Goal: Task Accomplishment & Management: Complete application form

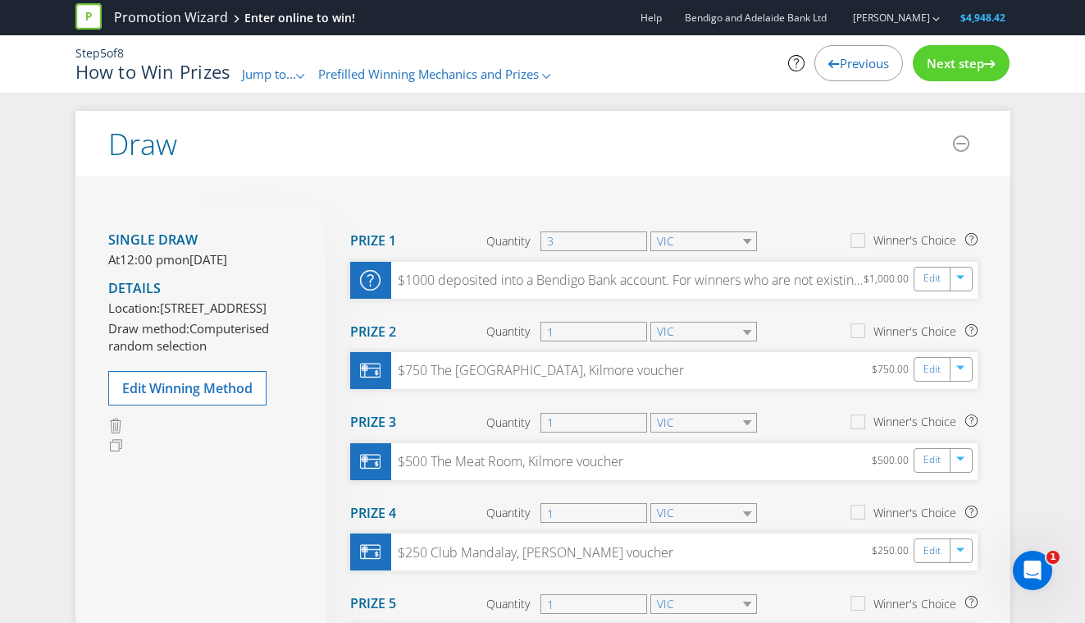
click at [936, 62] on span "Next step" at bounding box center [955, 63] width 57 height 16
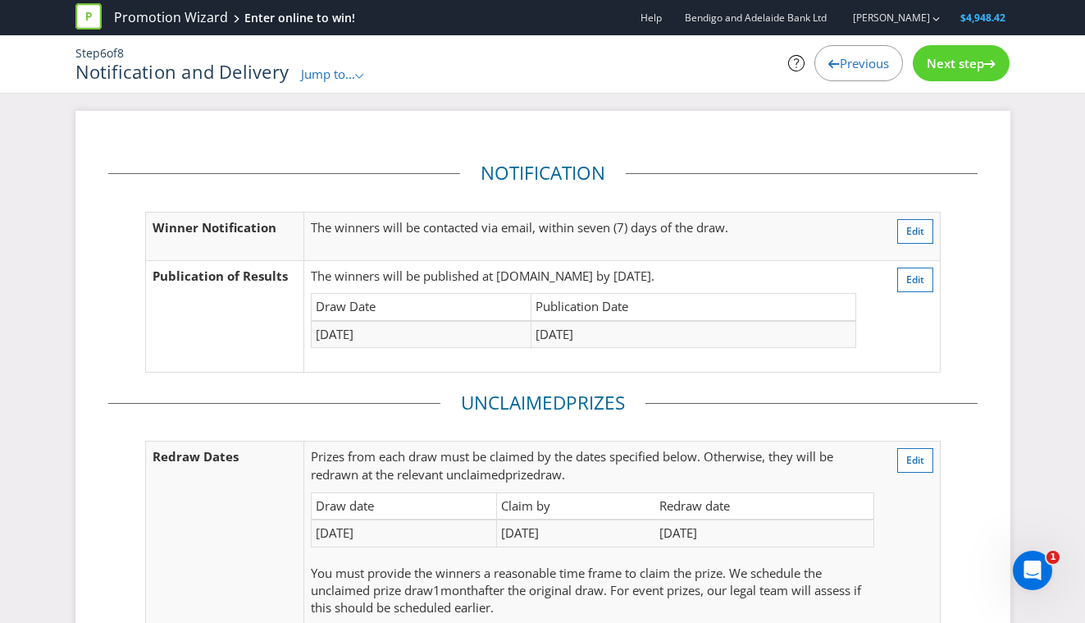
click at [947, 65] on span "Next step" at bounding box center [955, 63] width 57 height 16
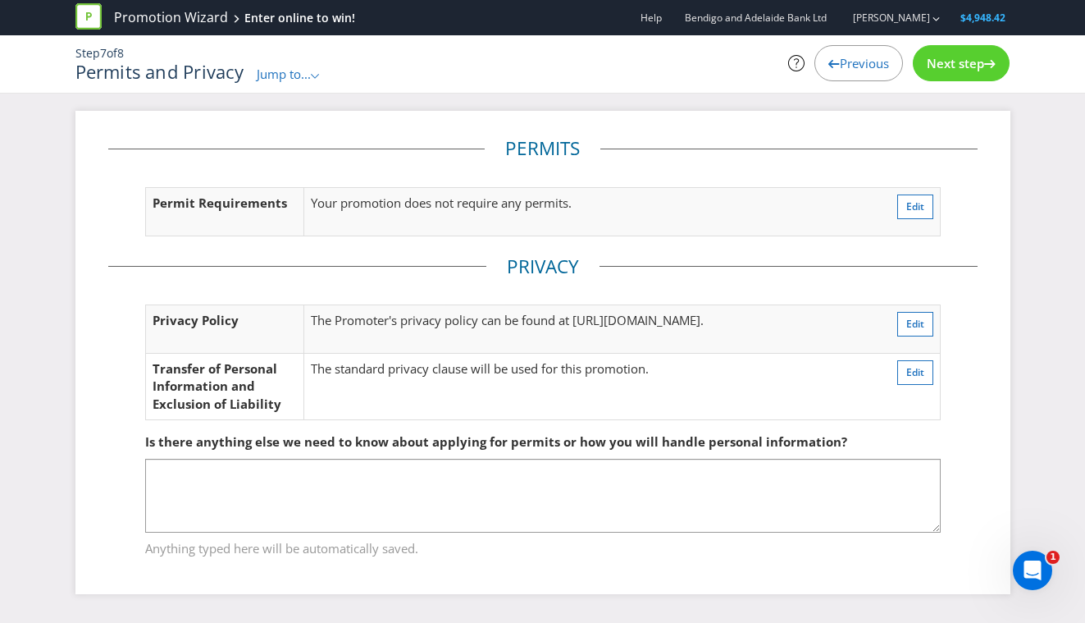
click at [878, 65] on span "Previous" at bounding box center [864, 63] width 49 height 16
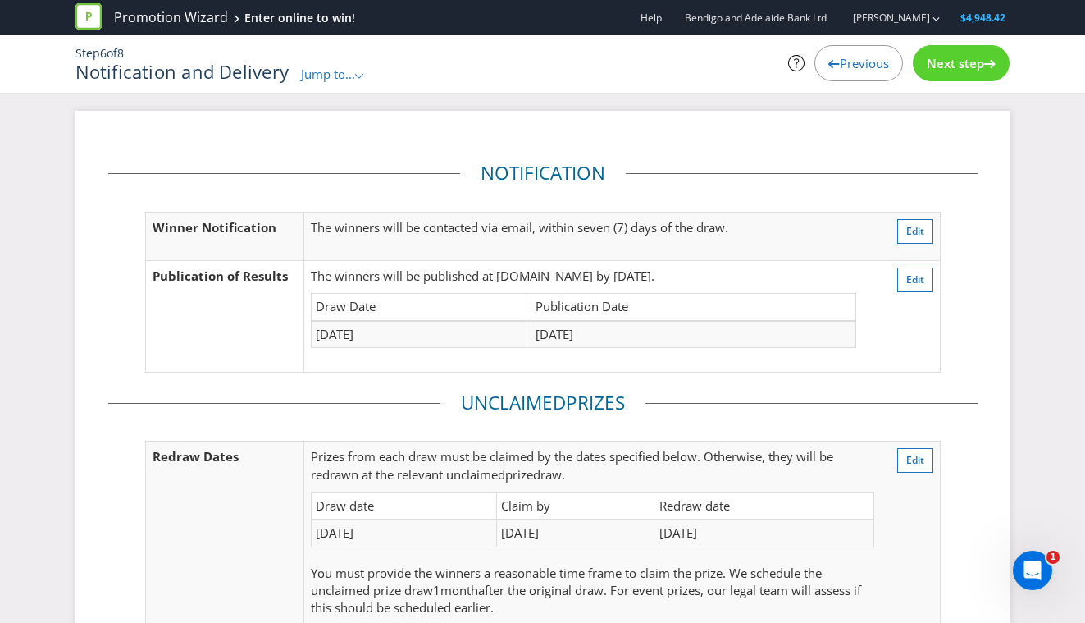
click at [878, 65] on span "Previous" at bounding box center [864, 63] width 49 height 16
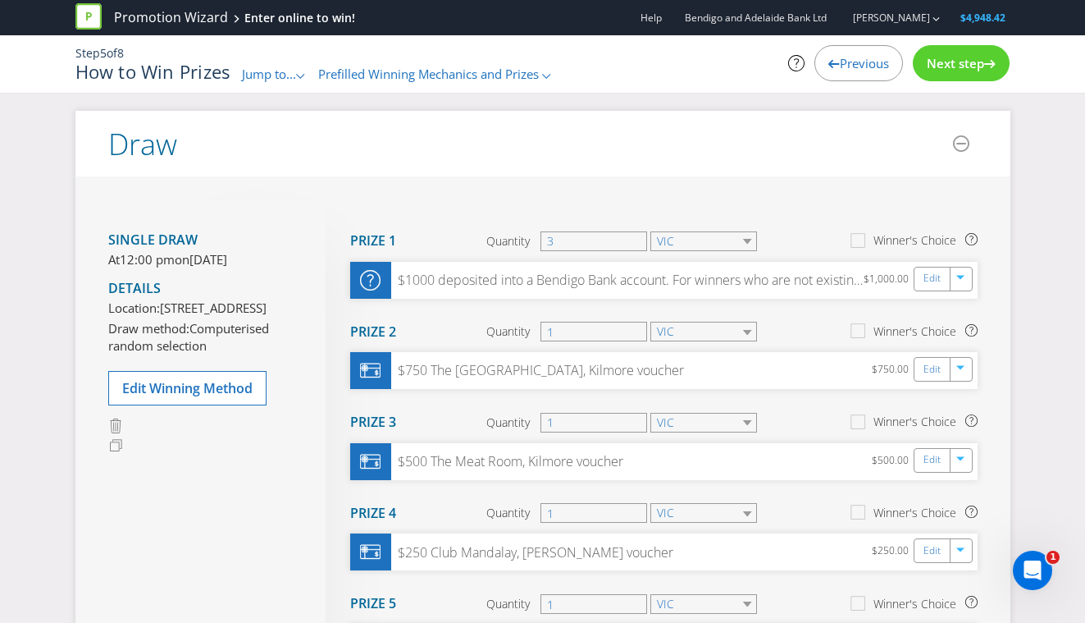
click at [878, 65] on span "Previous" at bounding box center [864, 63] width 49 height 16
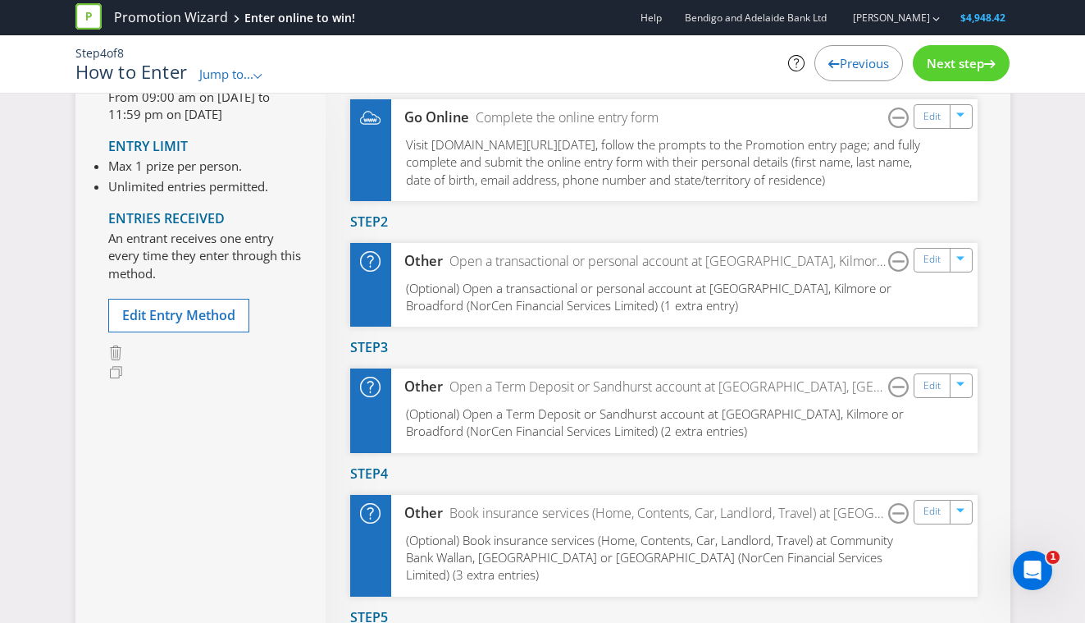
scroll to position [313, 0]
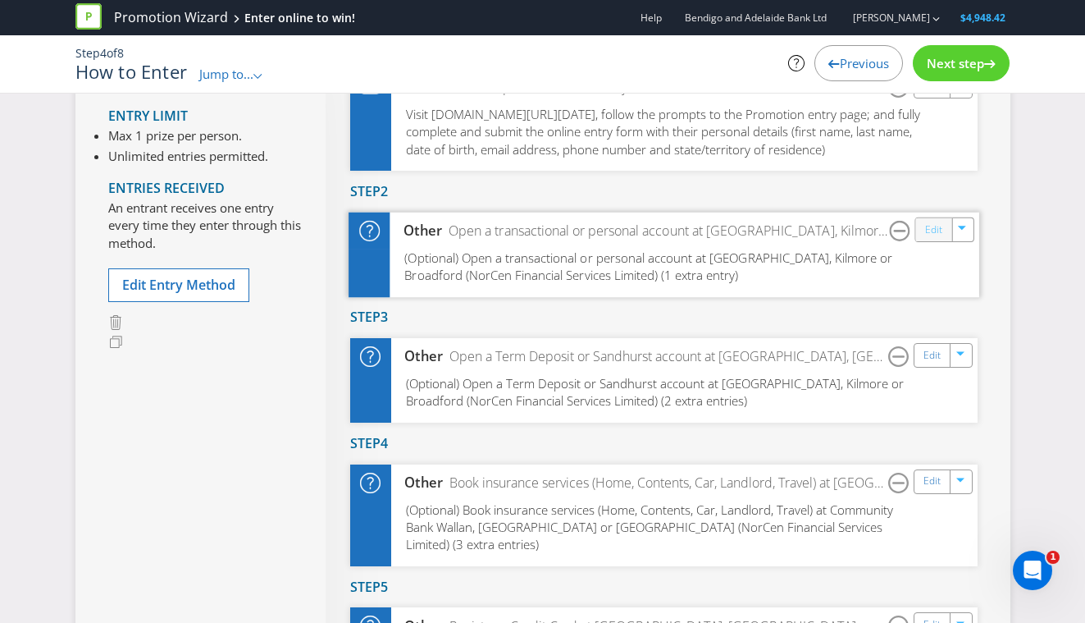
click at [933, 239] on link "Edit" at bounding box center [932, 229] width 17 height 19
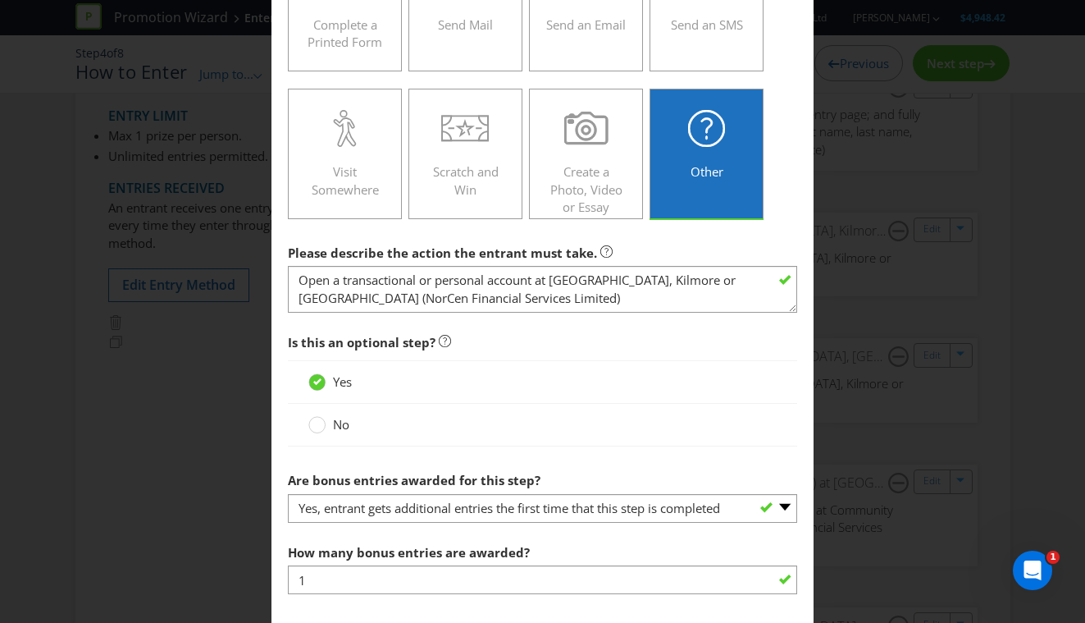
scroll to position [463, 0]
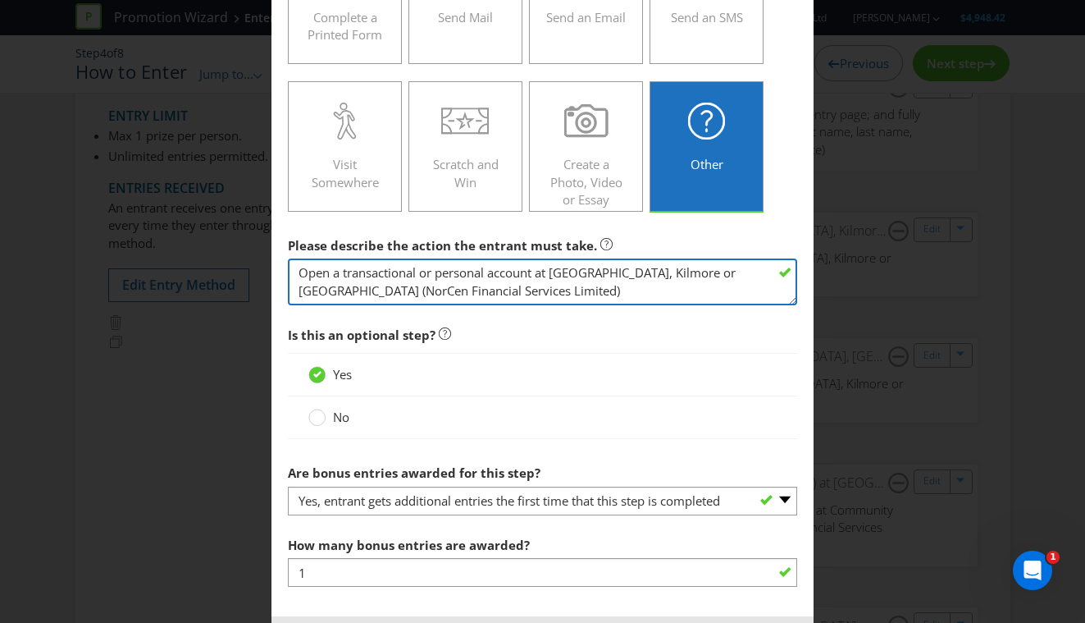
click at [587, 295] on textarea "Open a transactional or personal account at [GEOGRAPHIC_DATA], Kilmore or [GEOG…" at bounding box center [543, 281] width 510 height 47
drag, startPoint x: 438, startPoint y: 275, endPoint x: 345, endPoint y: 274, distance: 92.7
click at [345, 274] on textarea "Open a transactional or personal account at [GEOGRAPHIC_DATA], Kilmore or [GEOG…" at bounding box center [543, 281] width 510 height 47
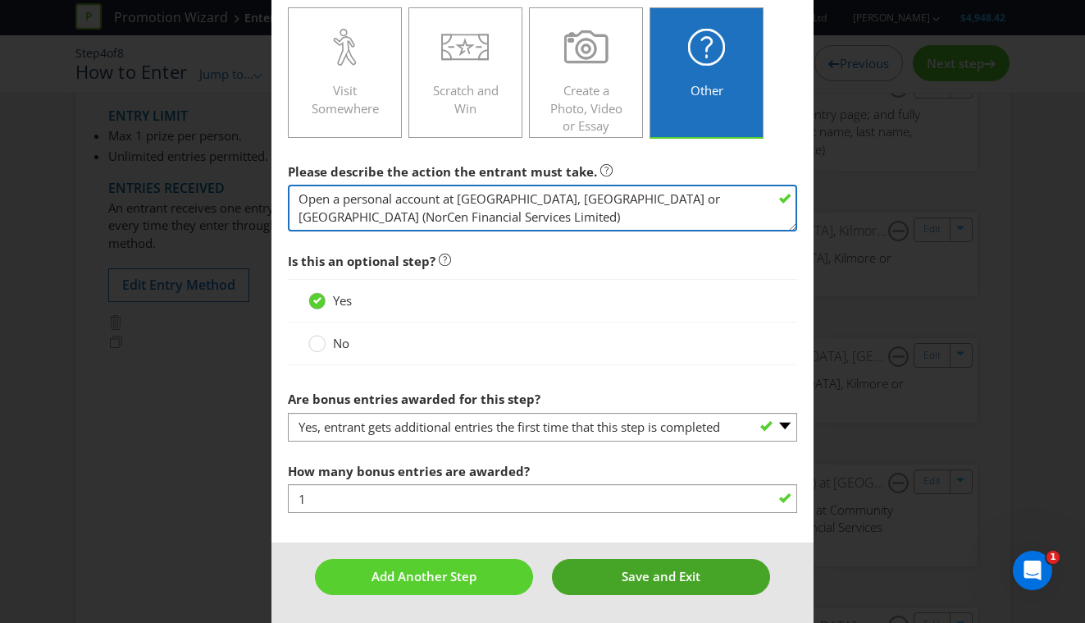
type textarea "Open a personal account at [GEOGRAPHIC_DATA], [GEOGRAPHIC_DATA] or [GEOGRAPHIC_…"
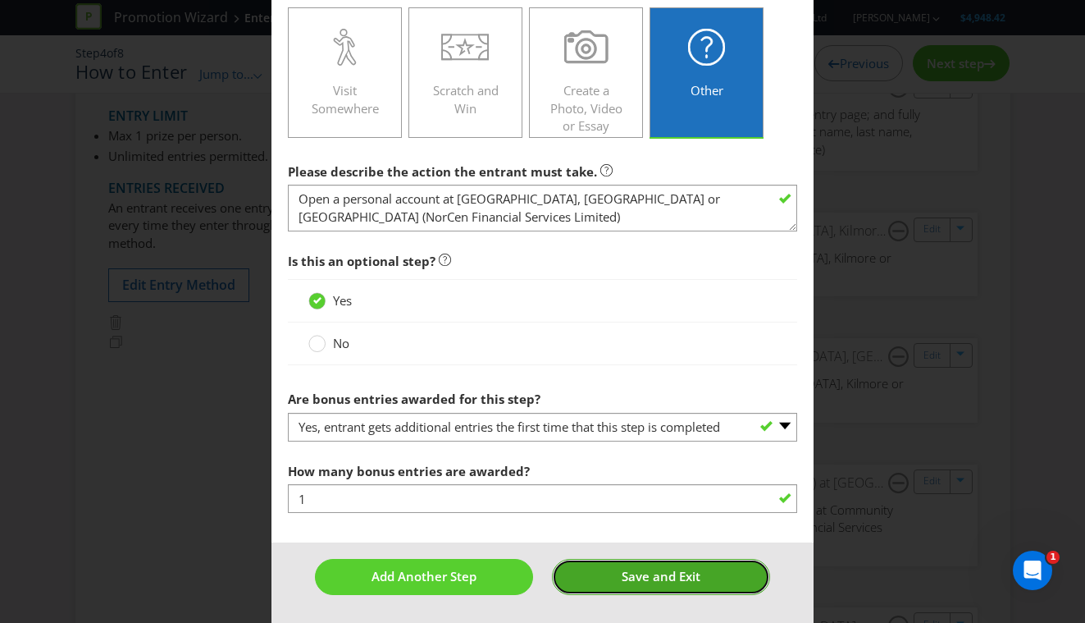
click at [641, 579] on span "Save and Exit" at bounding box center [661, 576] width 79 height 16
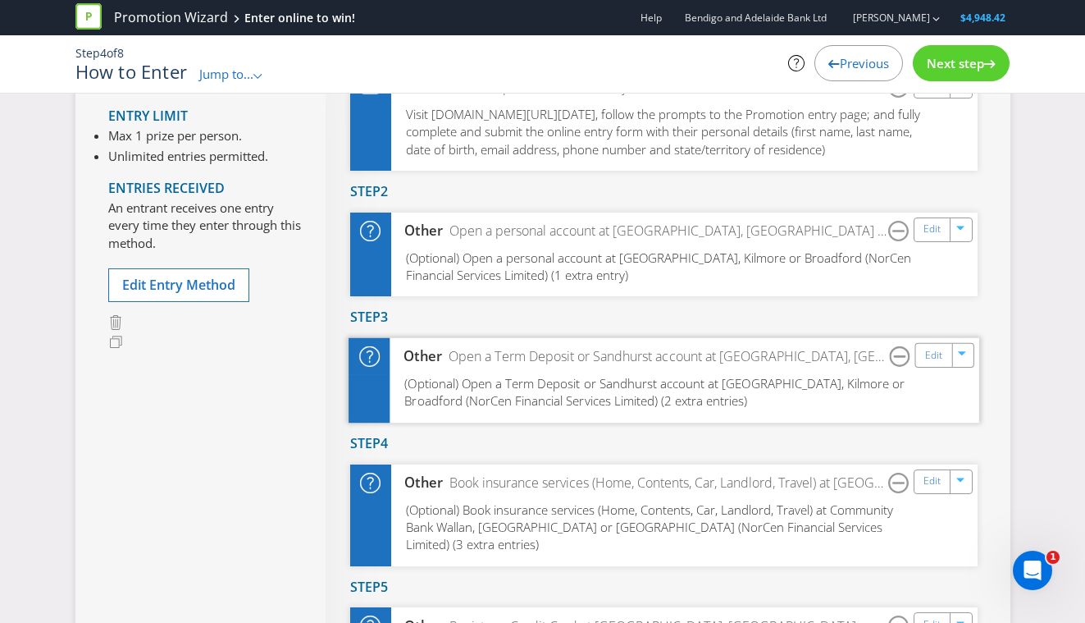
scroll to position [350, 0]
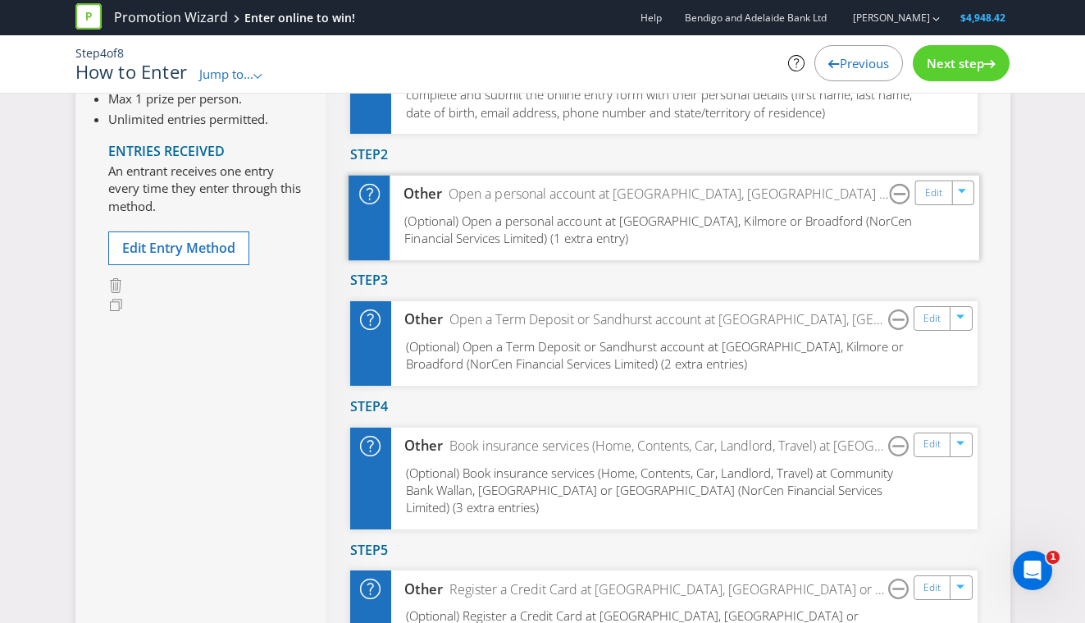
click at [939, 204] on div "Edit" at bounding box center [944, 192] width 59 height 25
click at [938, 202] on link "Edit" at bounding box center [932, 192] width 17 height 19
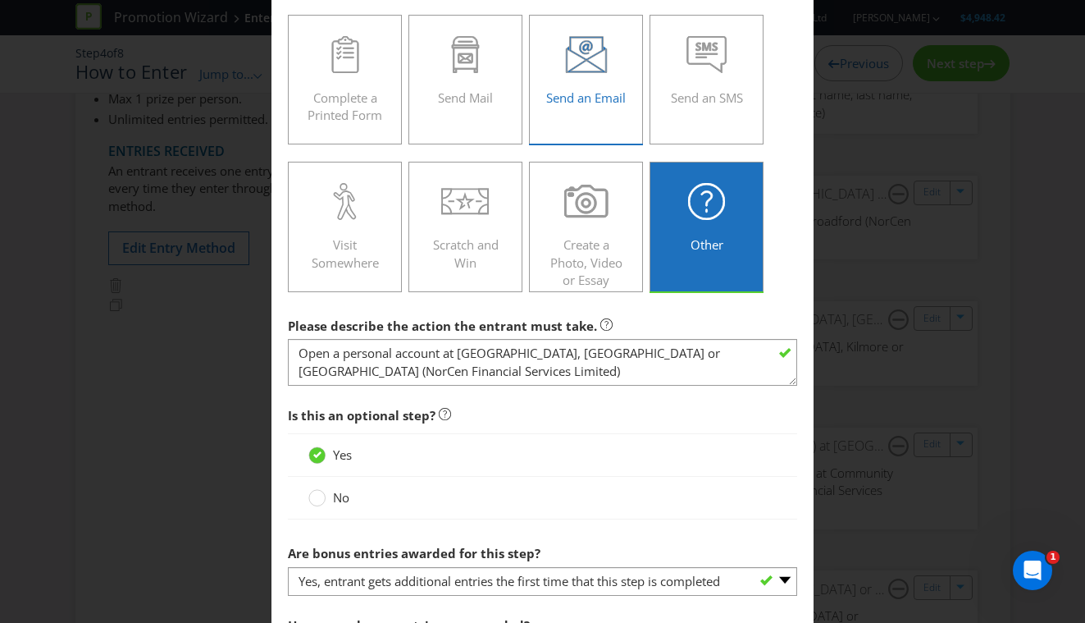
scroll to position [410, 0]
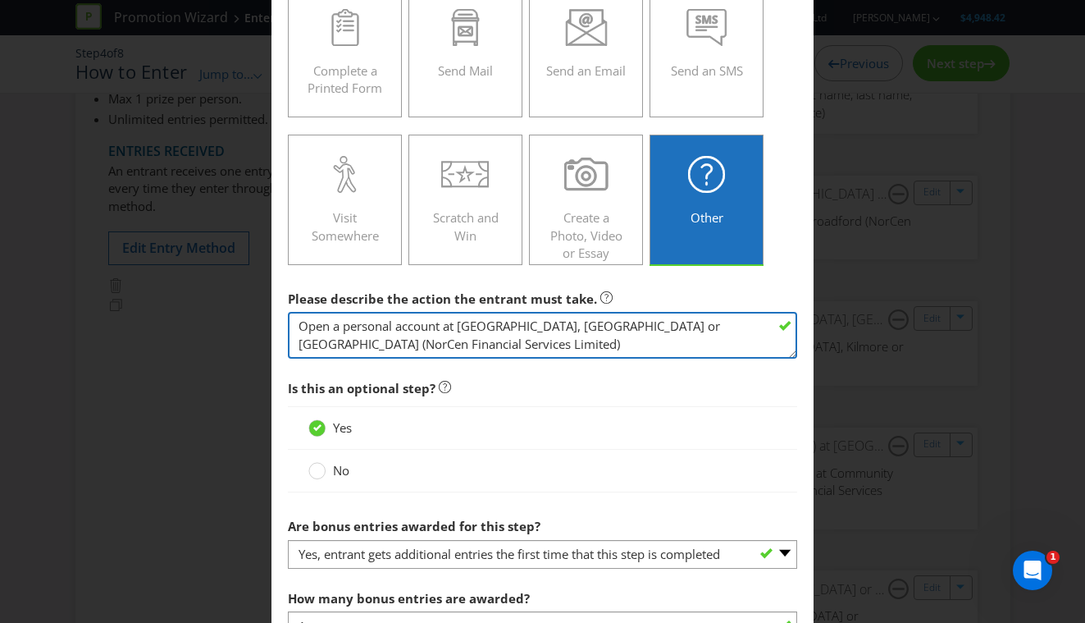
drag, startPoint x: 396, startPoint y: 326, endPoint x: 345, endPoint y: 329, distance: 51.7
click at [345, 329] on textarea "Open a personal account at [GEOGRAPHIC_DATA], [GEOGRAPHIC_DATA] or [GEOGRAPHIC_…" at bounding box center [543, 335] width 510 height 47
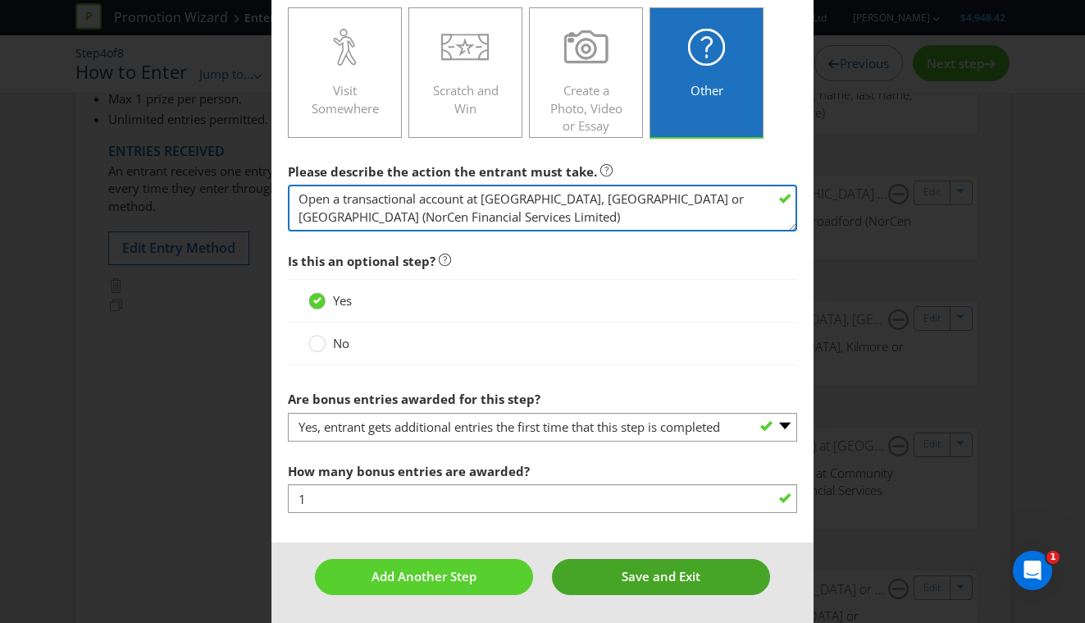
type textarea "Open a transactional account at [GEOGRAPHIC_DATA], [GEOGRAPHIC_DATA] or [GEOGRA…"
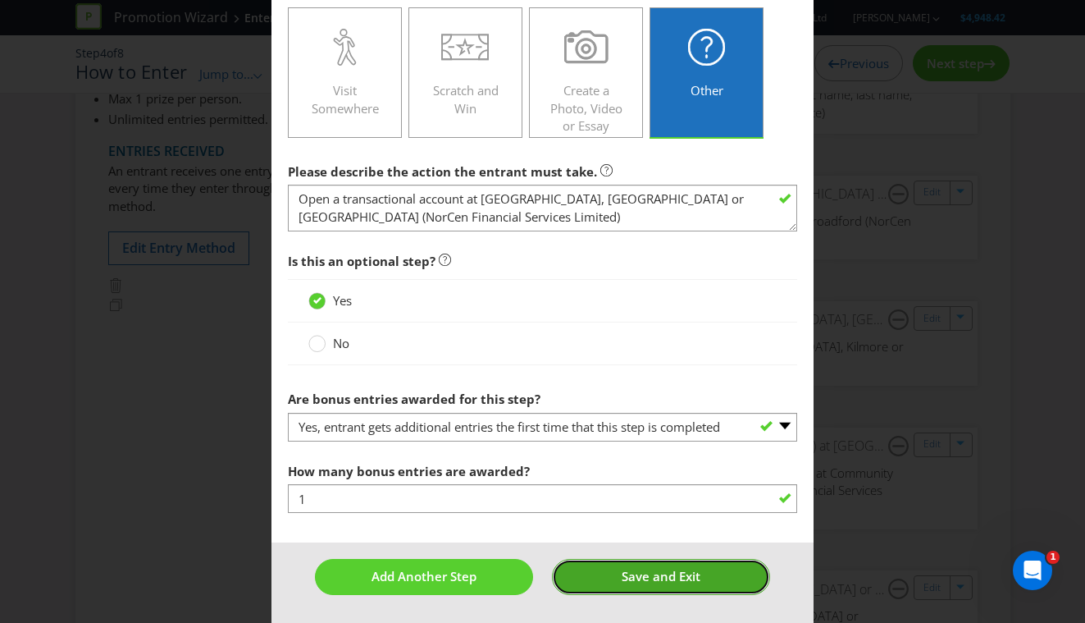
click at [650, 568] on span "Save and Exit" at bounding box center [661, 576] width 79 height 16
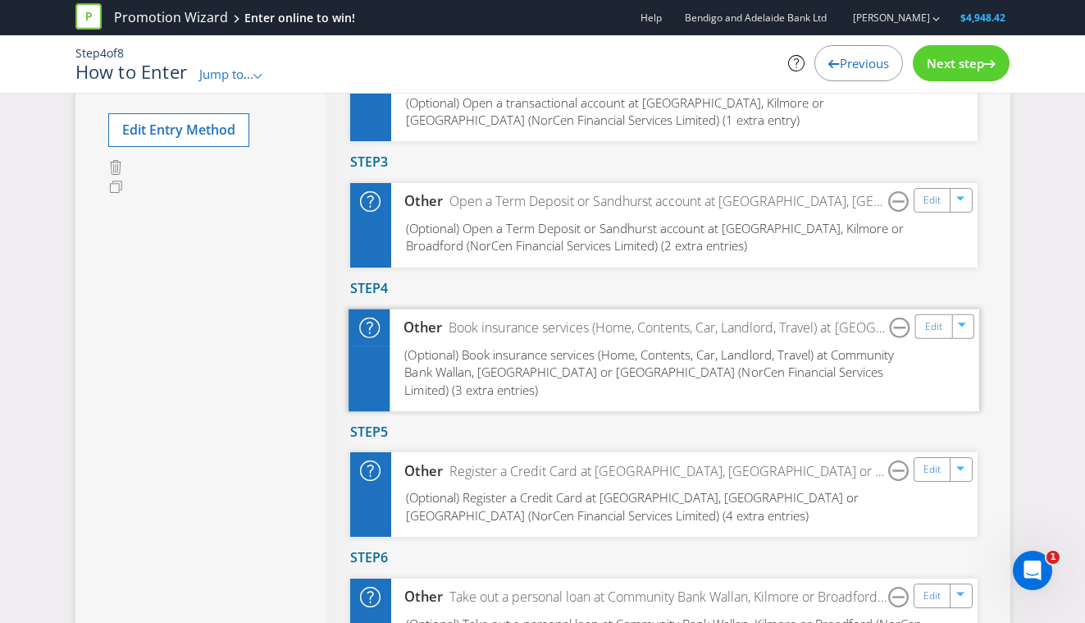
scroll to position [471, 0]
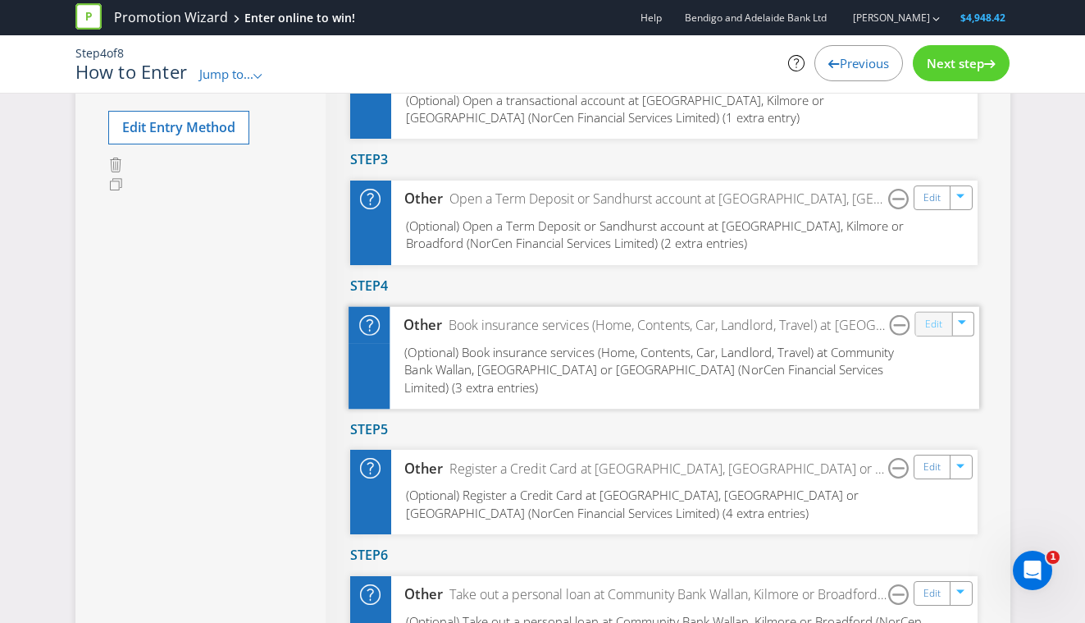
click at [925, 333] on link "Edit" at bounding box center [932, 323] width 17 height 19
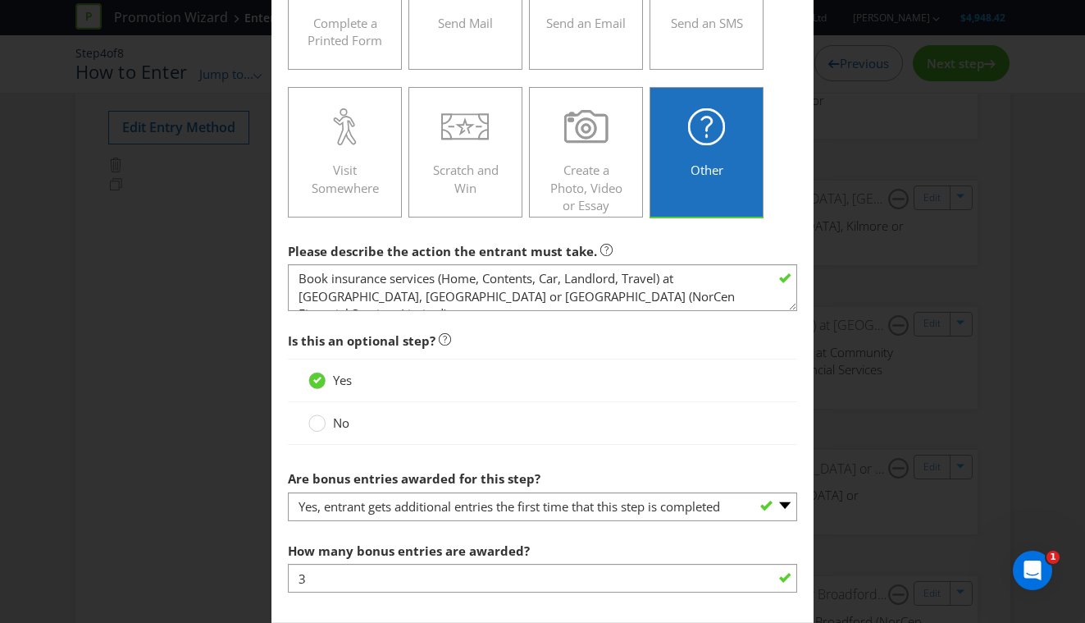
scroll to position [482, 0]
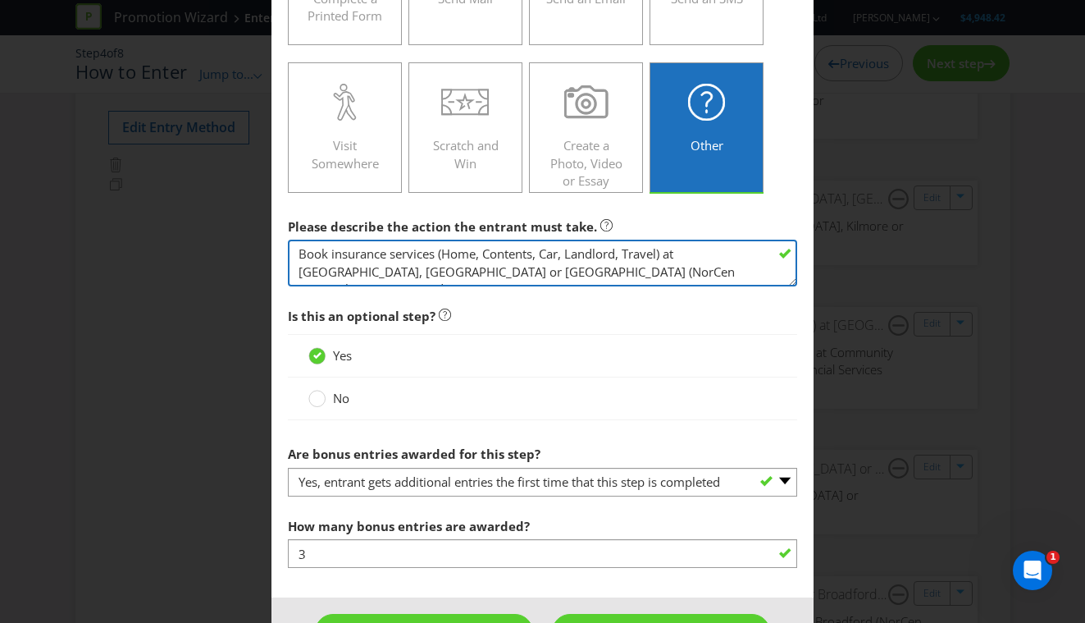
drag, startPoint x: 436, startPoint y: 255, endPoint x: 247, endPoint y: 238, distance: 189.5
click at [247, 238] on div "How to Enter Did You Know IMI research shows that ease of participation is one …" at bounding box center [542, 311] width 1085 height 623
click at [436, 252] on textarea "Book insurance services (Home, Contents, Car, Landlord, Travel) at [GEOGRAPHIC_…" at bounding box center [543, 263] width 510 height 47
drag, startPoint x: 436, startPoint y: 255, endPoint x: 286, endPoint y: 254, distance: 150.1
click at [286, 254] on main "Did You Know IMI research shows that ease of participation is one of the most i…" at bounding box center [543, 93] width 543 height 1010
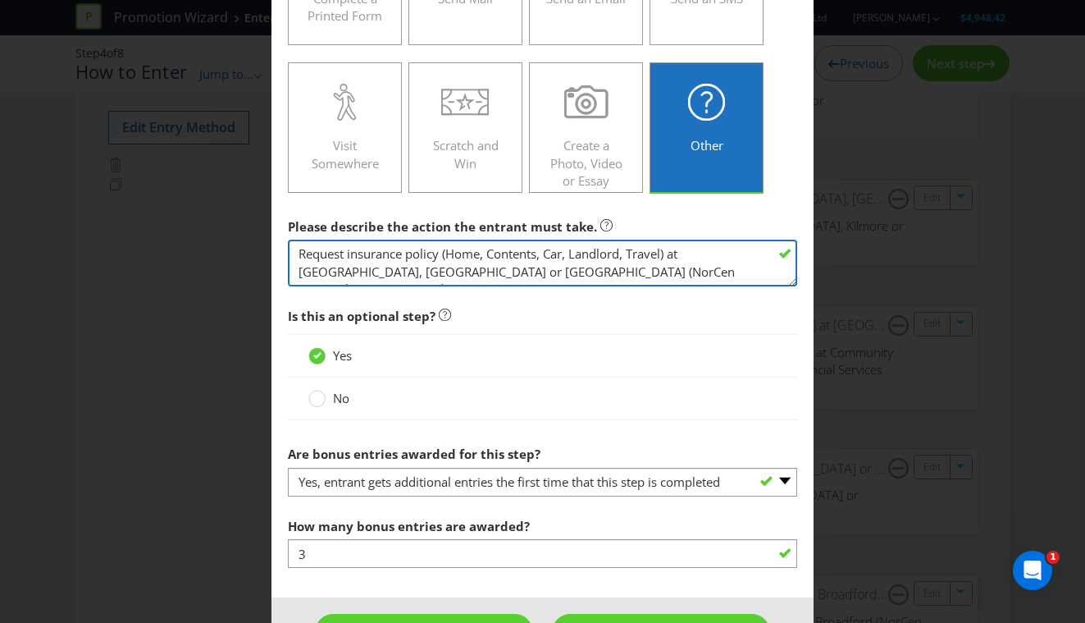
click at [628, 258] on textarea "Book insurance services (Home, Contents, Car, Landlord, Travel) at [GEOGRAPHIC_…" at bounding box center [543, 263] width 510 height 47
click at [483, 257] on textarea "Book insurance services (Home, Contents, Car, Landlord, Travel) at [GEOGRAPHIC_…" at bounding box center [543, 263] width 510 height 47
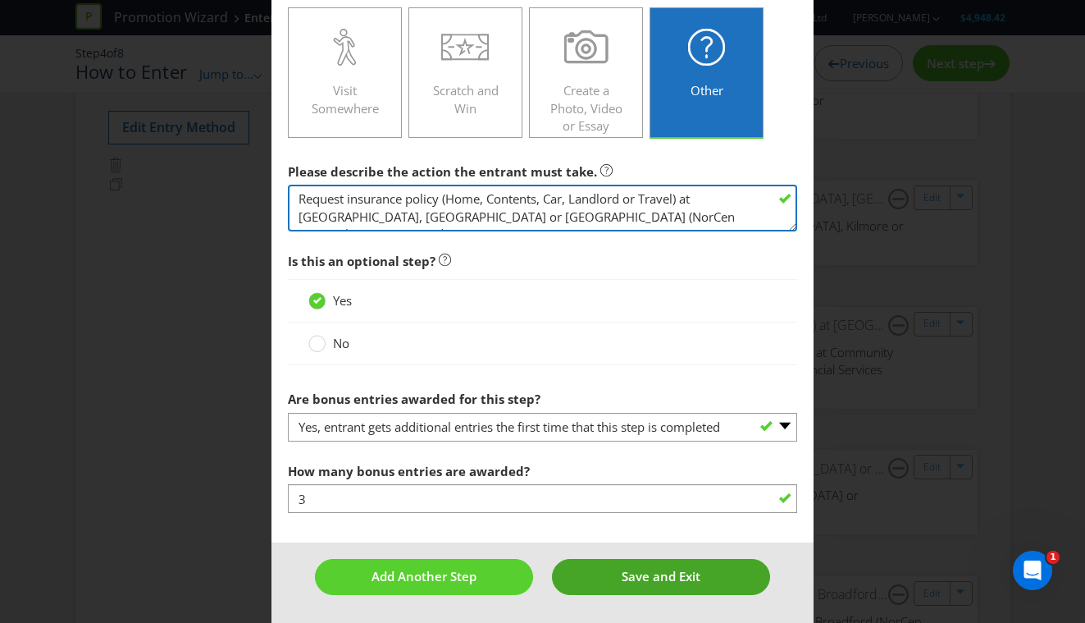
type textarea "Request insurance policy (Home, Contents, Car, Landlord or Travel) at [GEOGRAPH…"
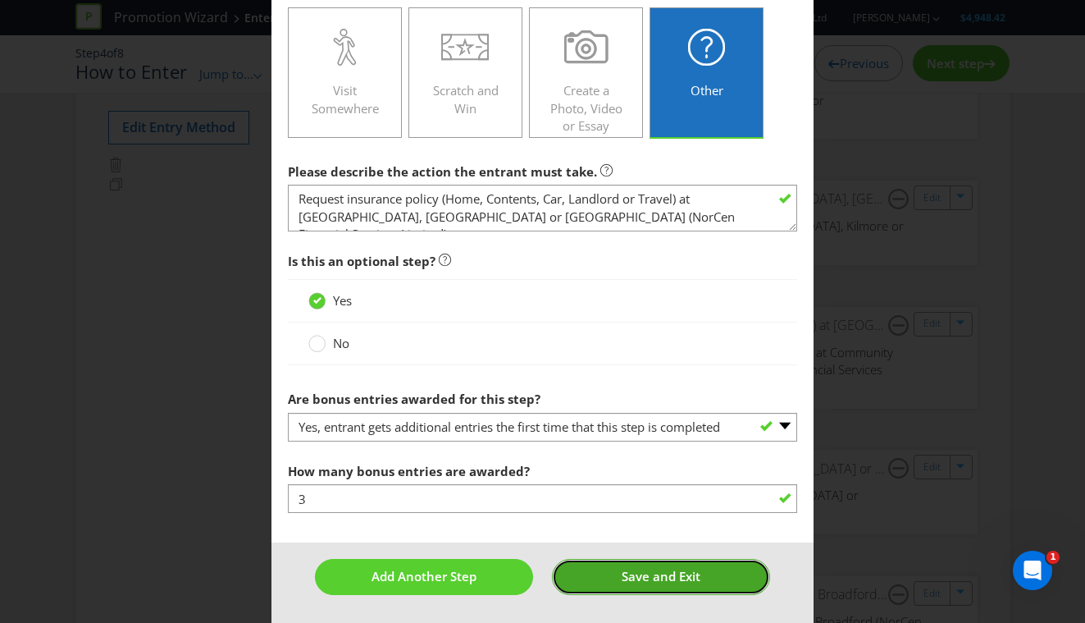
click at [659, 569] on span "Save and Exit" at bounding box center [661, 576] width 79 height 16
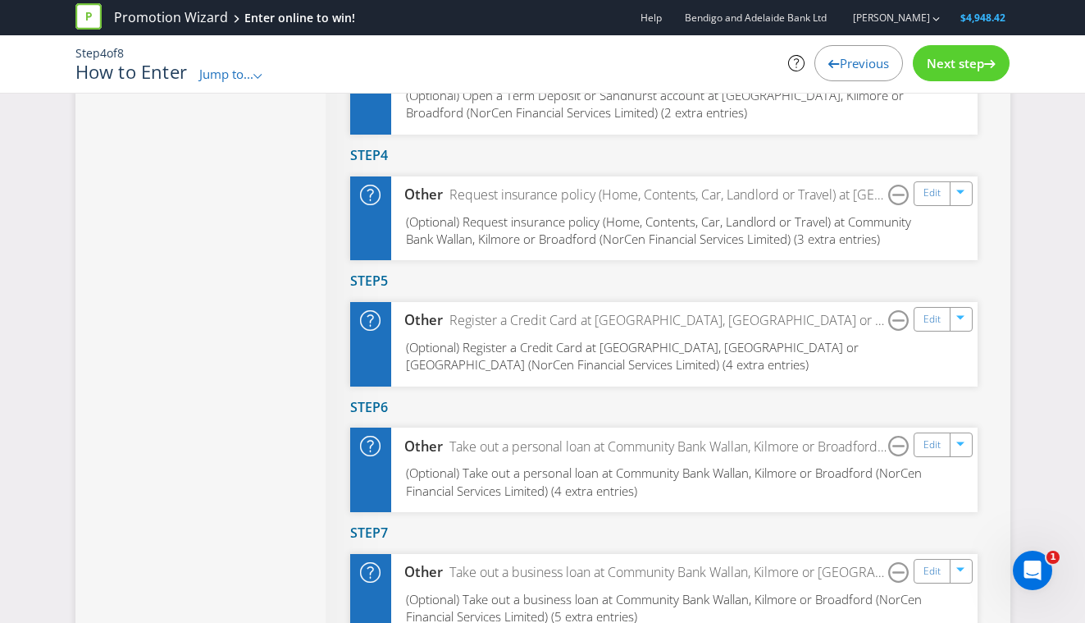
scroll to position [613, 0]
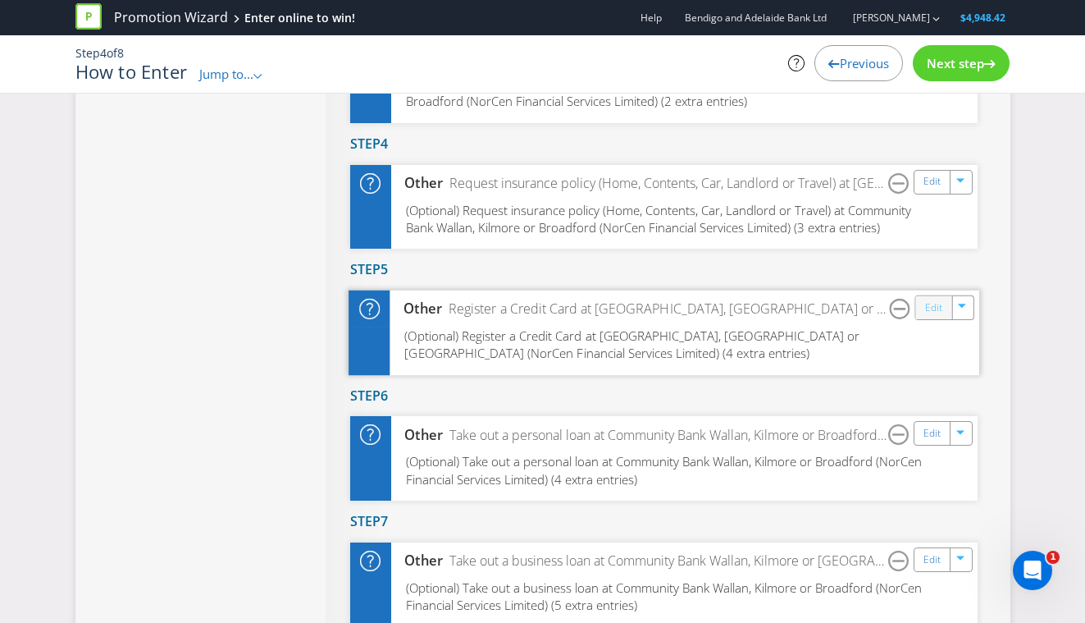
click at [928, 317] on link "Edit" at bounding box center [932, 307] width 17 height 19
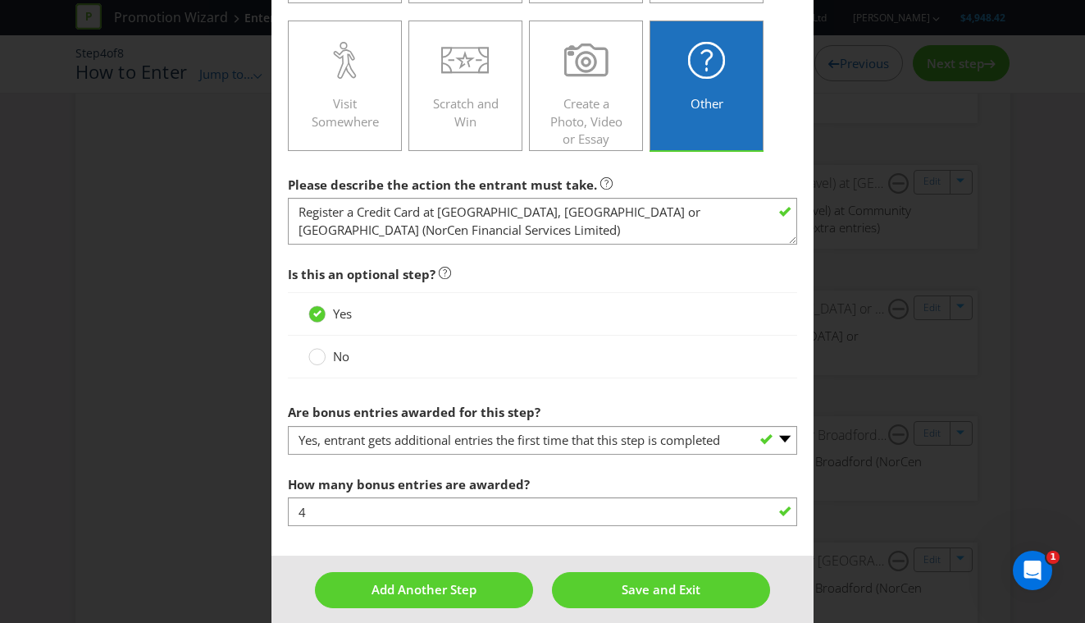
scroll to position [537, 0]
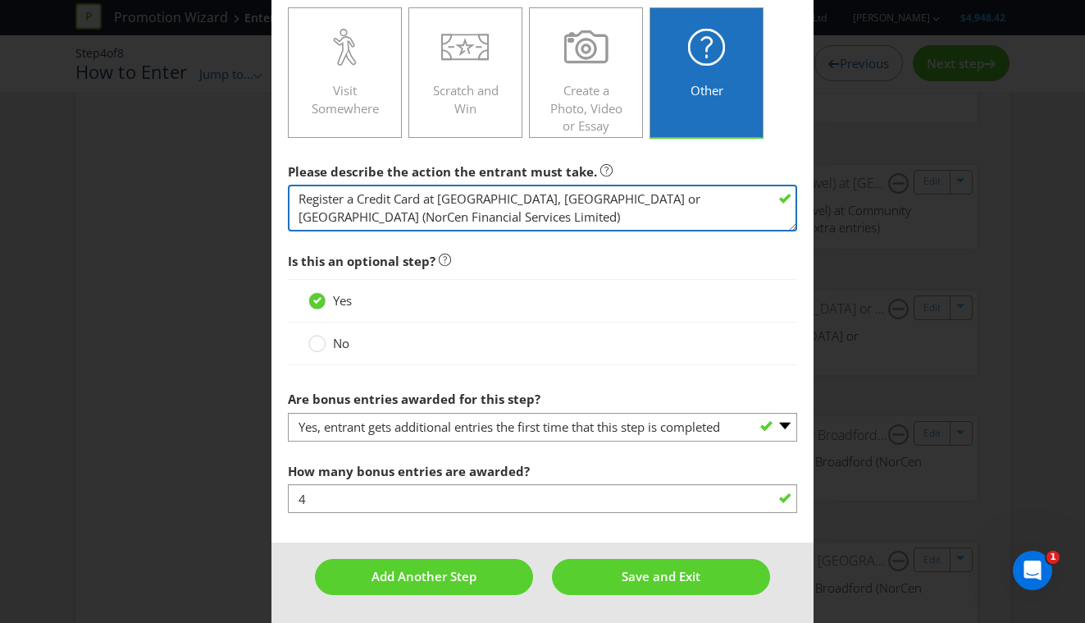
drag, startPoint x: 422, startPoint y: 199, endPoint x: 262, endPoint y: 198, distance: 160.0
click at [262, 198] on div "How to Enter Did You Know IMI research shows that ease of participation is one …" at bounding box center [542, 311] width 1085 height 623
type textarea "Apply for a credit card at [GEOGRAPHIC_DATA], [GEOGRAPHIC_DATA] or [GEOGRAPHIC_…"
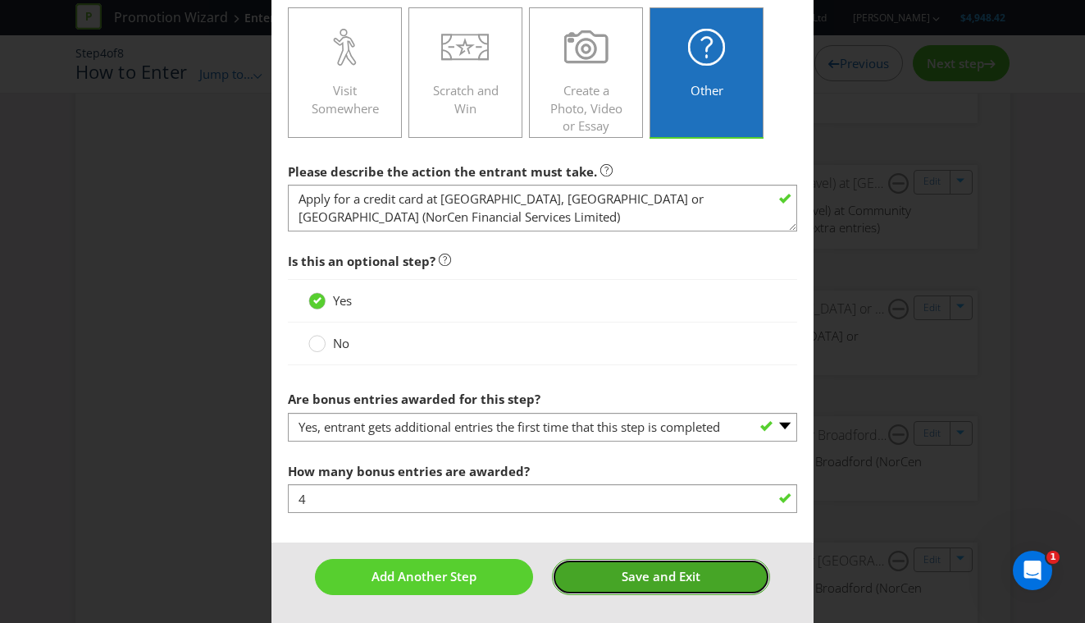
click at [632, 568] on span "Save and Exit" at bounding box center [661, 576] width 79 height 16
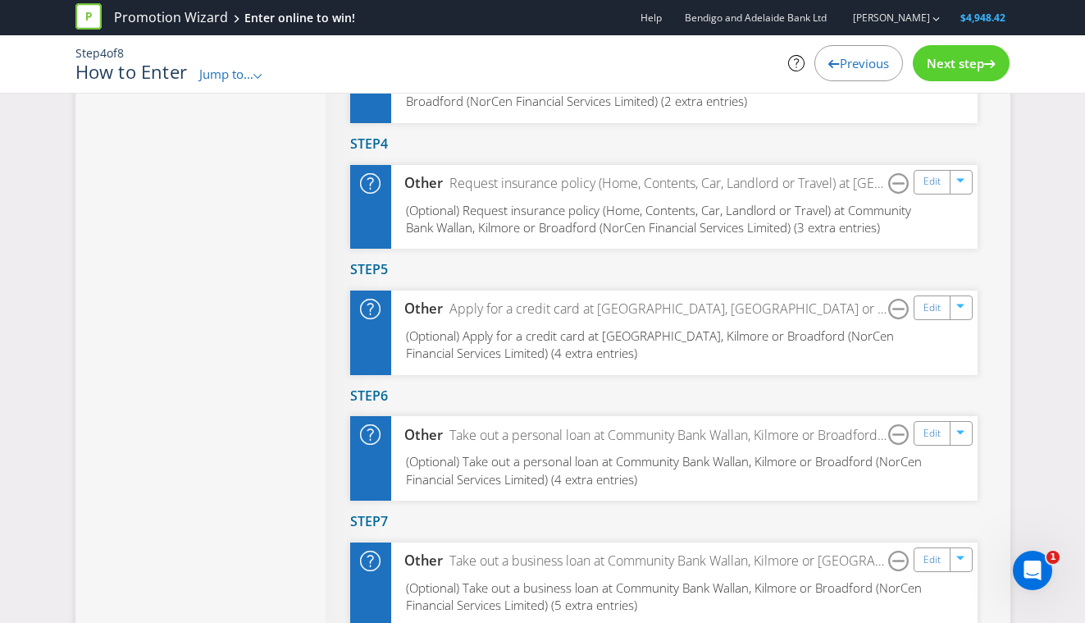
scroll to position [639, 0]
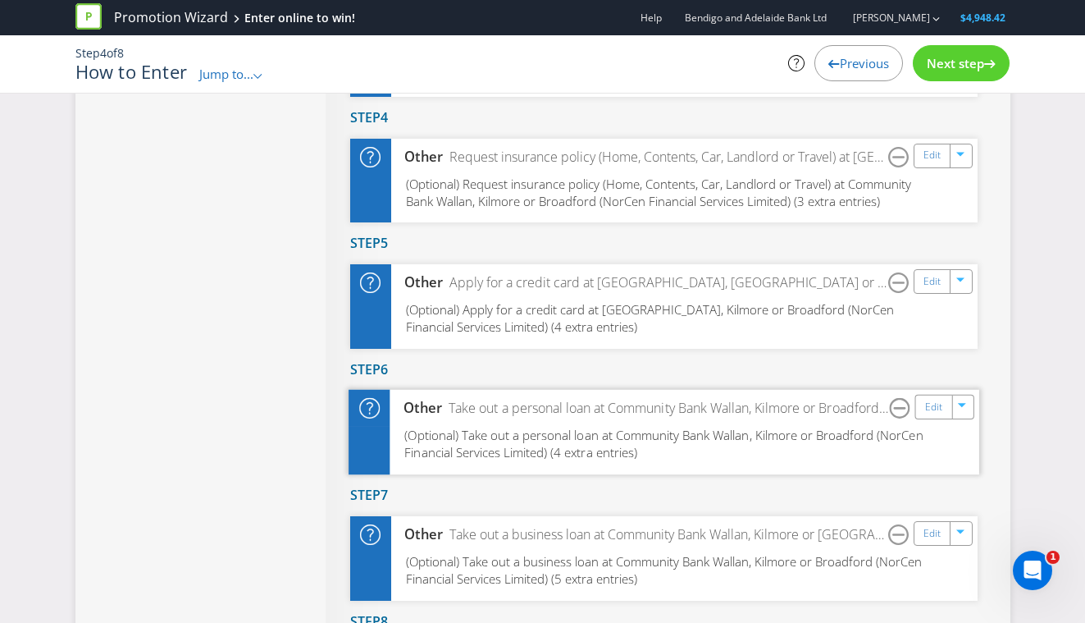
click at [615, 427] on div "Other Take out a personal loan at Community Bank Wallan, Kilmore or Broadford (…" at bounding box center [664, 408] width 631 height 37
click at [927, 417] on link "Edit" at bounding box center [932, 407] width 17 height 19
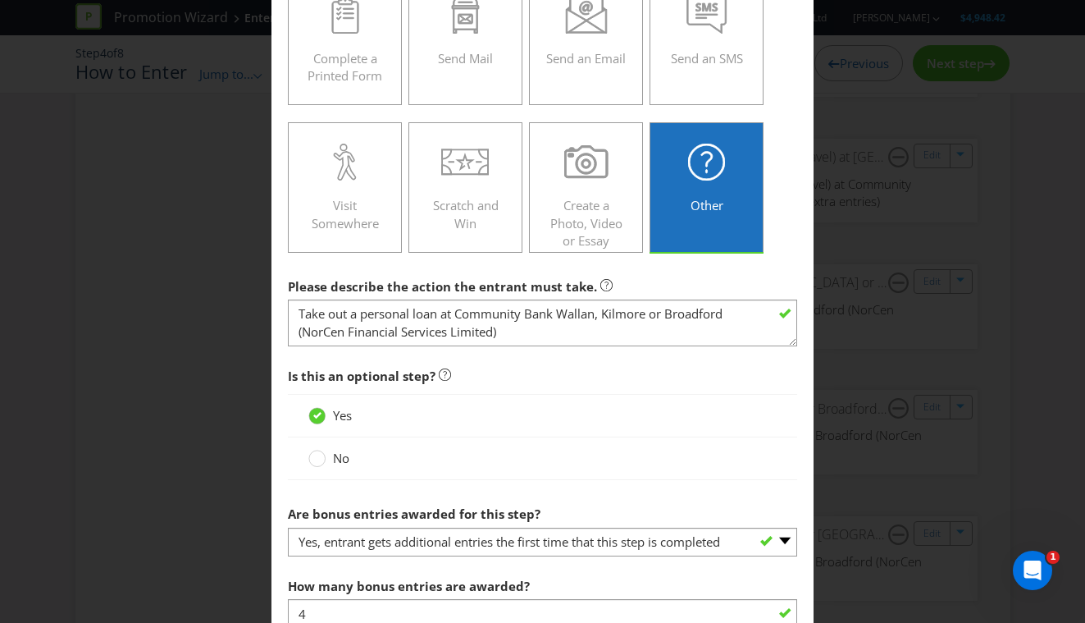
scroll to position [537, 0]
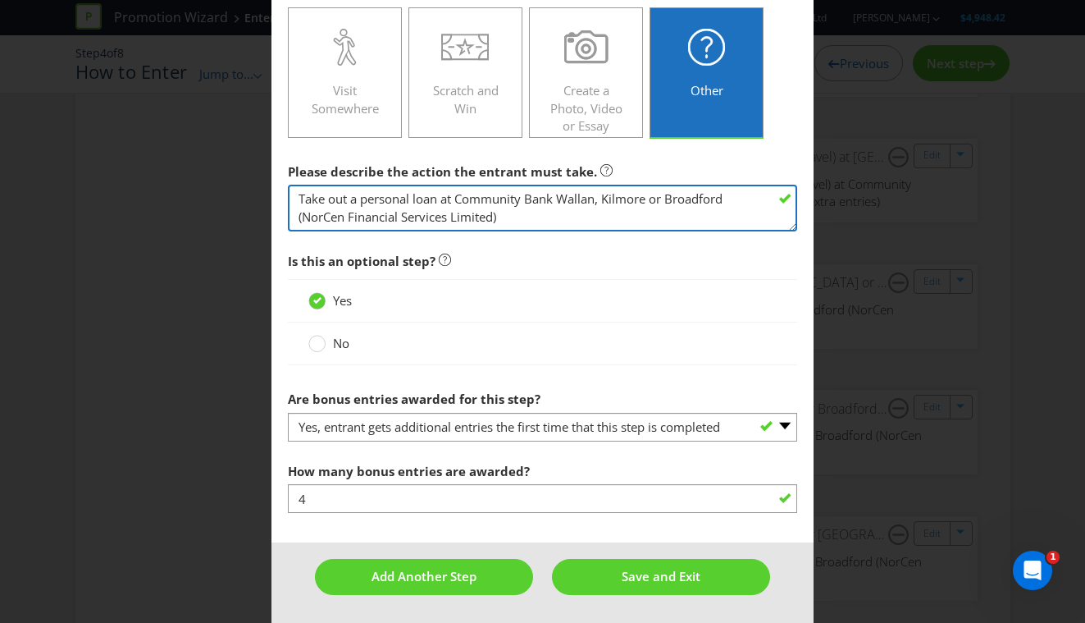
drag, startPoint x: 440, startPoint y: 203, endPoint x: 282, endPoint y: 195, distance: 157.7
click at [282, 195] on main "Did You Know IMI research shows that ease of participation is one of the most i…" at bounding box center [543, 38] width 543 height 1010
type textarea "Apply for a personal loan at Community Bank Wallan, Kilmore or Broadford (NorCe…"
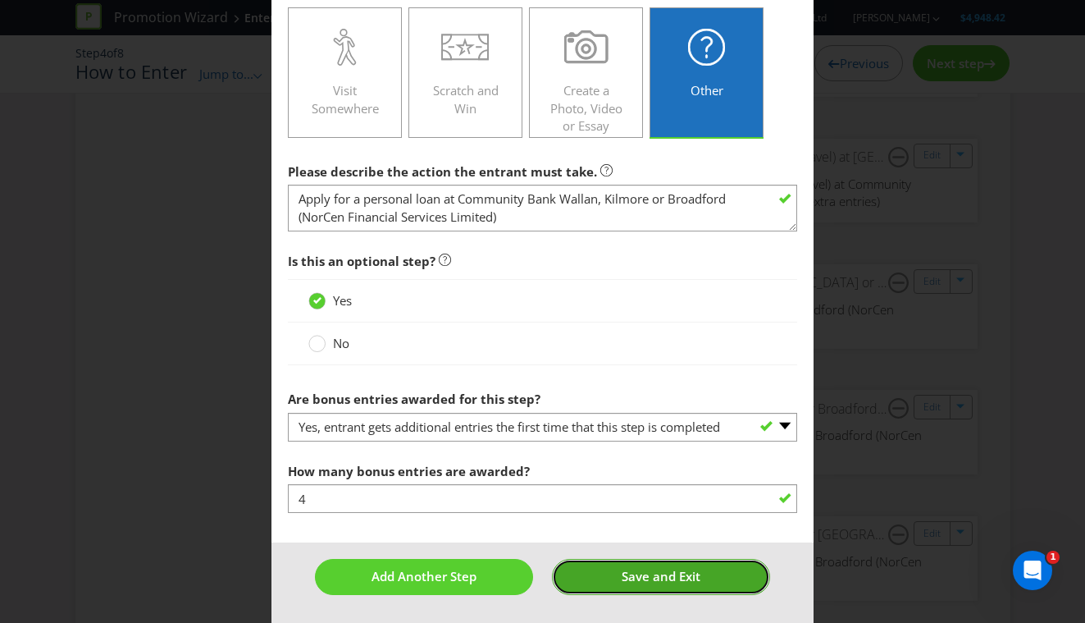
click at [644, 573] on span "Save and Exit" at bounding box center [661, 576] width 79 height 16
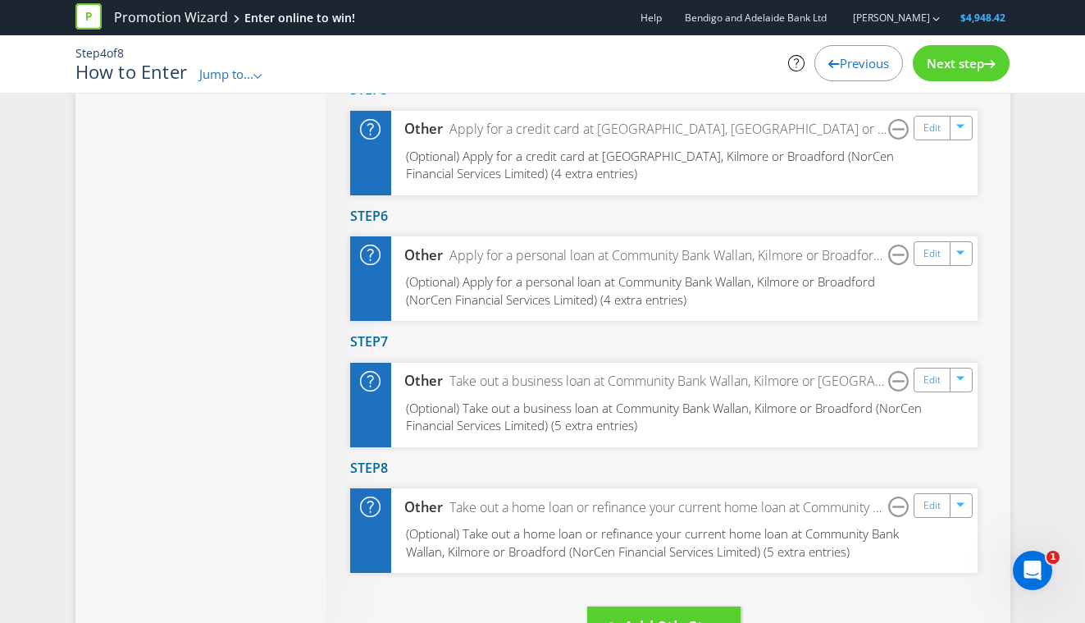
scroll to position [815, 0]
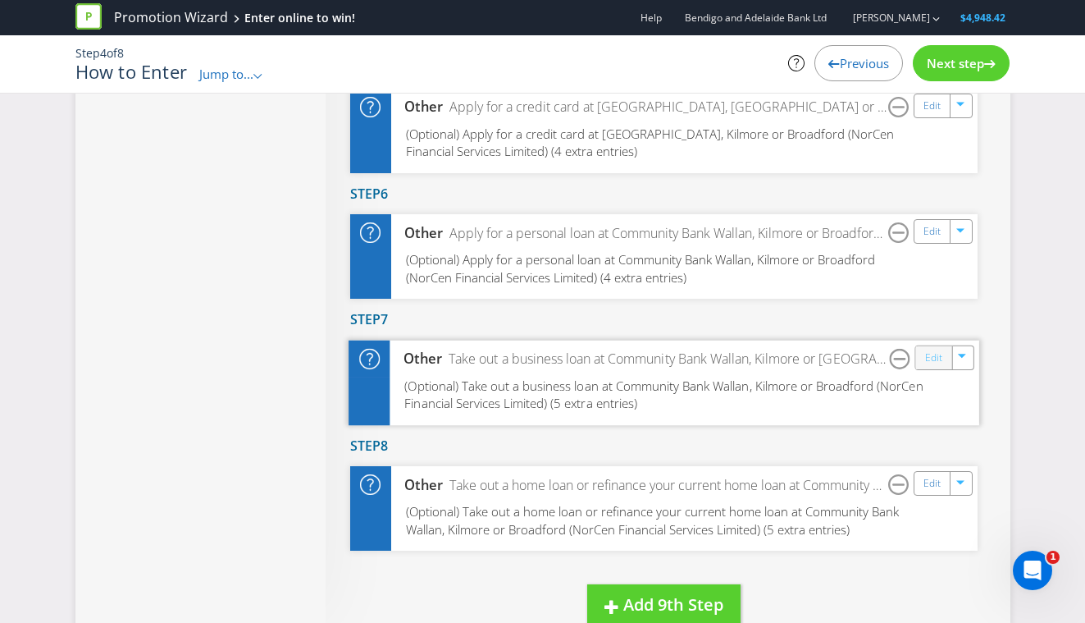
click at [942, 367] on link "Edit" at bounding box center [932, 357] width 17 height 19
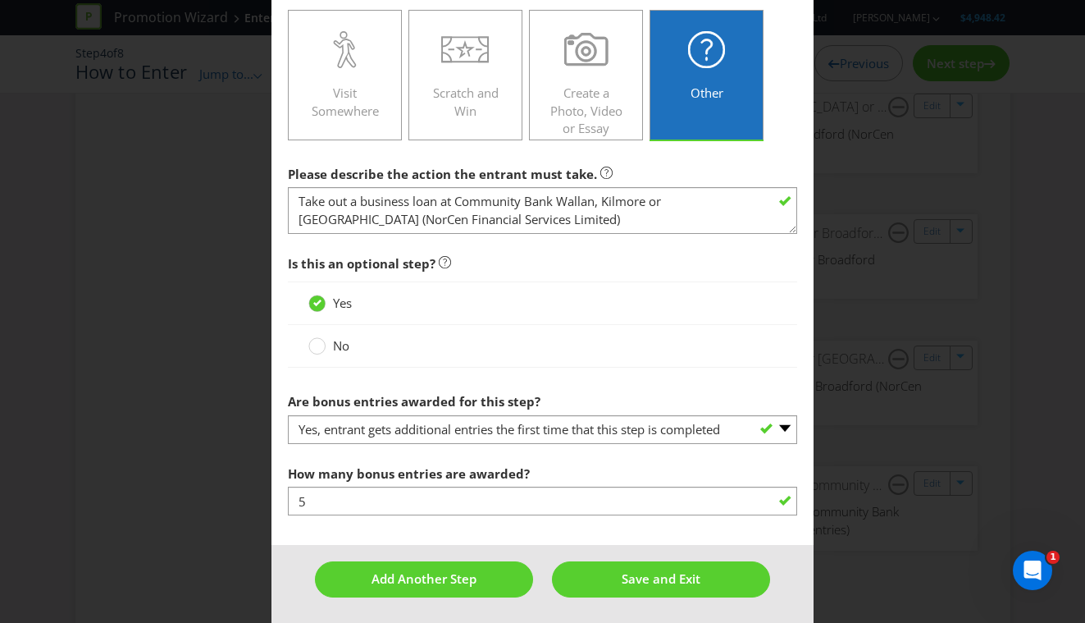
scroll to position [537, 0]
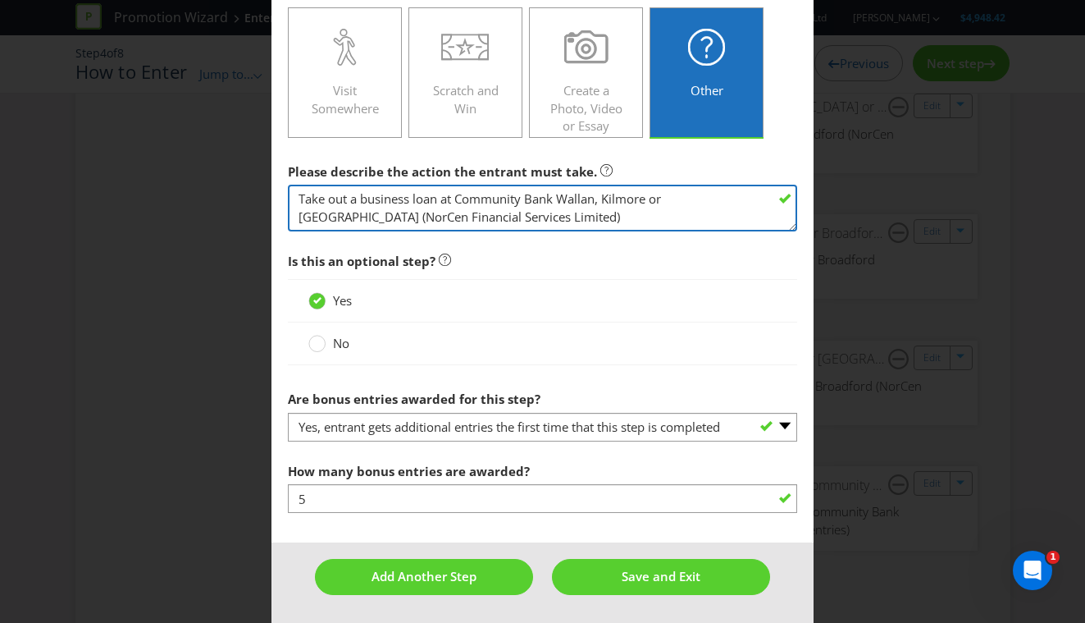
drag, startPoint x: 349, startPoint y: 202, endPoint x: 226, endPoint y: 195, distance: 122.4
click at [226, 195] on div "How to Enter Did You Know IMI research shows that ease of participation is one …" at bounding box center [542, 311] width 1085 height 623
type textarea "Apply for a business loan at Community Bank Wallan, Kilmore or [GEOGRAPHIC_DATA…"
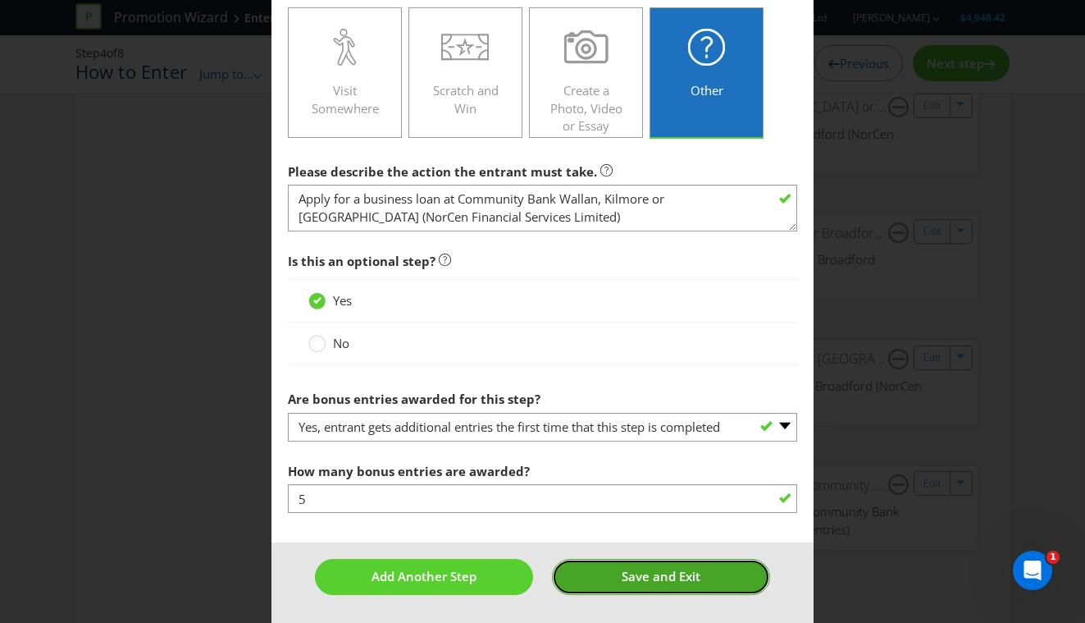
click at [649, 573] on span "Save and Exit" at bounding box center [661, 576] width 79 height 16
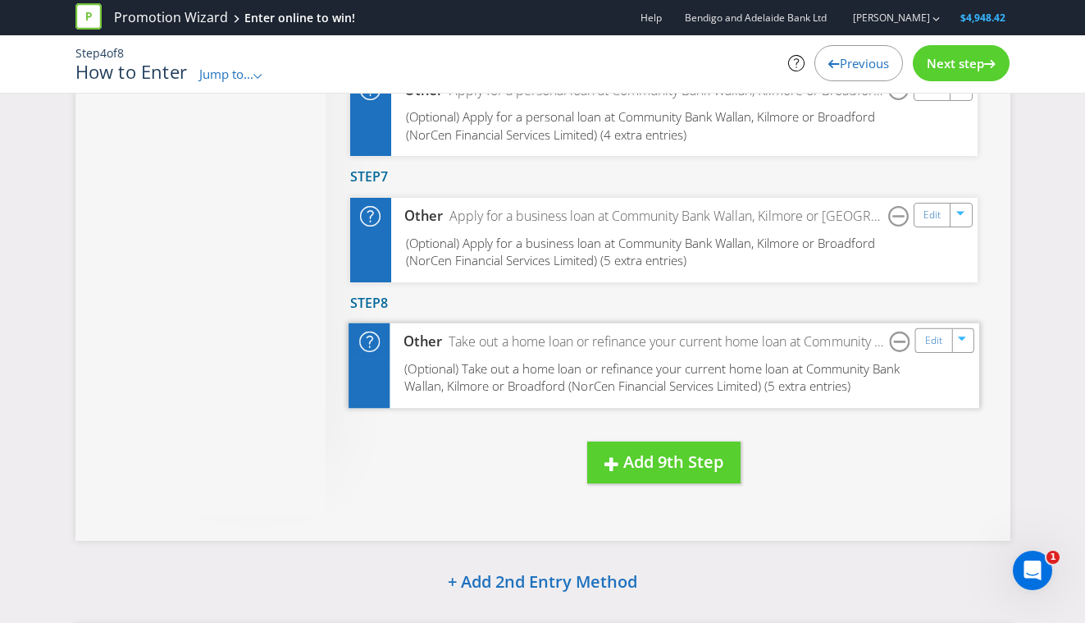
scroll to position [974, 0]
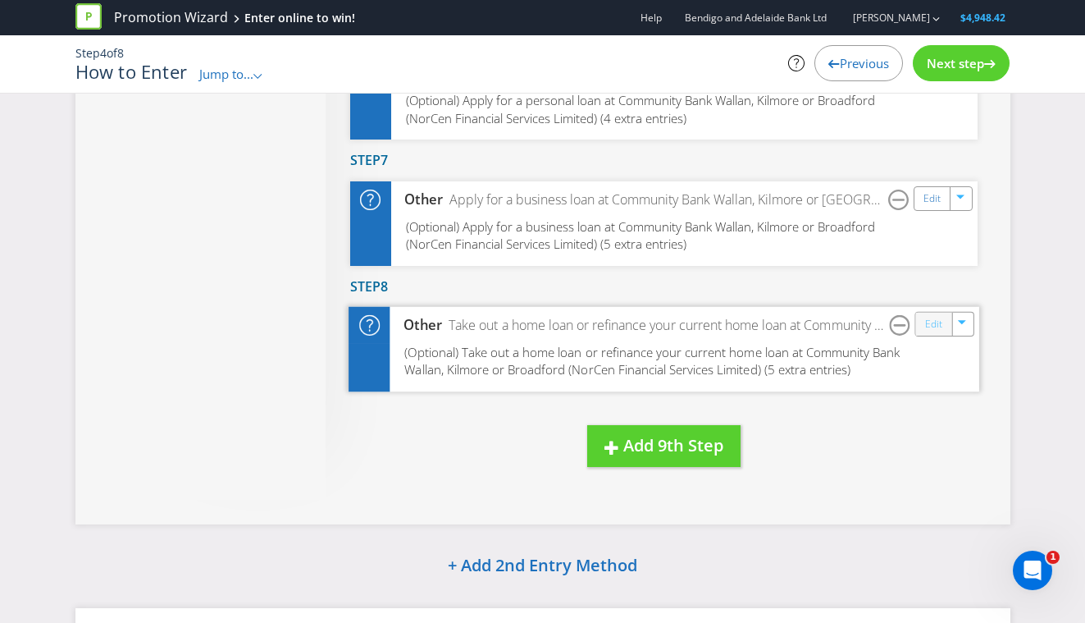
click at [938, 334] on link "Edit" at bounding box center [932, 324] width 17 height 19
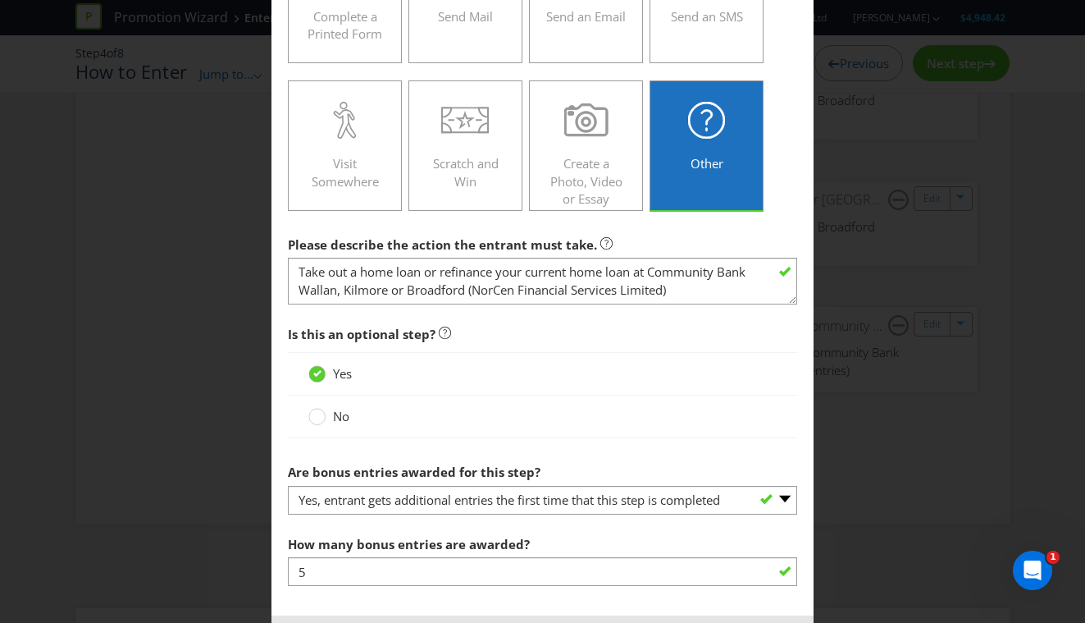
scroll to position [537, 0]
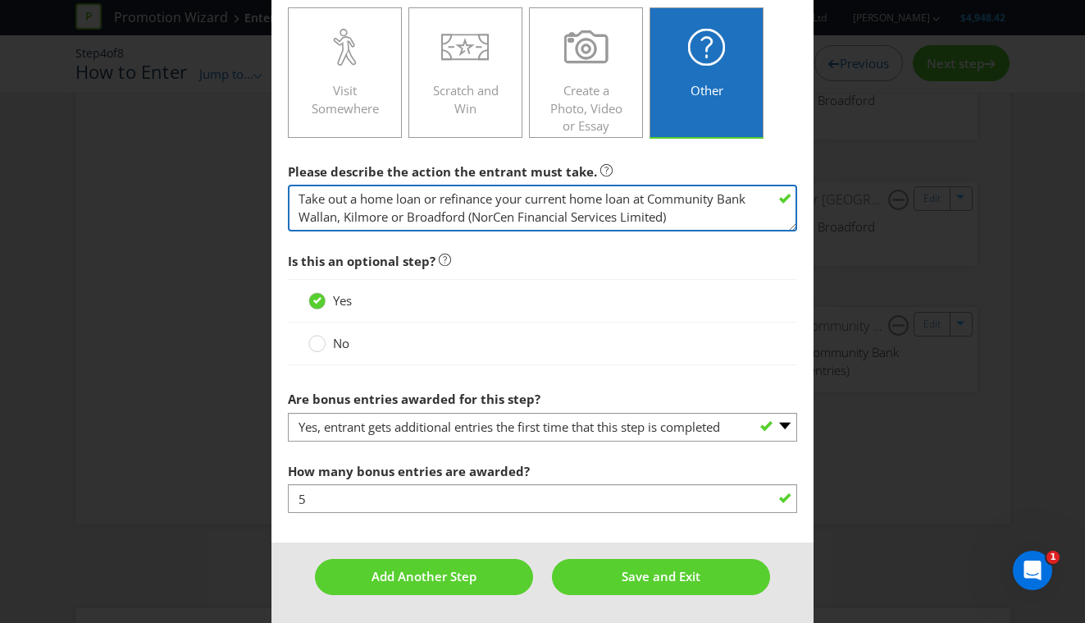
drag, startPoint x: 349, startPoint y: 201, endPoint x: 254, endPoint y: 201, distance: 94.3
click at [257, 201] on div "How to Enter Did You Know IMI research shows that ease of participation is one …" at bounding box center [542, 311] width 1085 height 623
drag, startPoint x: 576, startPoint y: 198, endPoint x: 529, endPoint y: 199, distance: 46.8
click at [529, 199] on textarea "Take out a home loan or refinance your current home loan at Community Bank Wall…" at bounding box center [543, 208] width 510 height 47
click at [679, 215] on textarea "Take out a home loan or refinance your current home loan at Community Bank Wall…" at bounding box center [543, 208] width 510 height 47
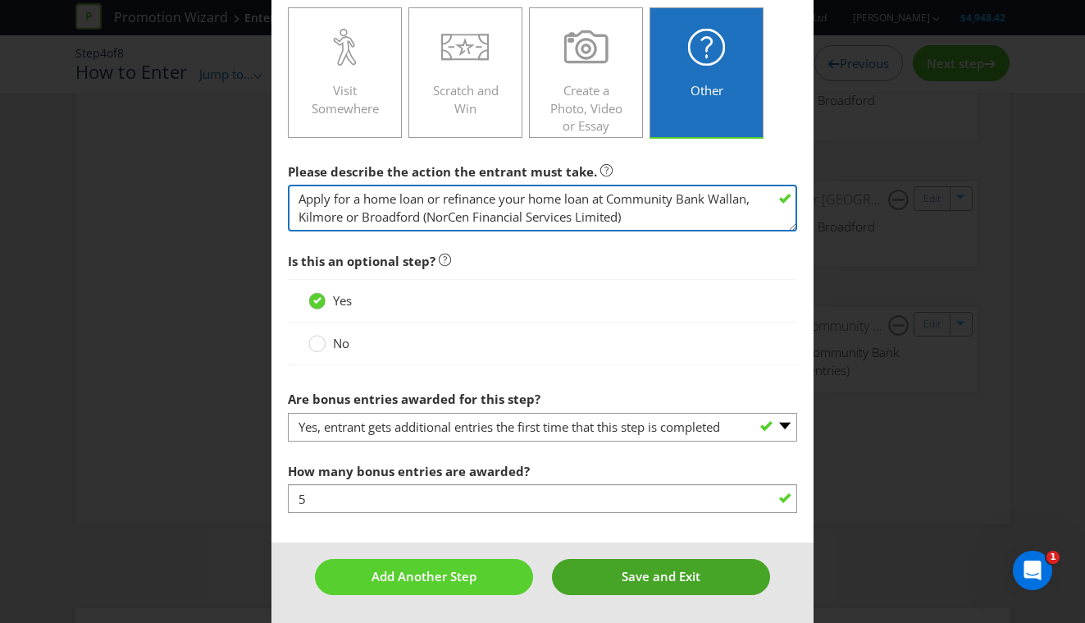
type textarea "Apply for a home loan or refinance your home loan at Community Bank Wallan, Kil…"
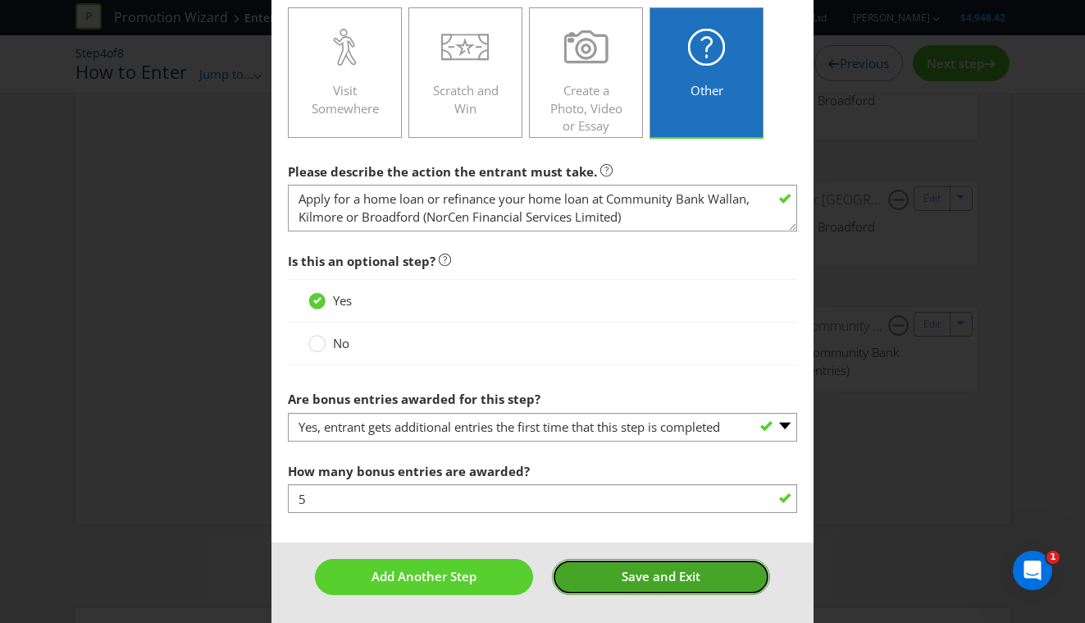
click at [647, 574] on span "Save and Exit" at bounding box center [661, 576] width 79 height 16
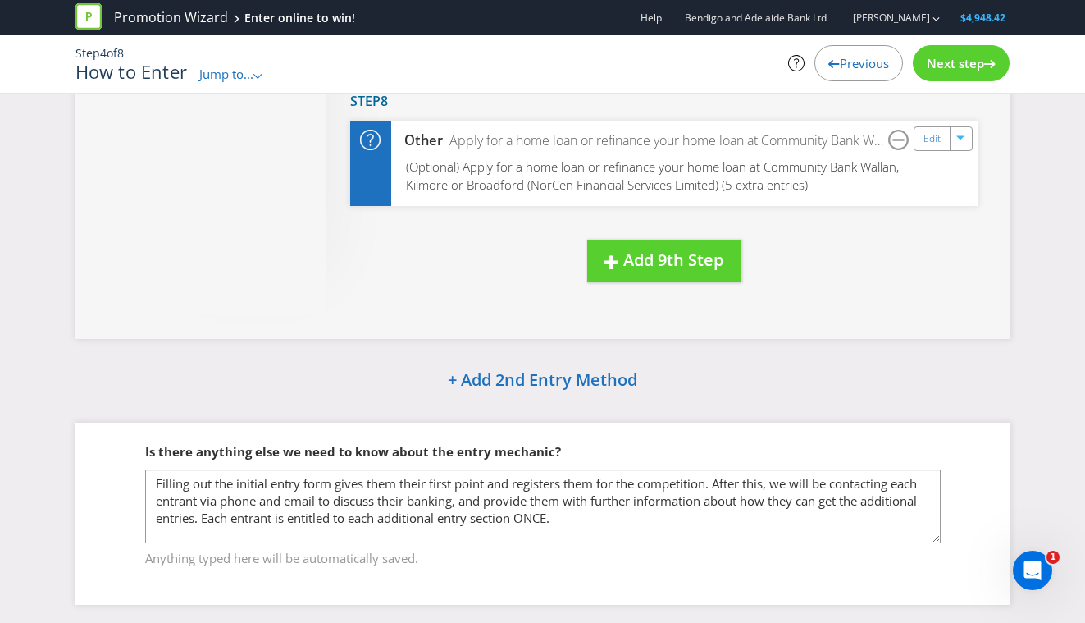
scroll to position [1194, 0]
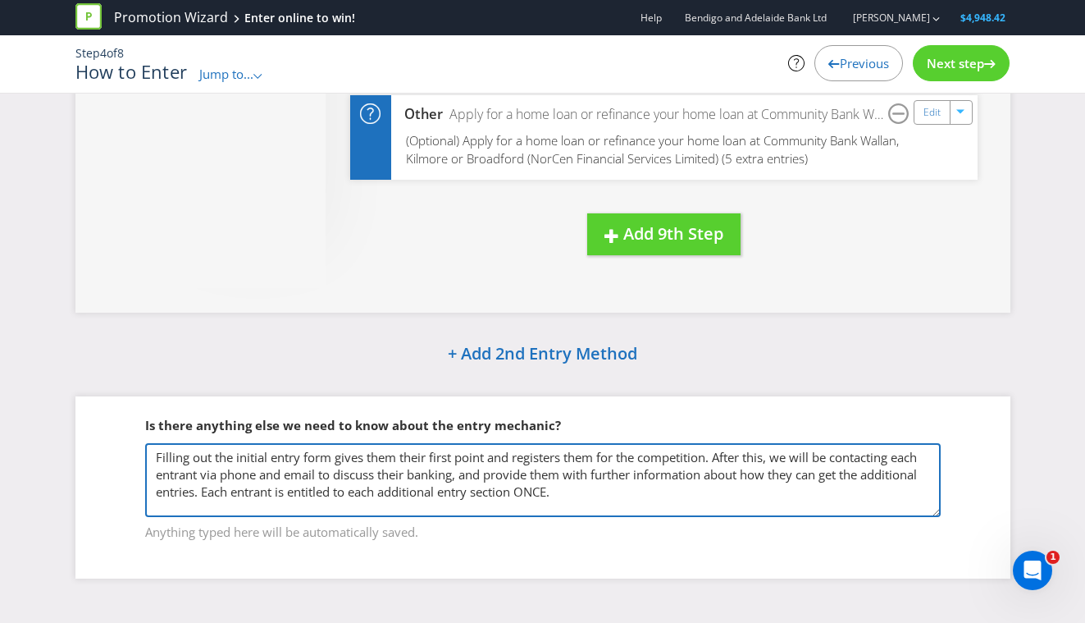
click at [616, 504] on textarea "Filling out the initial entry form gives them their first point and registers t…" at bounding box center [543, 480] width 796 height 74
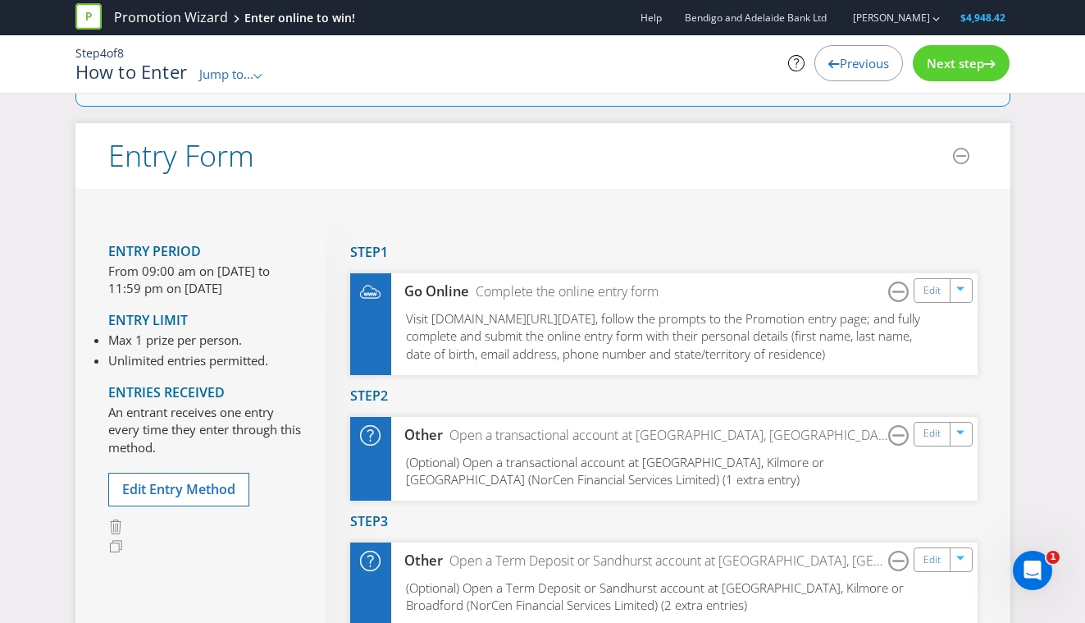
scroll to position [0, 0]
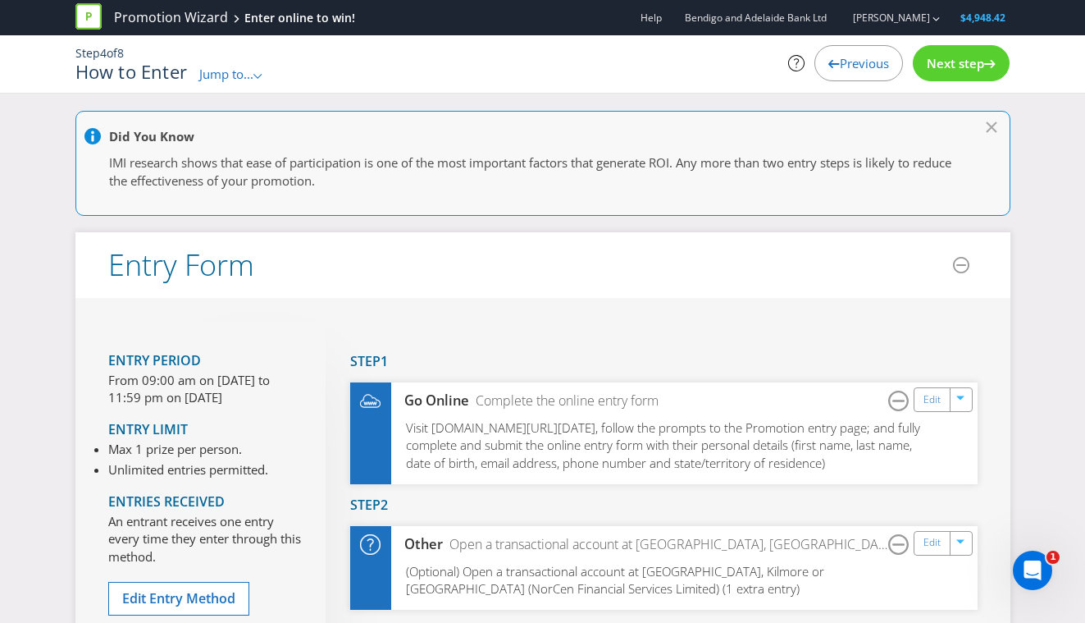
click at [861, 71] on div "Previous" at bounding box center [859, 63] width 89 height 36
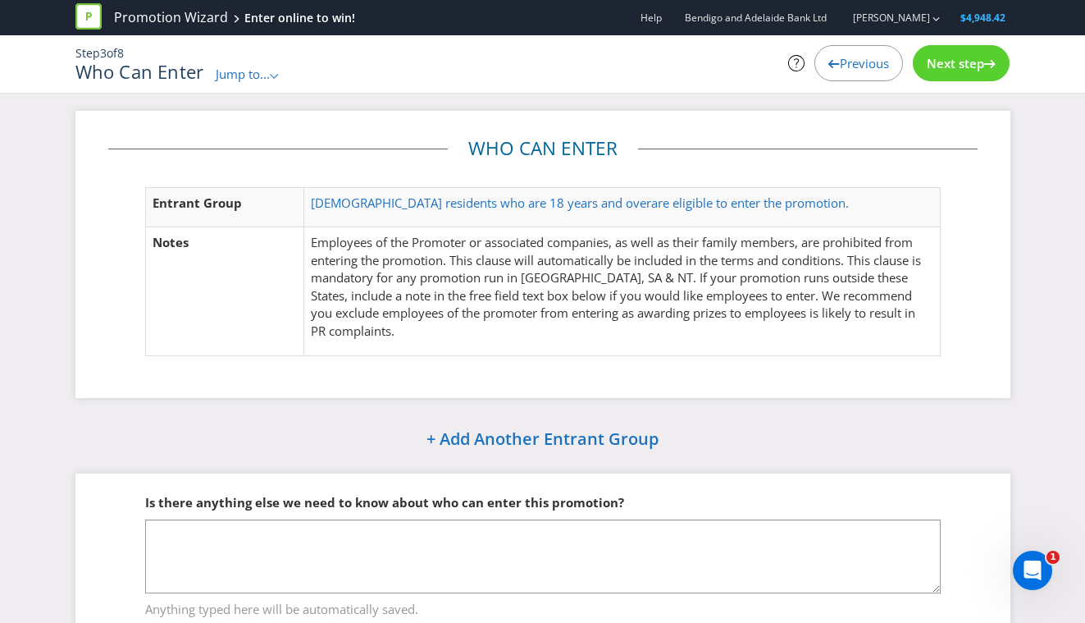
scroll to position [57, 0]
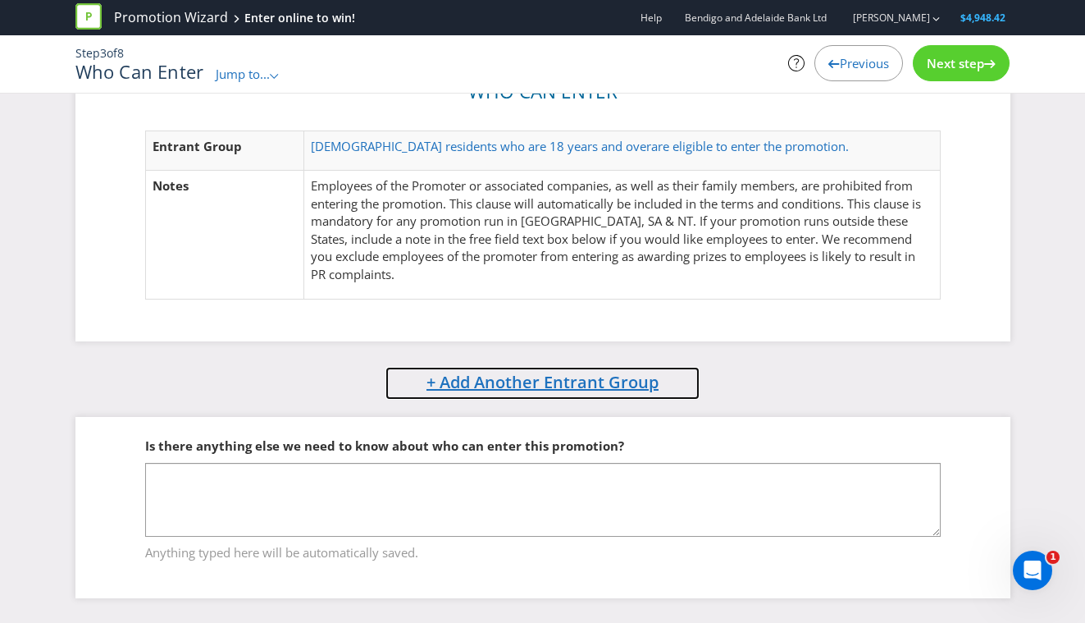
click at [584, 386] on span "+ Add Another Entrant Group" at bounding box center [543, 382] width 232 height 22
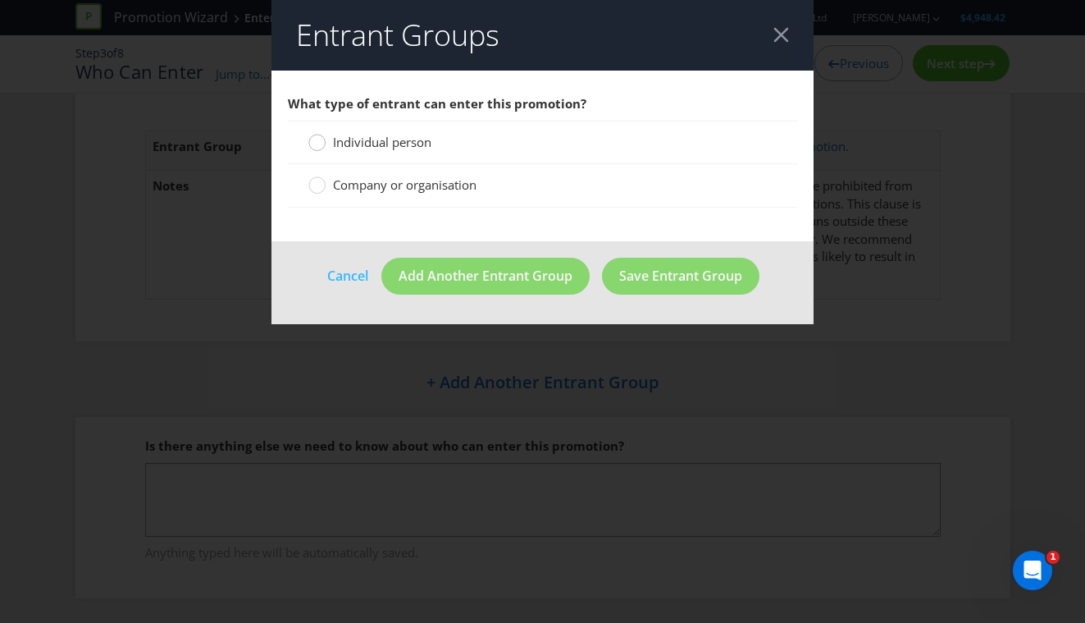
click at [320, 139] on div at bounding box center [317, 137] width 8 height 8
click at [0, 0] on input "Individual person" at bounding box center [0, 0] width 0 height 0
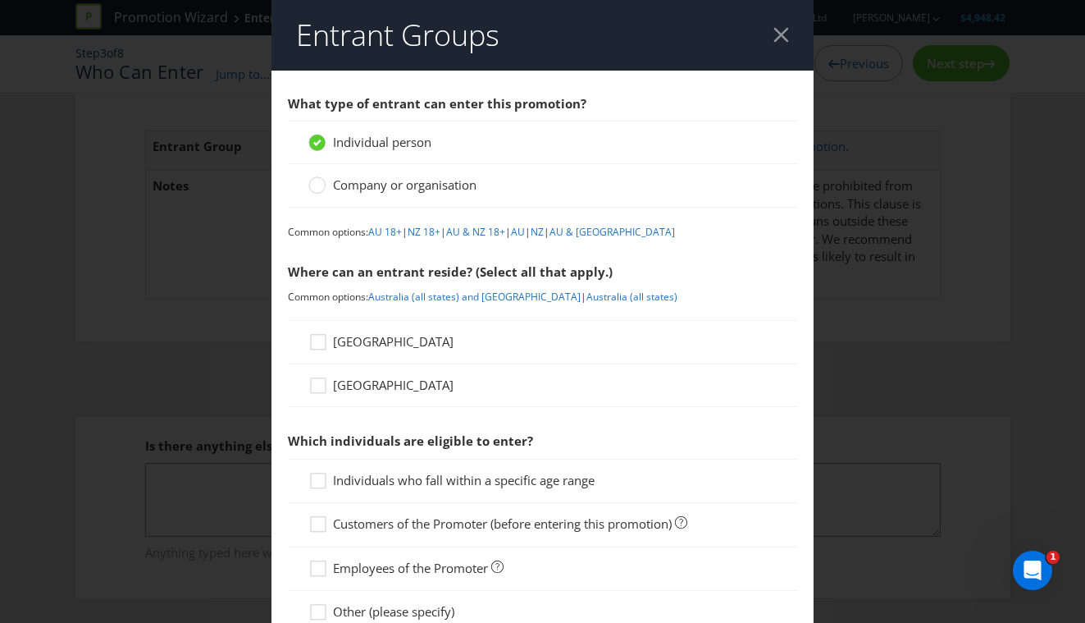
click at [777, 37] on div at bounding box center [782, 35] width 16 height 16
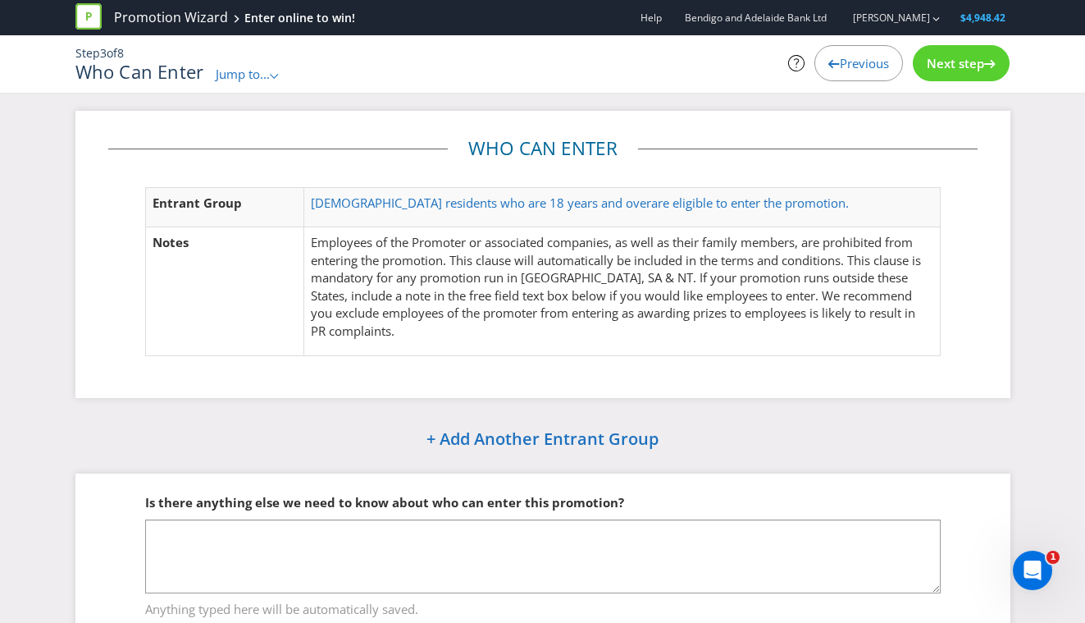
click at [952, 66] on span "Next step" at bounding box center [955, 63] width 57 height 16
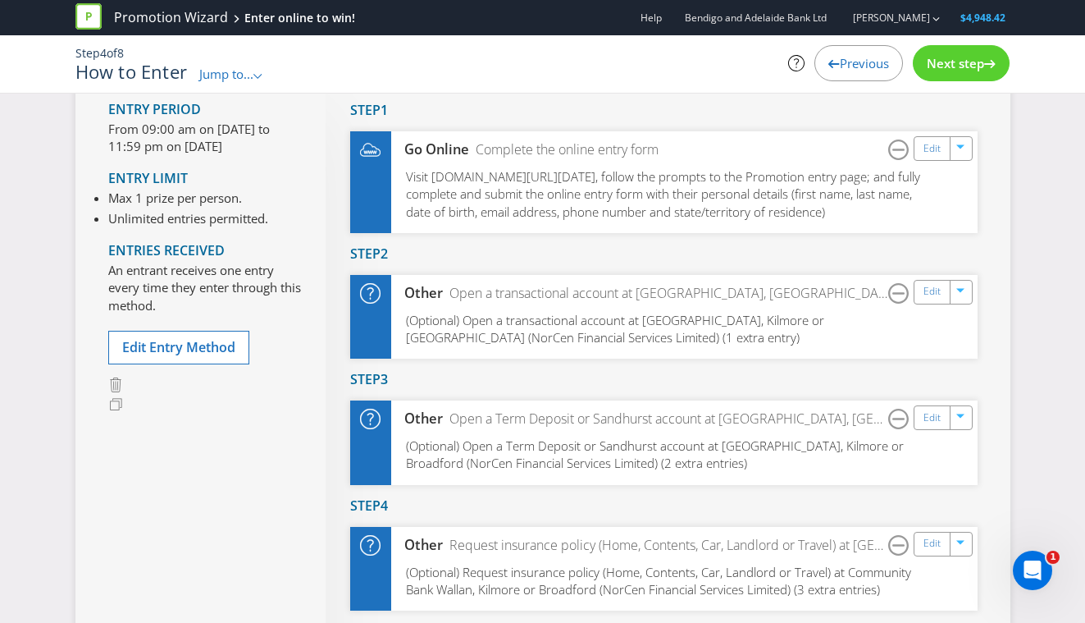
click at [868, 64] on span "Previous" at bounding box center [864, 63] width 49 height 16
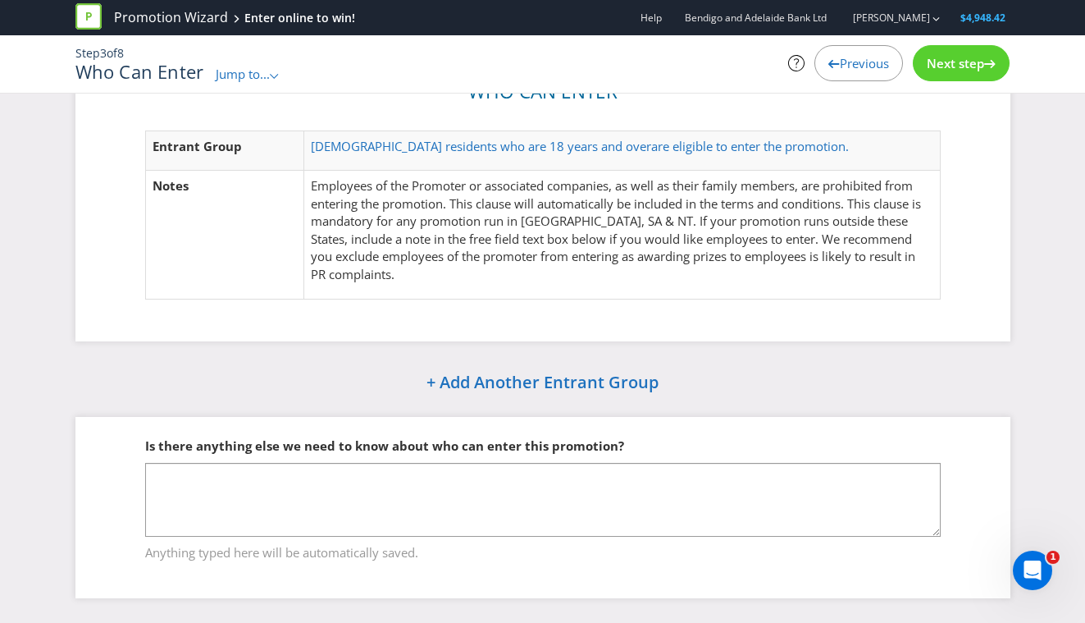
click at [868, 64] on span "Previous" at bounding box center [864, 63] width 49 height 16
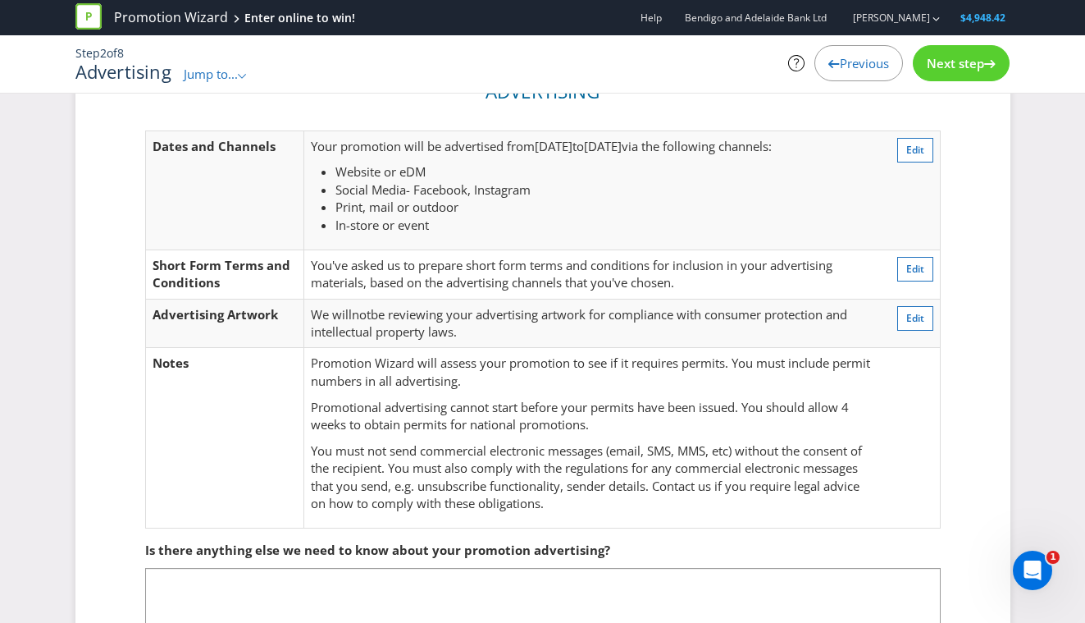
scroll to position [161, 0]
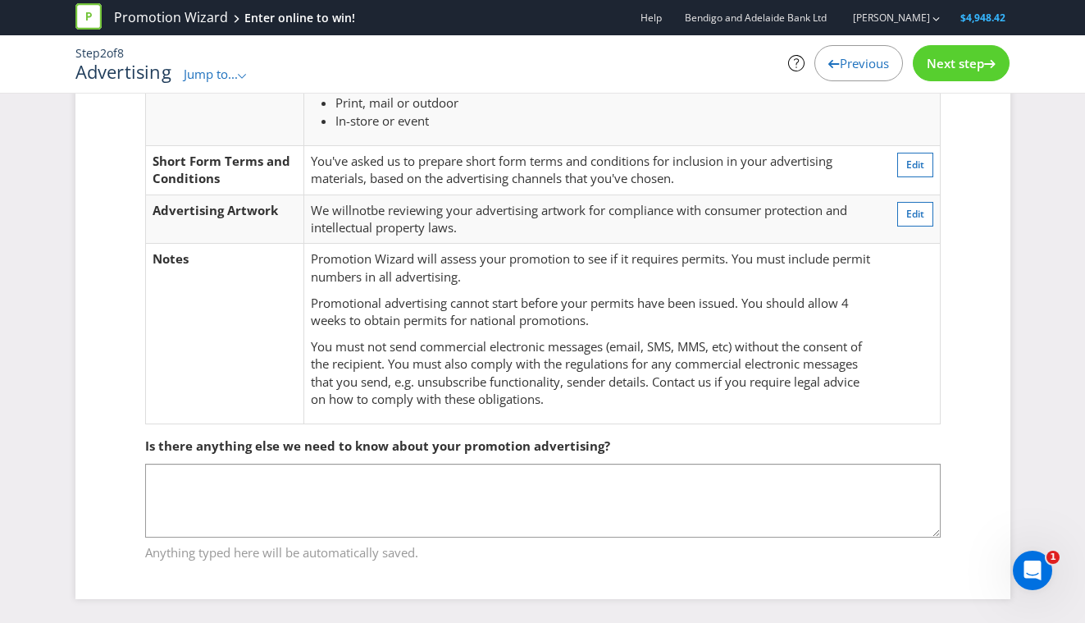
click at [868, 64] on span "Previous" at bounding box center [864, 63] width 49 height 16
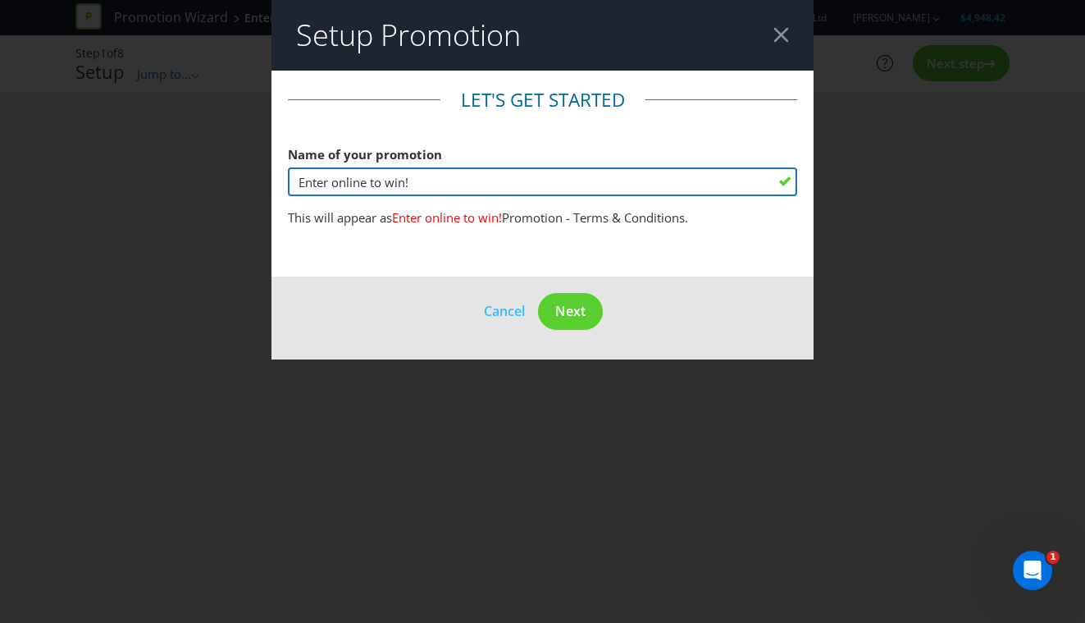
click at [444, 178] on input "Enter online to win!" at bounding box center [543, 181] width 510 height 29
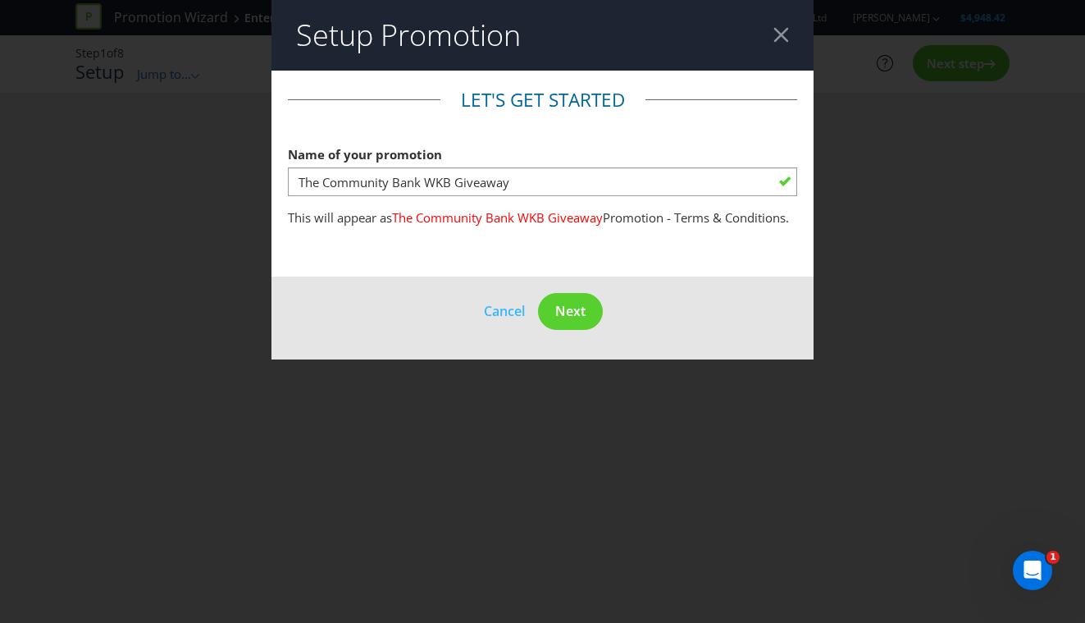
click at [606, 235] on fieldset "Let's get started Name of your promotion The Community Bank WKB Giveaway This w…" at bounding box center [543, 161] width 510 height 148
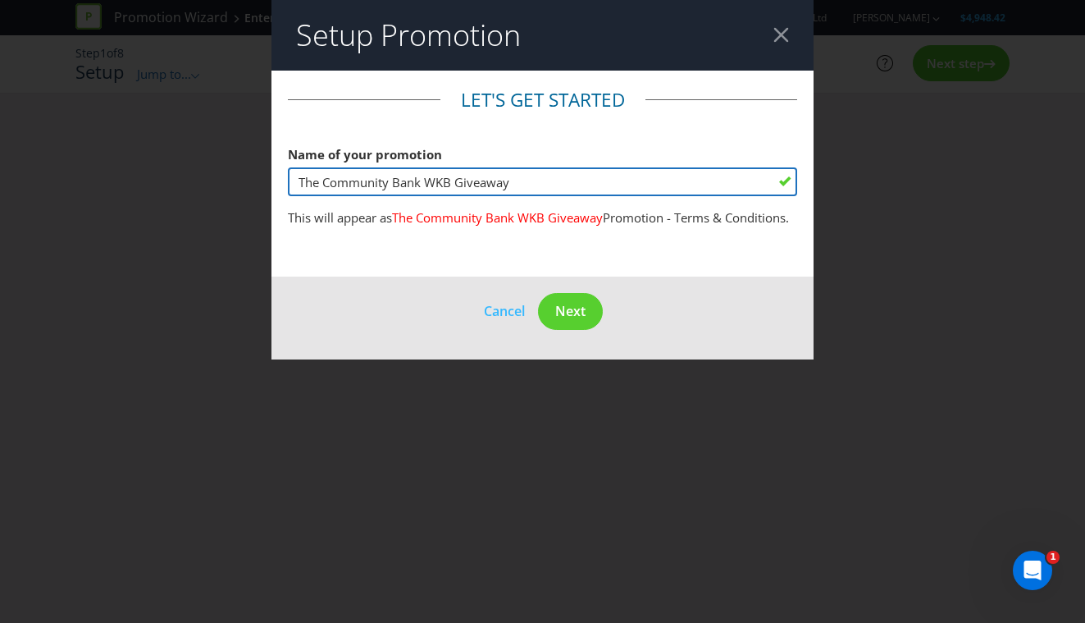
click at [529, 183] on input "The Community Bank WKB Giveaway" at bounding box center [543, 181] width 510 height 29
click at [438, 179] on input "The Community Bank WKB Giveaway" at bounding box center [543, 181] width 510 height 29
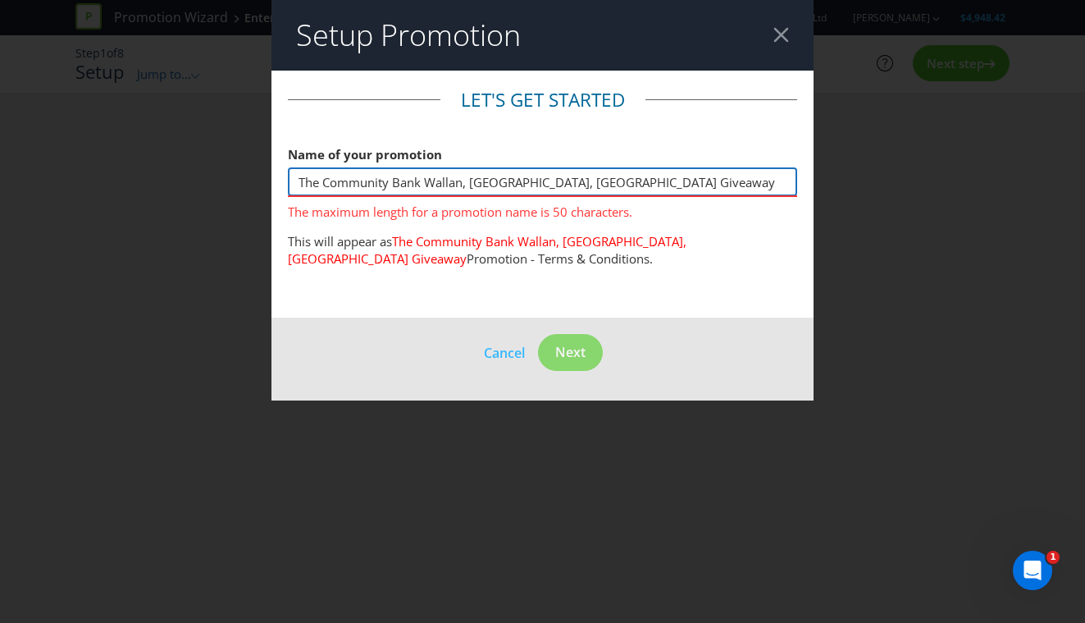
drag, startPoint x: 322, startPoint y: 182, endPoint x: 281, endPoint y: 182, distance: 41.0
click at [283, 182] on main "Let's get started Name of your promotion The Community Bank Wallan, [GEOGRAPHIC…" at bounding box center [543, 195] width 543 height 248
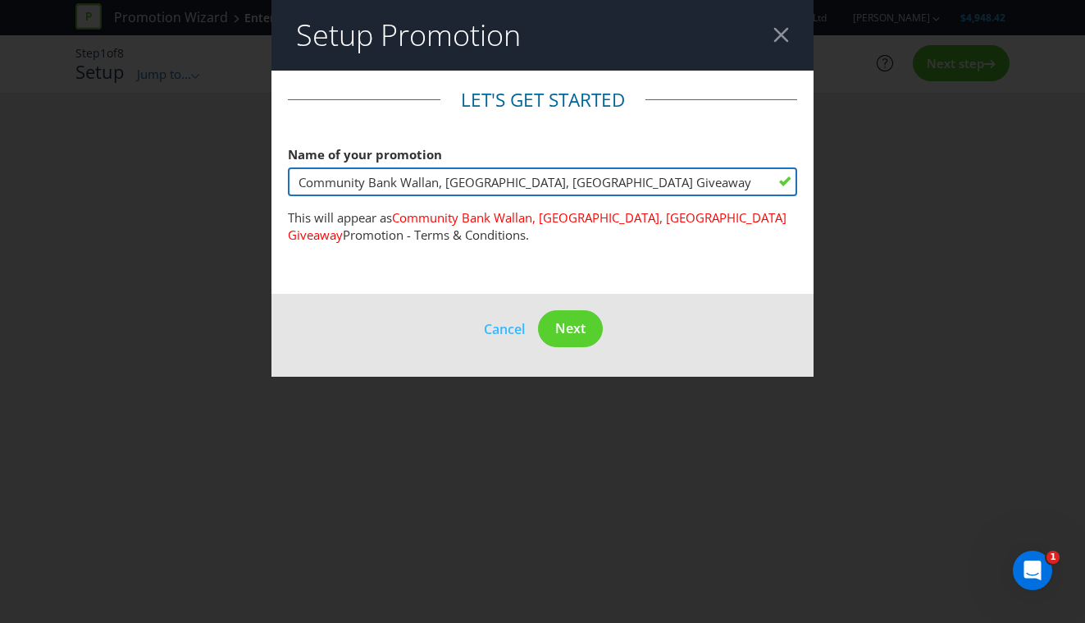
click at [642, 190] on input "Community Bank Wallan, [GEOGRAPHIC_DATA], [GEOGRAPHIC_DATA] Giveaway" at bounding box center [543, 181] width 510 height 29
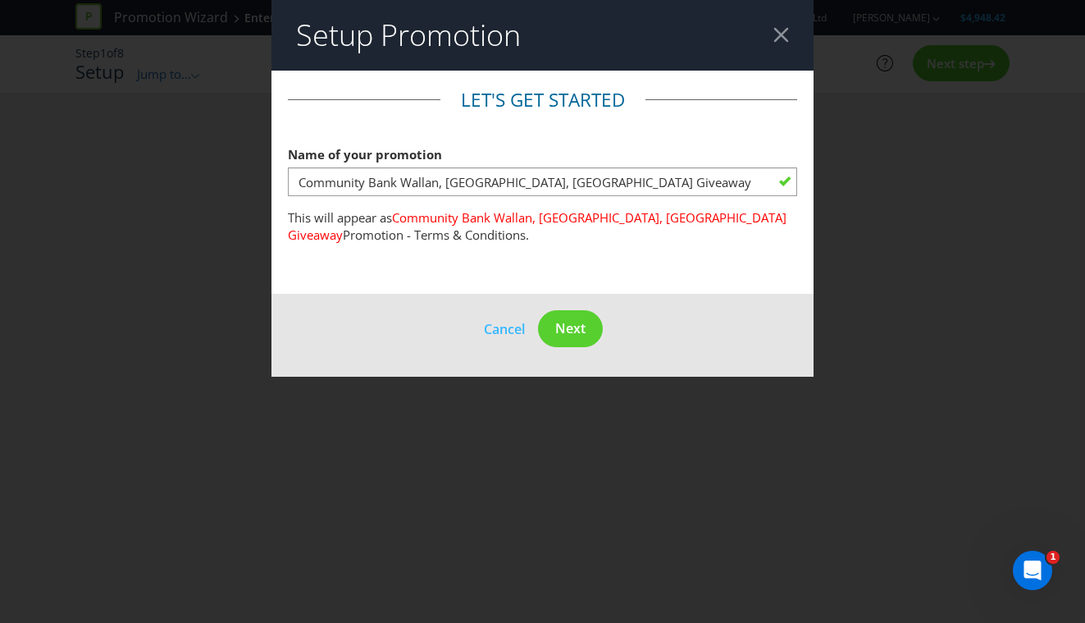
click at [628, 130] on fieldset "Let's get started Name of your promotion Community Bank Wallan, [GEOGRAPHIC_DAT…" at bounding box center [543, 170] width 510 height 167
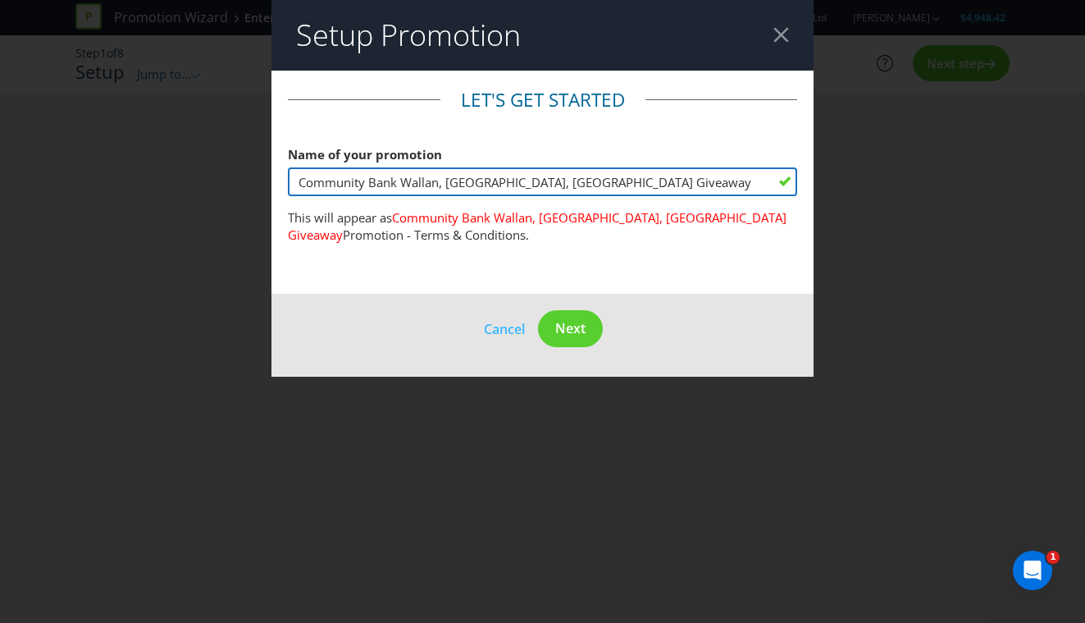
click at [497, 178] on input "Community Bank Wallan, [GEOGRAPHIC_DATA], [GEOGRAPHIC_DATA] Giveaway" at bounding box center [543, 181] width 510 height 29
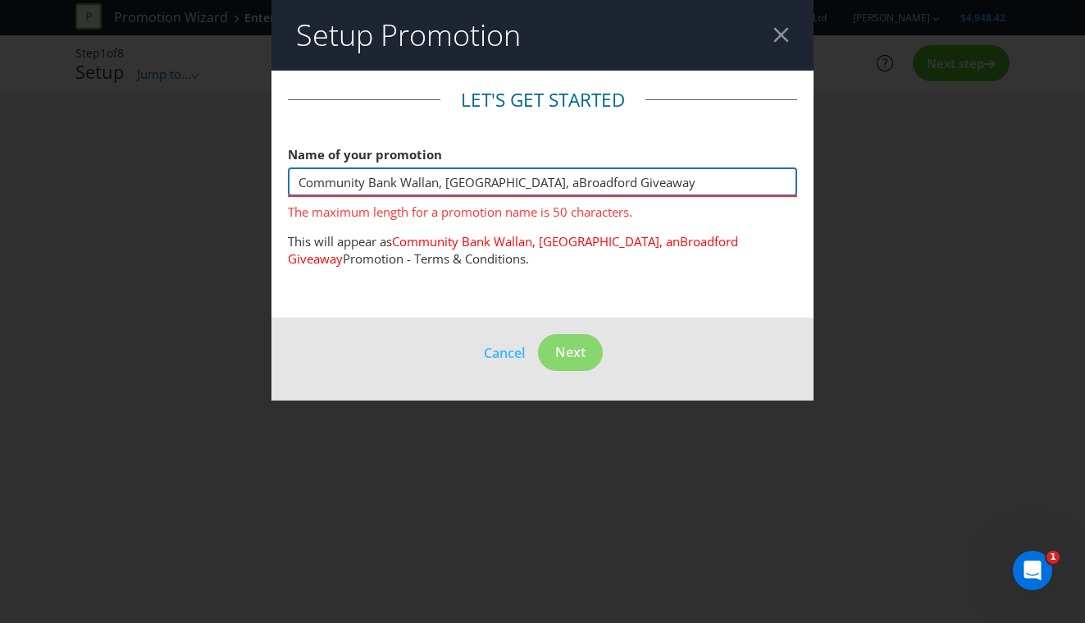
type input "Community Bank Wallan, [GEOGRAPHIC_DATA], [GEOGRAPHIC_DATA] Giveaway"
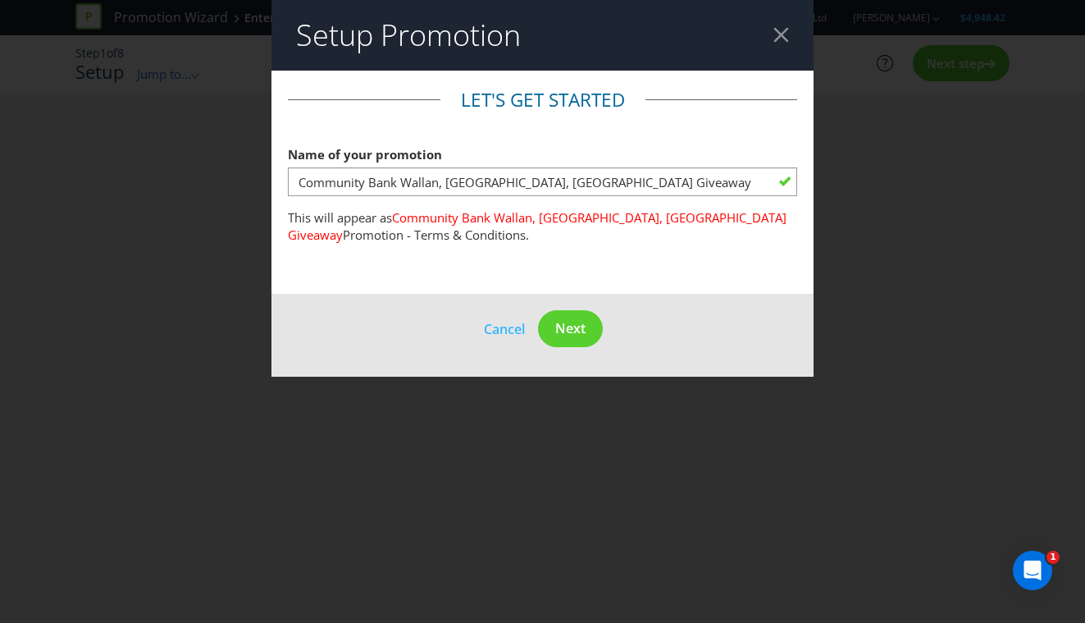
click at [618, 272] on main "Let's get started Name of your promotion Community Bank Wallan, [GEOGRAPHIC_DAT…" at bounding box center [543, 183] width 543 height 224
click at [585, 331] on span "Next" at bounding box center [570, 328] width 30 height 18
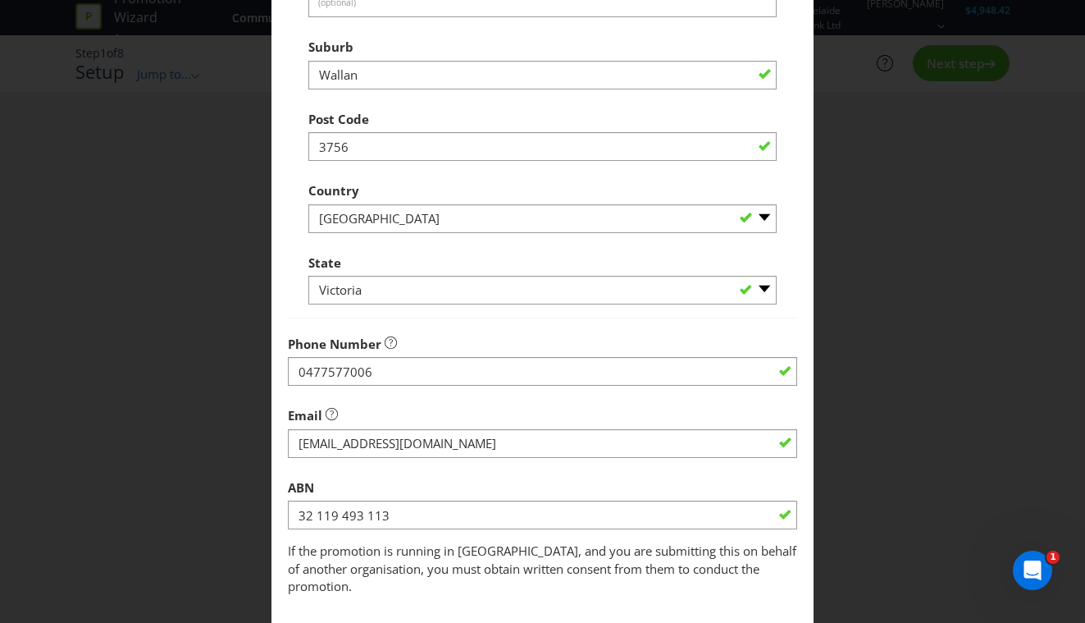
scroll to position [448, 0]
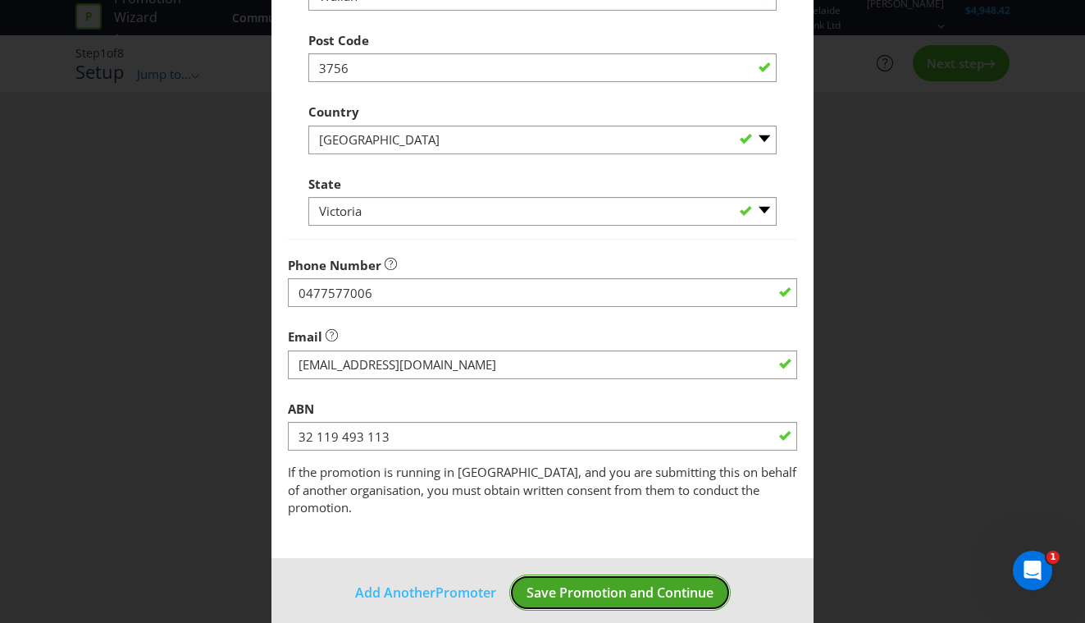
click at [663, 583] on span "Save Promotion and Continue" at bounding box center [620, 592] width 187 height 18
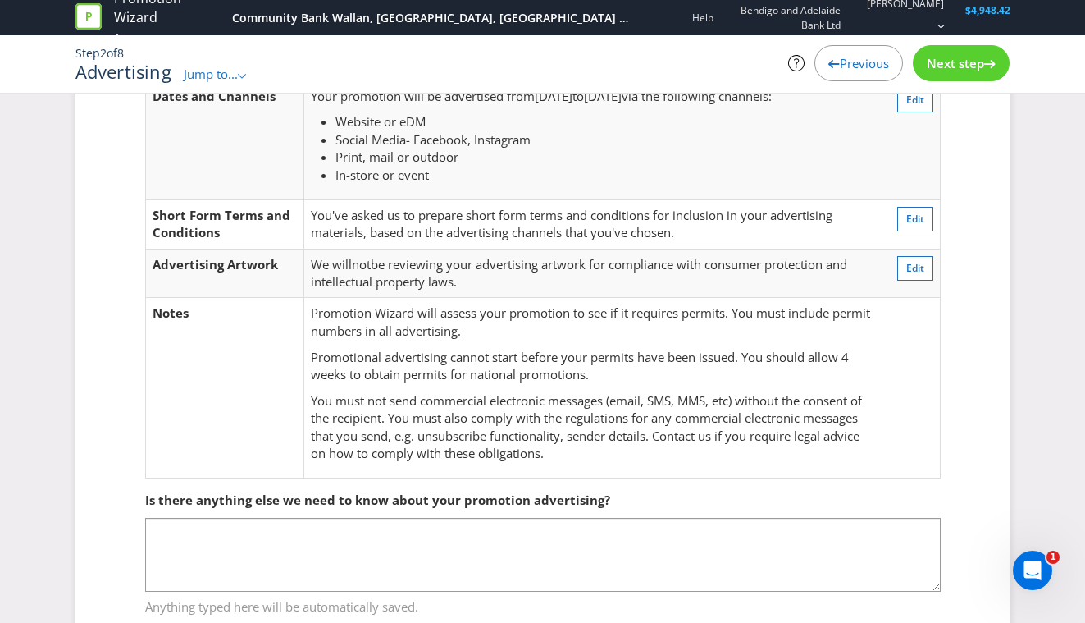
scroll to position [111, 0]
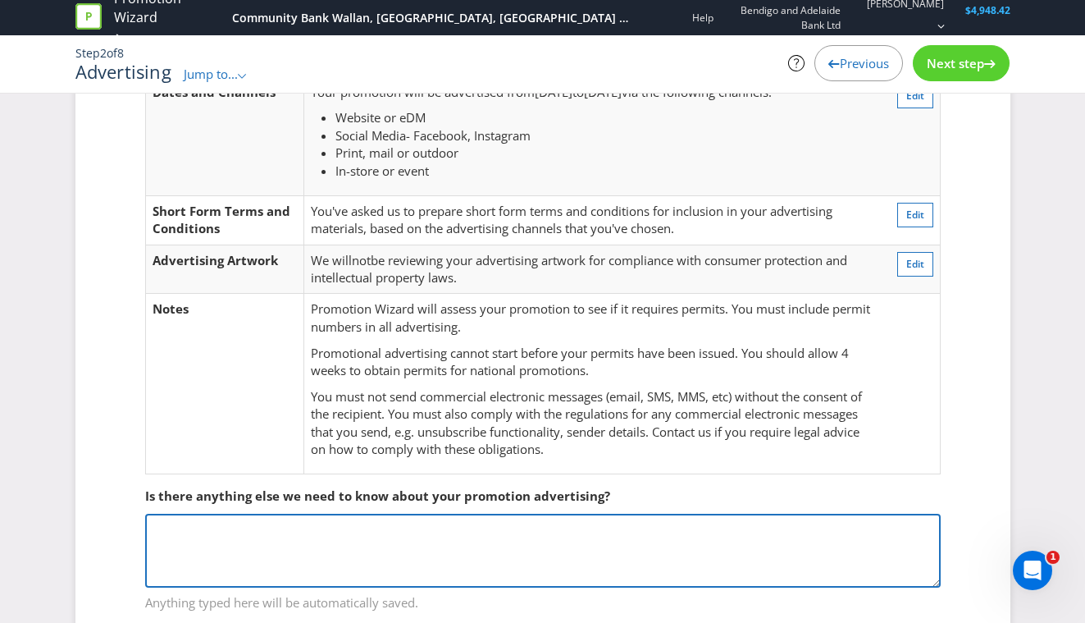
click at [404, 536] on textarea at bounding box center [543, 551] width 796 height 74
type textarea "W"
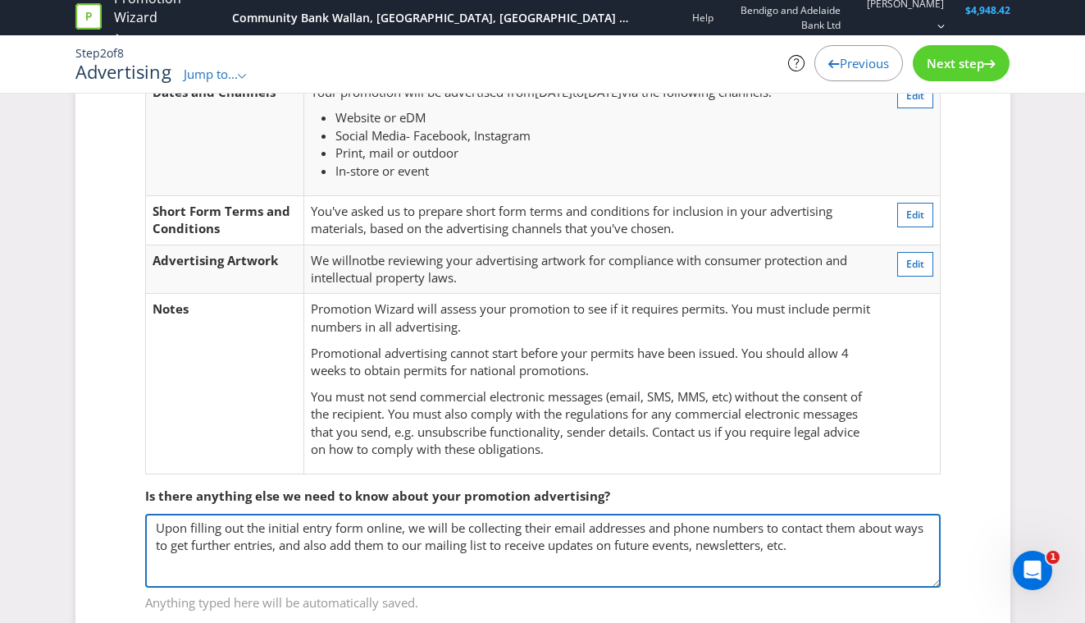
scroll to position [161, 0]
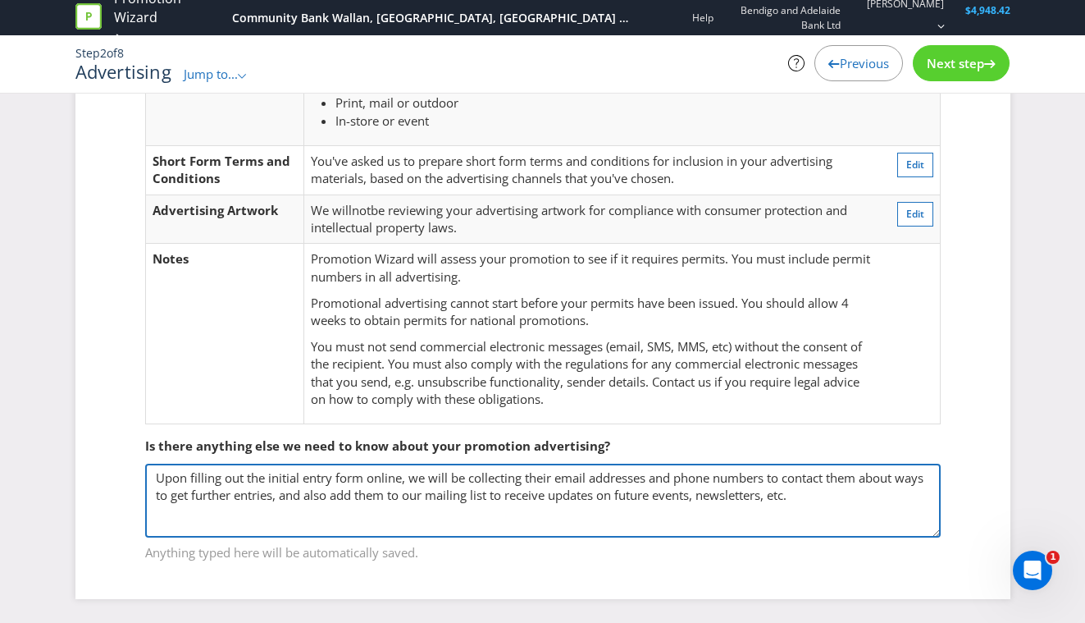
click at [809, 500] on textarea "Upon filling out the initial entry form online, we will be collecting their ema…" at bounding box center [543, 500] width 796 height 74
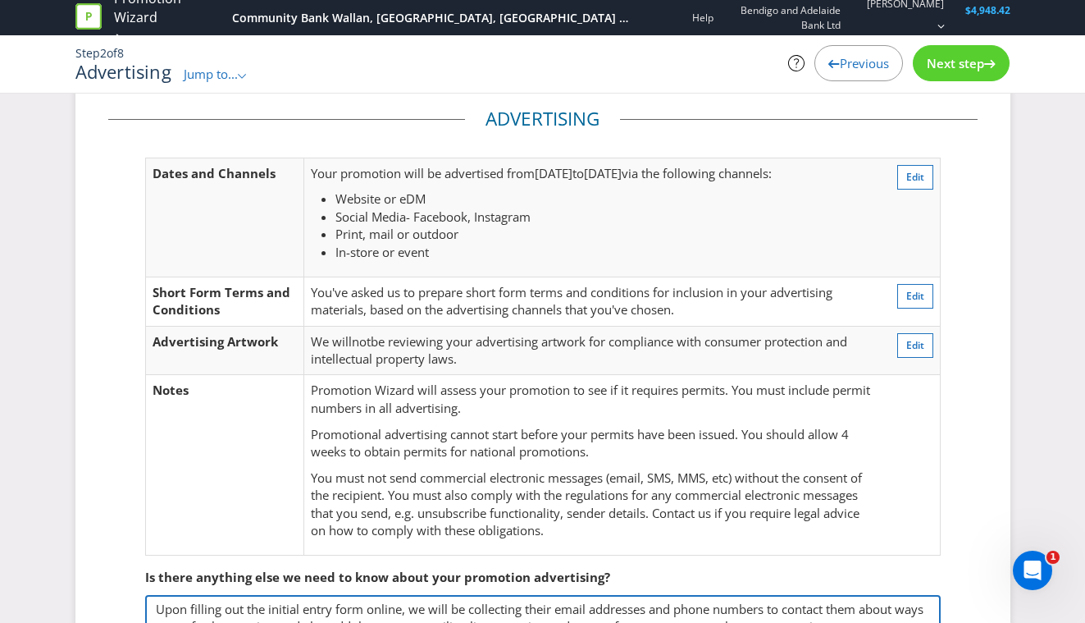
scroll to position [0, 0]
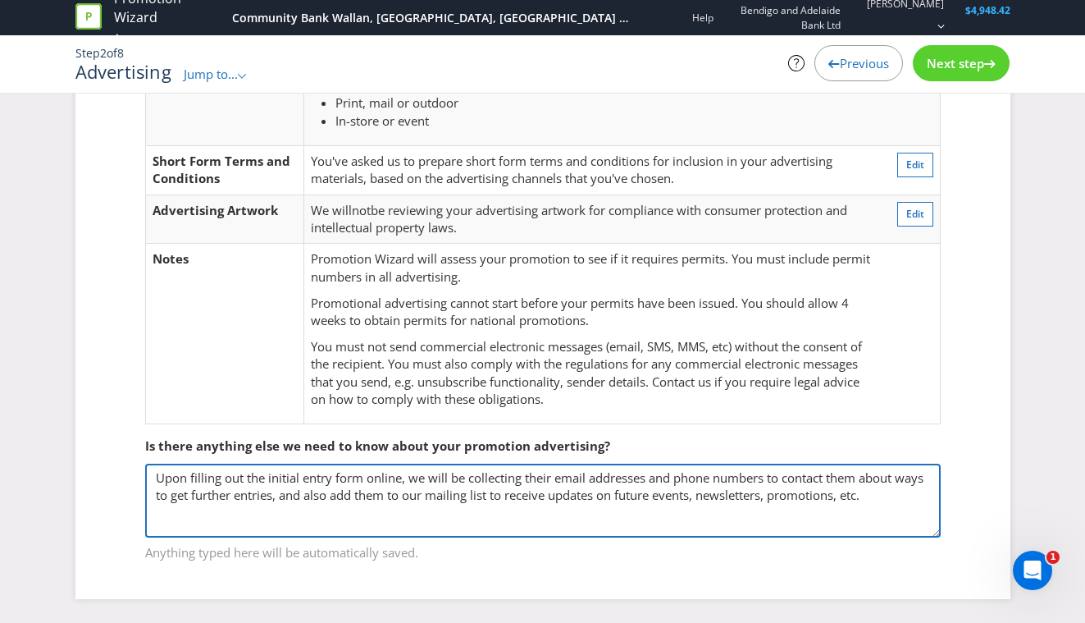
type textarea "Upon filling out the initial entry form online, we will be collecting their ema…"
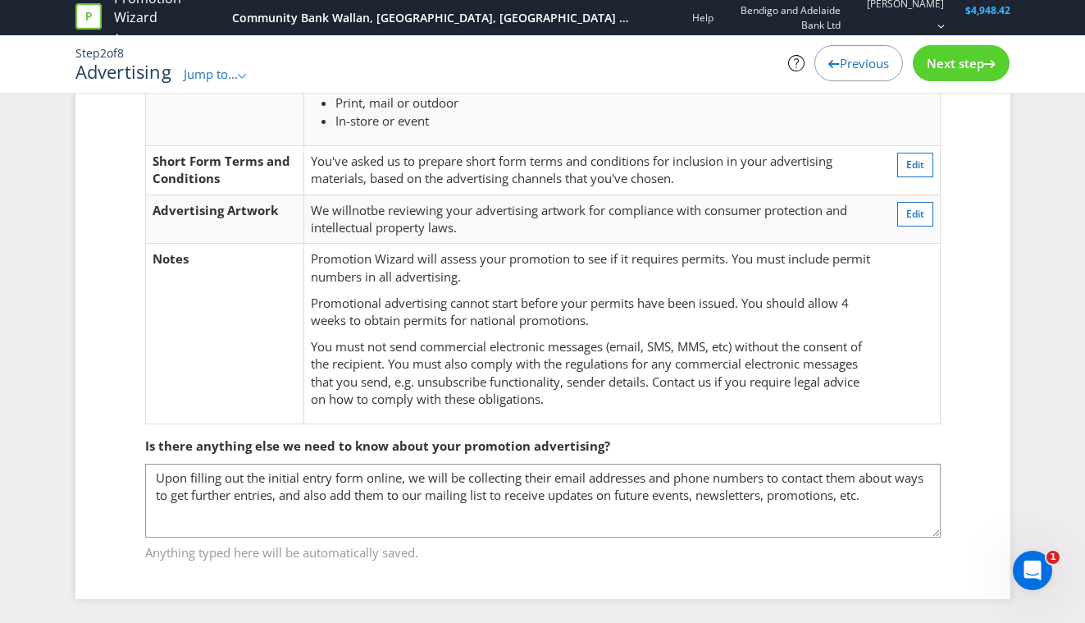
click at [969, 70] on span "Next step" at bounding box center [955, 63] width 57 height 16
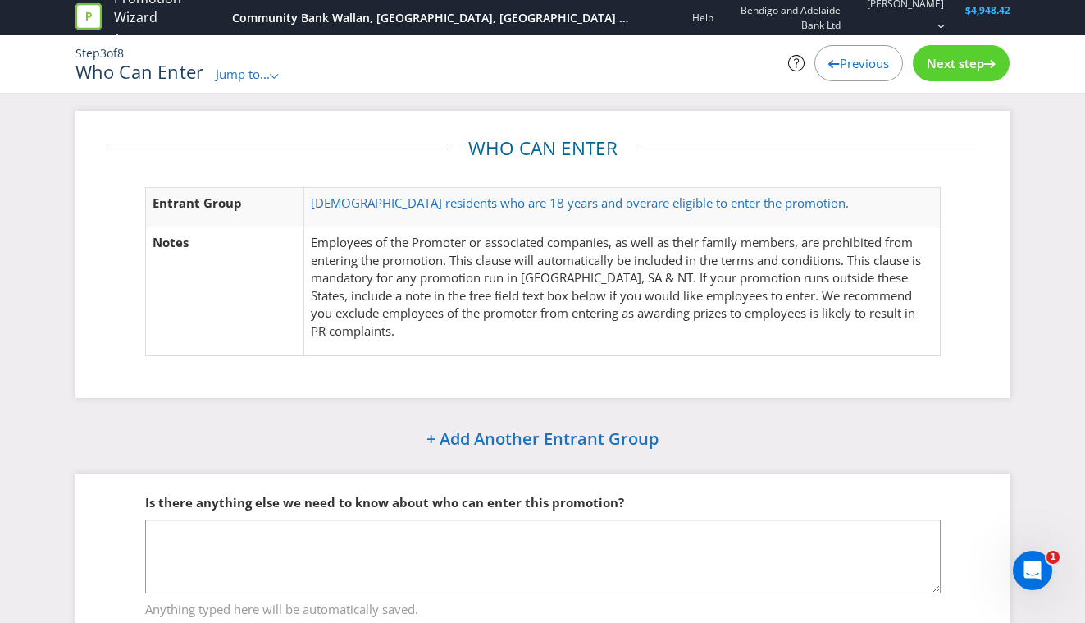
click at [933, 65] on span "Next step" at bounding box center [955, 63] width 57 height 16
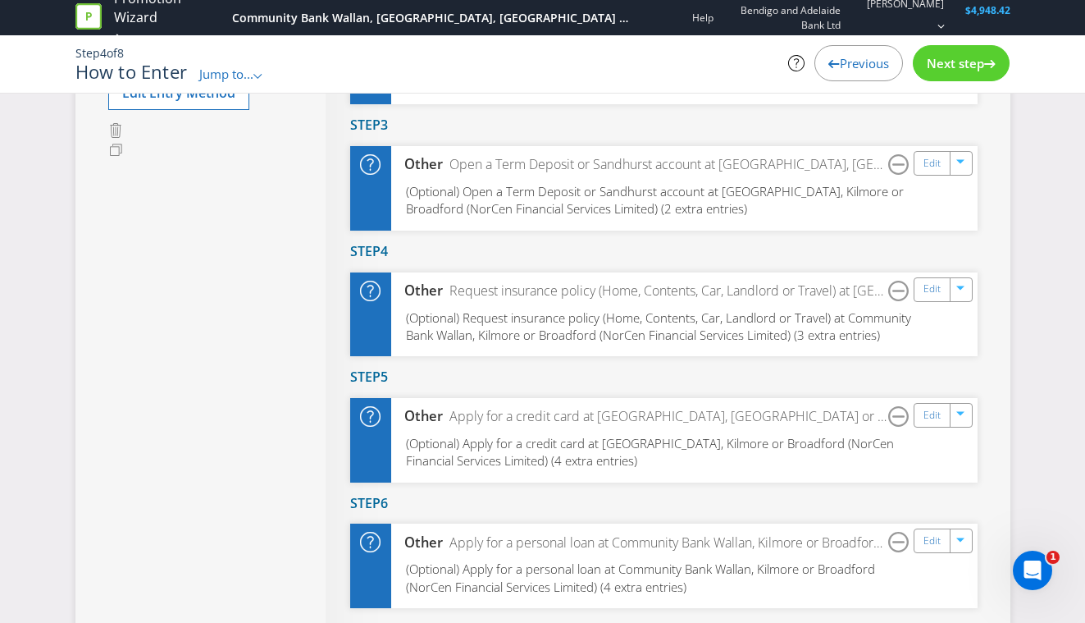
scroll to position [525, 0]
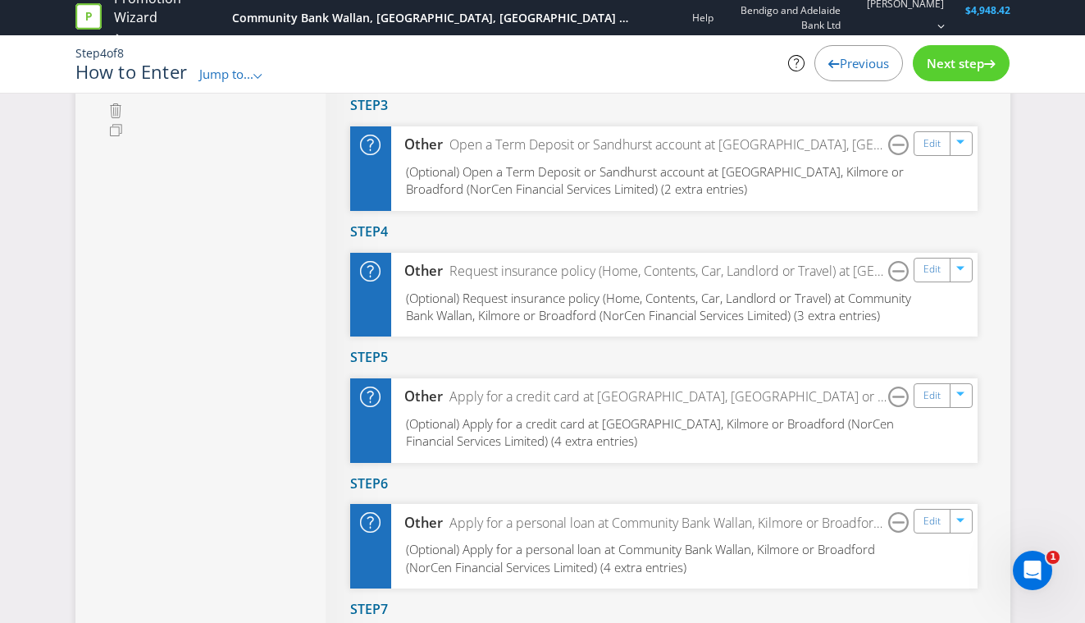
click at [947, 66] on span "Next step" at bounding box center [955, 63] width 57 height 16
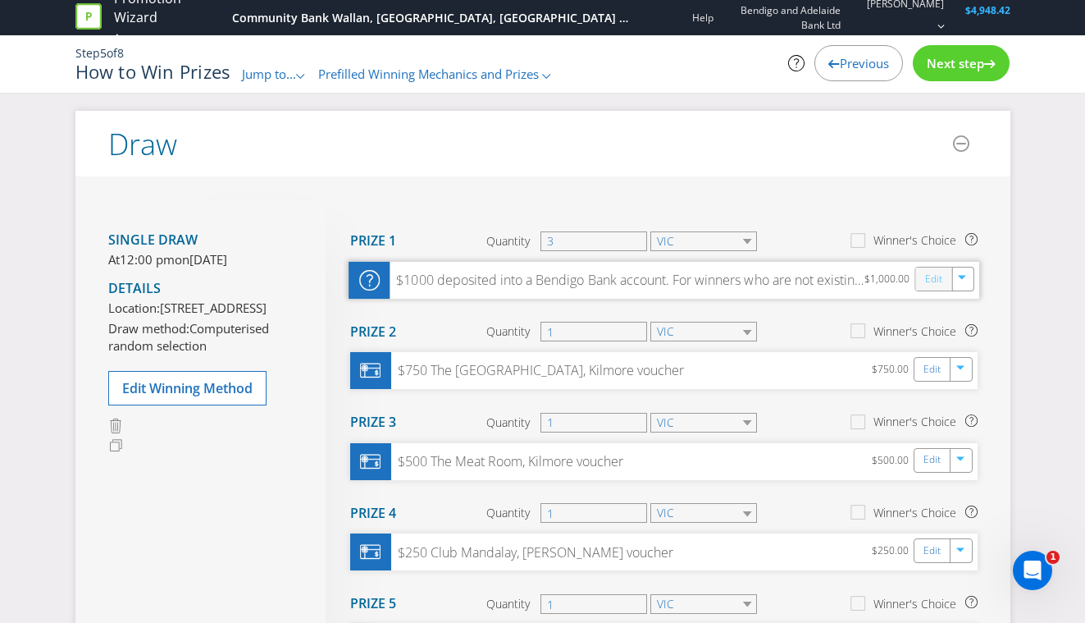
click at [933, 278] on link "Edit" at bounding box center [932, 278] width 17 height 19
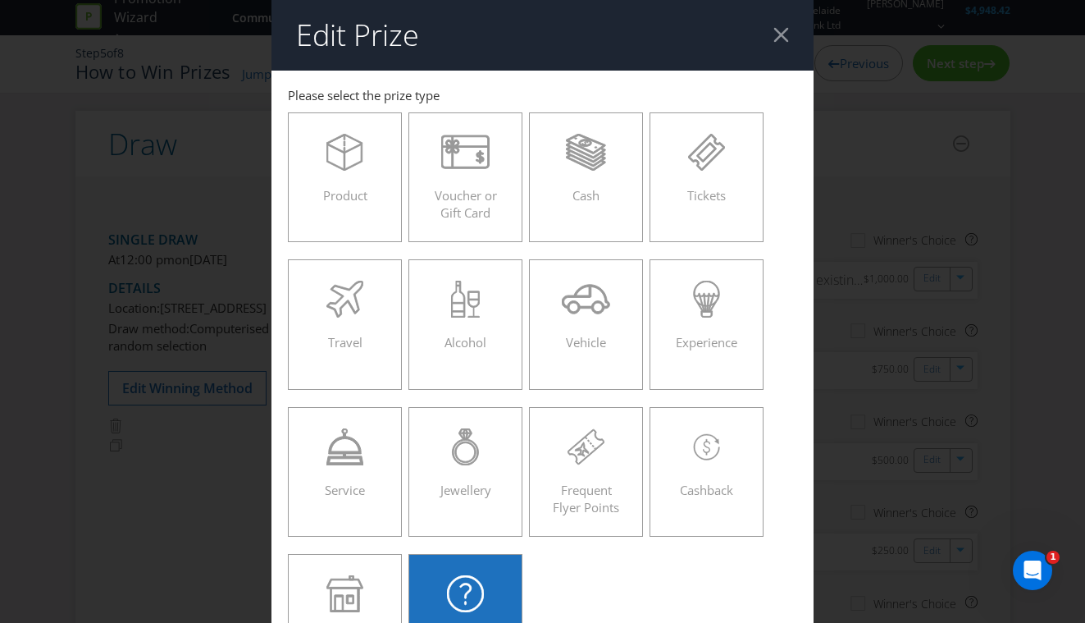
click at [902, 276] on div "Edit Prize [GEOGRAPHIC_DATA] [GEOGRAPHIC_DATA] [GEOGRAPHIC_DATA] [GEOGRAPHIC_DA…" at bounding box center [542, 311] width 1085 height 623
click at [772, 30] on header "Edit Prize" at bounding box center [543, 35] width 543 height 71
click at [783, 39] on div at bounding box center [782, 35] width 16 height 16
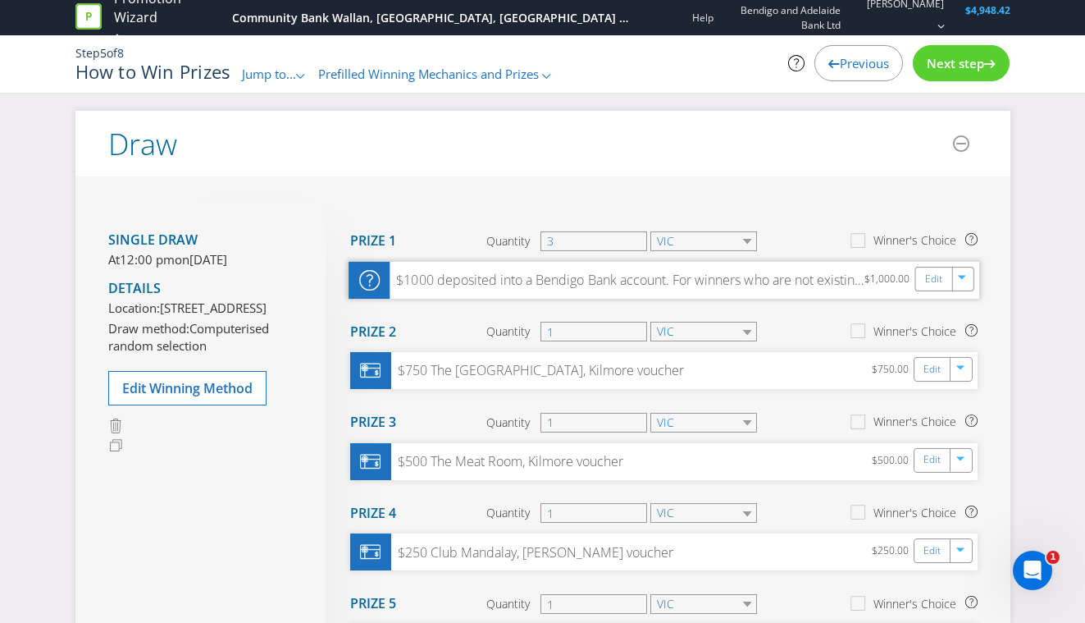
click at [723, 275] on div "$1000 deposited into a Bendigo Bank account. For winners who are not existing c…" at bounding box center [627, 280] width 475 height 19
click at [930, 284] on link "Edit" at bounding box center [932, 278] width 17 height 19
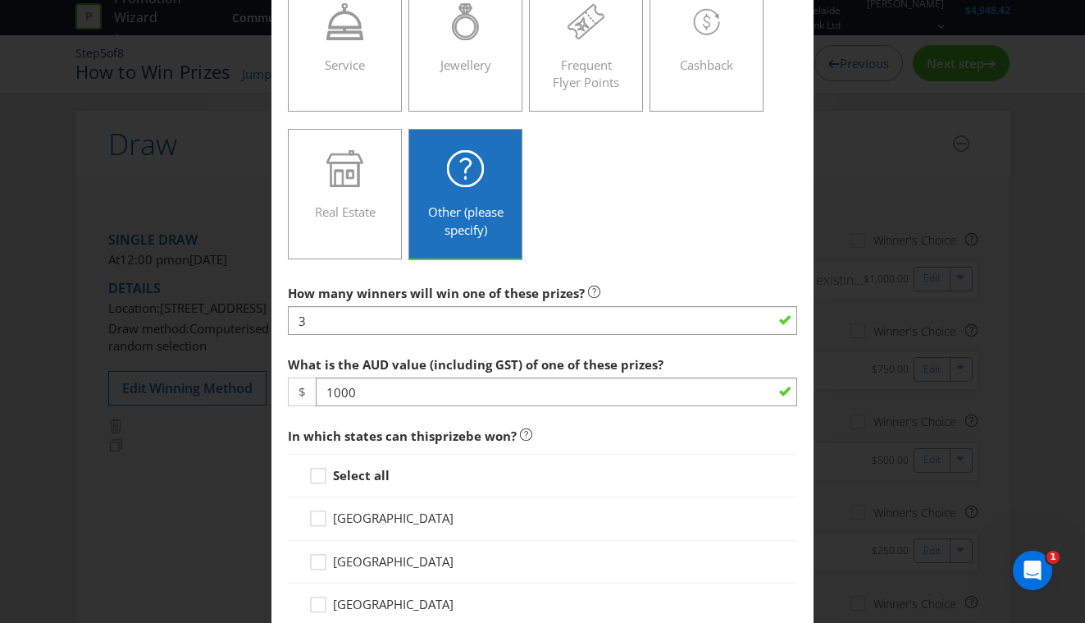
scroll to position [450, 0]
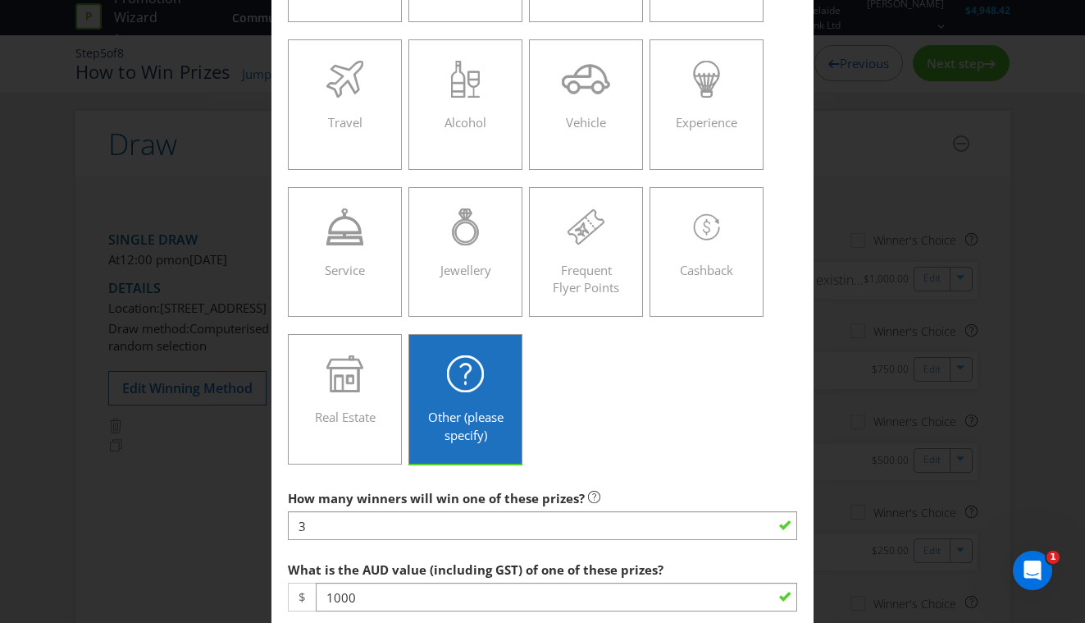
scroll to position [115, 0]
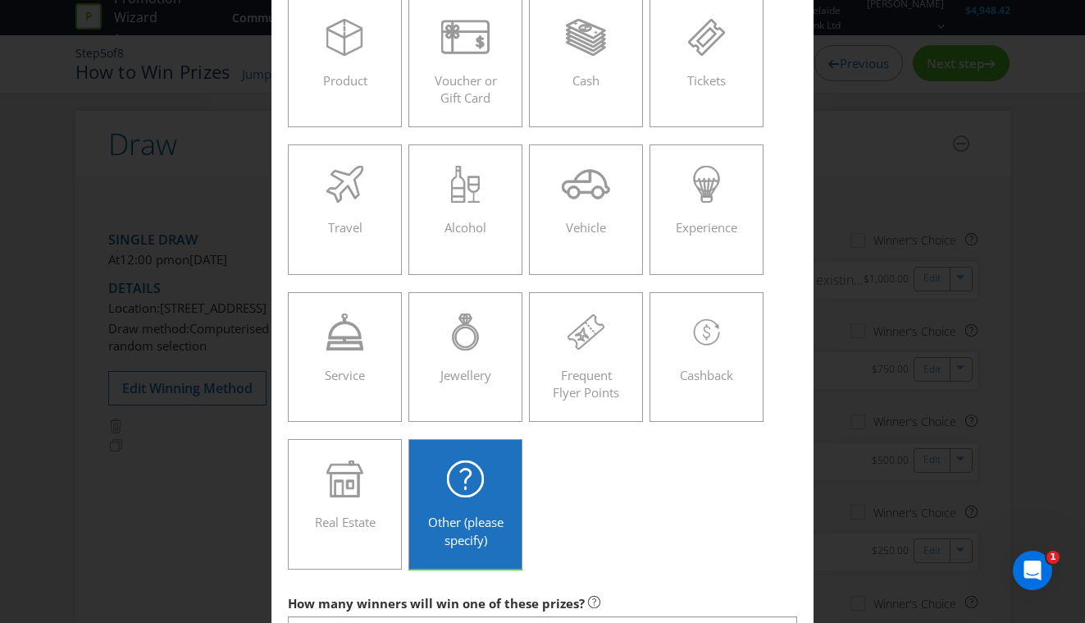
click at [872, 227] on div "Edit Prize [GEOGRAPHIC_DATA] [GEOGRAPHIC_DATA] [GEOGRAPHIC_DATA] [GEOGRAPHIC_DA…" at bounding box center [542, 311] width 1085 height 623
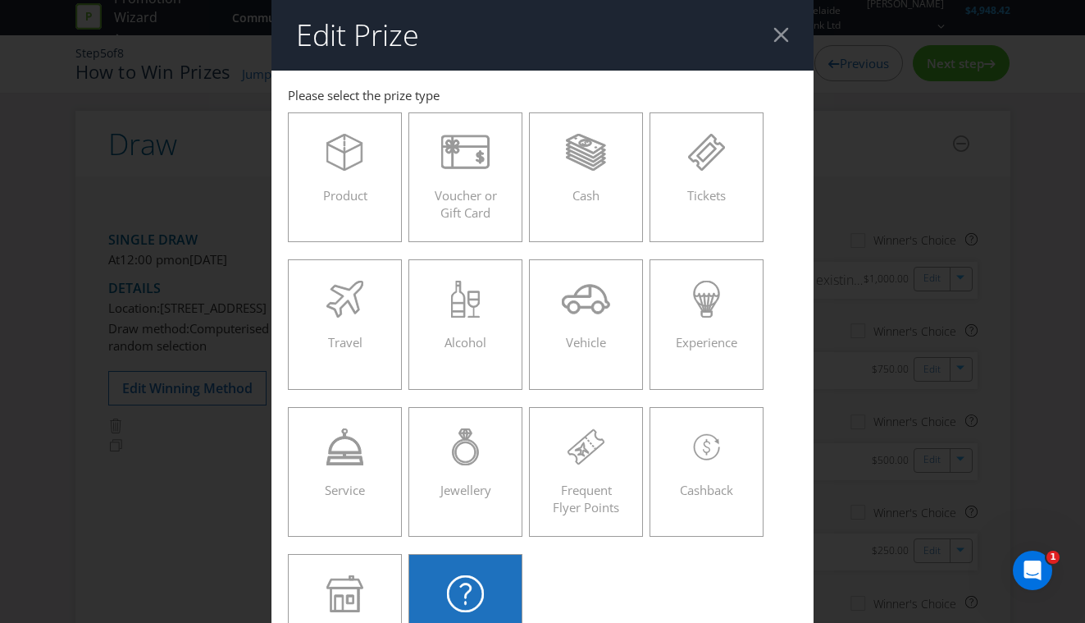
click at [784, 39] on div at bounding box center [782, 35] width 16 height 16
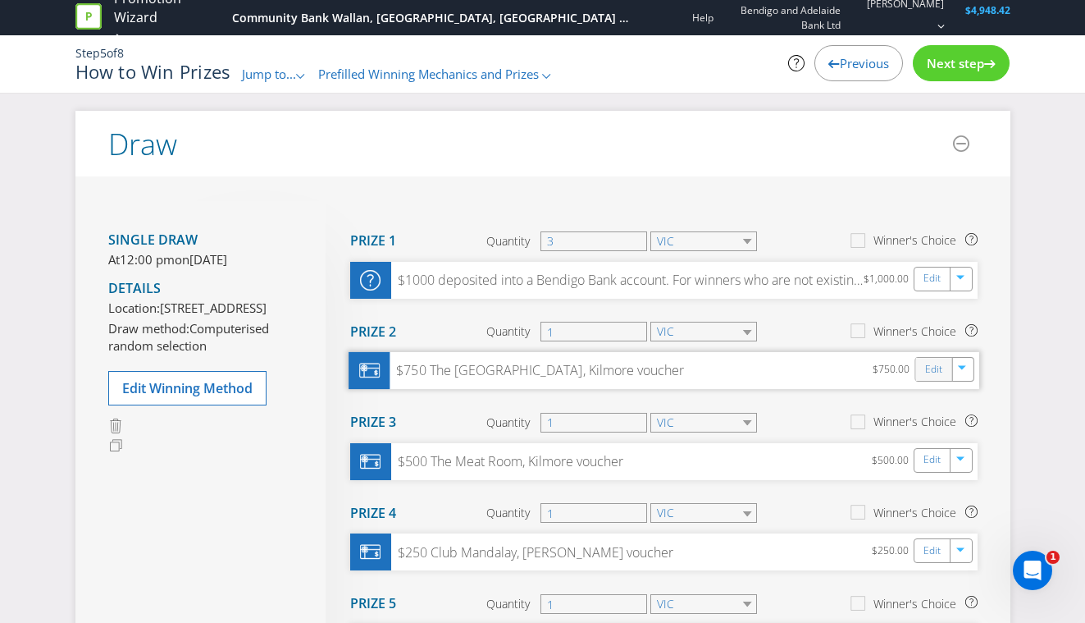
click at [924, 367] on div "Edit" at bounding box center [933, 369] width 37 height 23
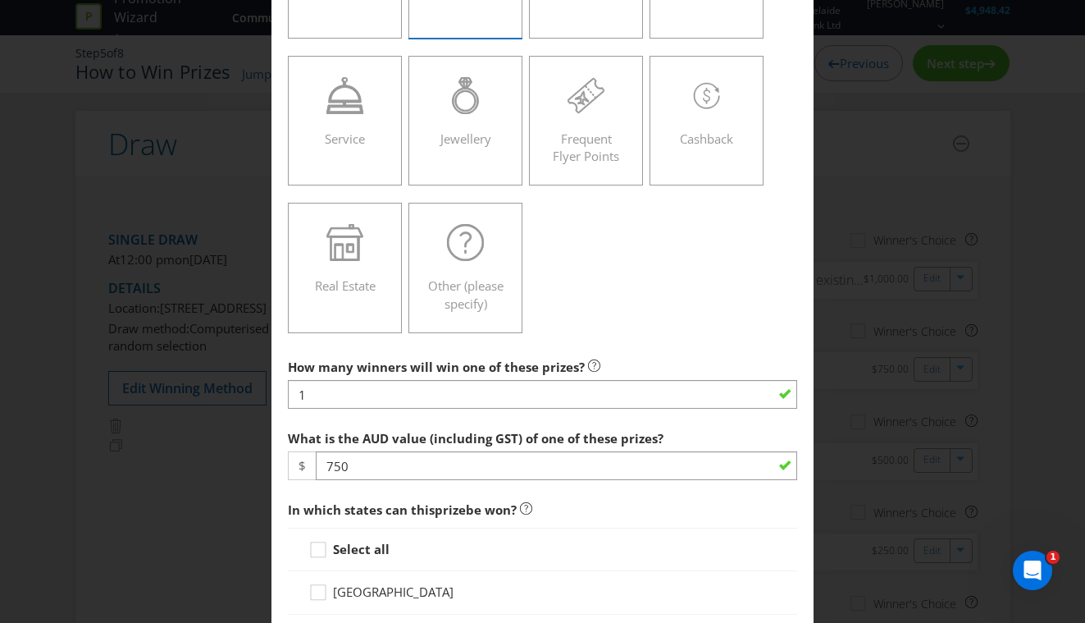
scroll to position [356, 0]
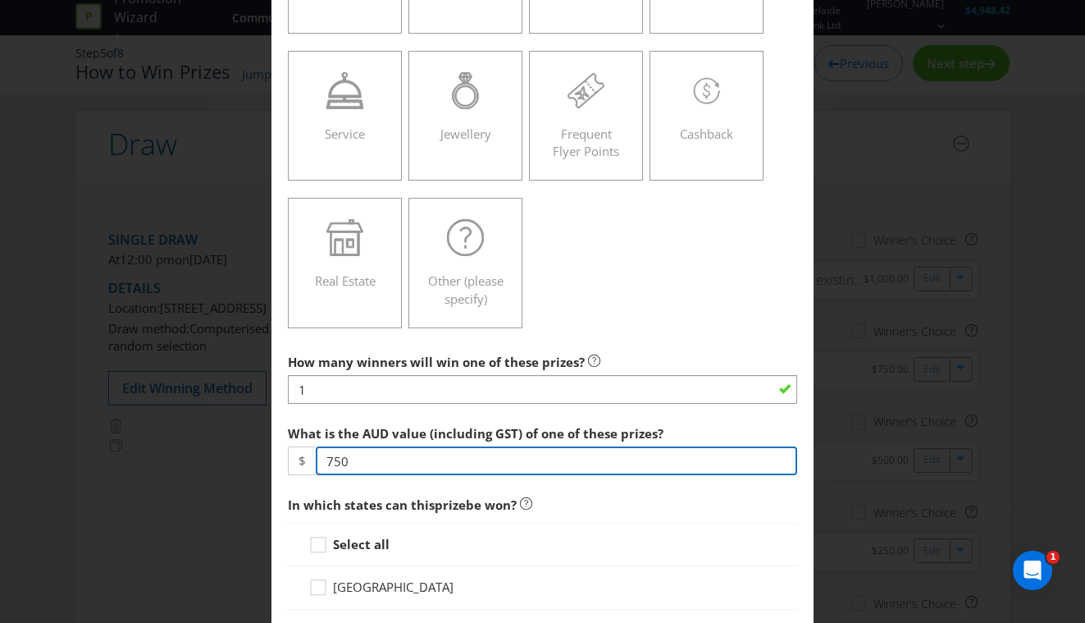
click at [357, 461] on input "750" at bounding box center [557, 460] width 482 height 29
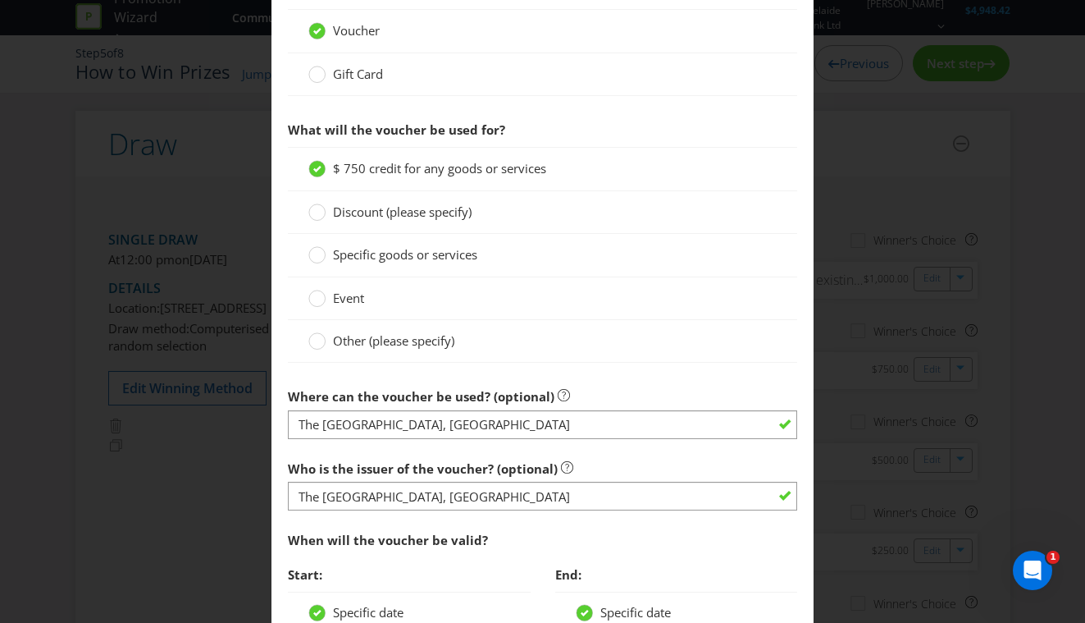
scroll to position [1363, 0]
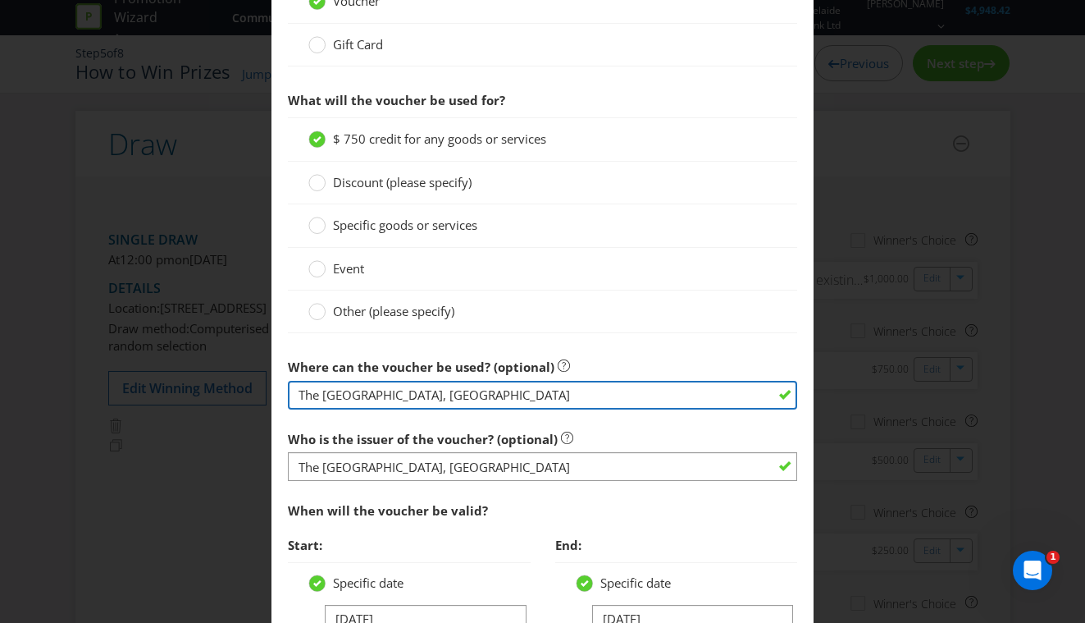
drag, startPoint x: 479, startPoint y: 398, endPoint x: 169, endPoint y: 381, distance: 310.5
click at [169, 381] on div "Edit Prize [GEOGRAPHIC_DATA] [GEOGRAPHIC_DATA] [GEOGRAPHIC_DATA] [GEOGRAPHIC_DA…" at bounding box center [542, 311] width 1085 height 623
drag, startPoint x: 449, startPoint y: 394, endPoint x: 169, endPoint y: 393, distance: 279.7
click at [169, 393] on div "Edit Prize [GEOGRAPHIC_DATA] [GEOGRAPHIC_DATA] [GEOGRAPHIC_DATA] [GEOGRAPHIC_DA…" at bounding box center [542, 311] width 1085 height 623
type input "Trawool Estate, [GEOGRAPHIC_DATA]"
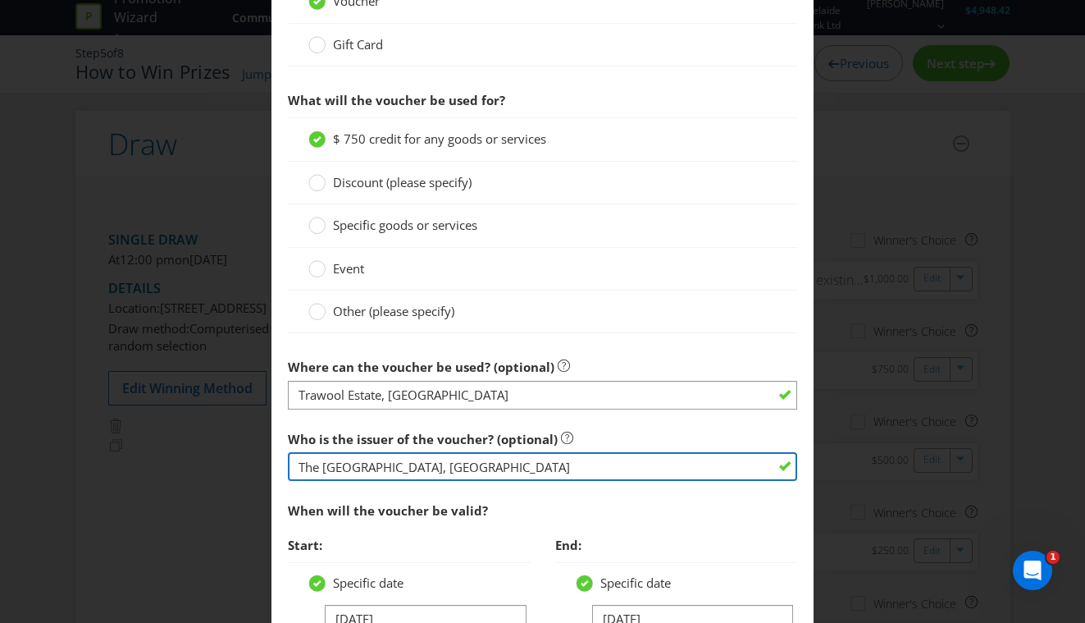
click at [462, 472] on input "The [GEOGRAPHIC_DATA], [GEOGRAPHIC_DATA]" at bounding box center [543, 466] width 510 height 29
paste input "[PERSON_NAME] Estate, [GEOGRAPHIC_DATA]"
type input "Trawool Estate, [GEOGRAPHIC_DATA]"
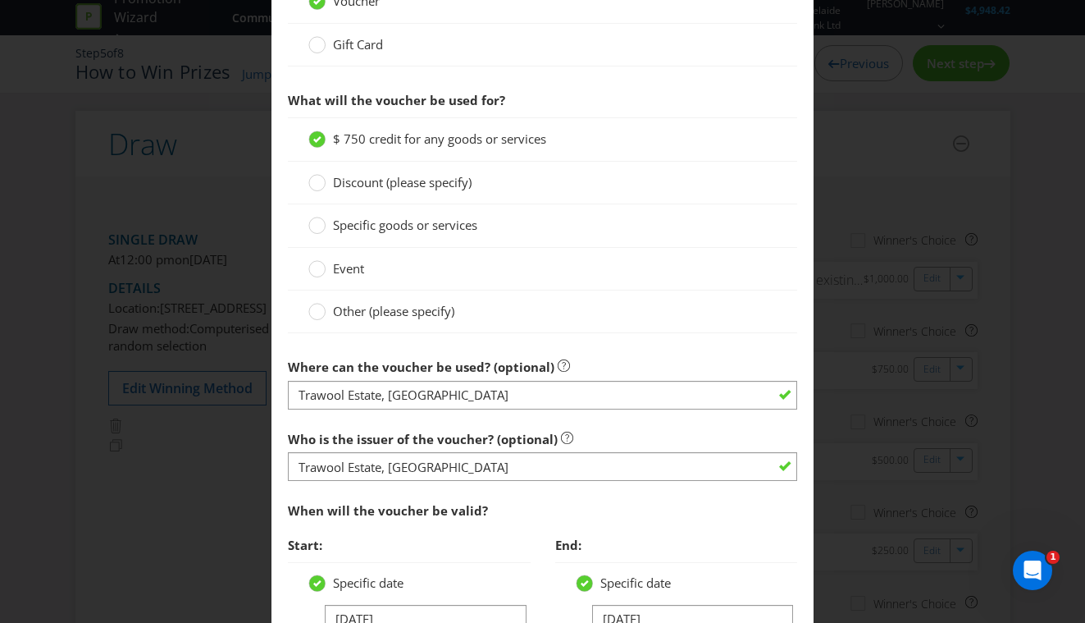
click at [490, 427] on label "Who is the issuer of the voucher? (optional)" at bounding box center [430, 434] width 285 height 25
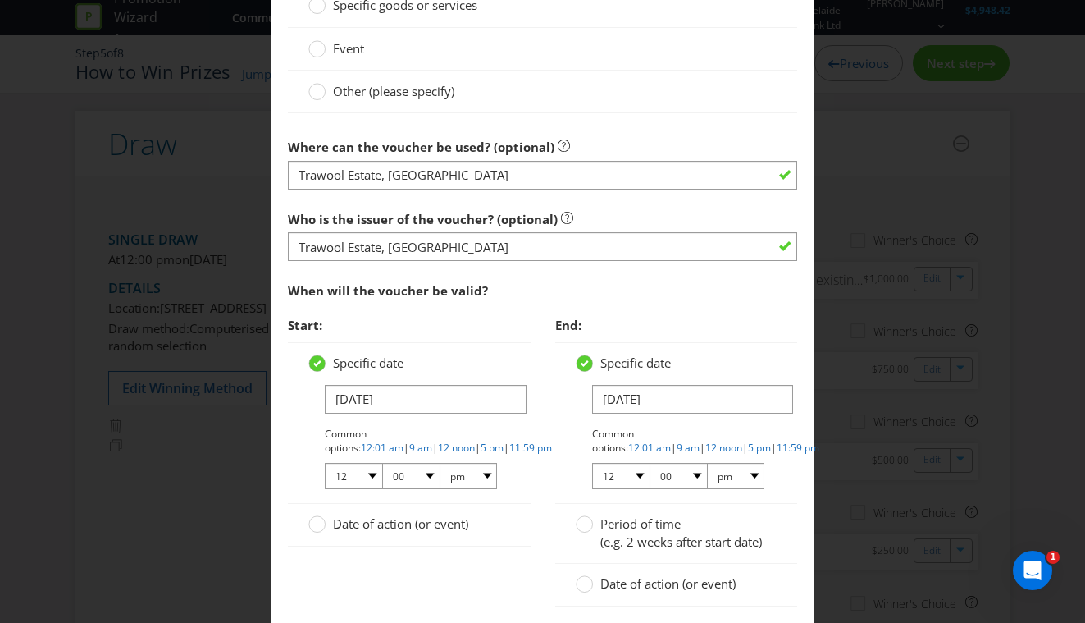
scroll to position [1590, 0]
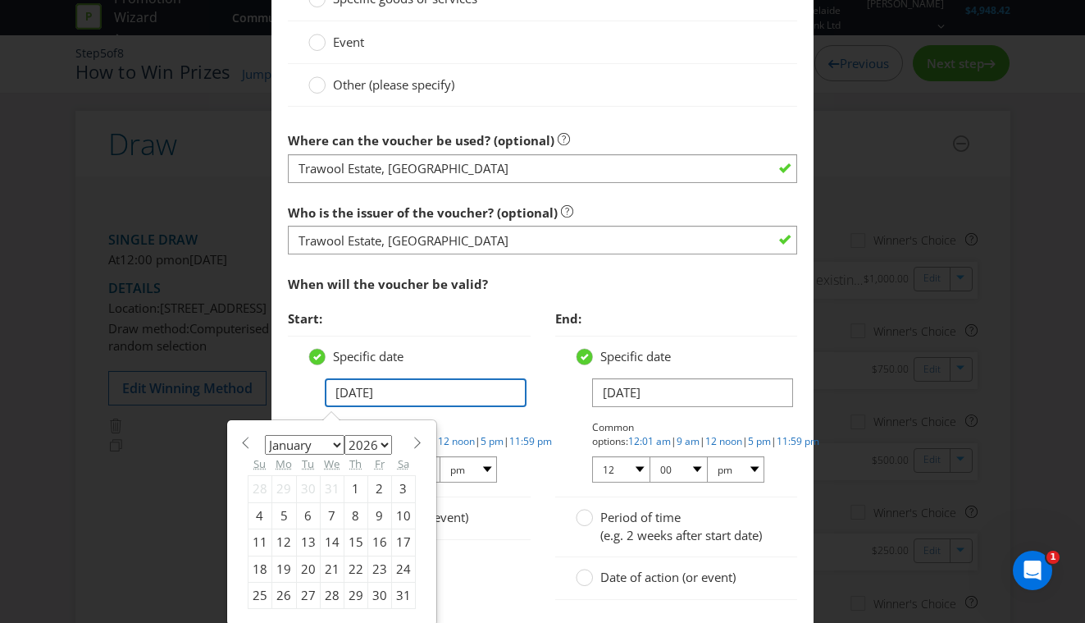
click at [343, 391] on input "[DATE]" at bounding box center [426, 392] width 202 height 29
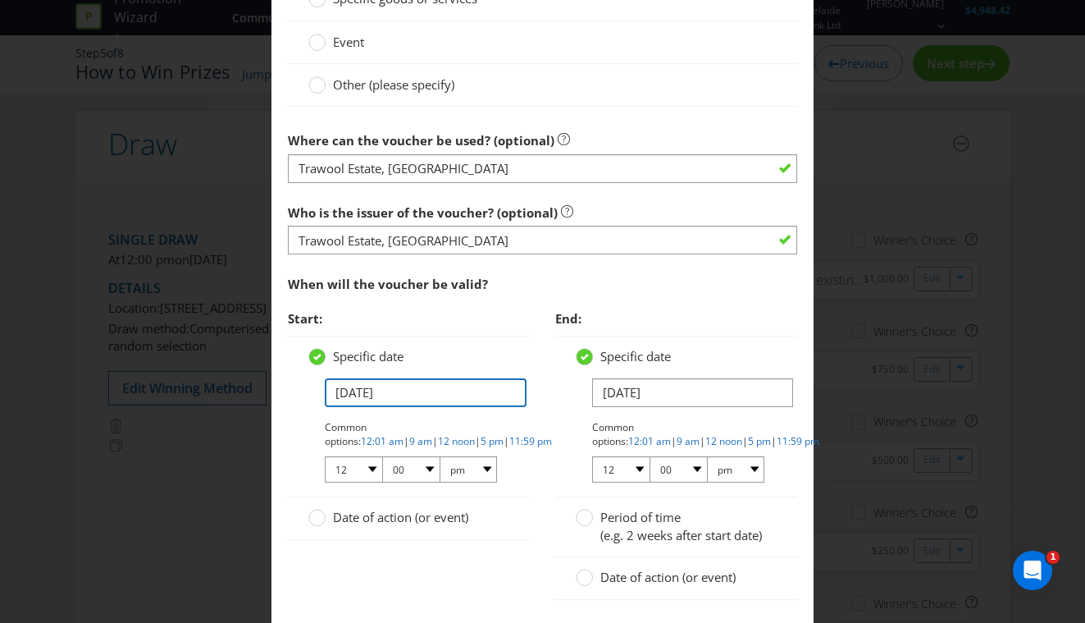
click at [342, 390] on input "[DATE]" at bounding box center [426, 392] width 202 height 29
click at [345, 387] on input "[DATE]" at bounding box center [426, 392] width 202 height 29
type input "[DATE]"
click at [469, 359] on div "Specific date" at bounding box center [409, 356] width 202 height 17
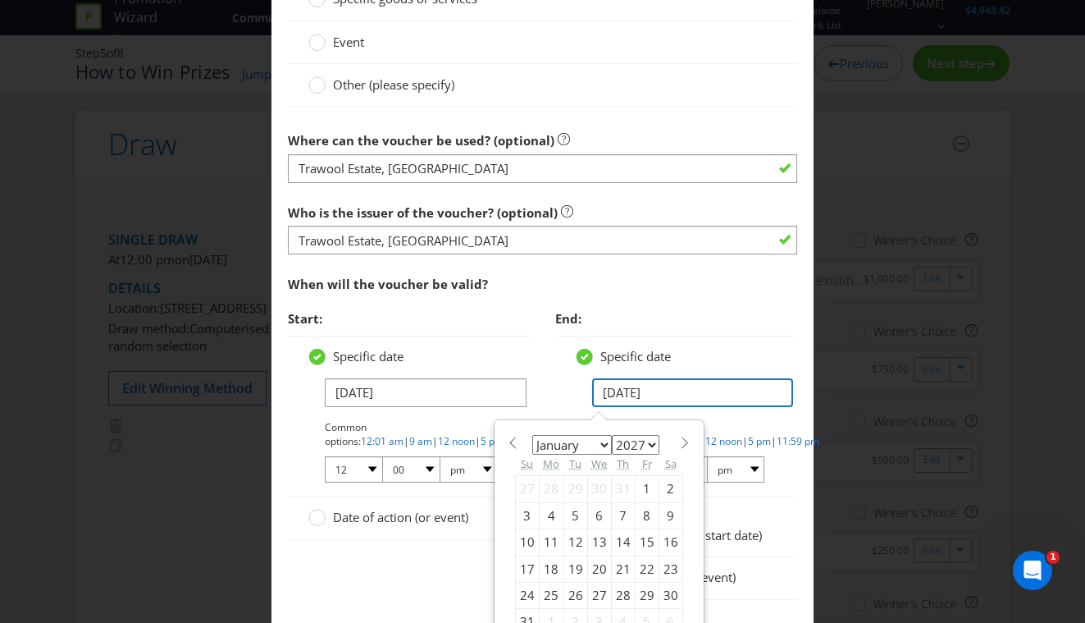
click at [608, 395] on input "[DATE]" at bounding box center [693, 392] width 202 height 29
type input "[DATE]"
click at [701, 345] on div "Specific date [DATE] January February March April May June July August Septembe…" at bounding box center [676, 417] width 243 height 162
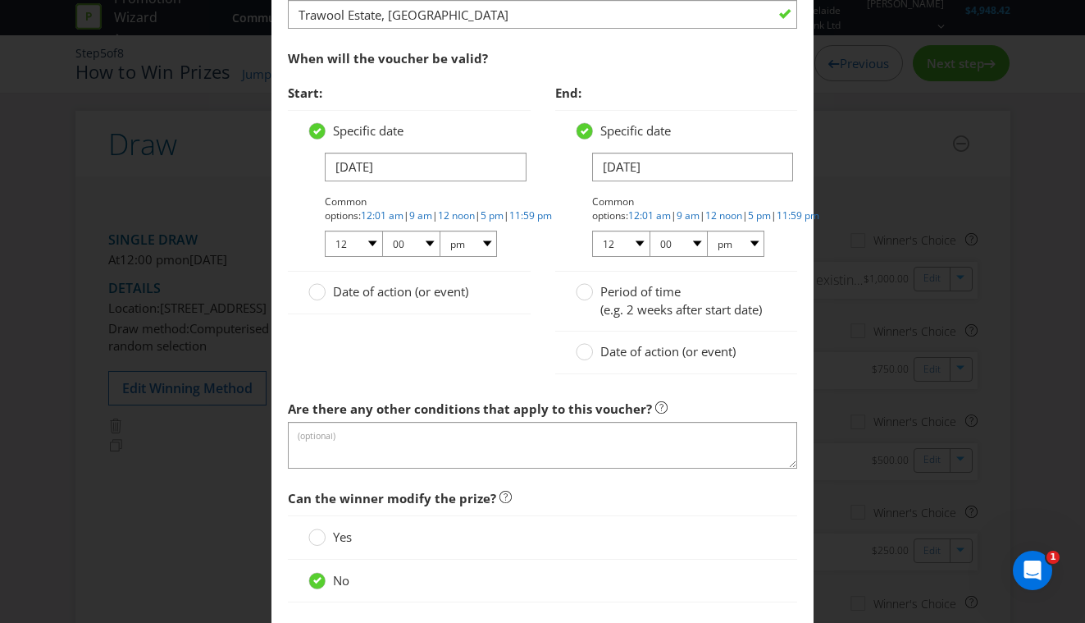
scroll to position [1933, 0]
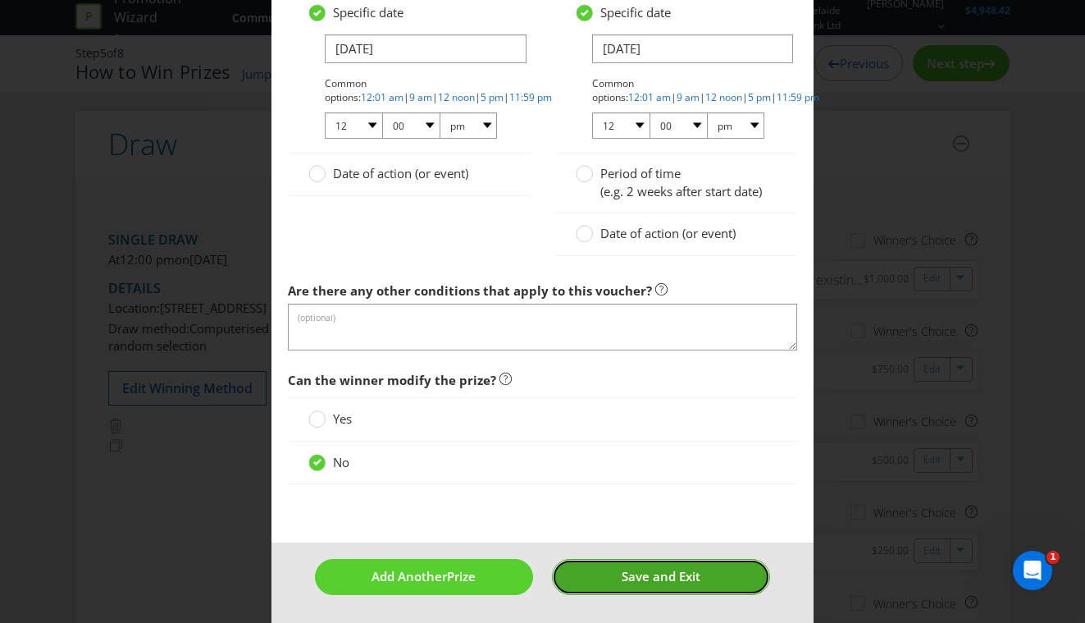
click at [677, 582] on span "Save and Exit" at bounding box center [661, 576] width 79 height 16
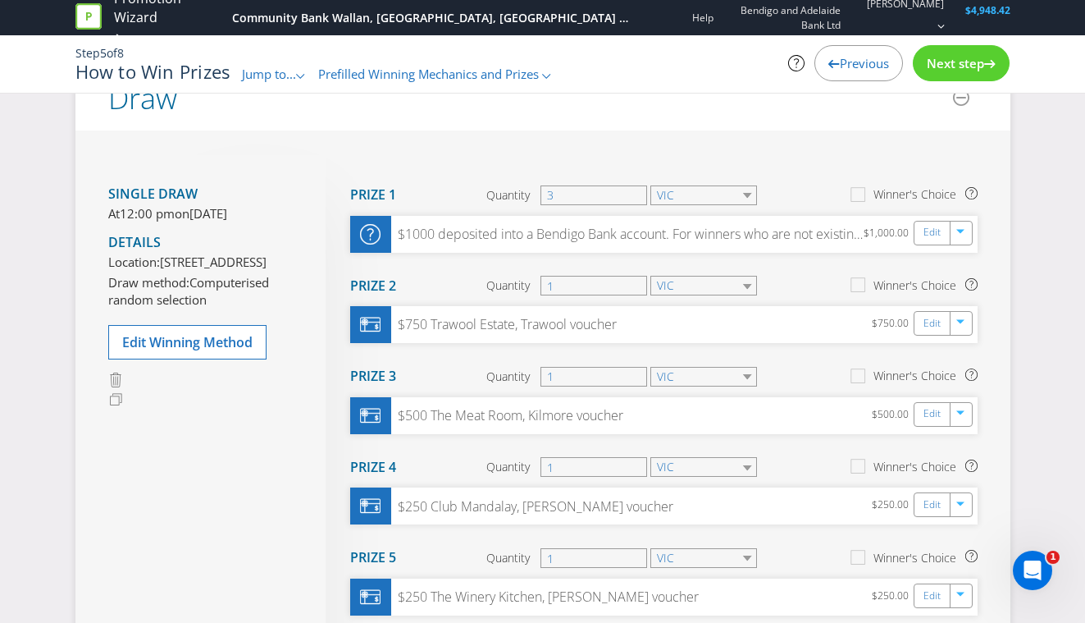
scroll to position [53, 0]
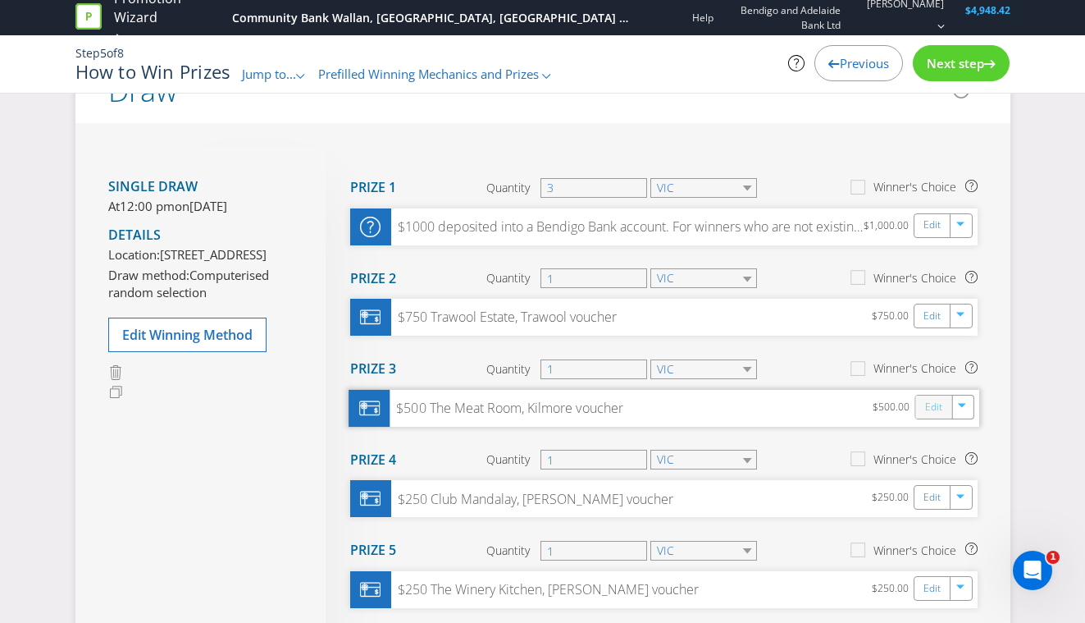
click at [929, 411] on link "Edit" at bounding box center [932, 406] width 17 height 19
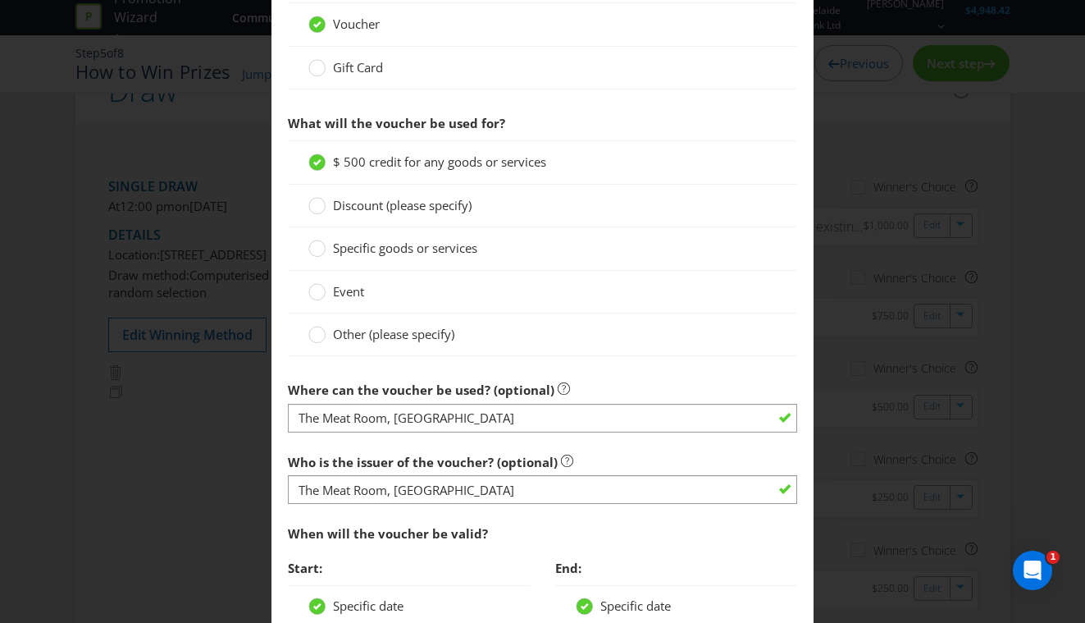
scroll to position [1353, 0]
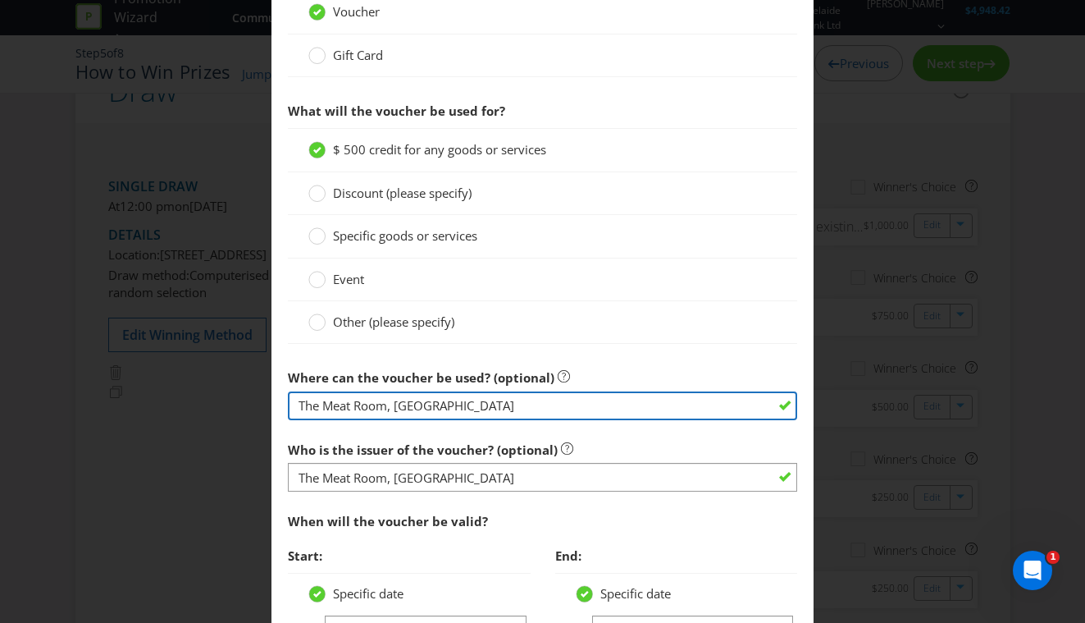
drag, startPoint x: 454, startPoint y: 407, endPoint x: 279, endPoint y: 406, distance: 174.7
drag, startPoint x: 448, startPoint y: 404, endPoint x: 212, endPoint y: 404, distance: 236.2
click at [212, 404] on div "Edit Prize [GEOGRAPHIC_DATA] [GEOGRAPHIC_DATA] [GEOGRAPHIC_DATA] [GEOGRAPHIC_DA…" at bounding box center [542, 311] width 1085 height 623
type input "Five Vineyard, Mernda"
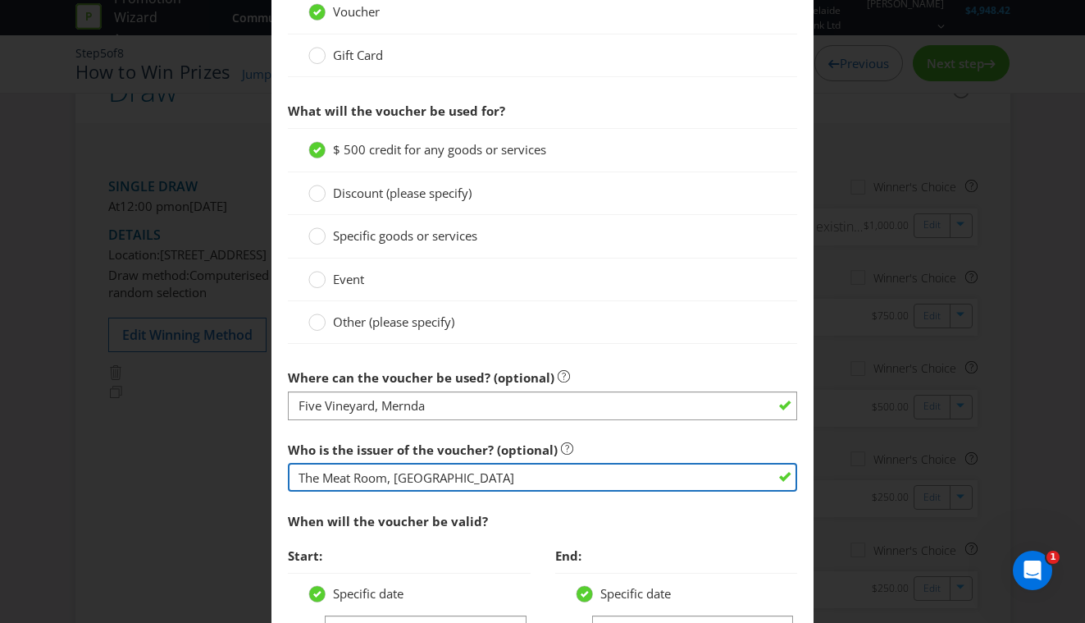
click at [358, 473] on input "The Meat Room, [GEOGRAPHIC_DATA]" at bounding box center [543, 477] width 510 height 29
paste input "Five Vineyard, Mernda"
type input "Five Vineyard, Mernda"
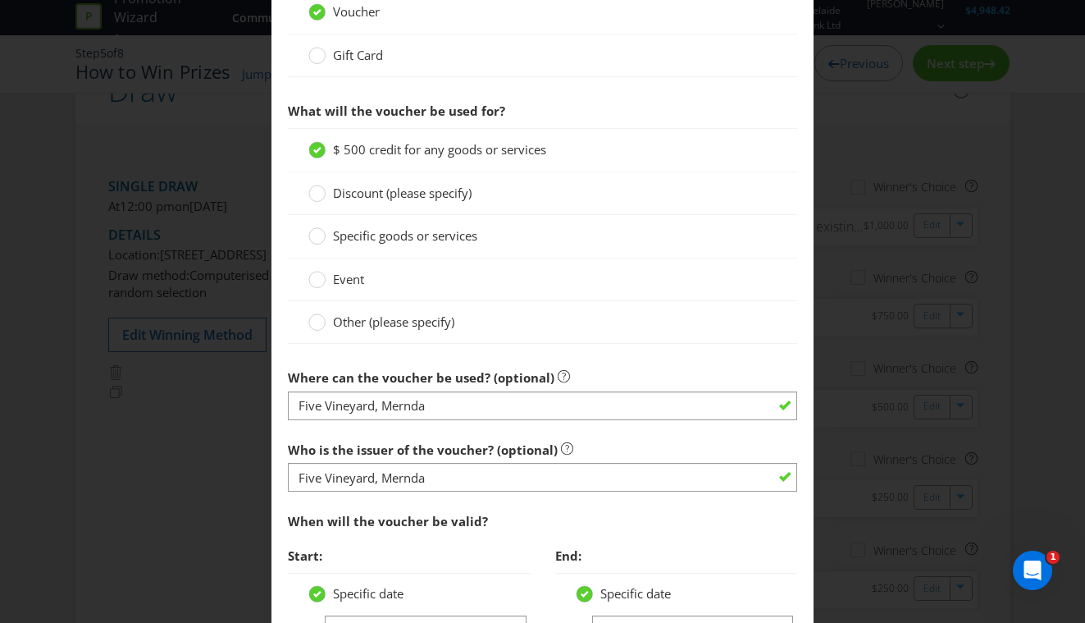
click at [394, 442] on span "Who is the issuer of the voucher? (optional)" at bounding box center [423, 449] width 270 height 16
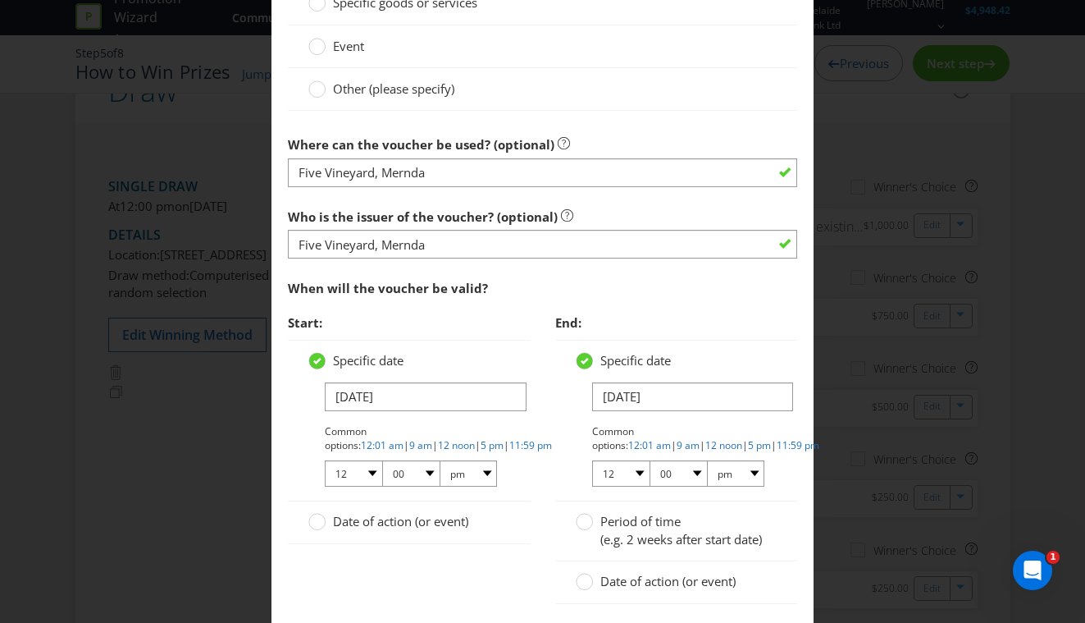
scroll to position [1598, 0]
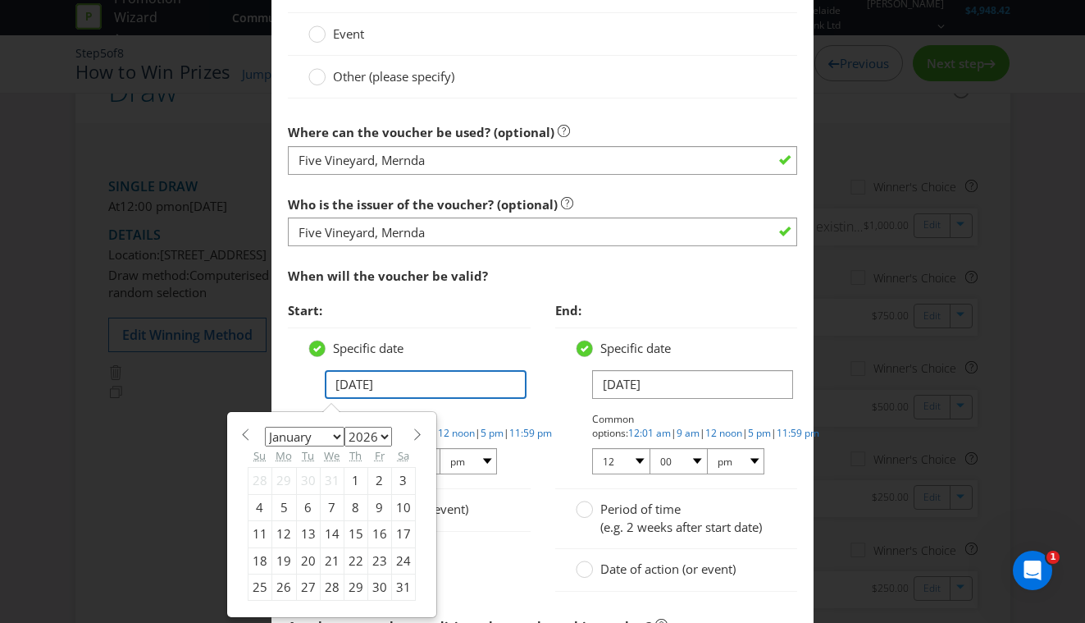
click at [340, 383] on input "[DATE]" at bounding box center [426, 384] width 202 height 29
click at [377, 556] on div "23" at bounding box center [379, 560] width 24 height 26
type input "[DATE]"
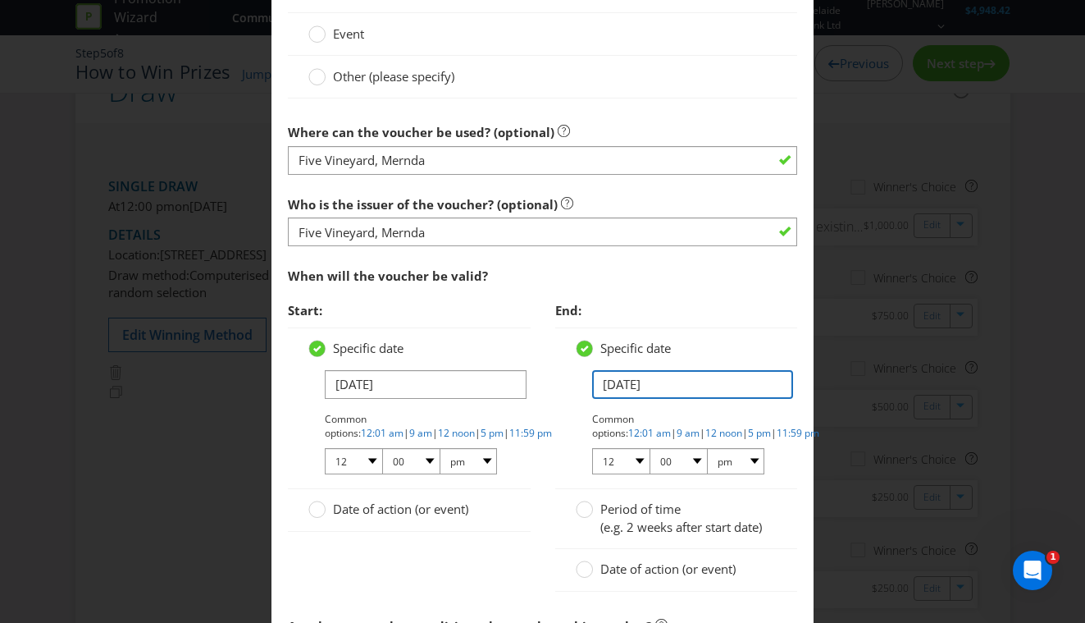
click at [613, 386] on input "[DATE]" at bounding box center [693, 384] width 202 height 29
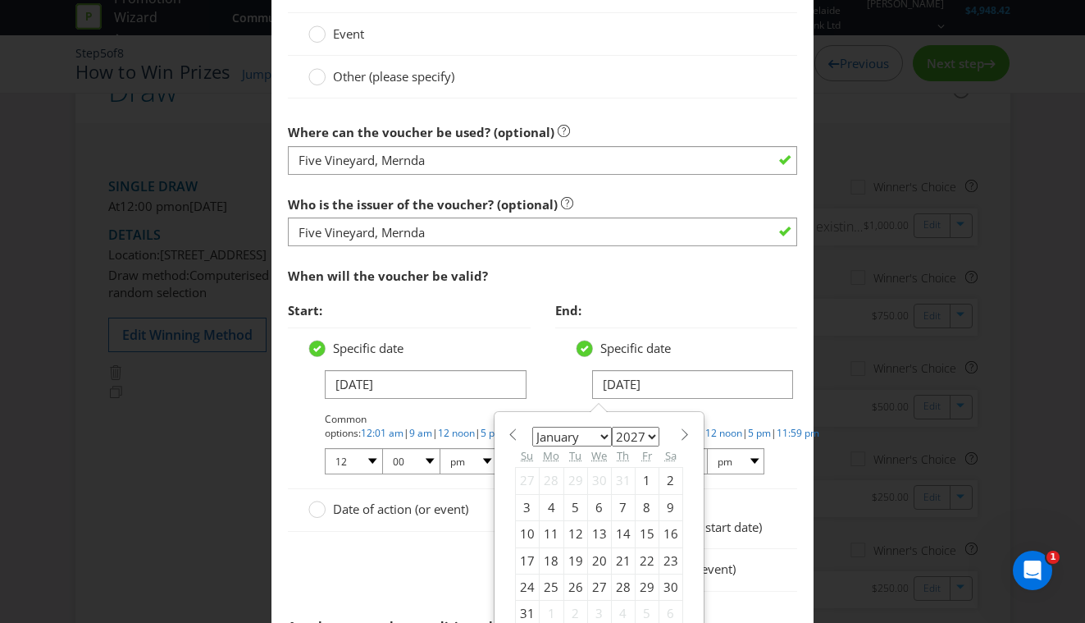
click at [663, 558] on div "23" at bounding box center [671, 560] width 24 height 26
type input "[DATE]"
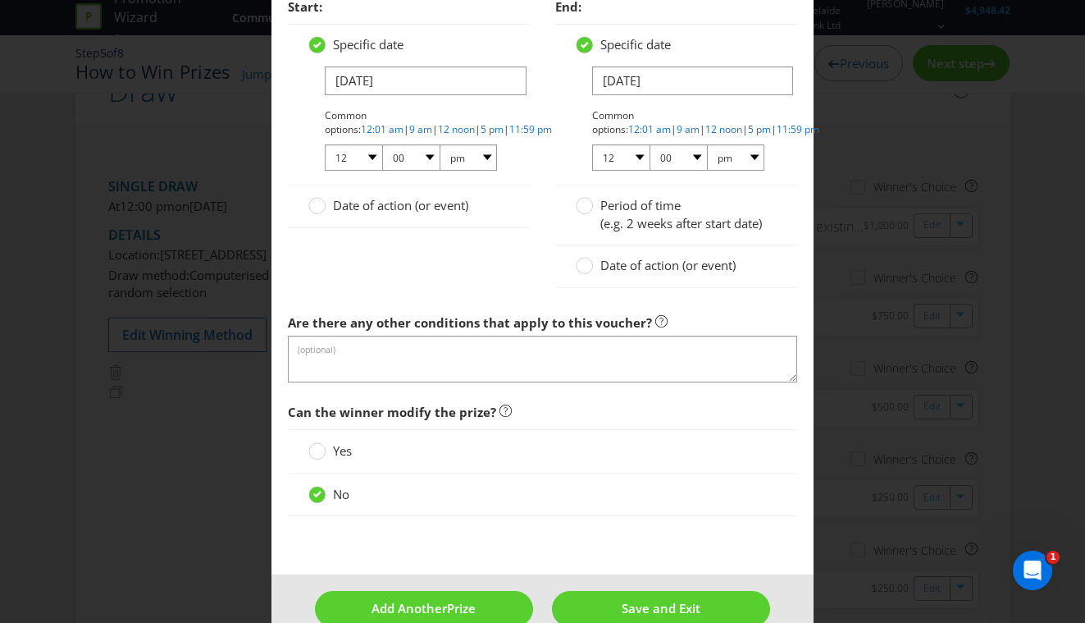
scroll to position [1933, 0]
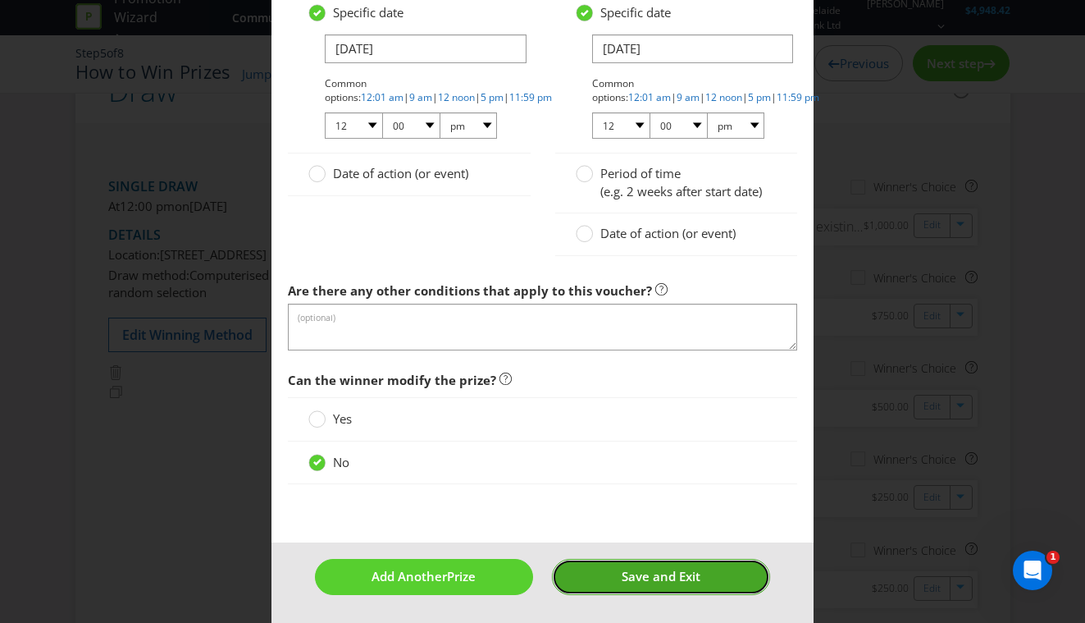
click at [645, 574] on span "Save and Exit" at bounding box center [661, 576] width 79 height 16
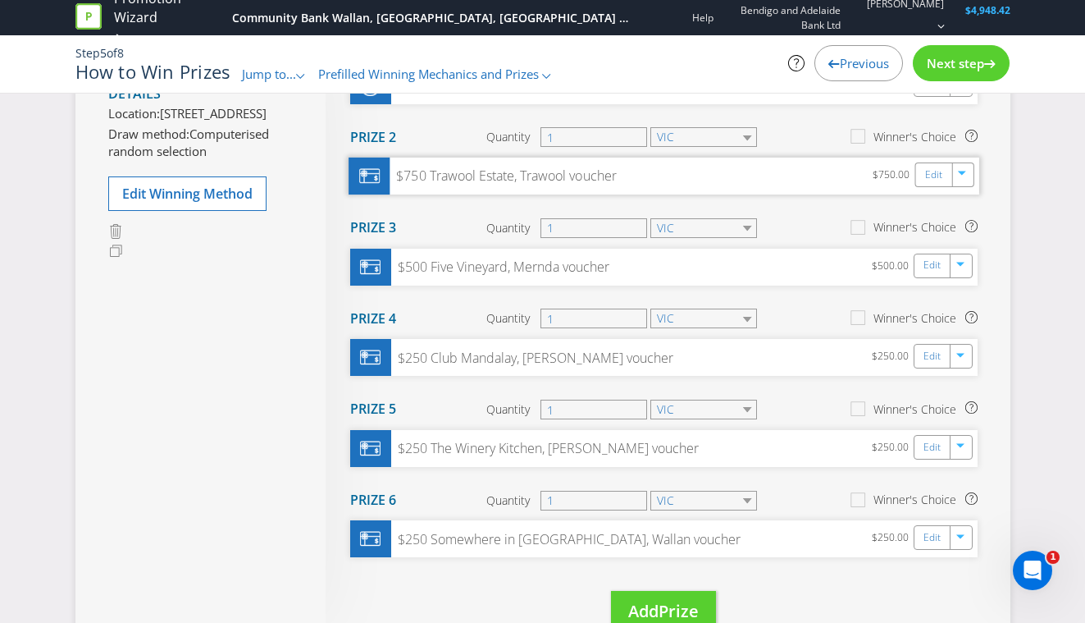
scroll to position [212, 0]
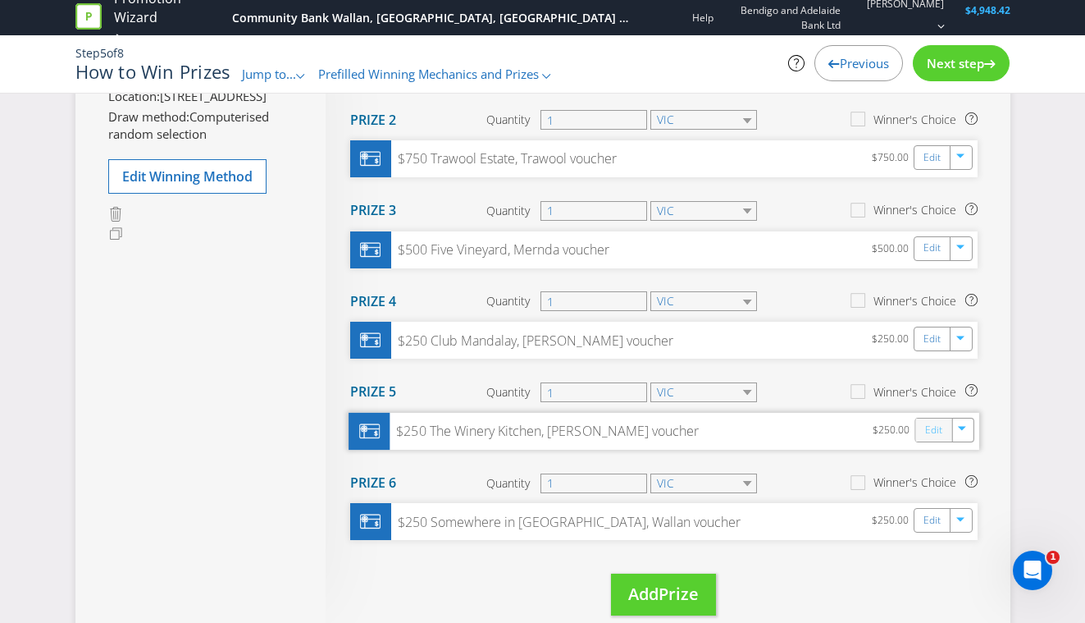
click at [925, 437] on link "Edit" at bounding box center [932, 430] width 17 height 19
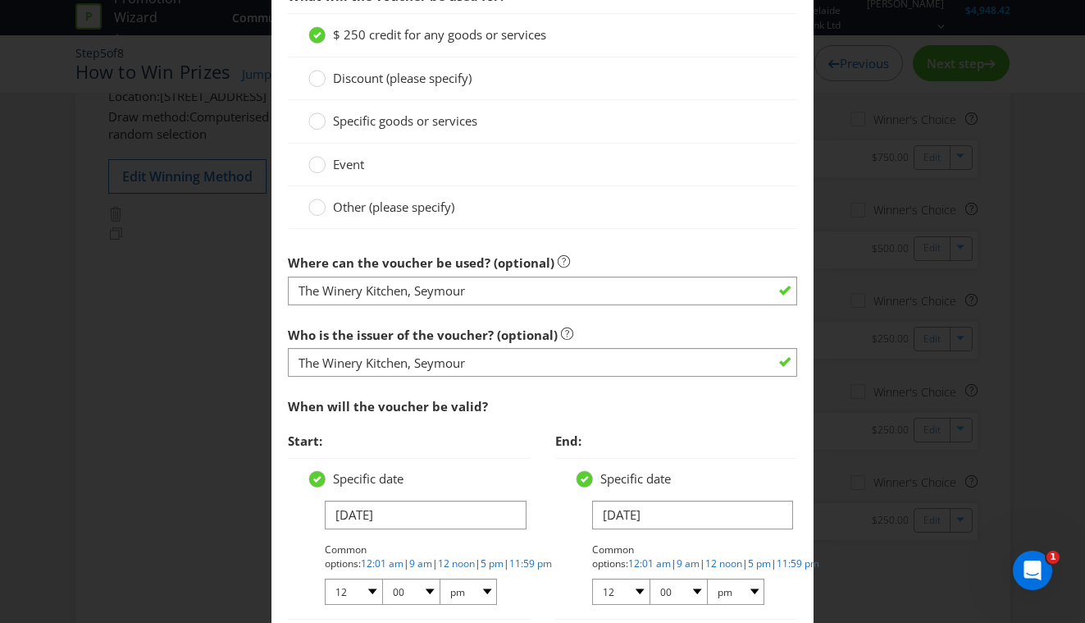
scroll to position [1503, 0]
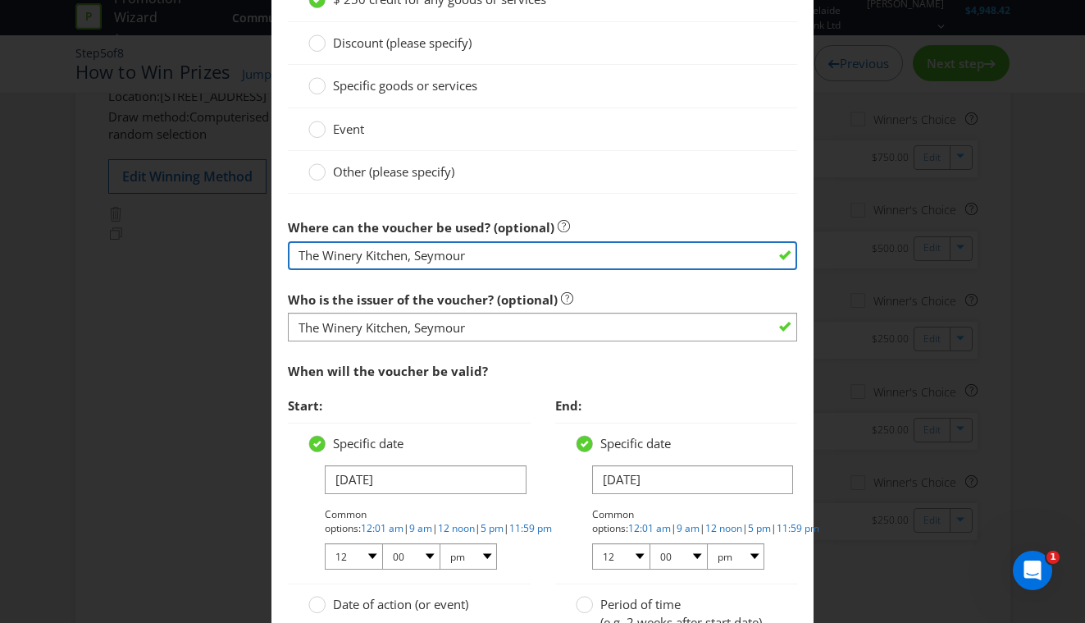
click at [472, 260] on input "The Winery Kitchen, Seymour" at bounding box center [543, 255] width 510 height 29
drag, startPoint x: 512, startPoint y: 253, endPoint x: 250, endPoint y: 253, distance: 261.7
click at [250, 253] on div "Edit Prize [GEOGRAPHIC_DATA] [GEOGRAPHIC_DATA] [GEOGRAPHIC_DATA] [GEOGRAPHIC_DA…" at bounding box center [542, 311] width 1085 height 623
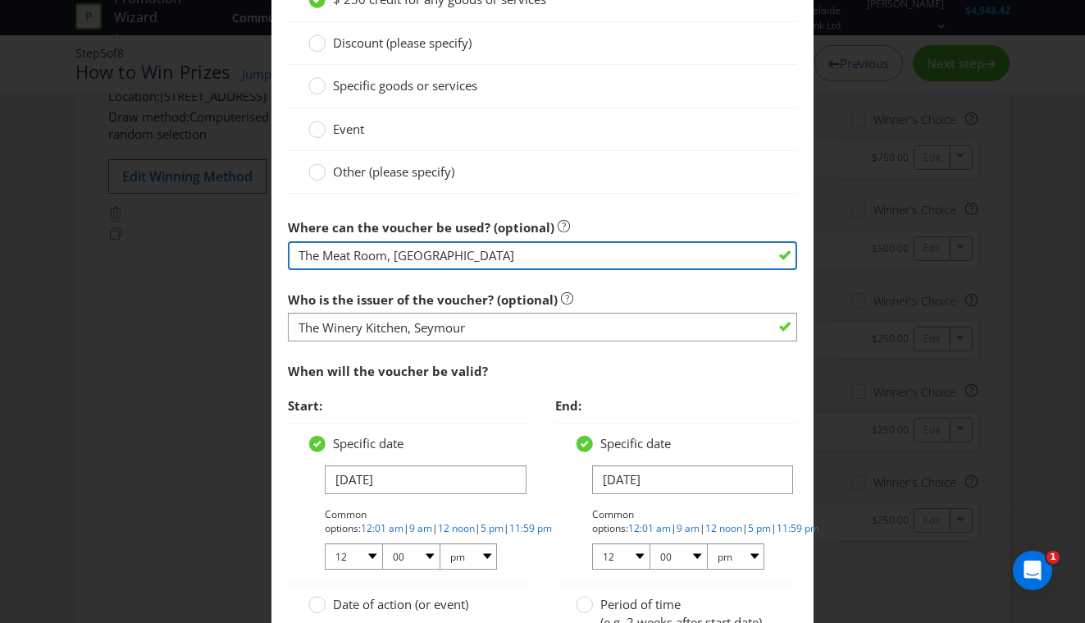
type input "The Meat Room, [GEOGRAPHIC_DATA]"
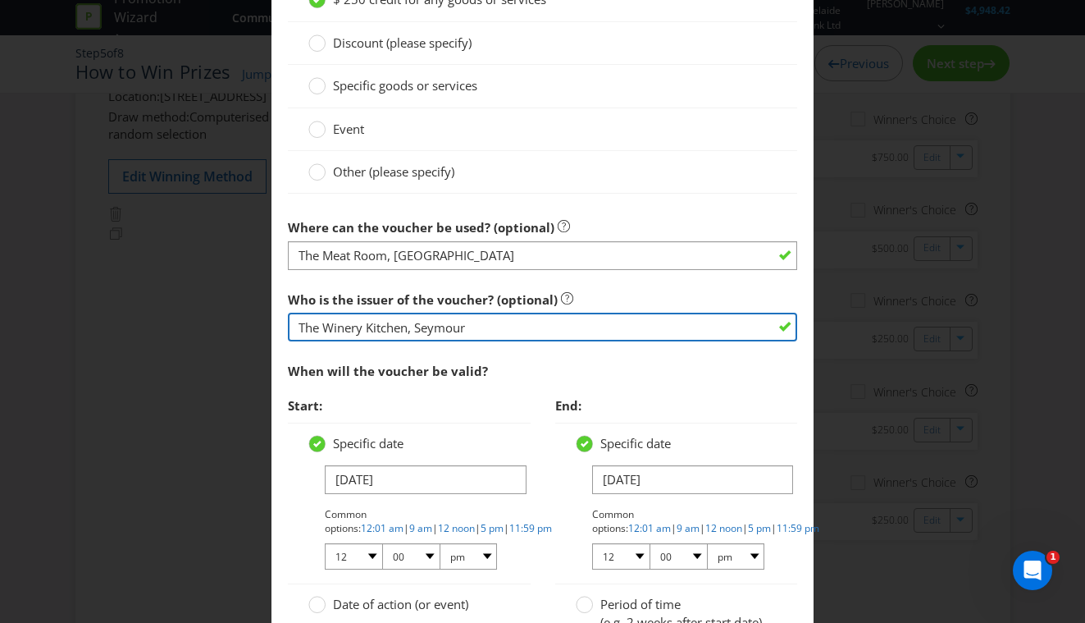
click at [364, 331] on input "The Winery Kitchen, Seymour" at bounding box center [543, 327] width 510 height 29
paste input "Meat Room, [GEOGRAPHIC_DATA]"
type input "The Meat Room, [GEOGRAPHIC_DATA]"
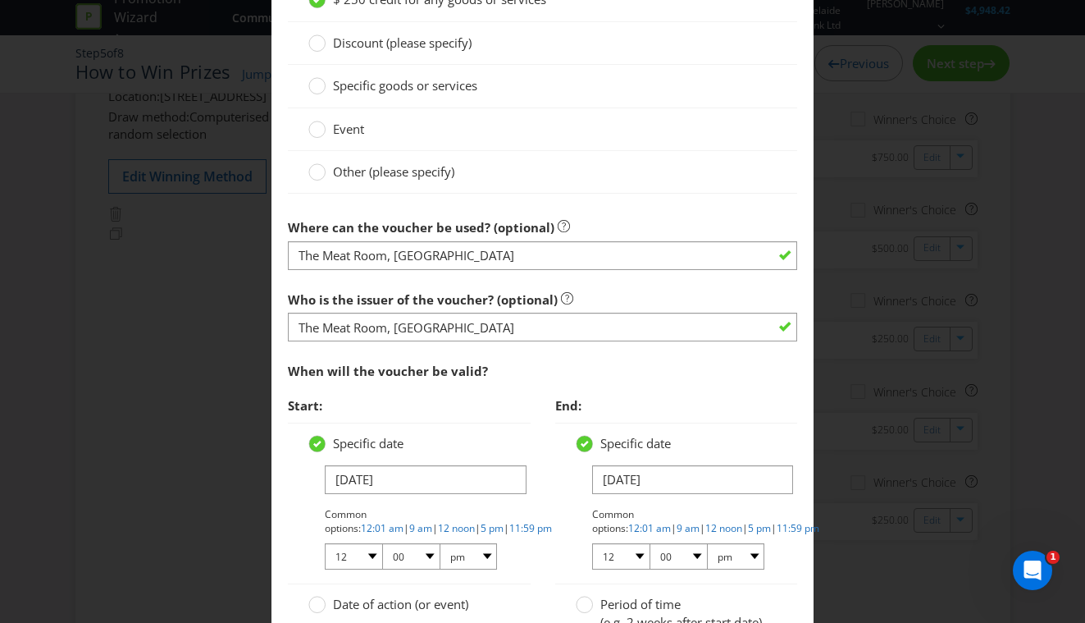
click at [409, 427] on div "Specific date [DATE] Common options: 12:01 am | 9 am | 12 noon | 5 pm | 11:59 p…" at bounding box center [409, 503] width 243 height 162
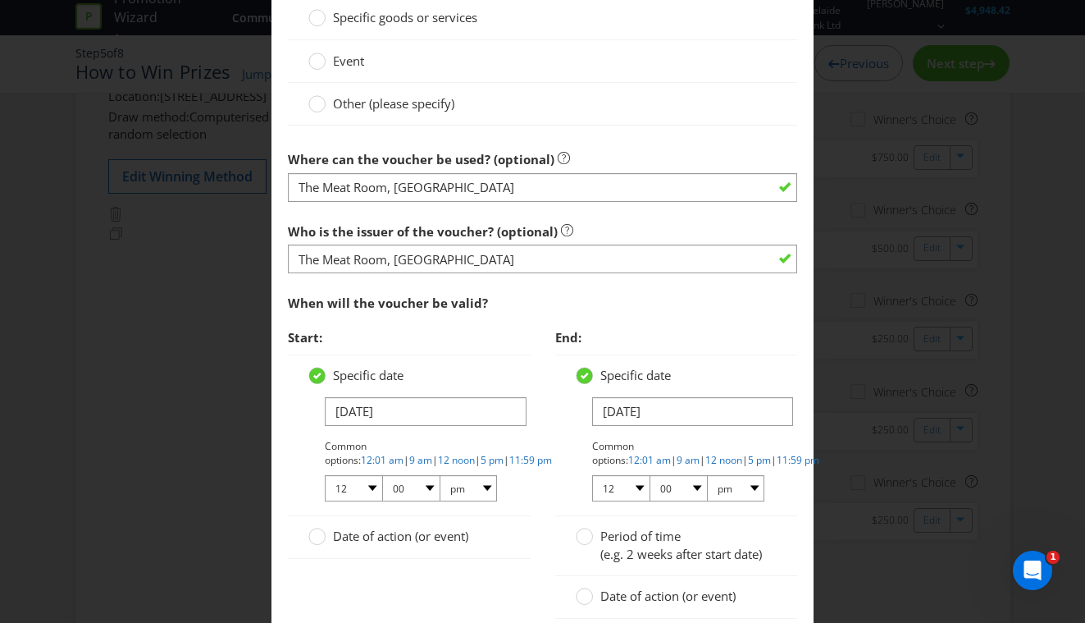
scroll to position [1592, 0]
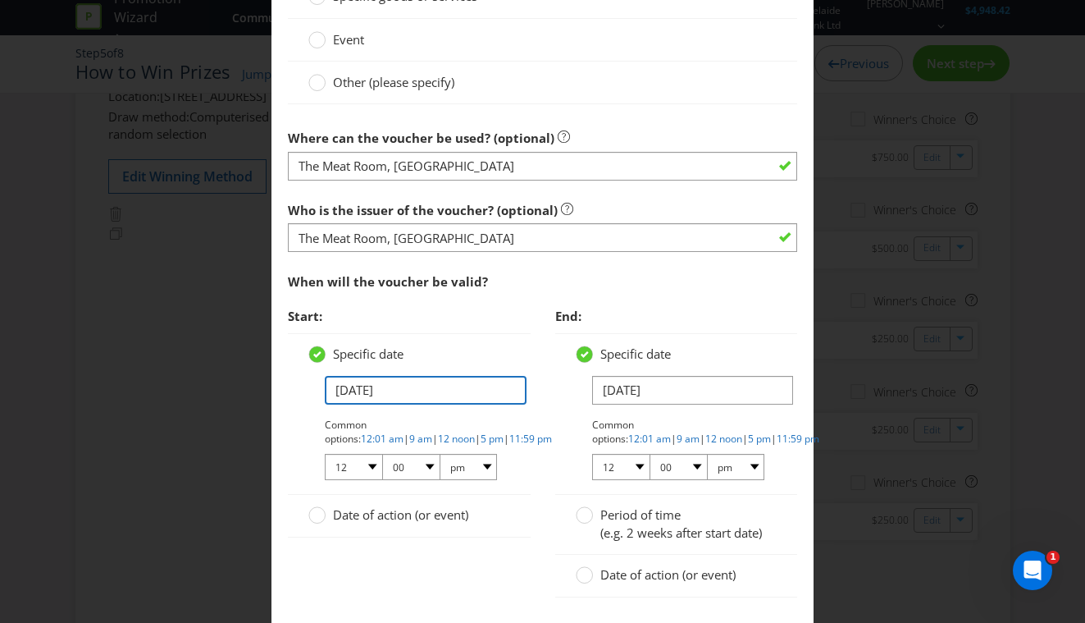
click at [340, 393] on input "[DATE]" at bounding box center [426, 390] width 202 height 29
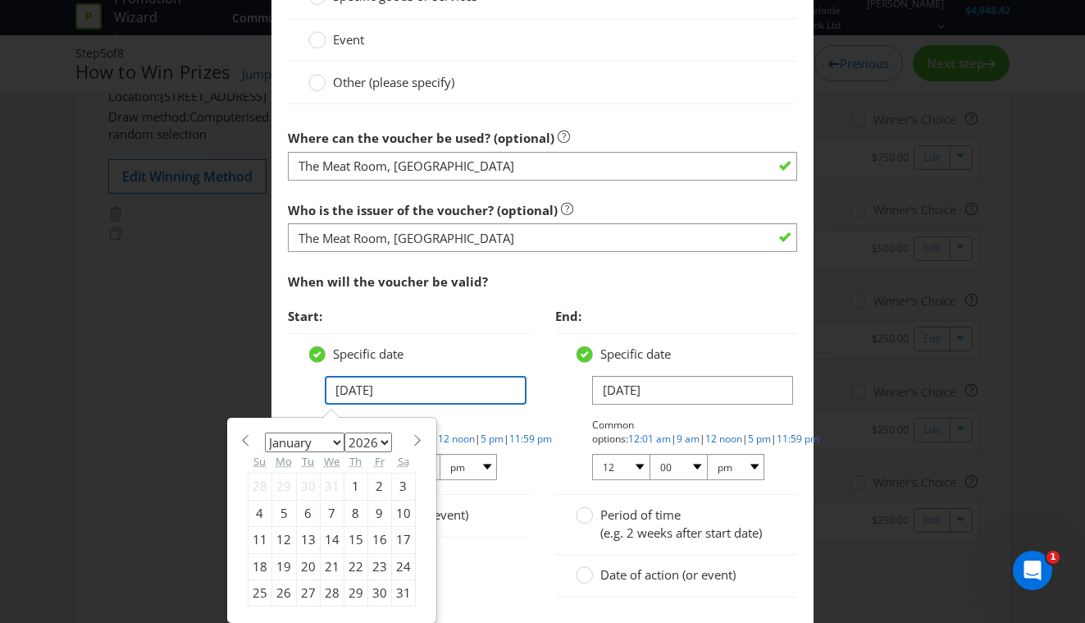
type input "[DATE]"
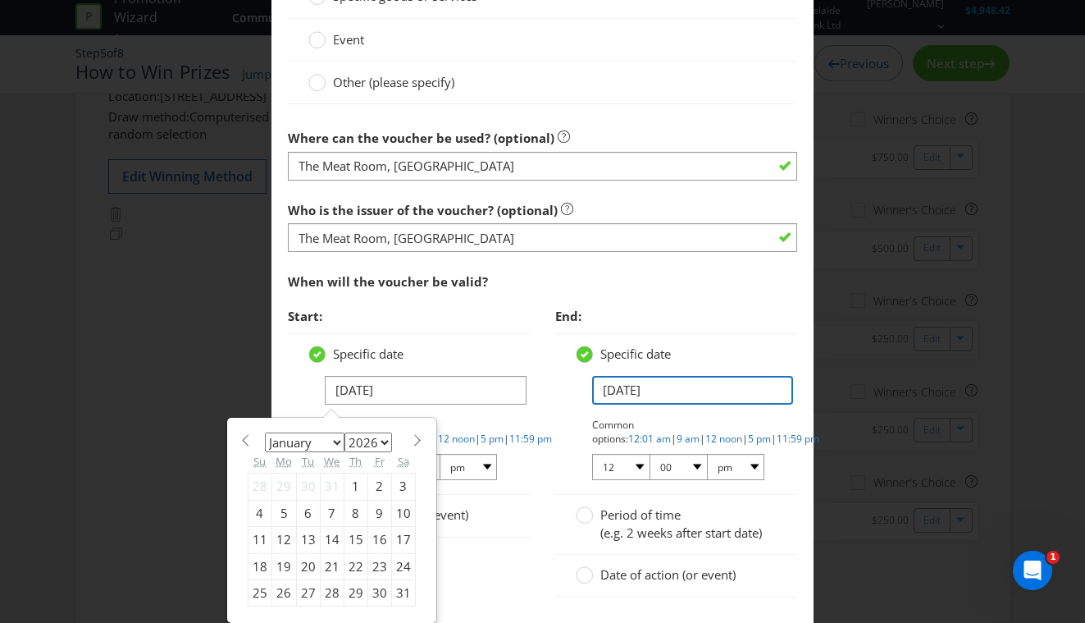
click at [608, 396] on input "[DATE]" at bounding box center [693, 390] width 202 height 29
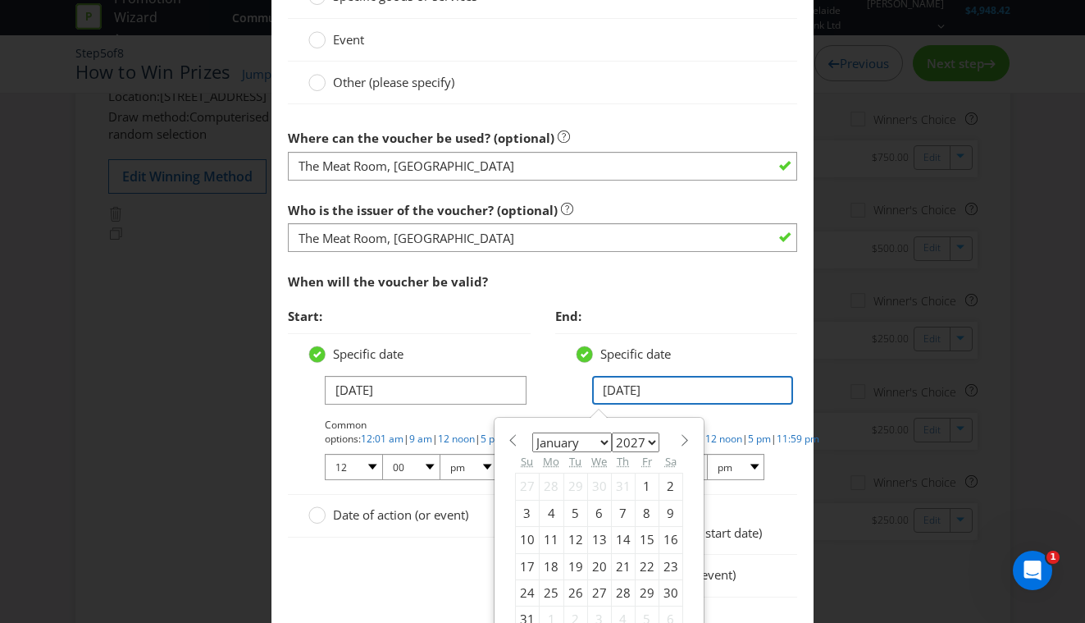
type input "[DATE]"
click at [594, 353] on label "Specific date" at bounding box center [625, 353] width 98 height 17
click at [0, 0] on input "Specific date" at bounding box center [0, 0] width 0 height 0
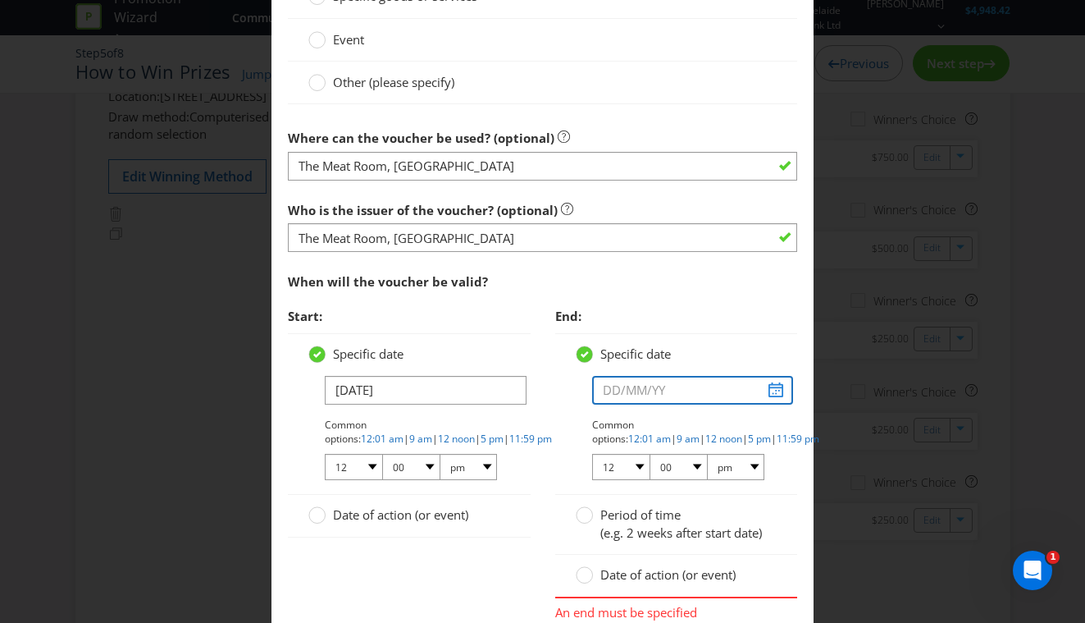
click at [613, 384] on input "text" at bounding box center [693, 390] width 202 height 29
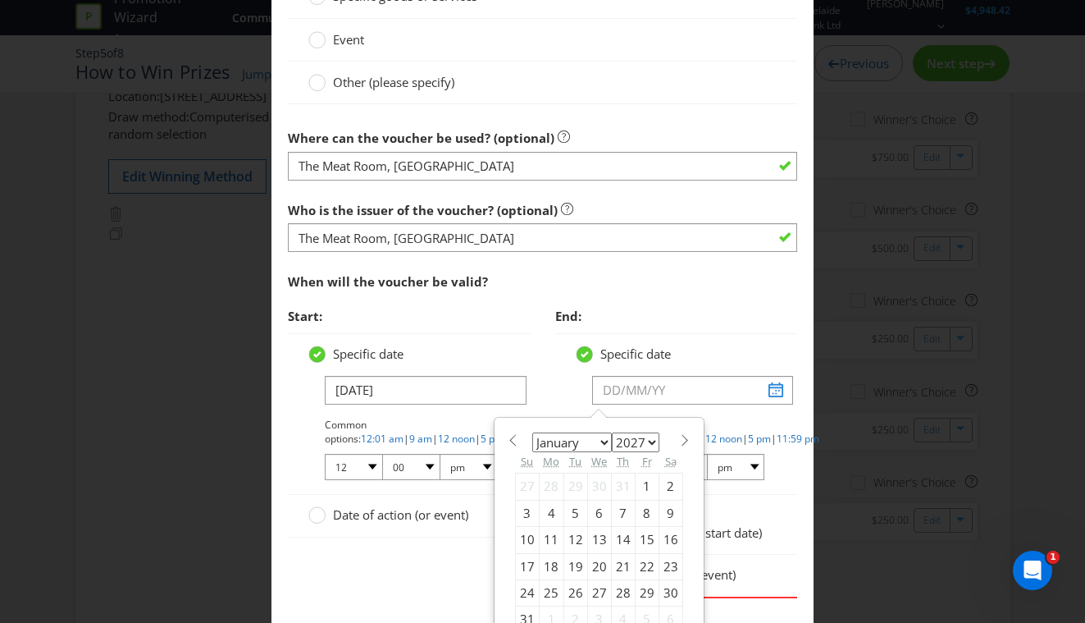
click at [664, 563] on div "23" at bounding box center [671, 566] width 24 height 26
type input "[DATE]"
click at [631, 391] on input "[DATE]" at bounding box center [693, 390] width 202 height 29
click at [343, 390] on input "[DATE]" at bounding box center [426, 390] width 202 height 29
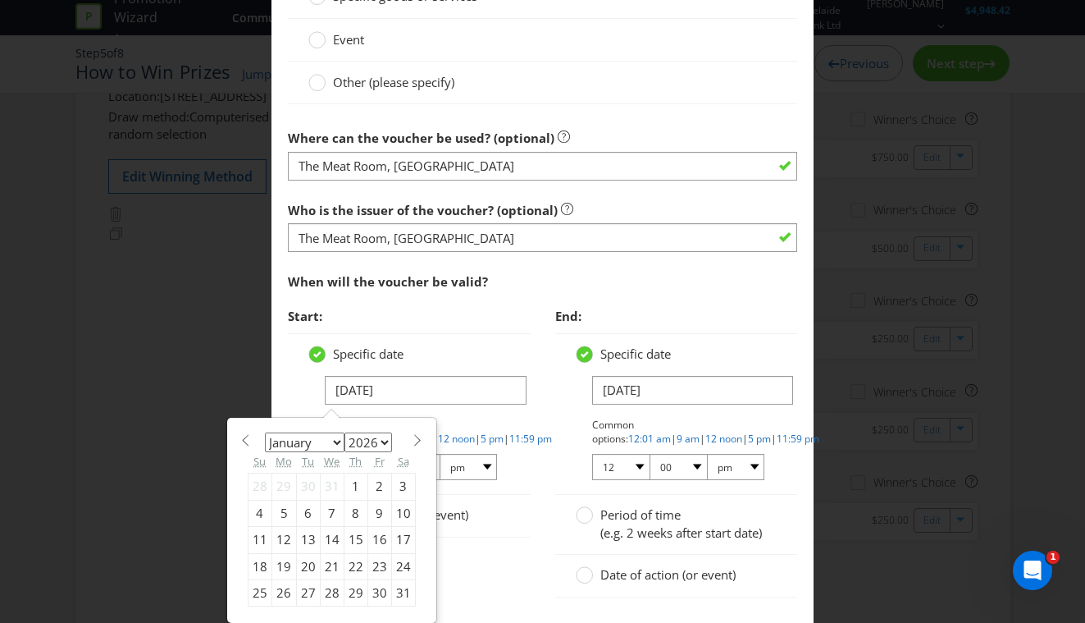
click at [458, 328] on span "Start:" at bounding box center [409, 316] width 243 height 34
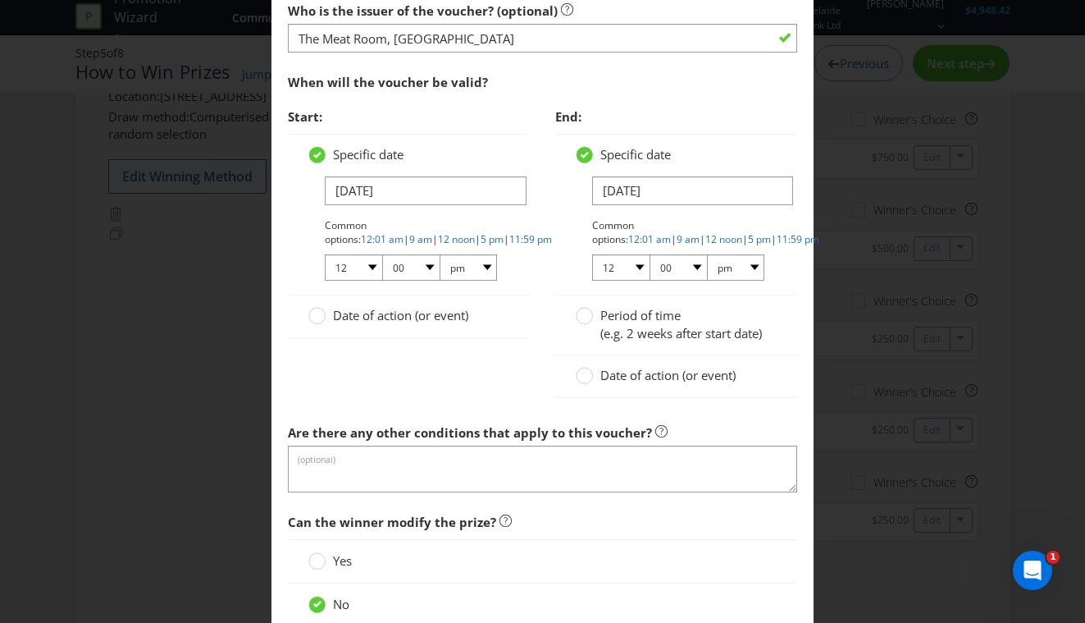
scroll to position [1933, 0]
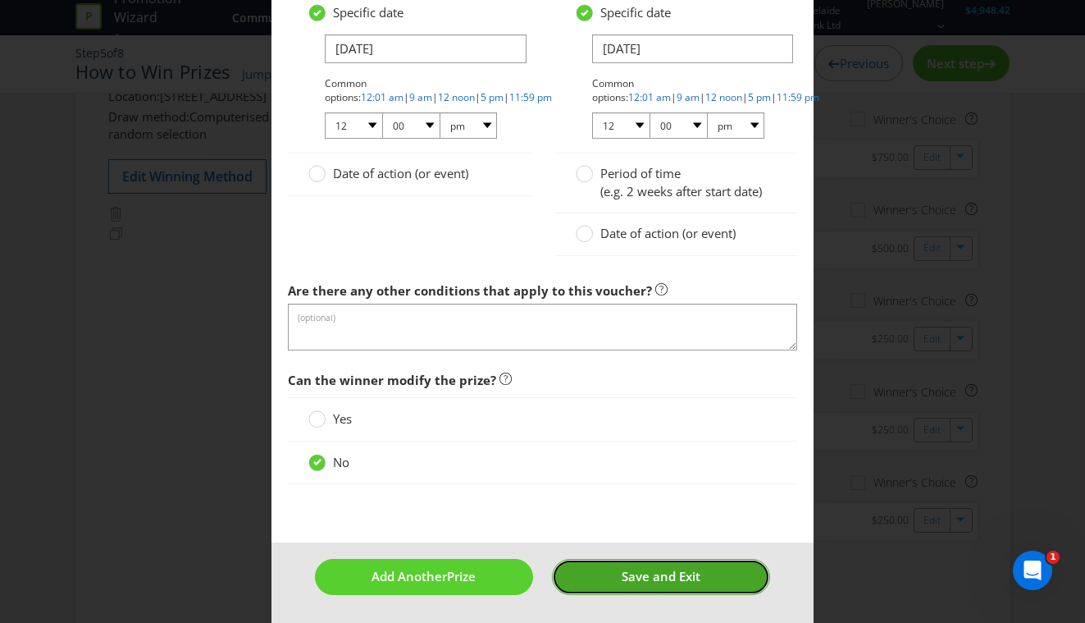
click at [666, 577] on span "Save and Exit" at bounding box center [661, 576] width 79 height 16
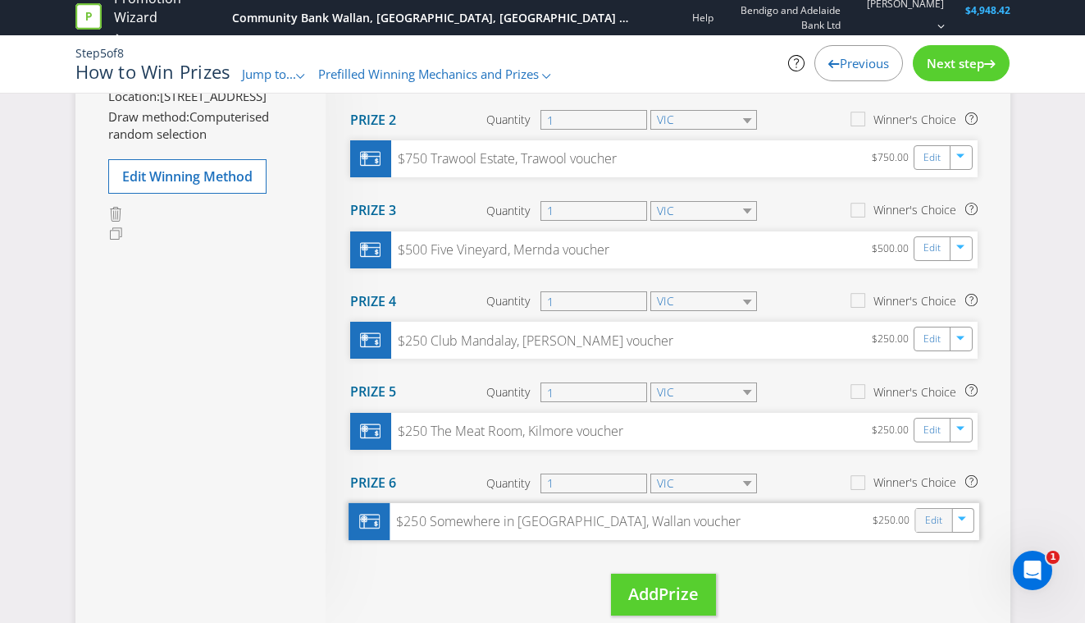
click at [923, 521] on div "Edit" at bounding box center [933, 520] width 37 height 23
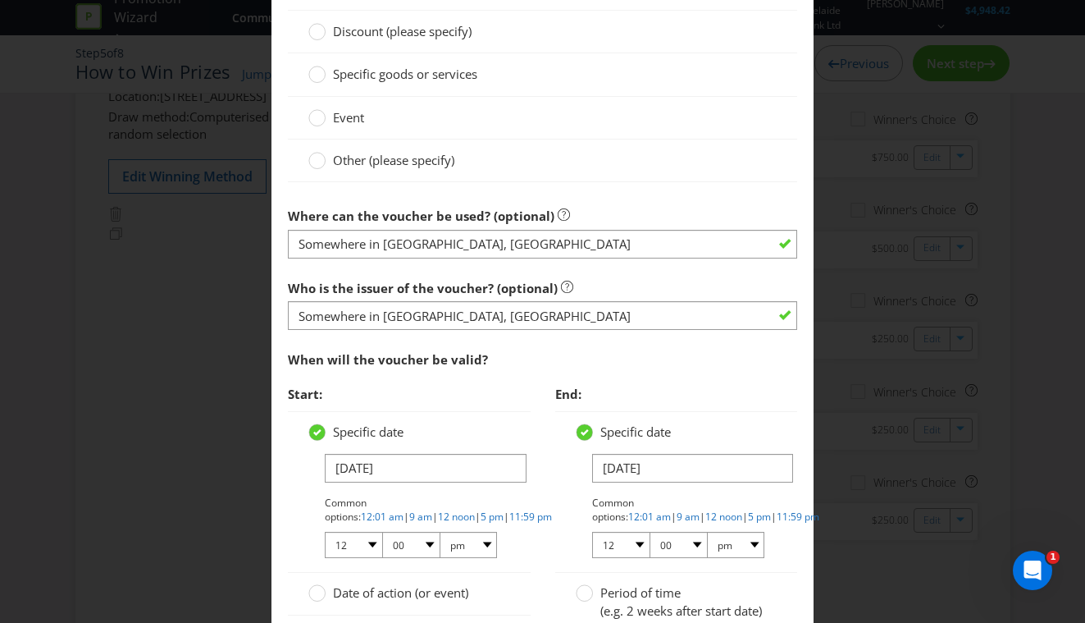
scroll to position [1552, 0]
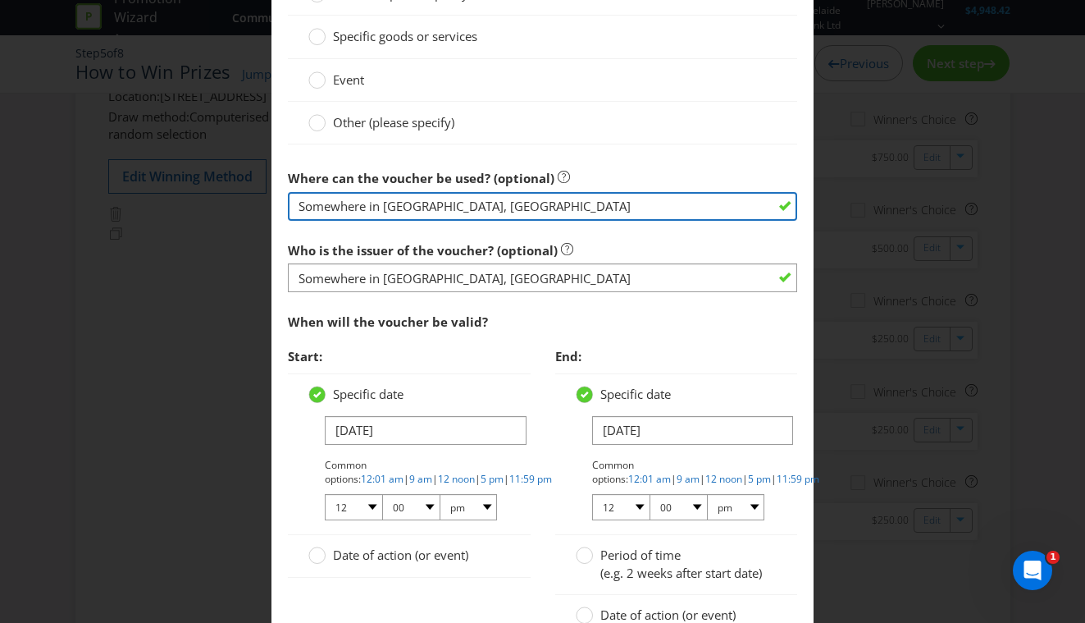
click at [491, 203] on input "Somewhere in [GEOGRAPHIC_DATA], [GEOGRAPHIC_DATA]" at bounding box center [543, 206] width 510 height 29
paste input "& Wellbeing"
click at [447, 205] on input "Better Health Myotherapy& Wellbeing" at bounding box center [543, 206] width 510 height 29
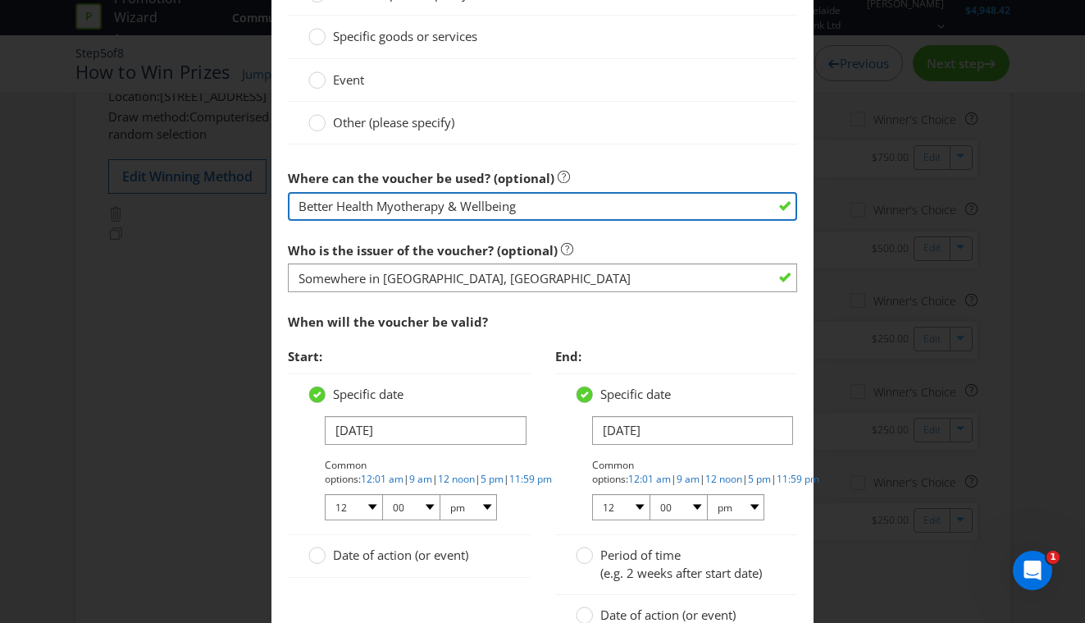
click at [584, 206] on input "Better Health Myotherapy & Wellbeing" at bounding box center [543, 206] width 510 height 29
drag, startPoint x: 641, startPoint y: 206, endPoint x: 212, endPoint y: 200, distance: 429.1
click at [212, 200] on div "Edit Prize [GEOGRAPHIC_DATA] [GEOGRAPHIC_DATA] [GEOGRAPHIC_DATA] [GEOGRAPHIC_DA…" at bounding box center [542, 311] width 1085 height 623
type input "Better Health Myotherapy & Wellbeing, [GEOGRAPHIC_DATA]"
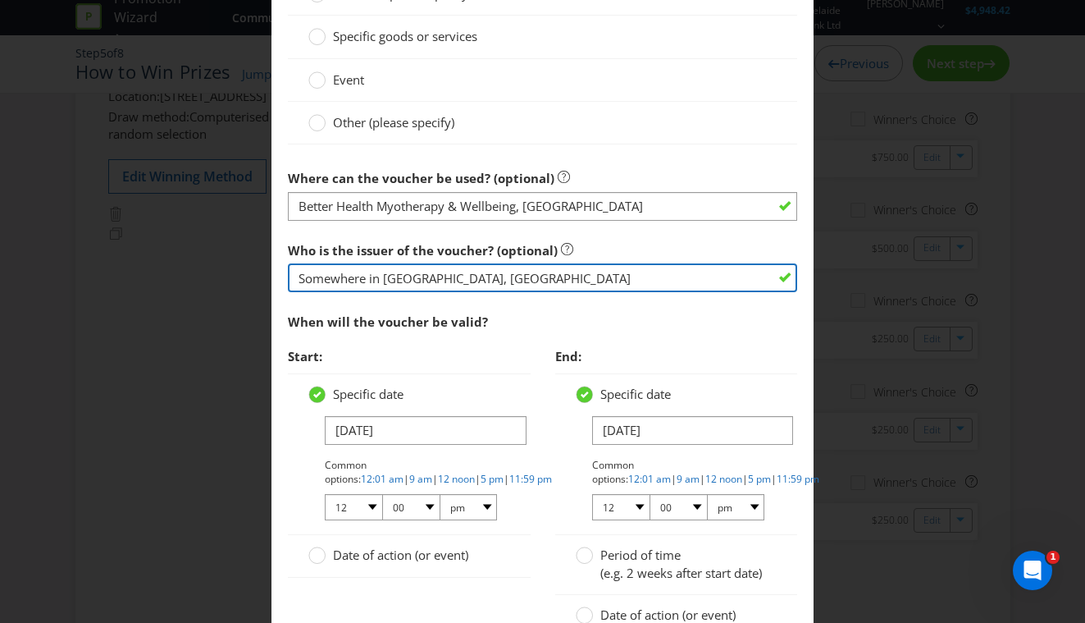
click at [427, 290] on input "Somewhere in [GEOGRAPHIC_DATA], [GEOGRAPHIC_DATA]" at bounding box center [543, 277] width 510 height 29
paste input "Better Health Myotherapy & Wellbeing, [GEOGRAPHIC_DATA]"
type input "Better Health Myotherapy & Wellbeing, [GEOGRAPHIC_DATA]"
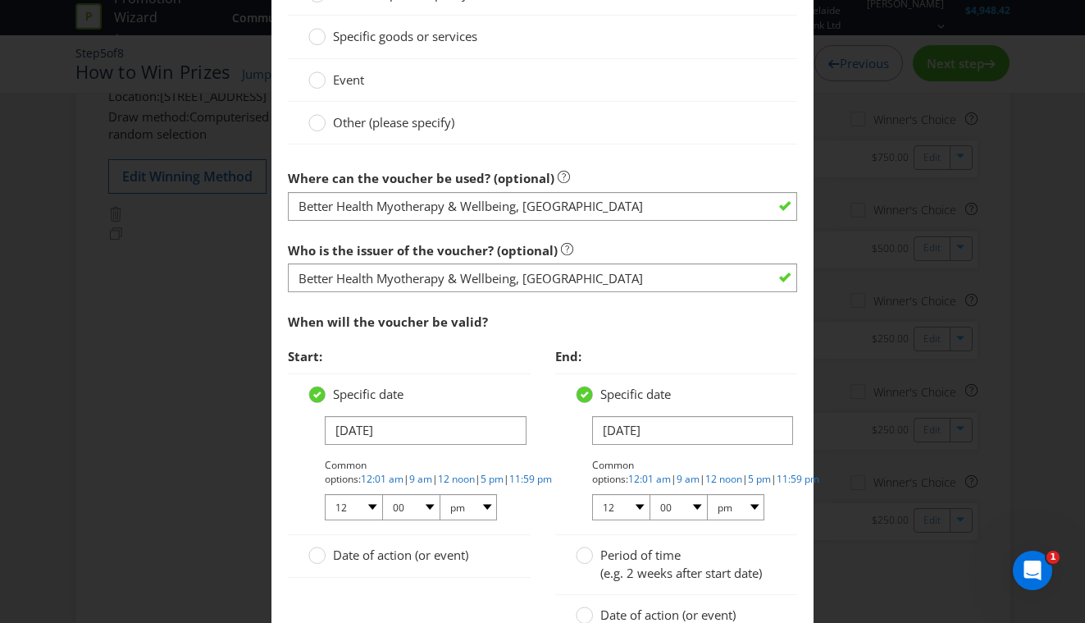
click at [573, 235] on div "Who is the issuer of the voucher? (optional) Better Health Myotherapy & Wellbei…" at bounding box center [543, 263] width 510 height 59
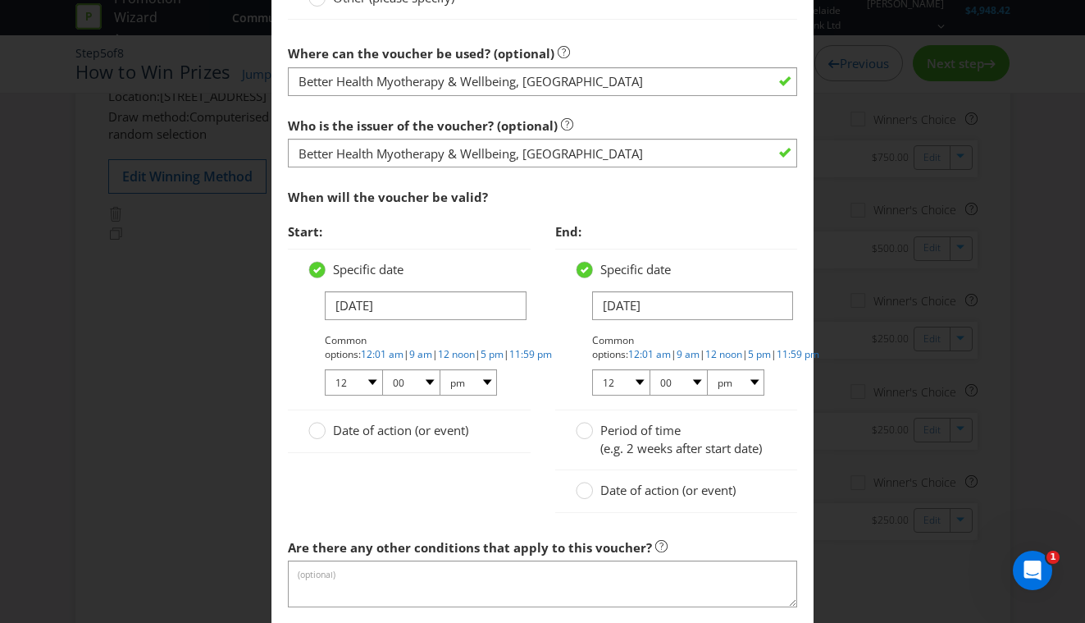
scroll to position [1682, 0]
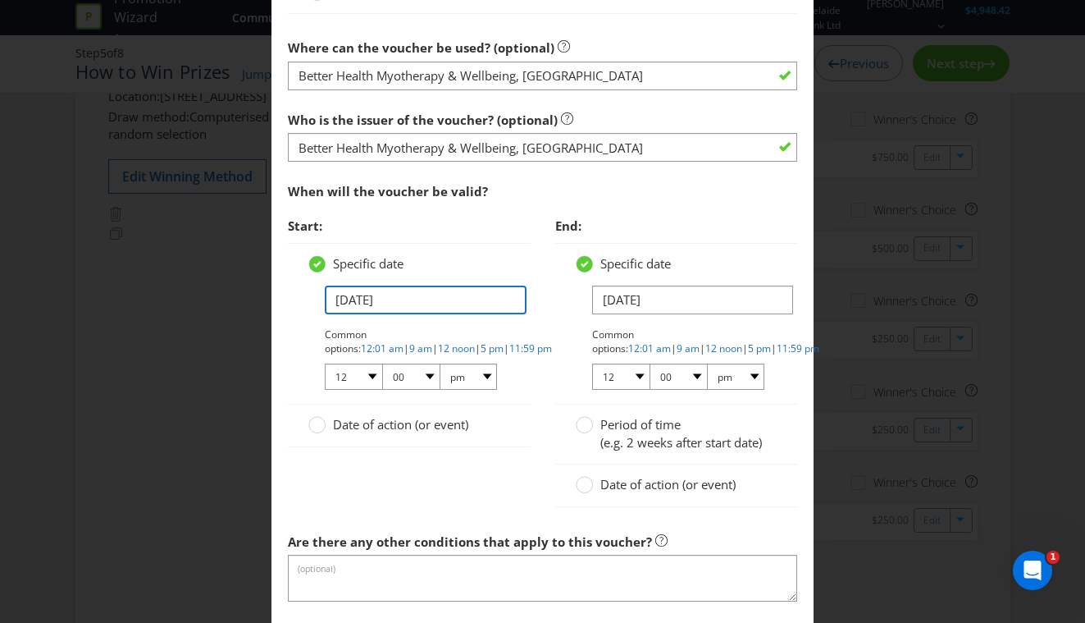
click at [341, 303] on input "[DATE]" at bounding box center [426, 299] width 202 height 29
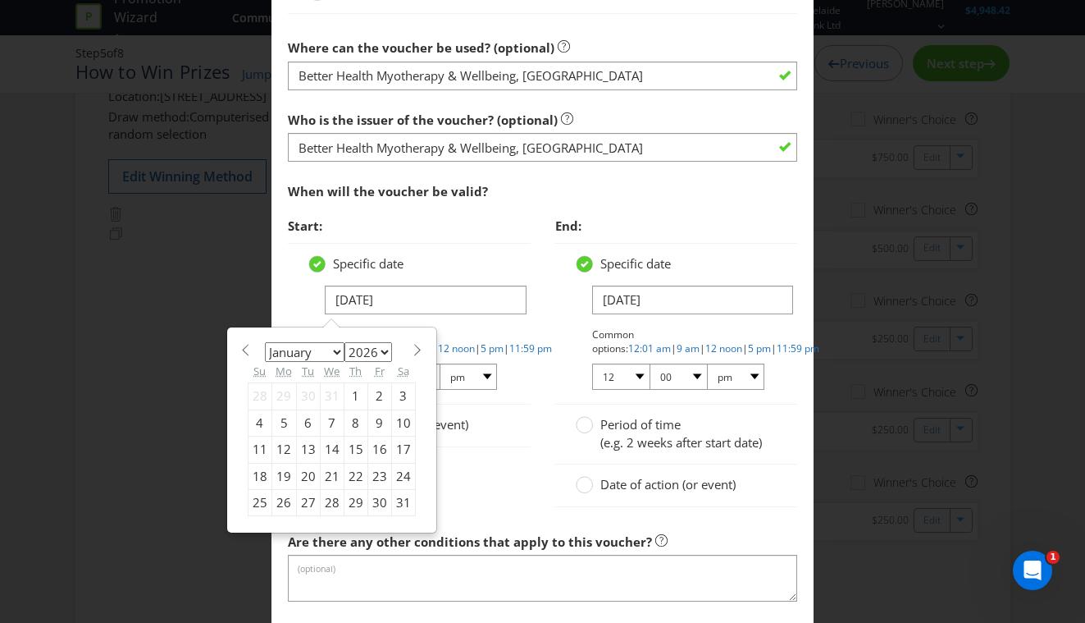
click at [383, 477] on div "23" at bounding box center [379, 476] width 24 height 26
type input "[DATE]"
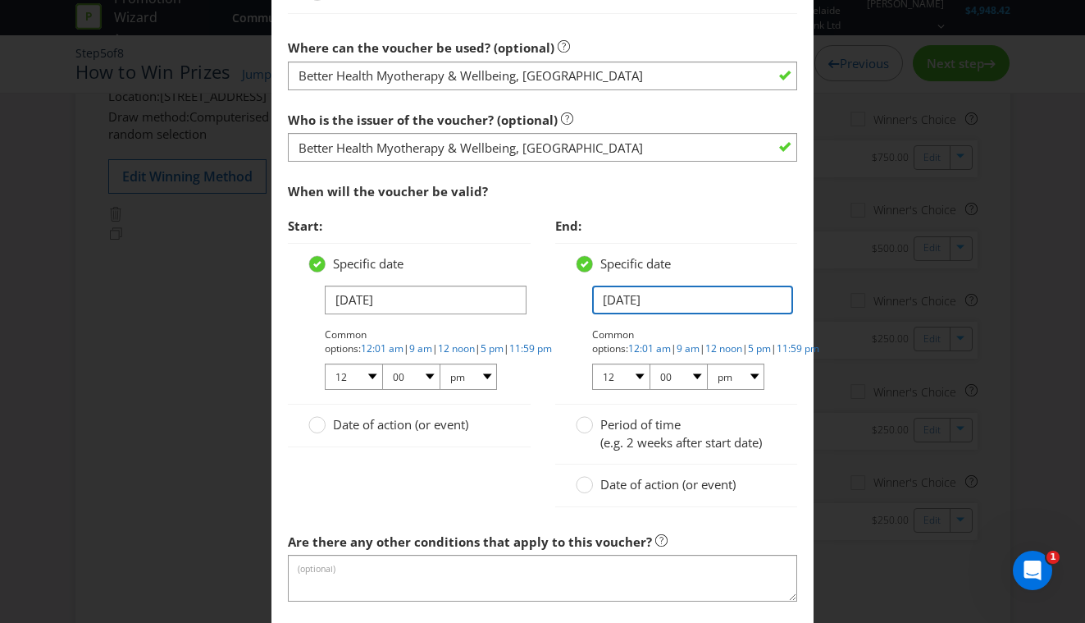
click at [610, 298] on input "[DATE]" at bounding box center [693, 299] width 202 height 29
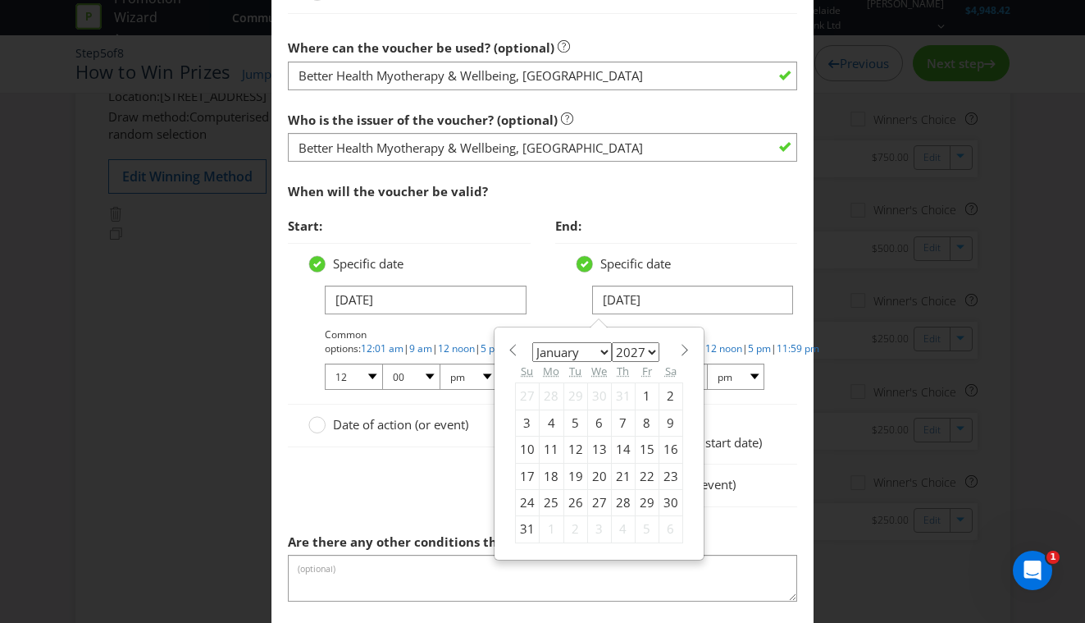
click at [668, 476] on div "23" at bounding box center [671, 476] width 24 height 26
type input "[DATE]"
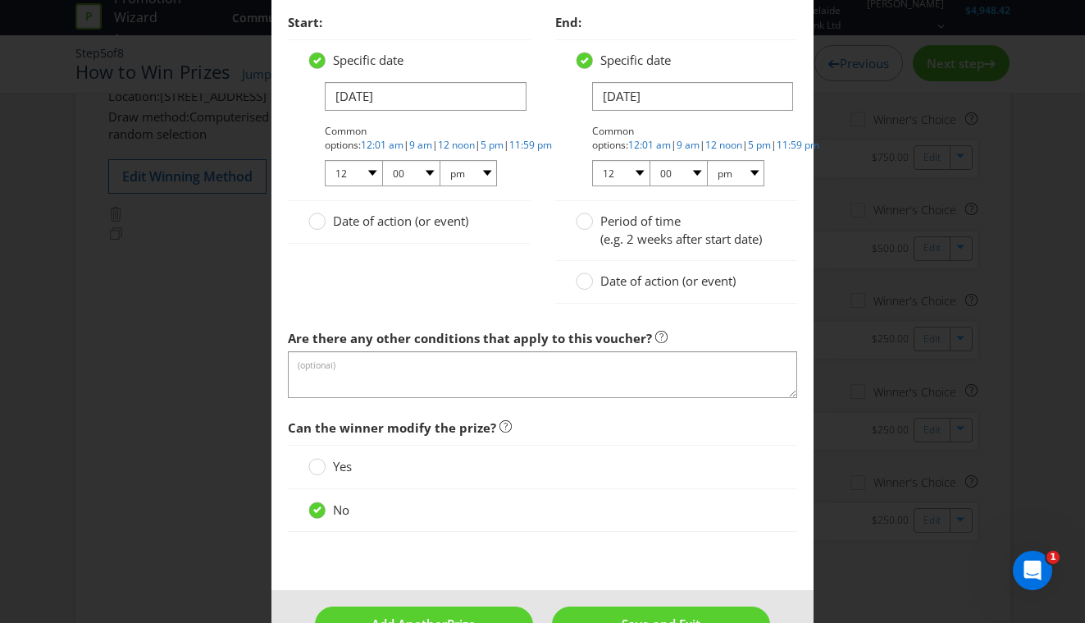
scroll to position [1933, 0]
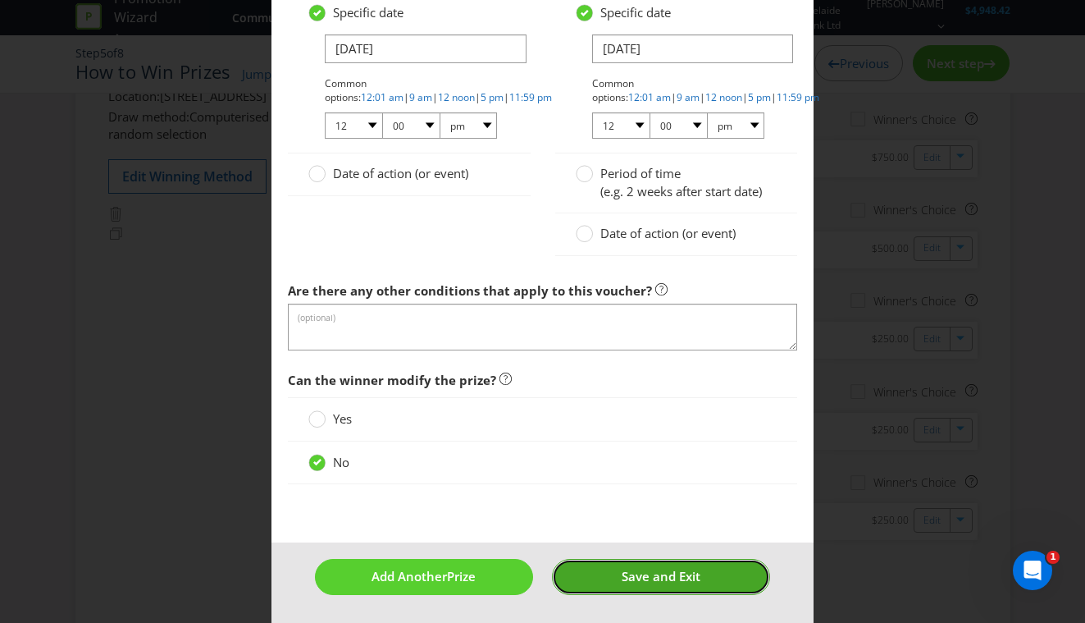
click at [632, 568] on span "Save and Exit" at bounding box center [661, 576] width 79 height 16
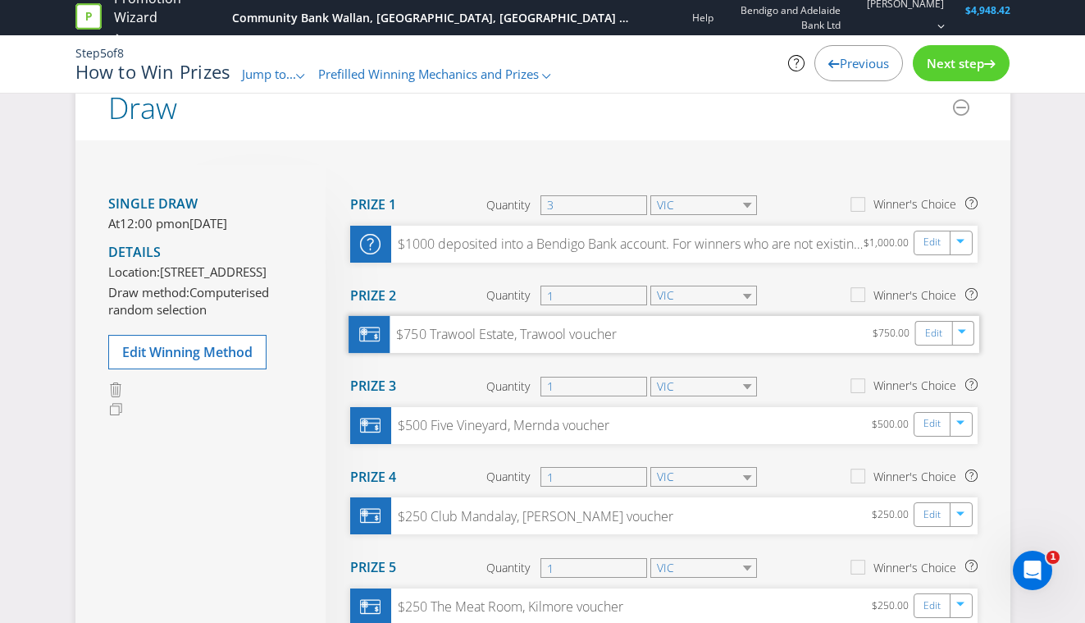
scroll to position [11, 0]
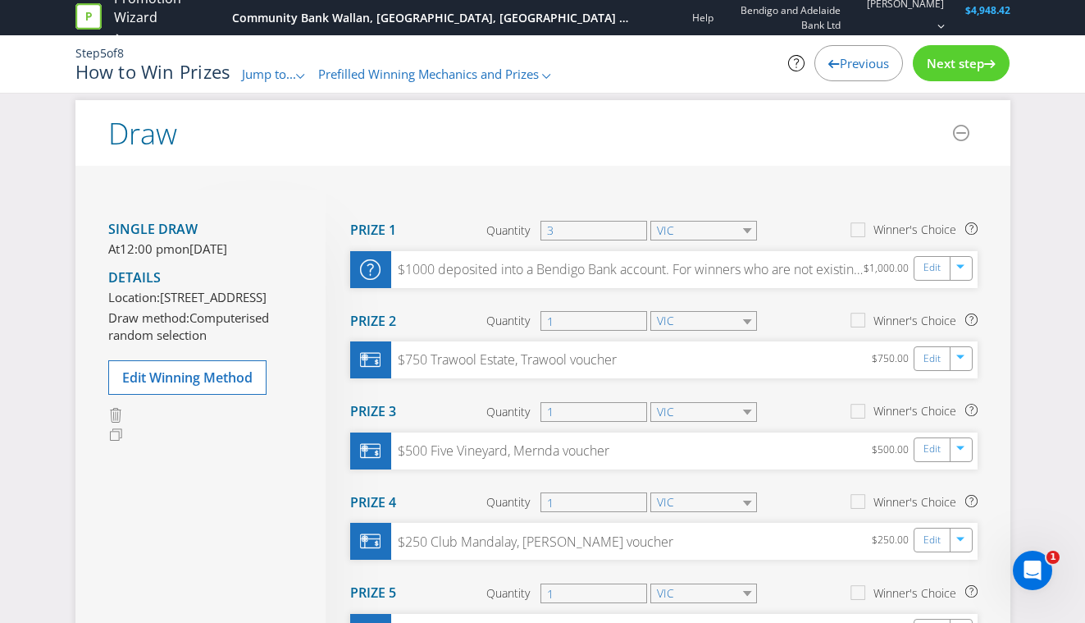
click at [955, 71] on div "Next step" at bounding box center [961, 63] width 97 height 36
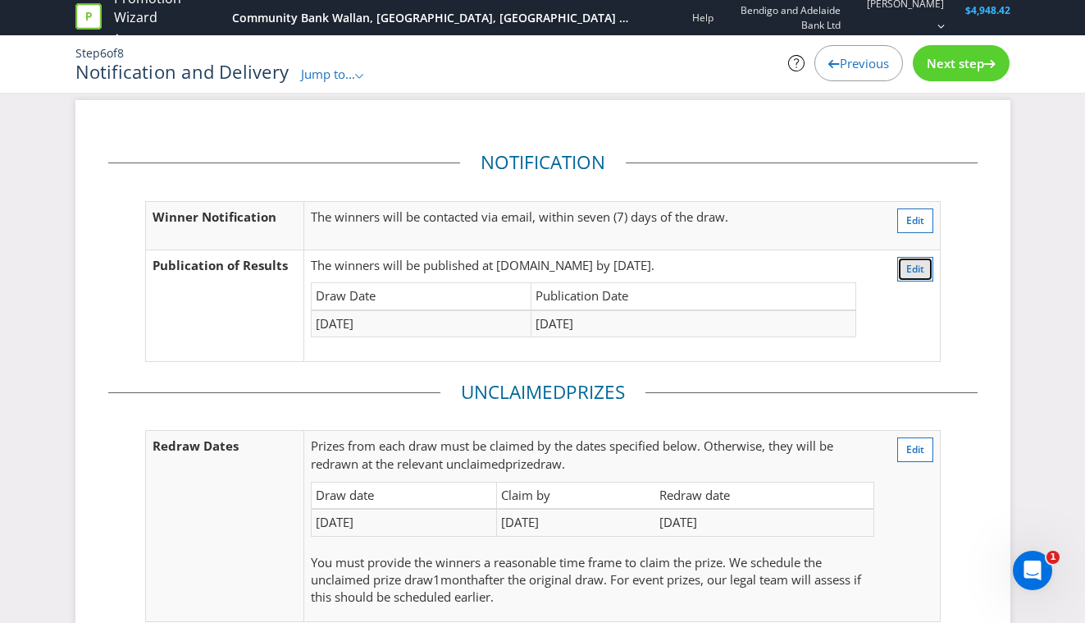
click at [920, 266] on span "Edit" at bounding box center [915, 269] width 18 height 14
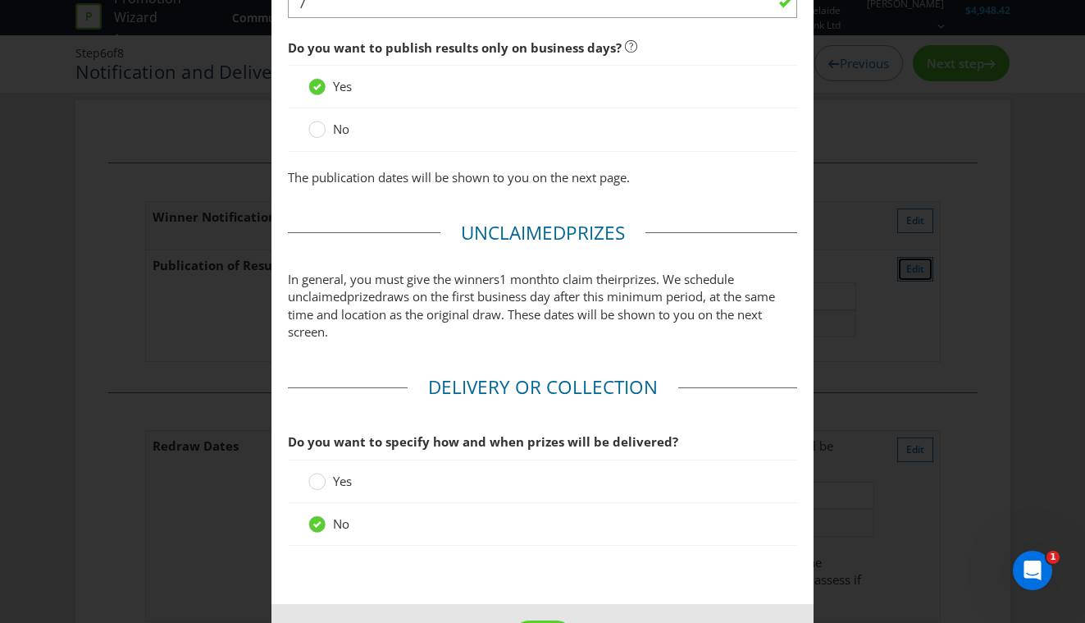
scroll to position [1476, 0]
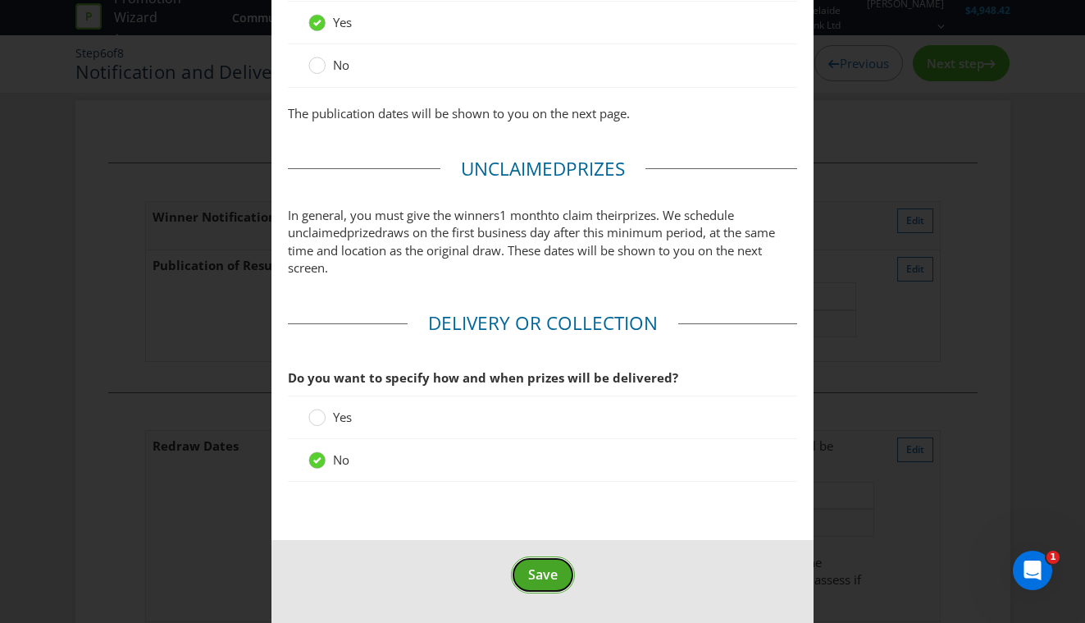
click at [547, 577] on span "Save" at bounding box center [543, 574] width 30 height 18
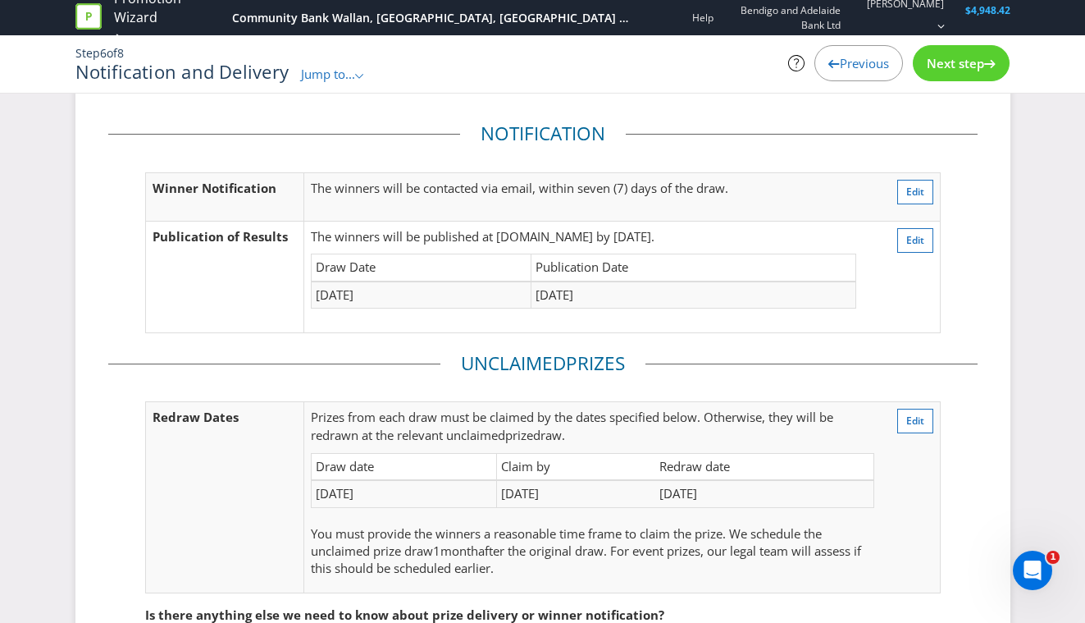
scroll to position [38, 0]
click at [911, 235] on span "Edit" at bounding box center [915, 242] width 18 height 14
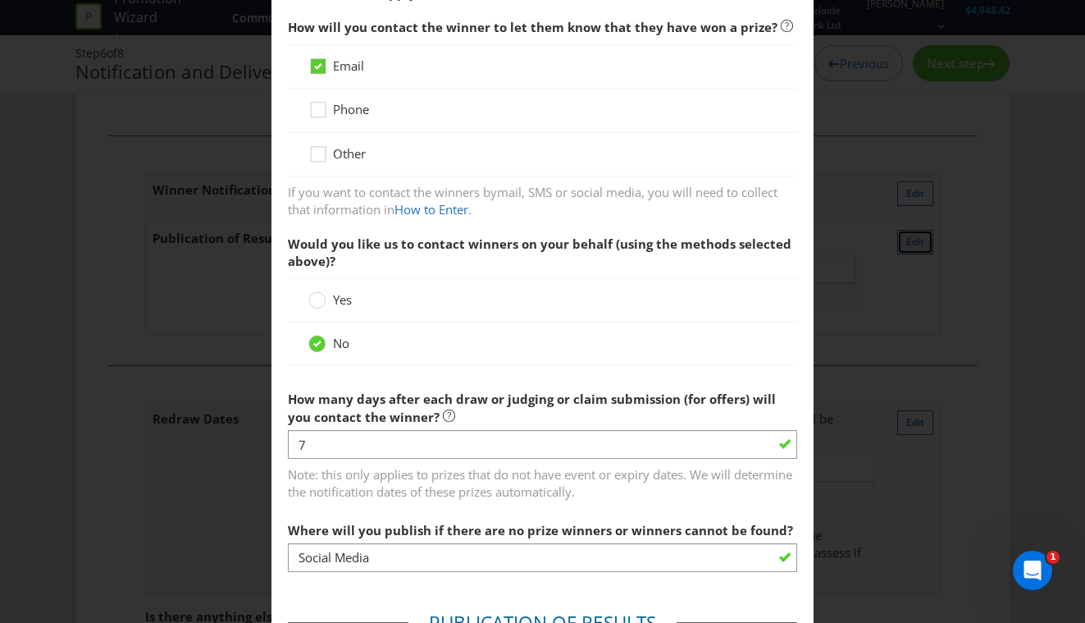
scroll to position [294, 0]
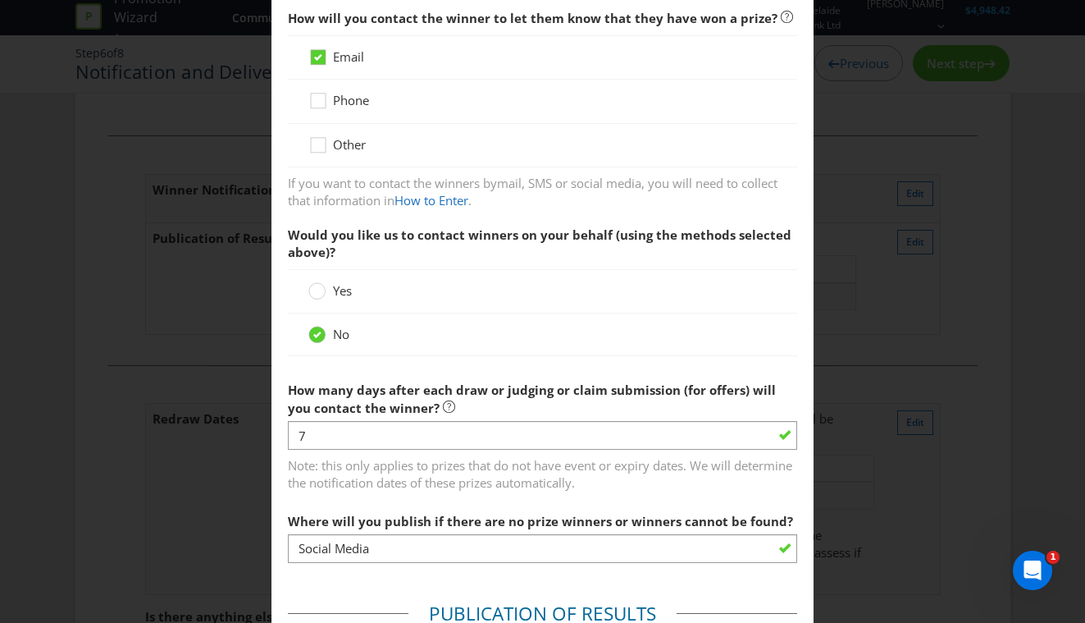
click at [876, 253] on div "Notification and Delivery Winner Notification You may be required to notify win…" at bounding box center [542, 311] width 1085 height 623
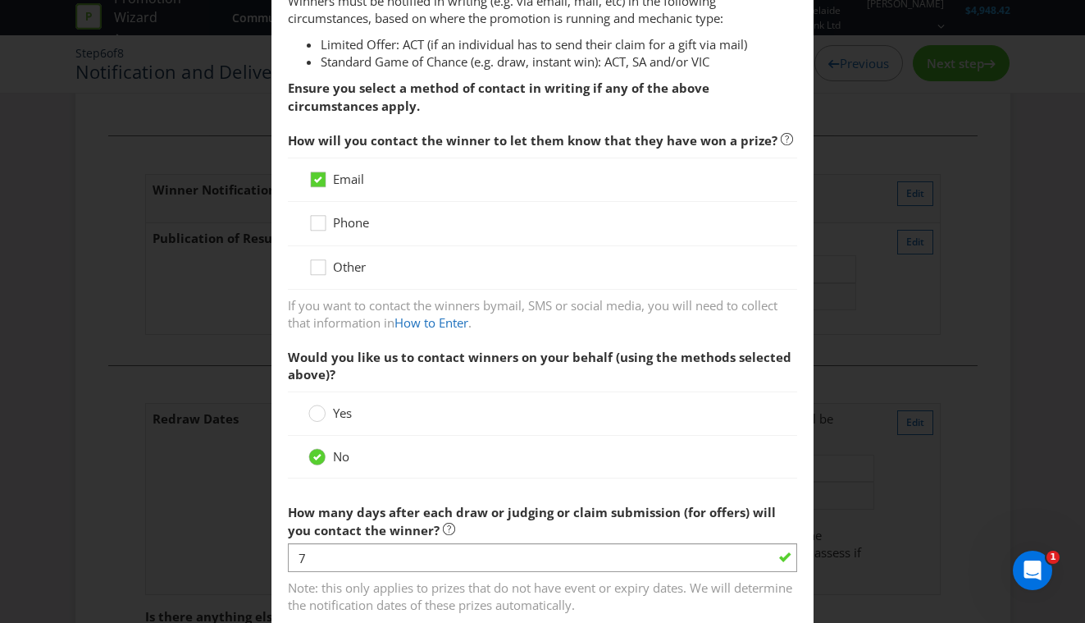
scroll to position [0, 0]
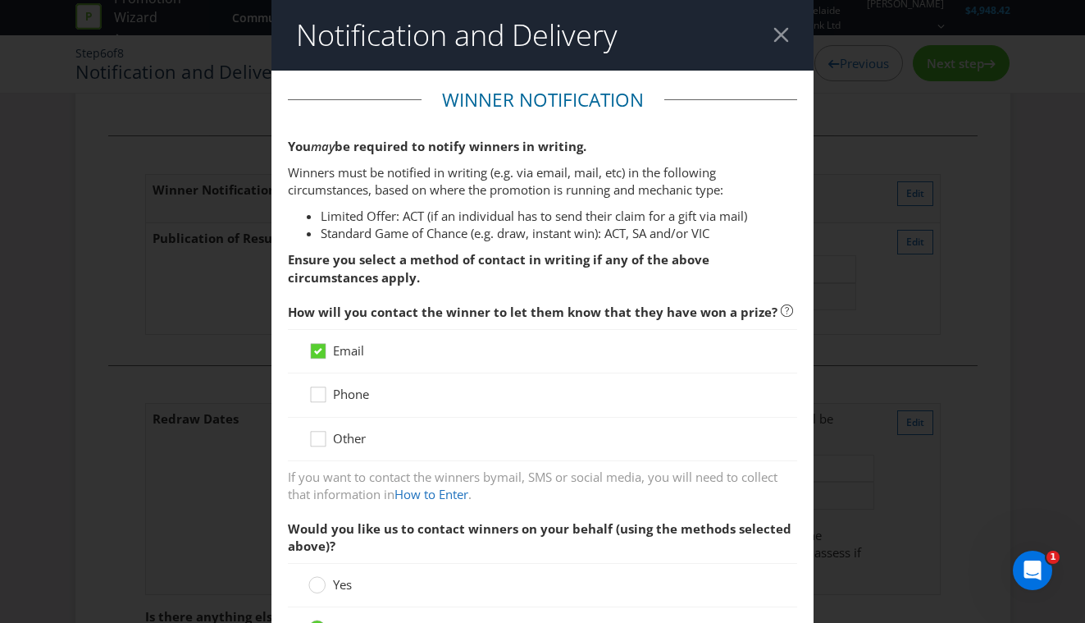
click at [777, 27] on div at bounding box center [782, 35] width 16 height 16
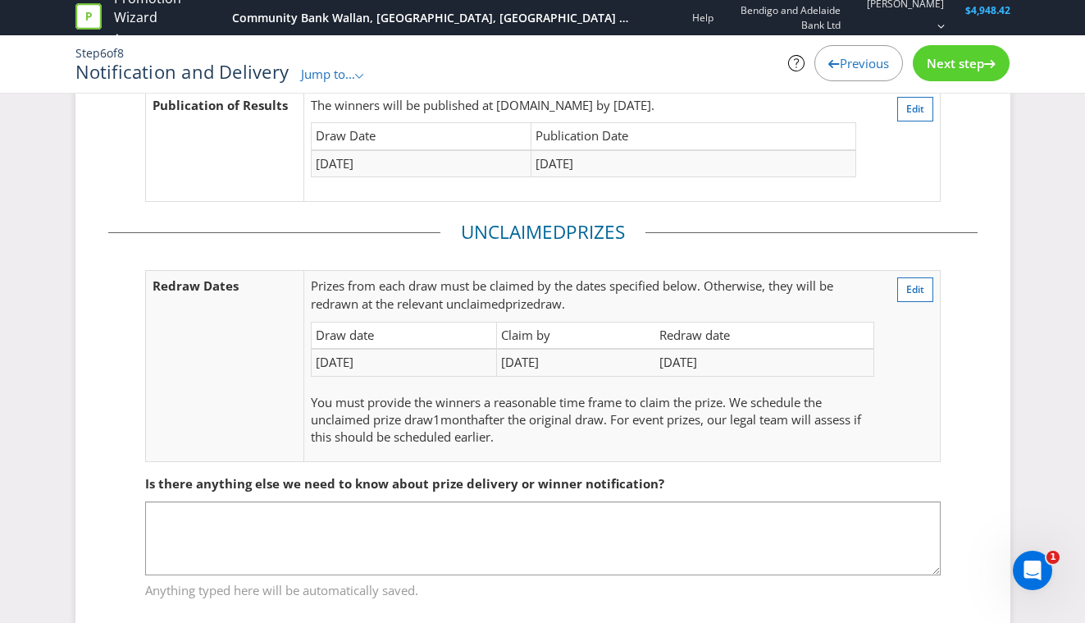
scroll to position [186, 0]
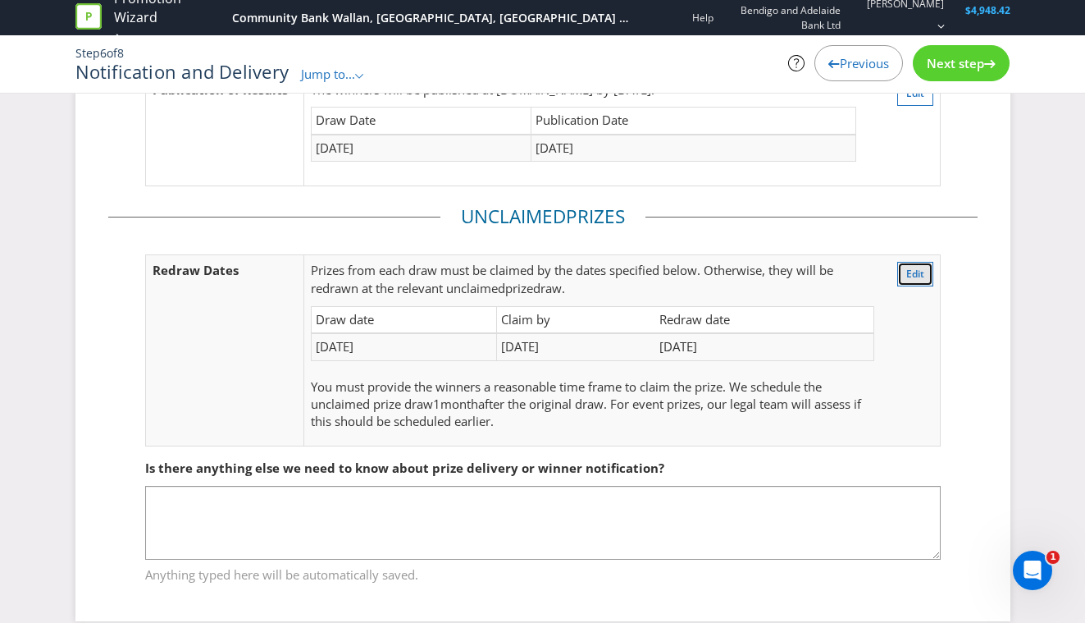
click at [924, 267] on button "Edit" at bounding box center [915, 274] width 36 height 25
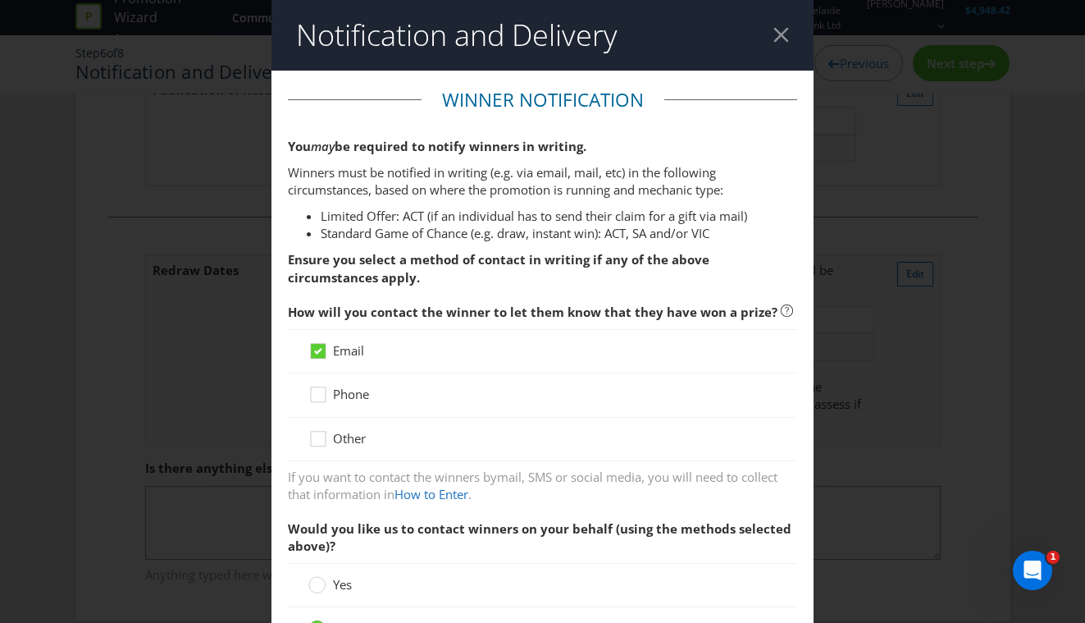
click at [783, 36] on div at bounding box center [782, 35] width 16 height 16
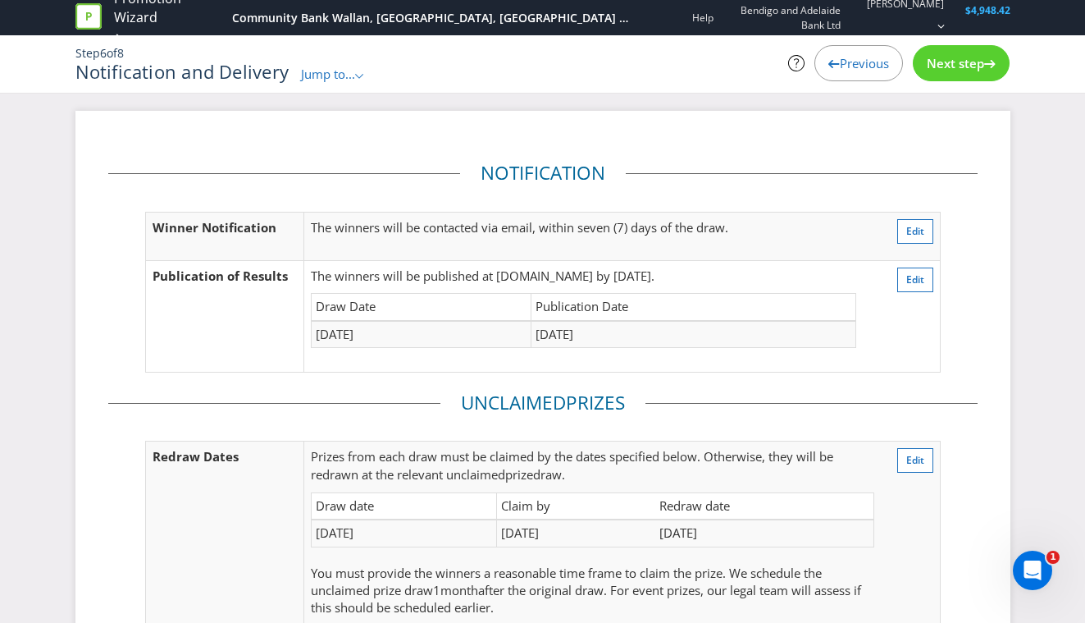
click at [856, 66] on span "Previous" at bounding box center [864, 63] width 49 height 16
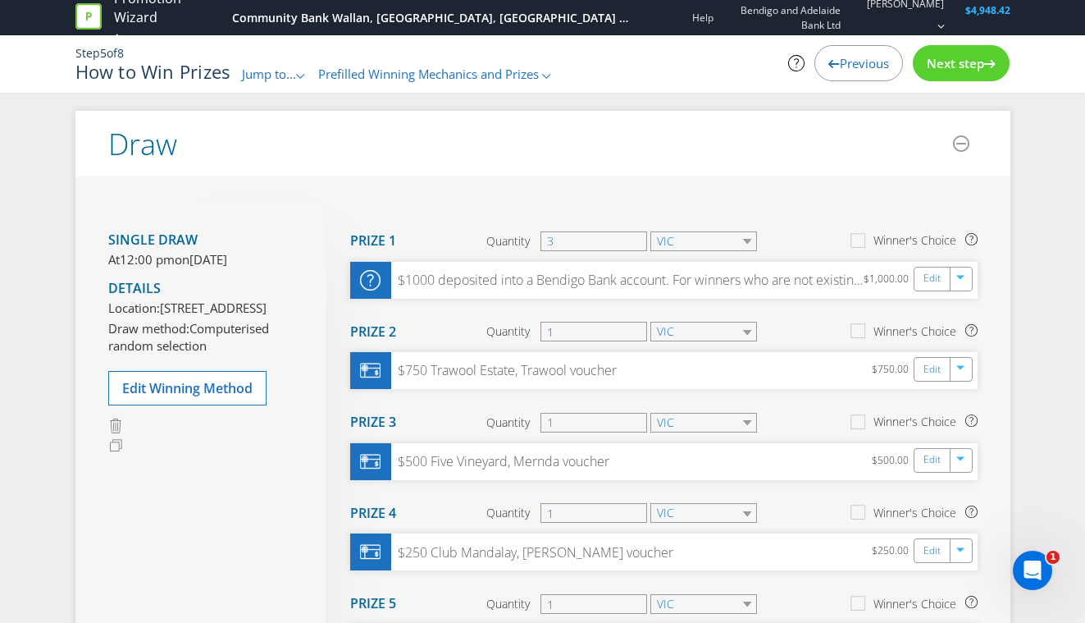
click at [856, 66] on span "Previous" at bounding box center [864, 63] width 49 height 16
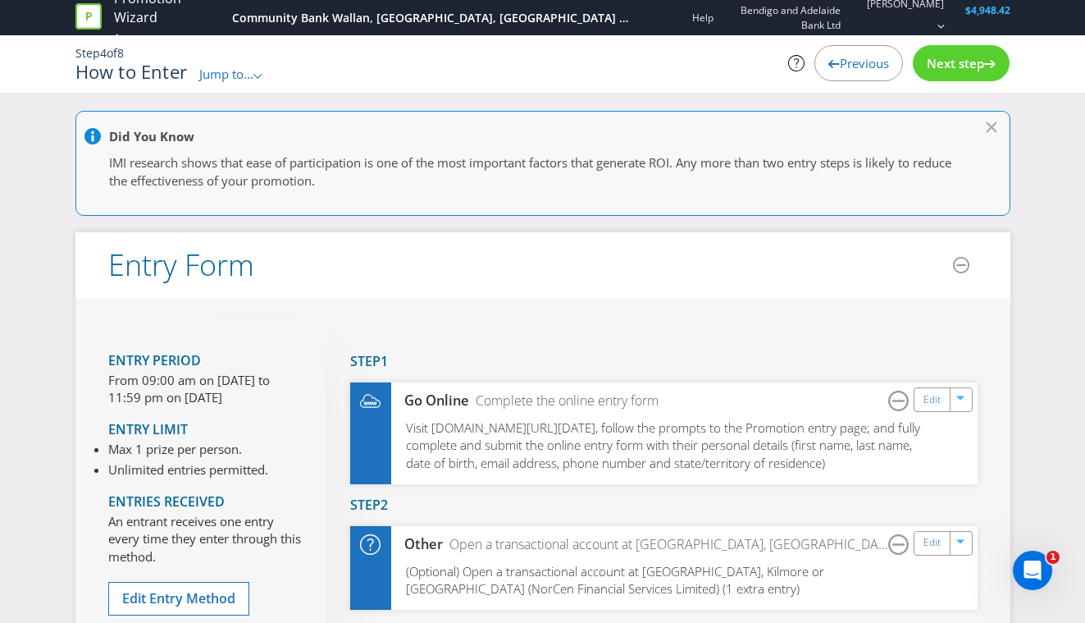
click at [856, 66] on span "Previous" at bounding box center [864, 63] width 49 height 16
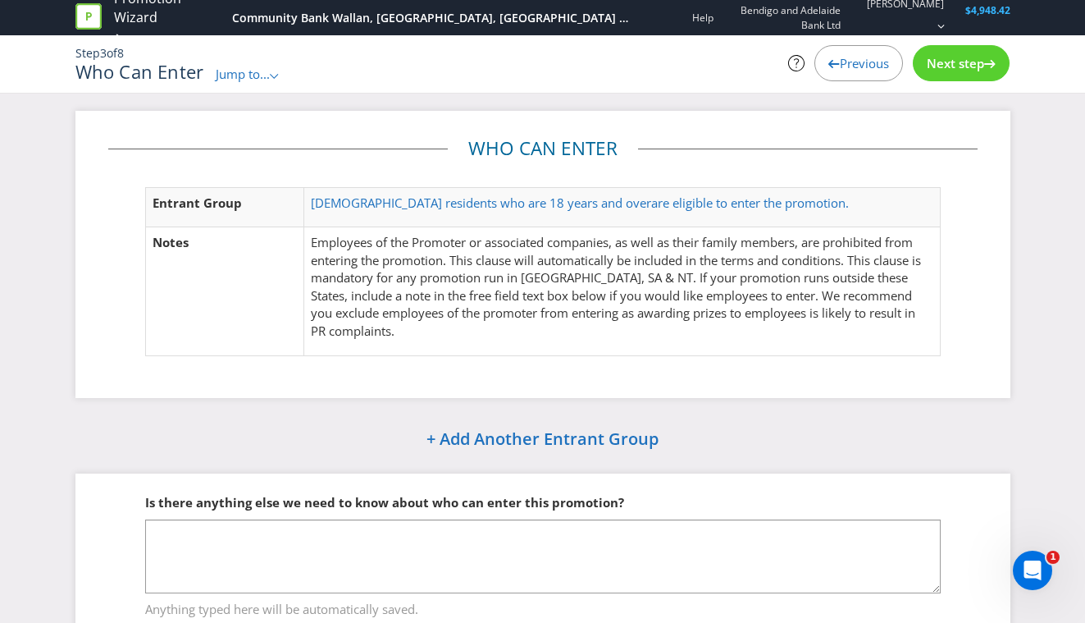
click at [856, 66] on span "Previous" at bounding box center [864, 63] width 49 height 16
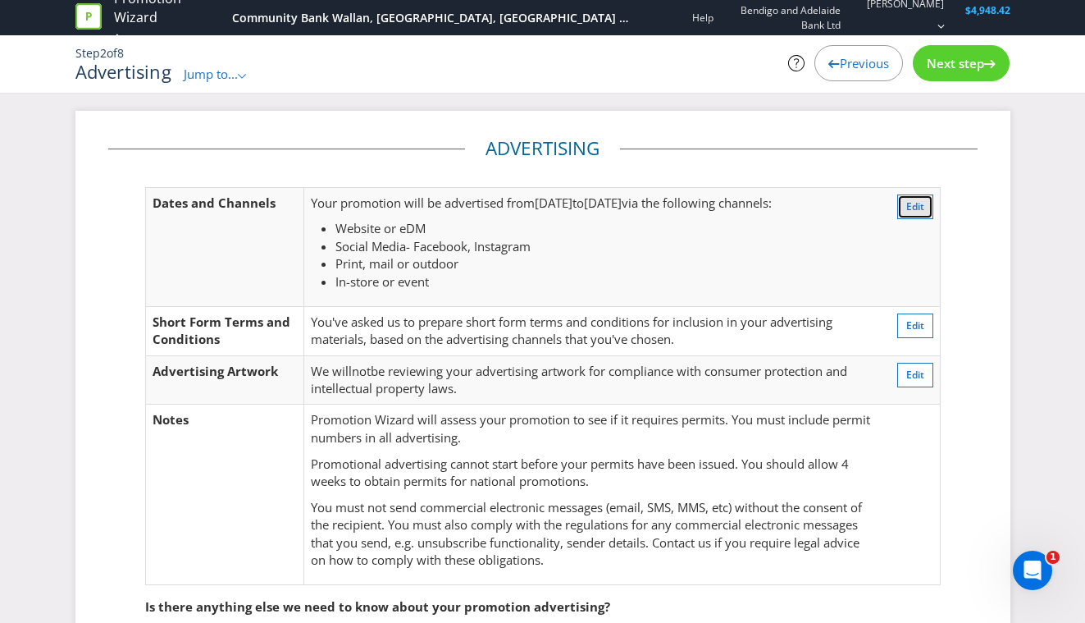
click at [911, 203] on span "Edit" at bounding box center [915, 206] width 18 height 14
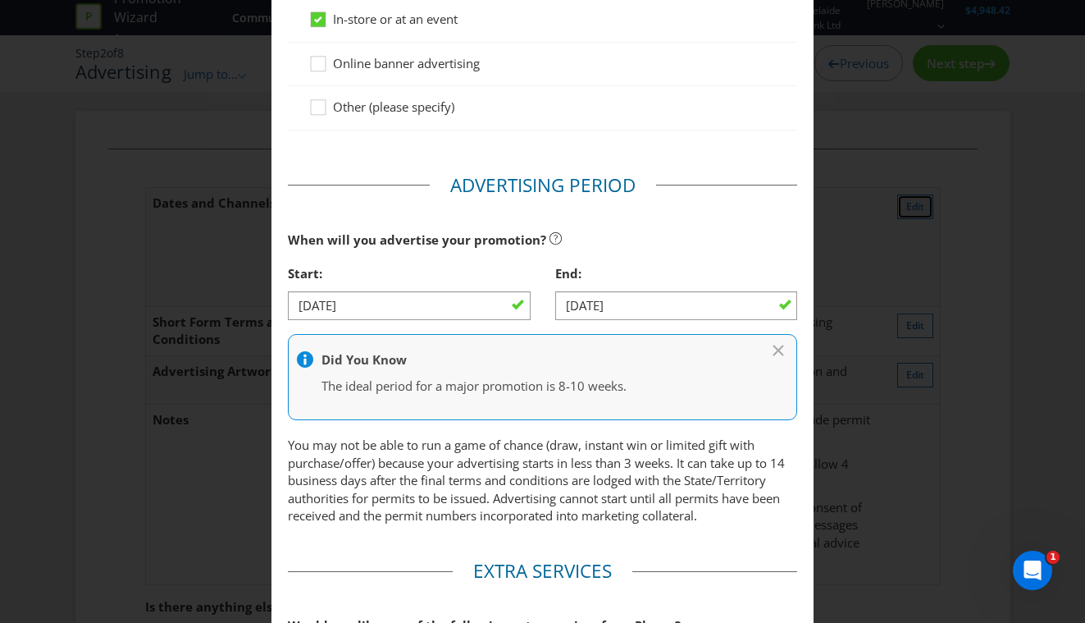
scroll to position [561, 0]
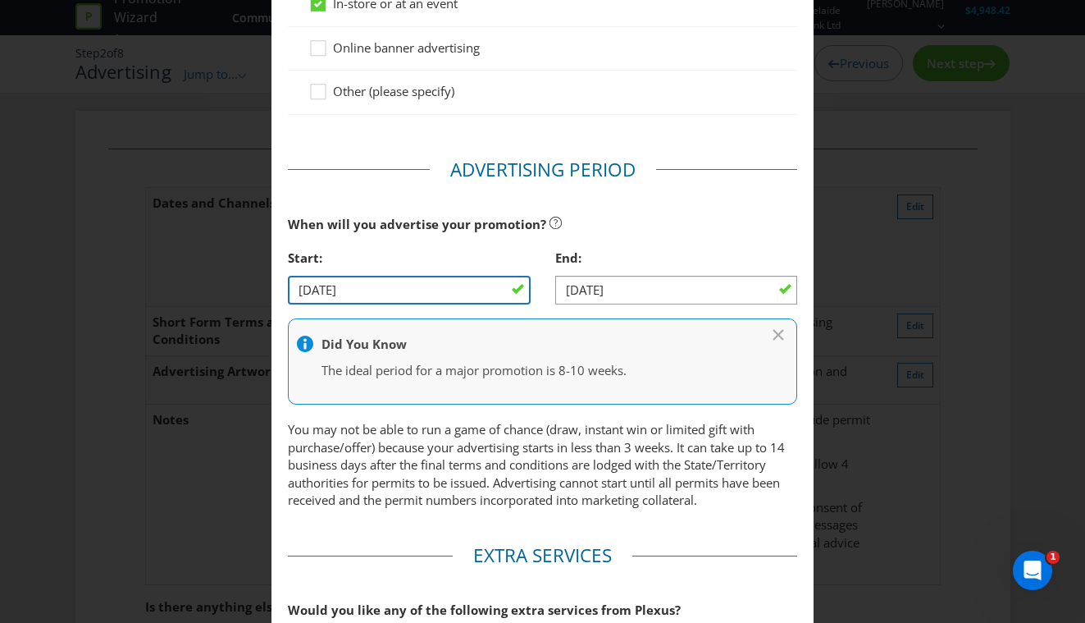
click at [313, 288] on input "[DATE]" at bounding box center [409, 290] width 243 height 29
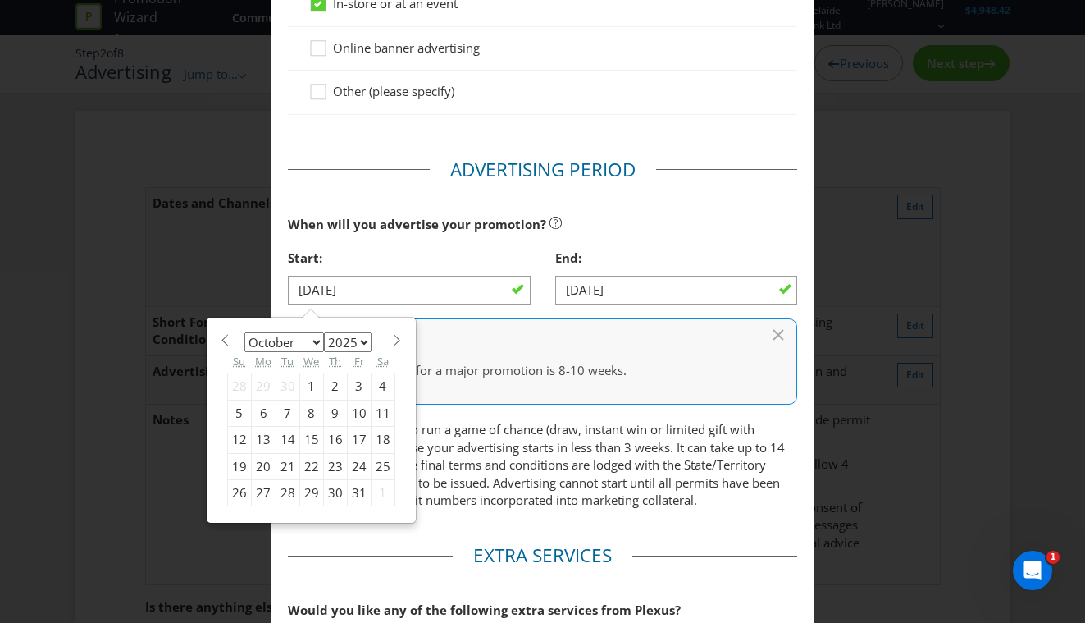
click at [309, 382] on div "1" at bounding box center [311, 386] width 24 height 26
type input "[DATE]"
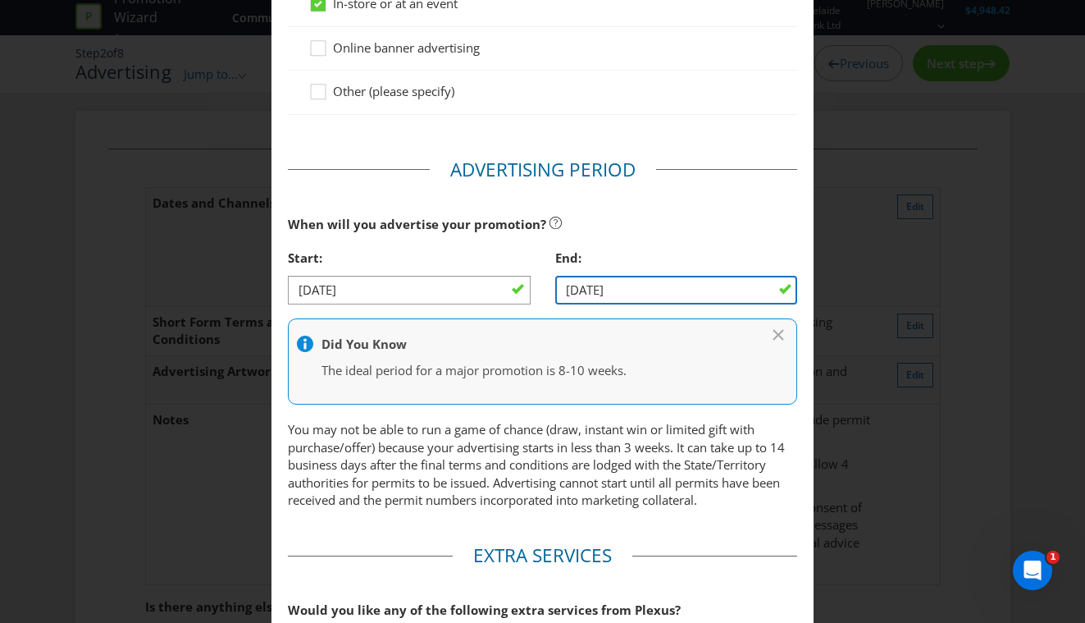
click at [734, 291] on input "[DATE]" at bounding box center [676, 290] width 243 height 29
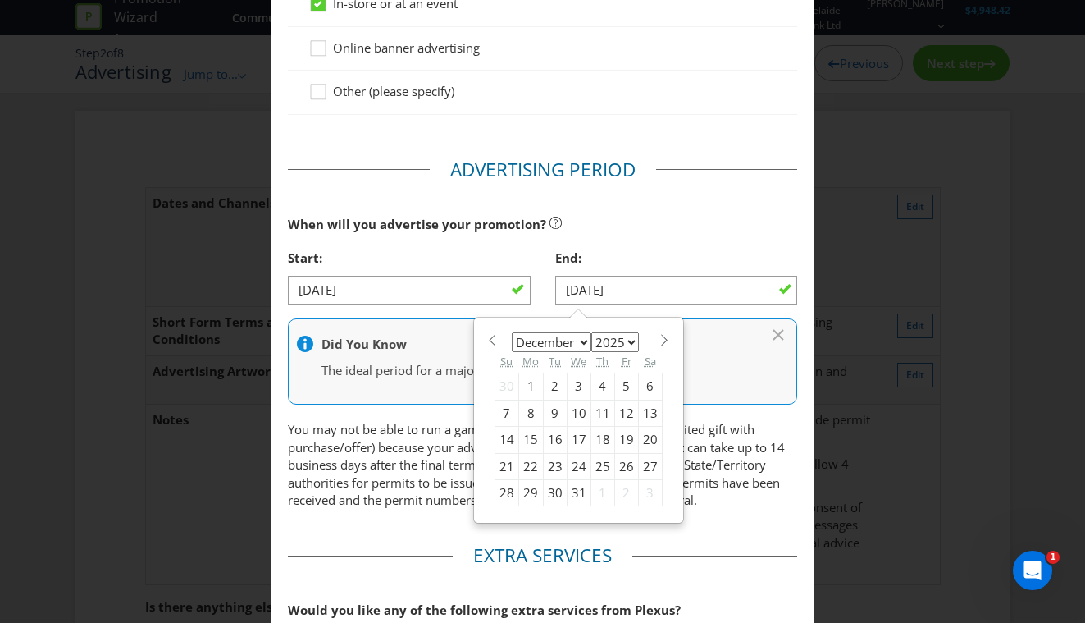
click at [659, 338] on span at bounding box center [665, 340] width 12 height 12
select select "0"
select select "2026"
click at [579, 413] on div "7" at bounding box center [579, 412] width 24 height 26
click at [575, 290] on input "[DATE]" at bounding box center [676, 290] width 243 height 29
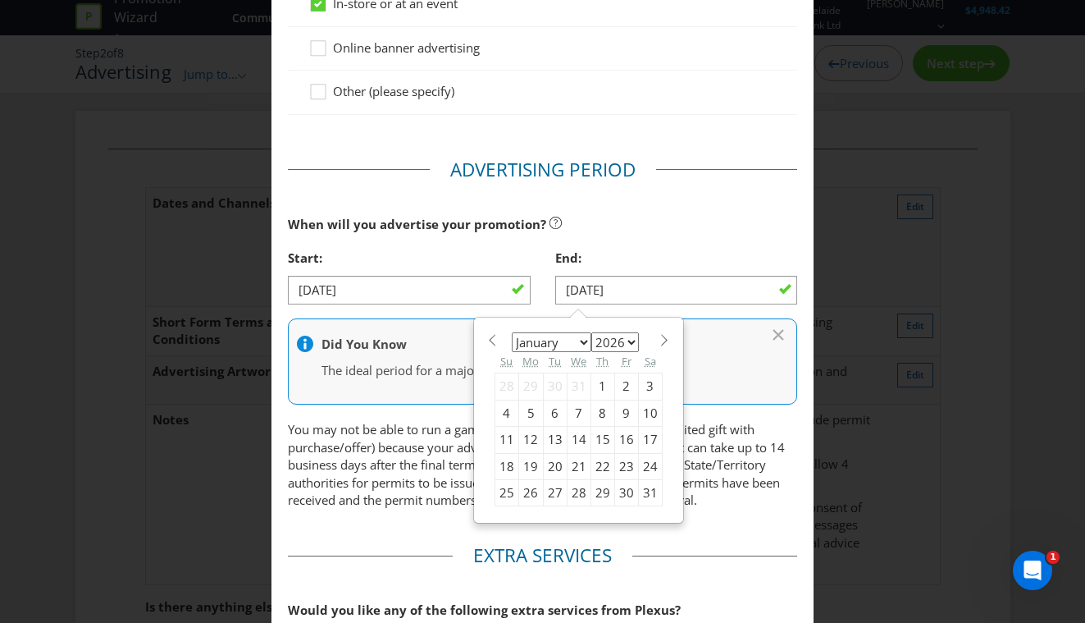
click at [504, 414] on div "4" at bounding box center [507, 412] width 24 height 26
type input "[DATE]"
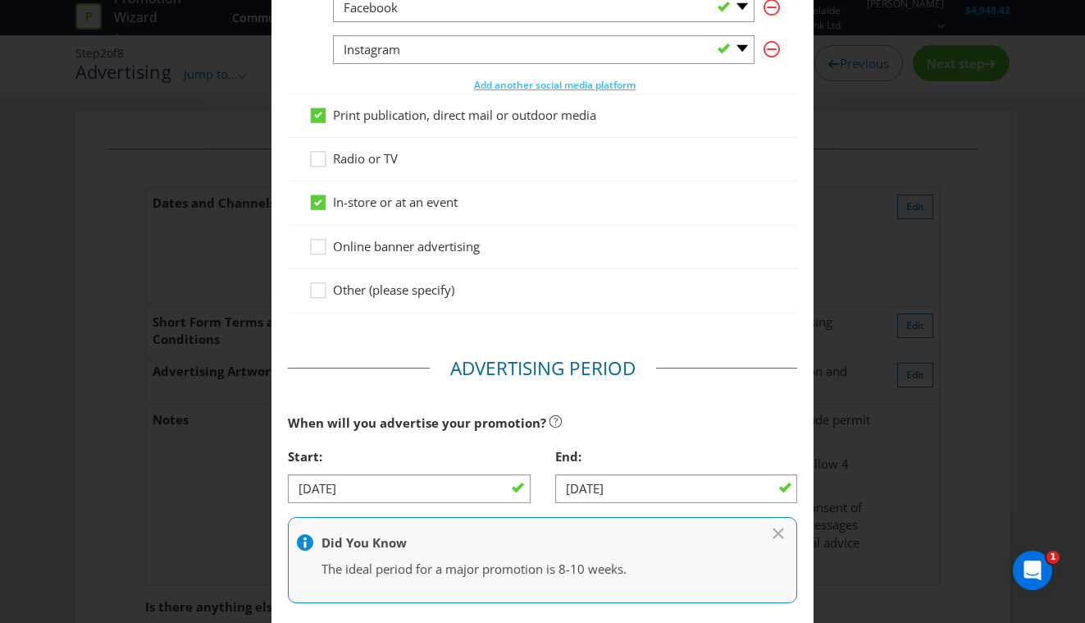
scroll to position [865, 0]
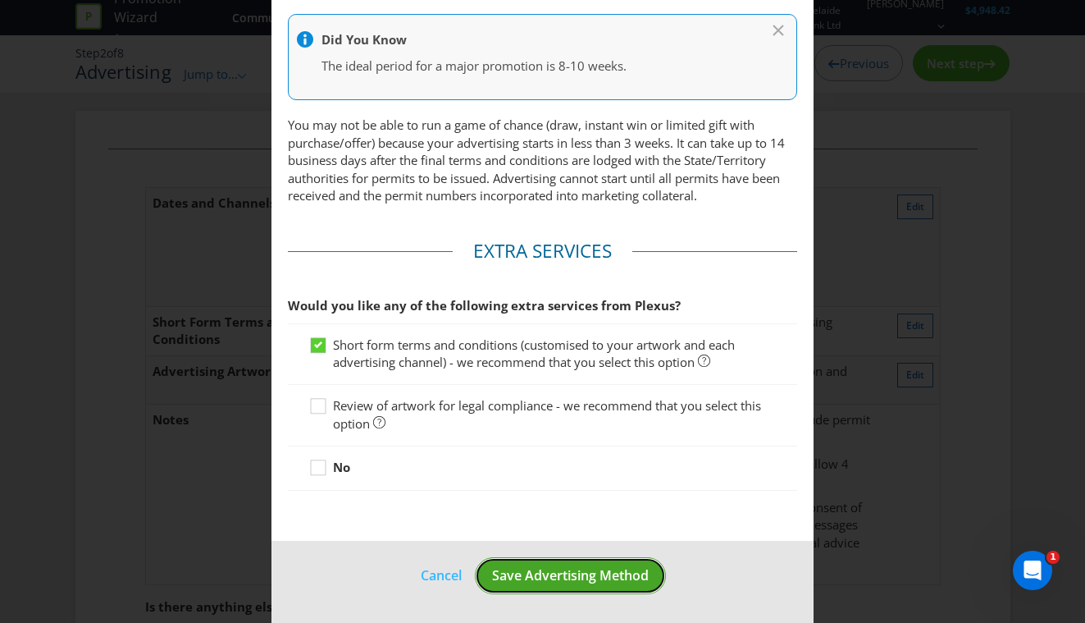
click at [609, 575] on span "Save Advertising Method" at bounding box center [570, 575] width 157 height 18
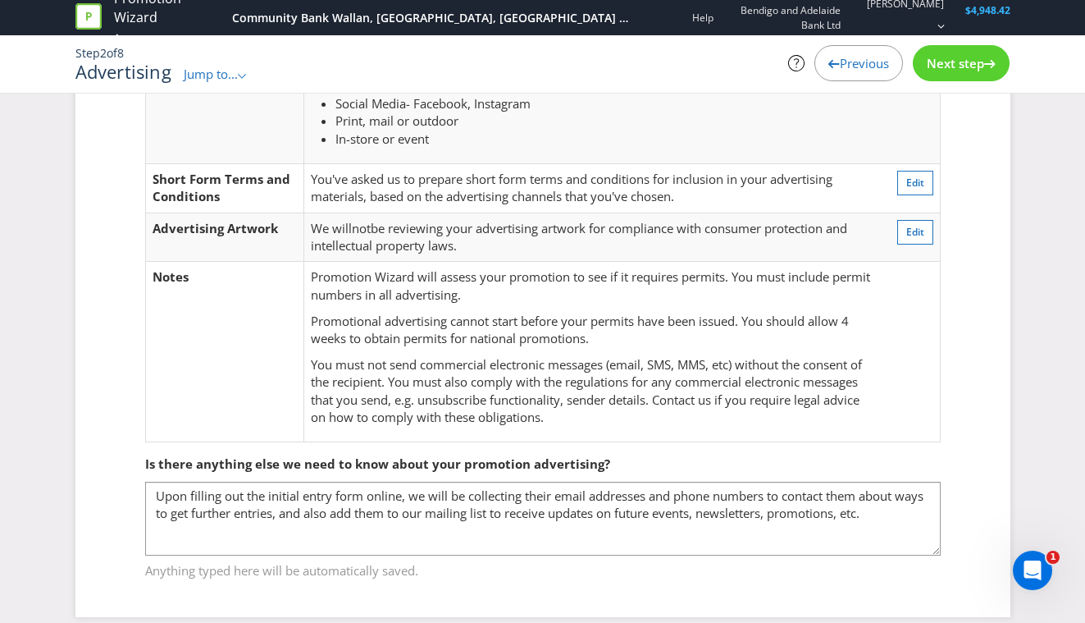
scroll to position [161, 0]
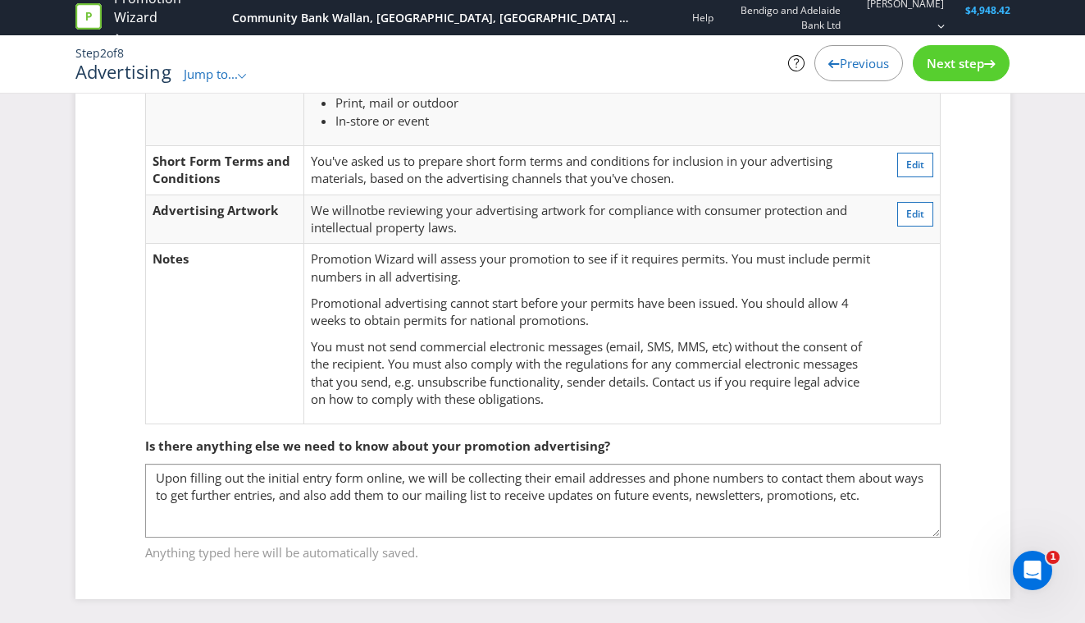
click at [886, 63] on span "Previous" at bounding box center [864, 63] width 49 height 16
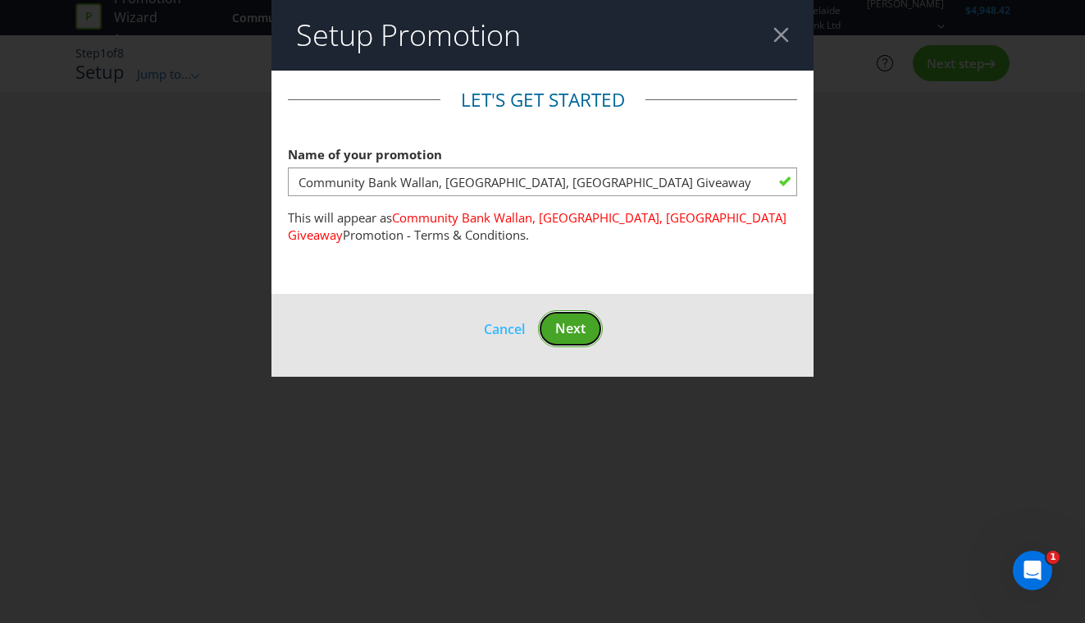
click at [584, 319] on button "Next" at bounding box center [570, 328] width 65 height 37
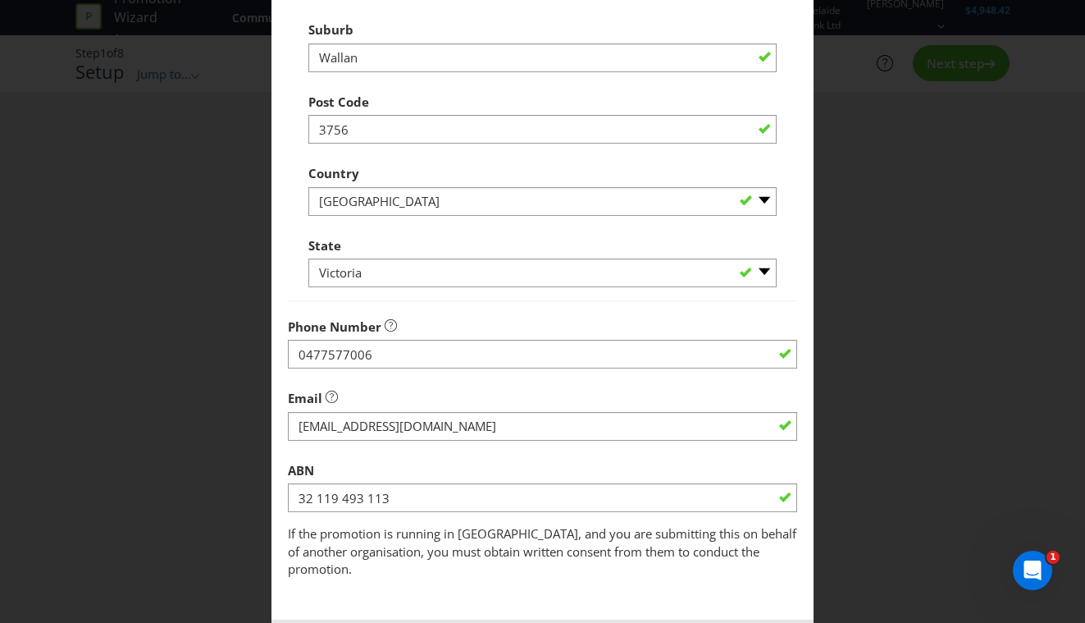
scroll to position [448, 0]
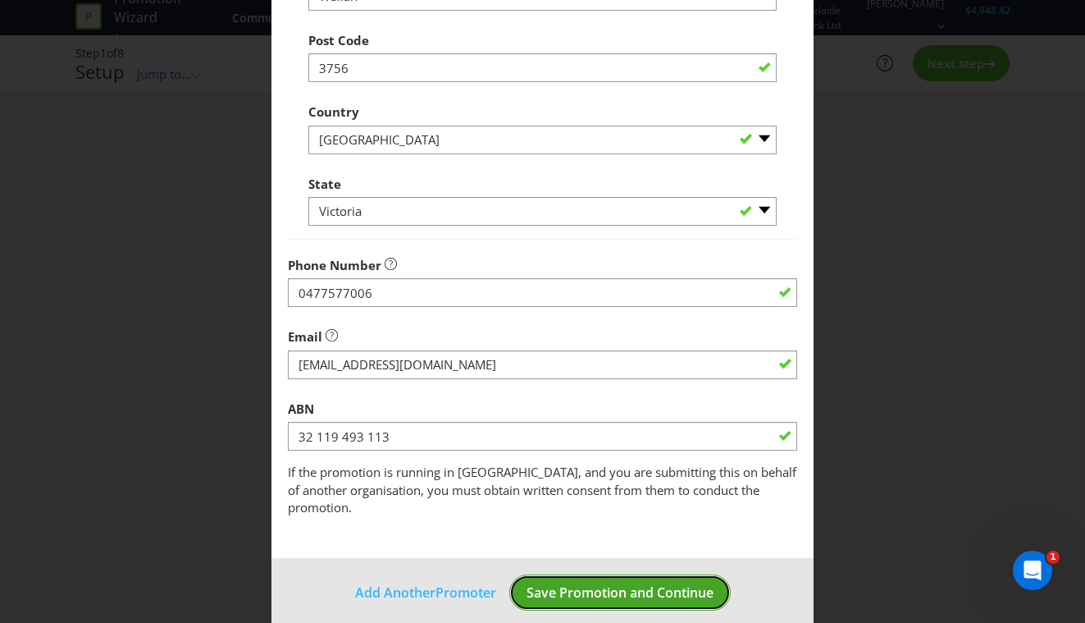
click at [614, 583] on span "Save Promotion and Continue" at bounding box center [620, 592] width 187 height 18
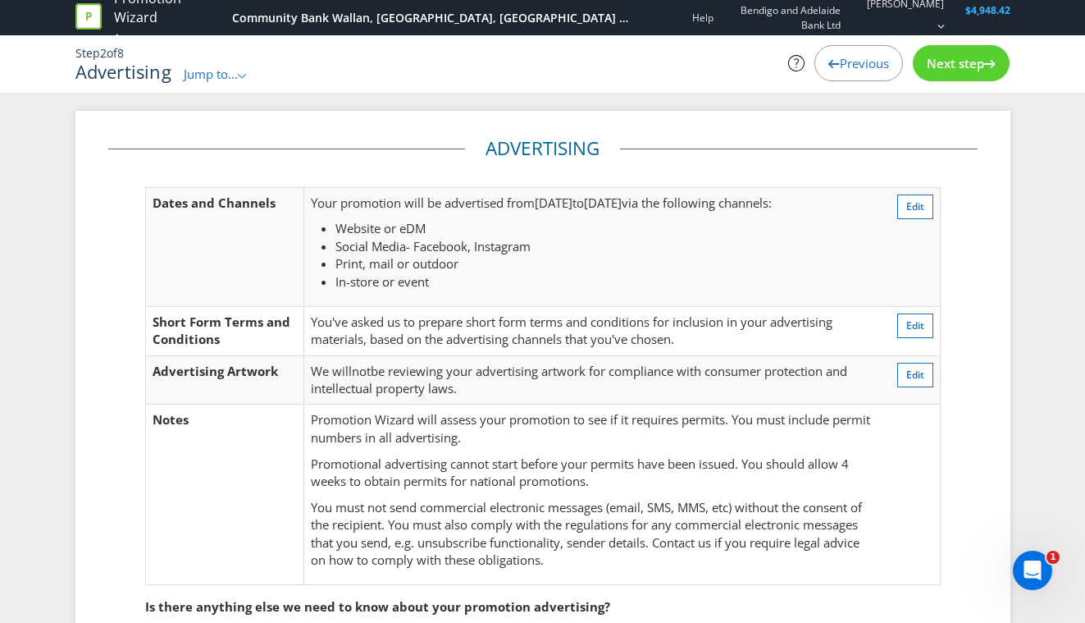
click at [948, 68] on span "Next step" at bounding box center [955, 63] width 57 height 16
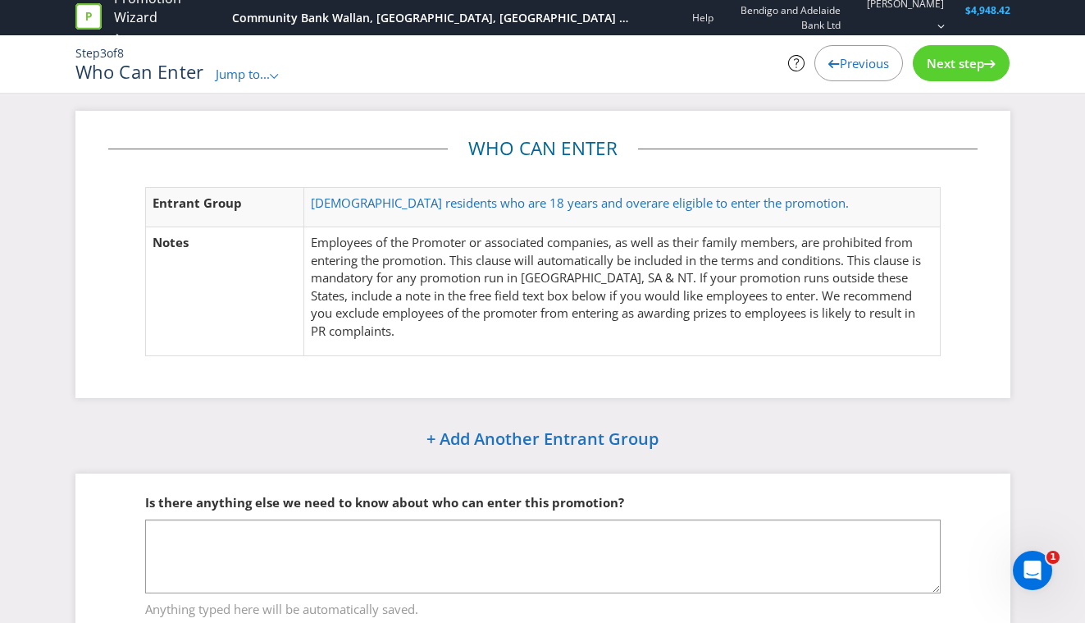
click at [948, 68] on span "Next step" at bounding box center [955, 63] width 57 height 16
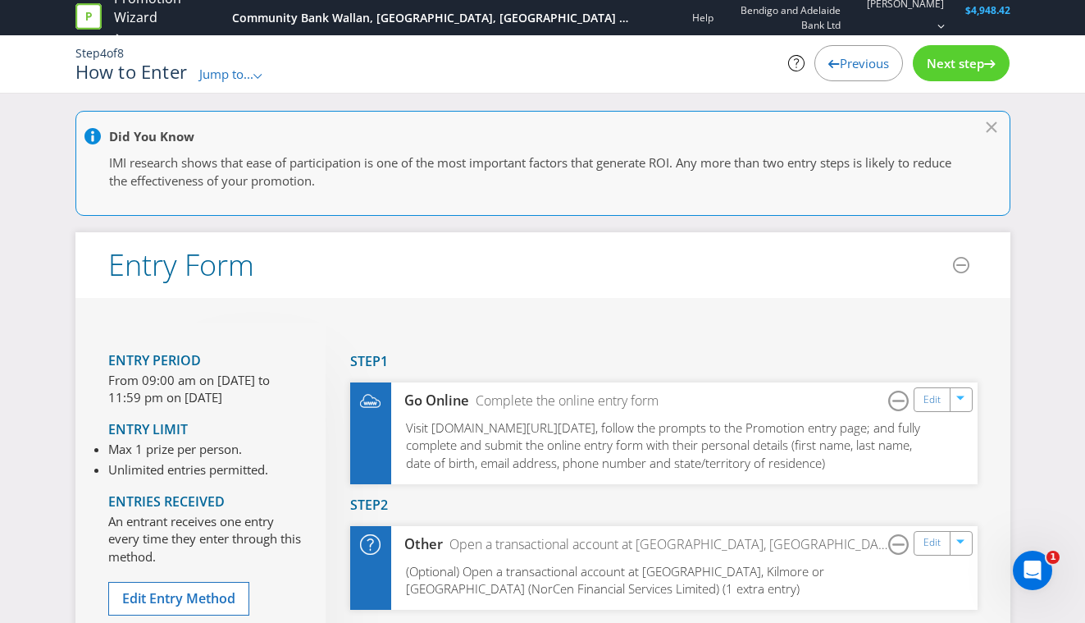
click at [948, 68] on span "Next step" at bounding box center [955, 63] width 57 height 16
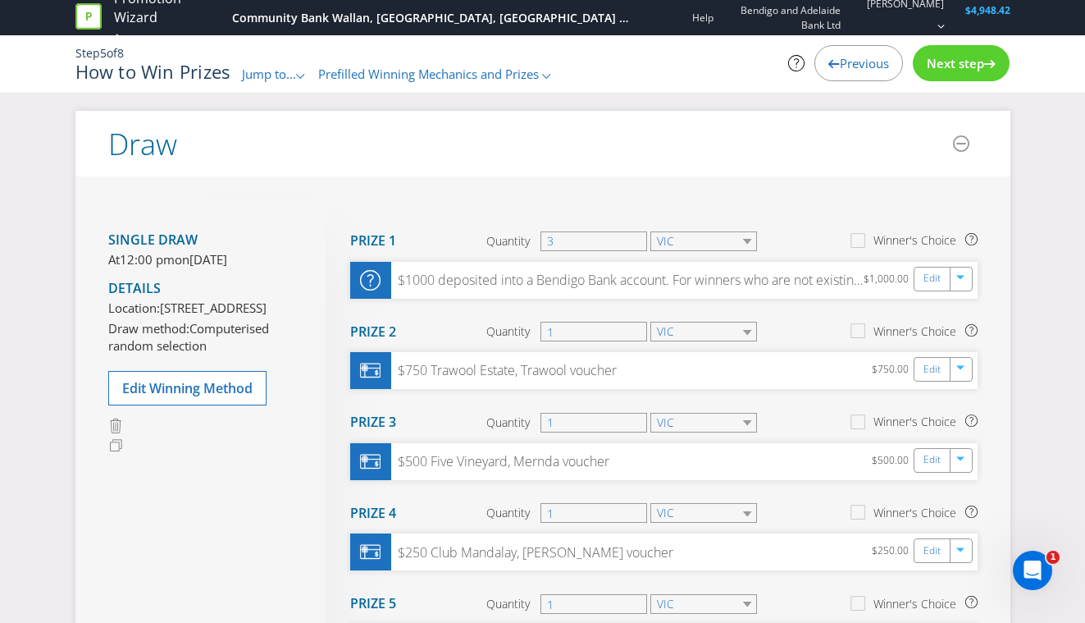
click at [948, 67] on span "Next step" at bounding box center [955, 63] width 57 height 16
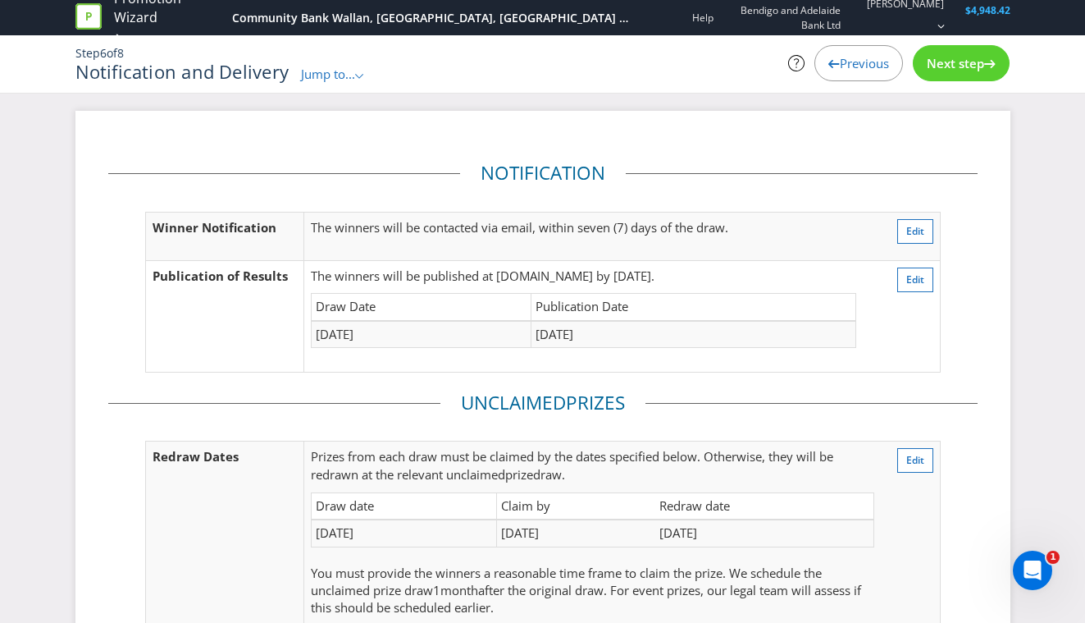
click at [920, 266] on td "Edit" at bounding box center [901, 316] width 77 height 112
click at [920, 274] on span "Edit" at bounding box center [915, 279] width 18 height 14
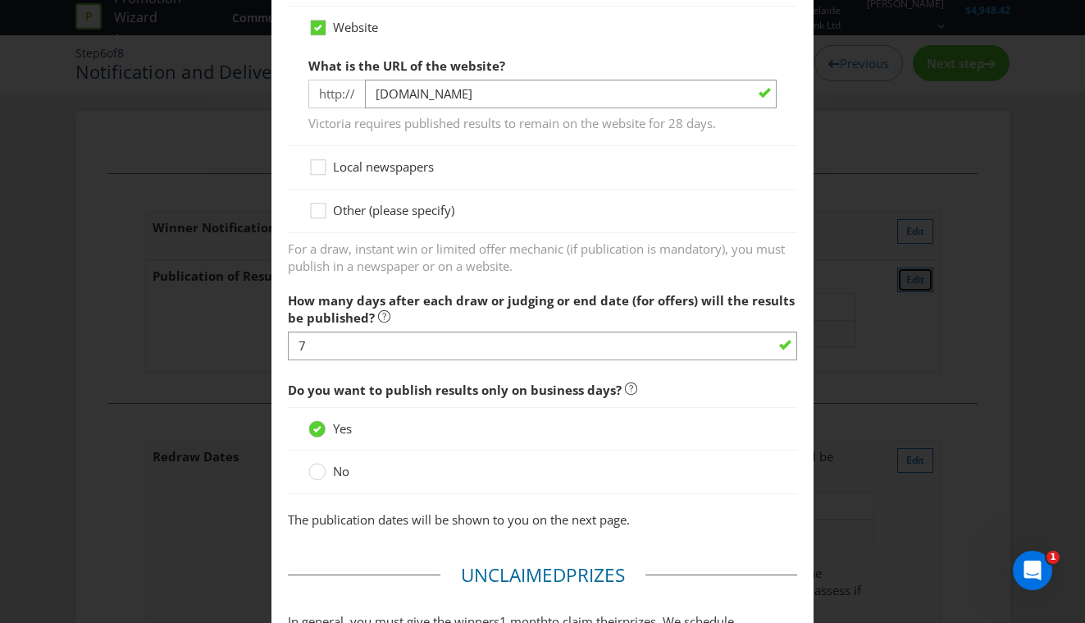
scroll to position [1080, 0]
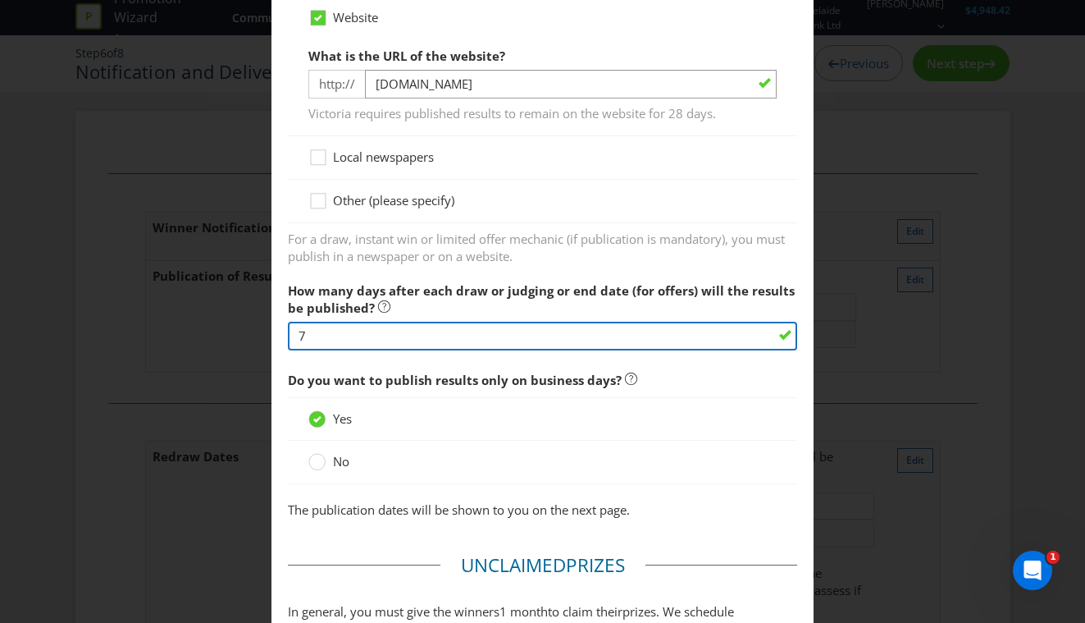
click at [462, 339] on input "7" at bounding box center [543, 336] width 510 height 29
drag, startPoint x: 331, startPoint y: 342, endPoint x: 262, endPoint y: 341, distance: 68.9
click at [262, 341] on div "Notification and Delivery Winner Notification You may be required to notify win…" at bounding box center [542, 311] width 1085 height 623
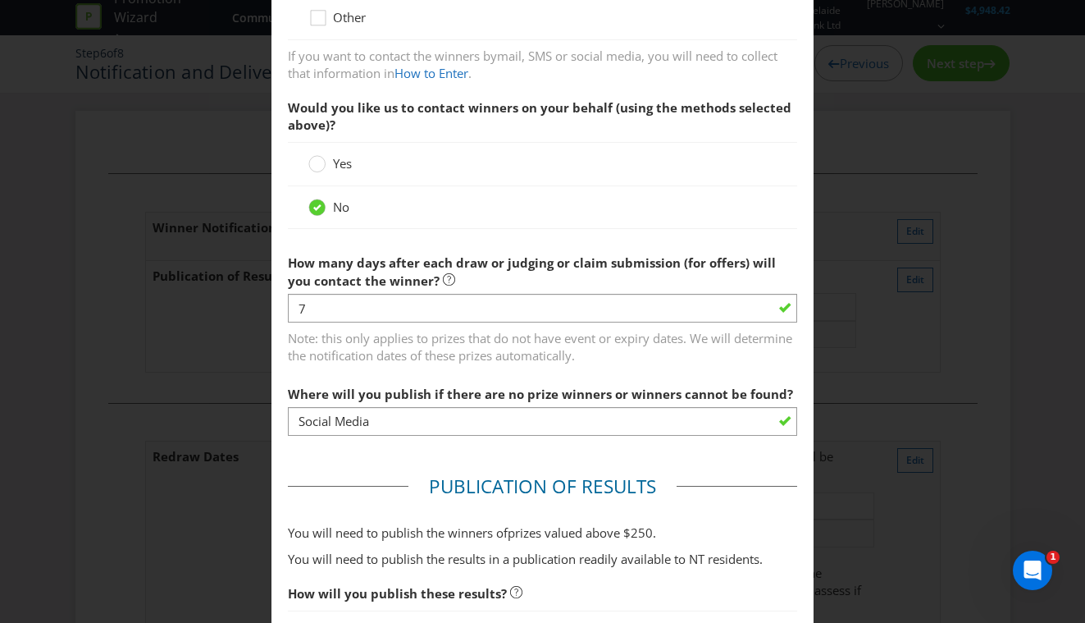
scroll to position [412, 0]
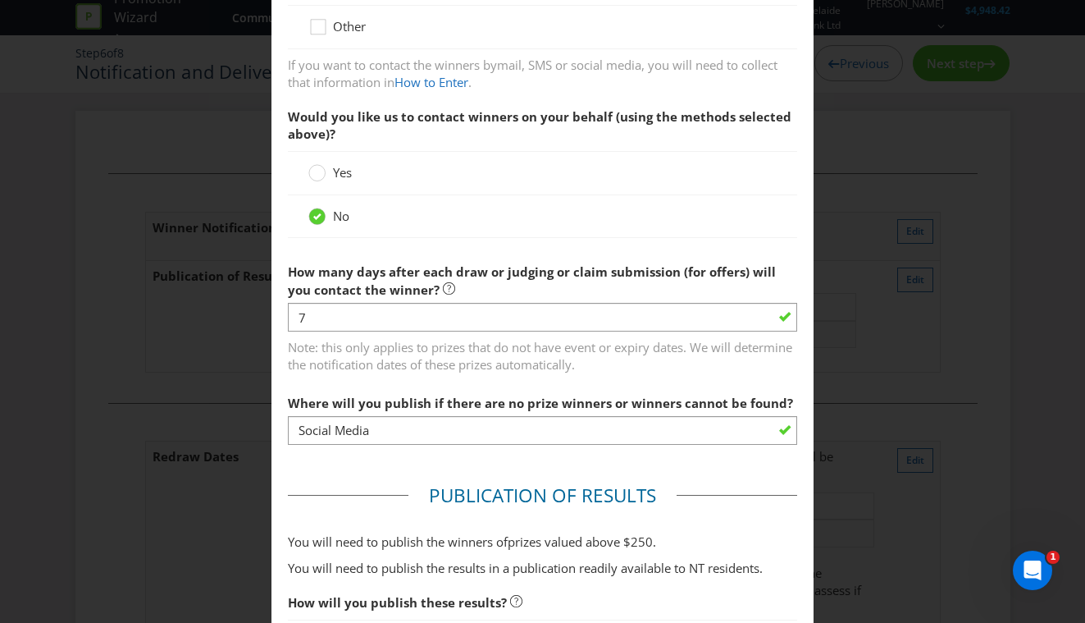
click at [488, 279] on span "How many days after each draw or judging or claim submission (for offers) will …" at bounding box center [532, 280] width 488 height 34
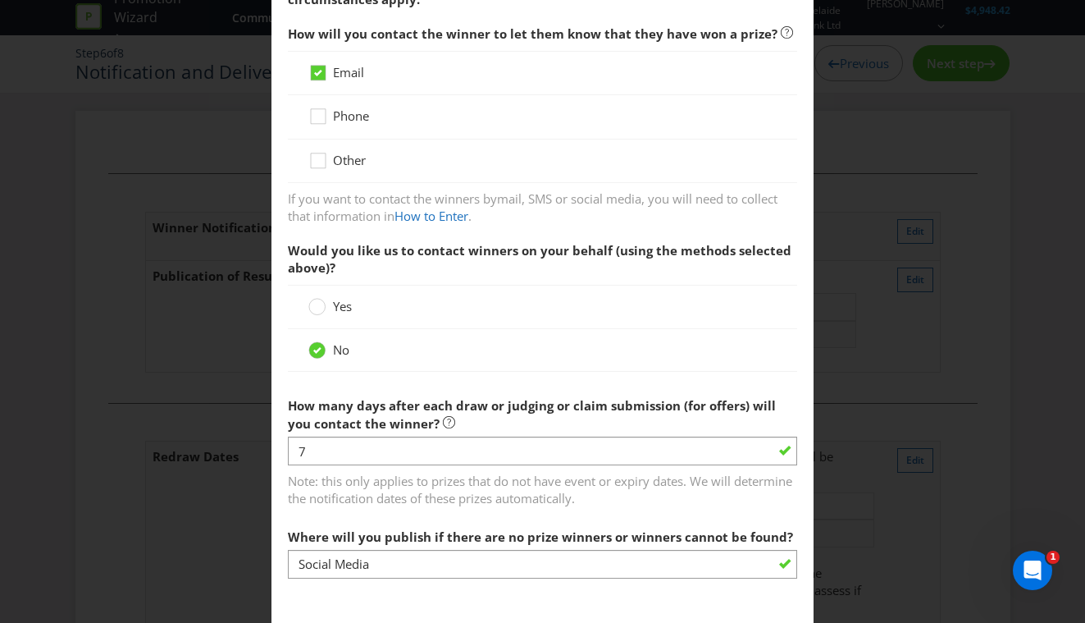
scroll to position [294, 0]
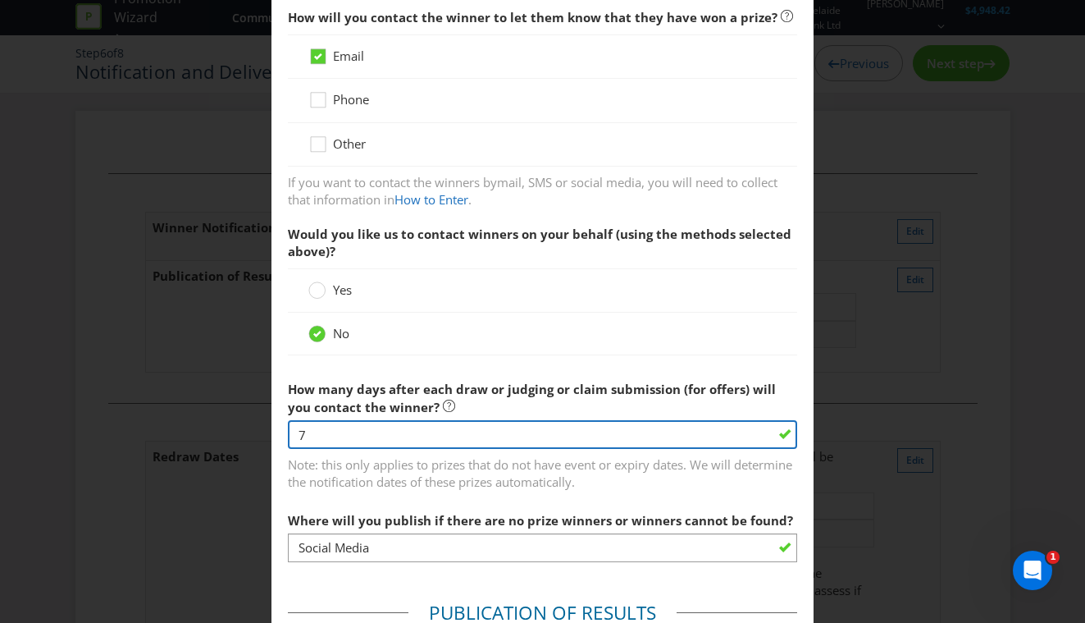
click at [345, 433] on input "7" at bounding box center [543, 434] width 510 height 29
type input "2"
click at [395, 436] on input "2" at bounding box center [543, 434] width 510 height 29
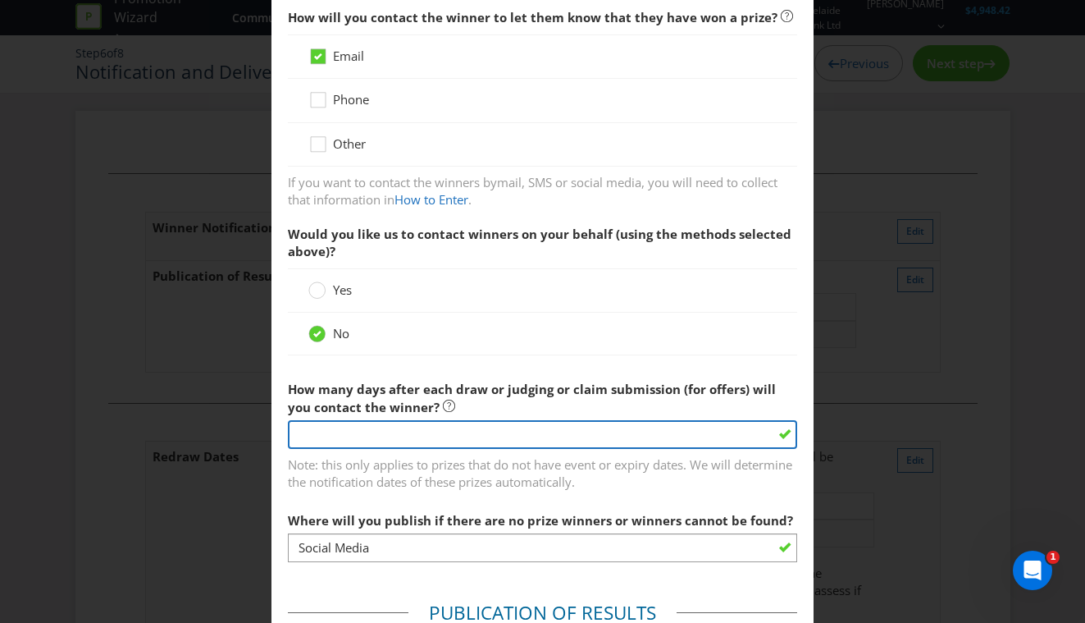
type input "7"
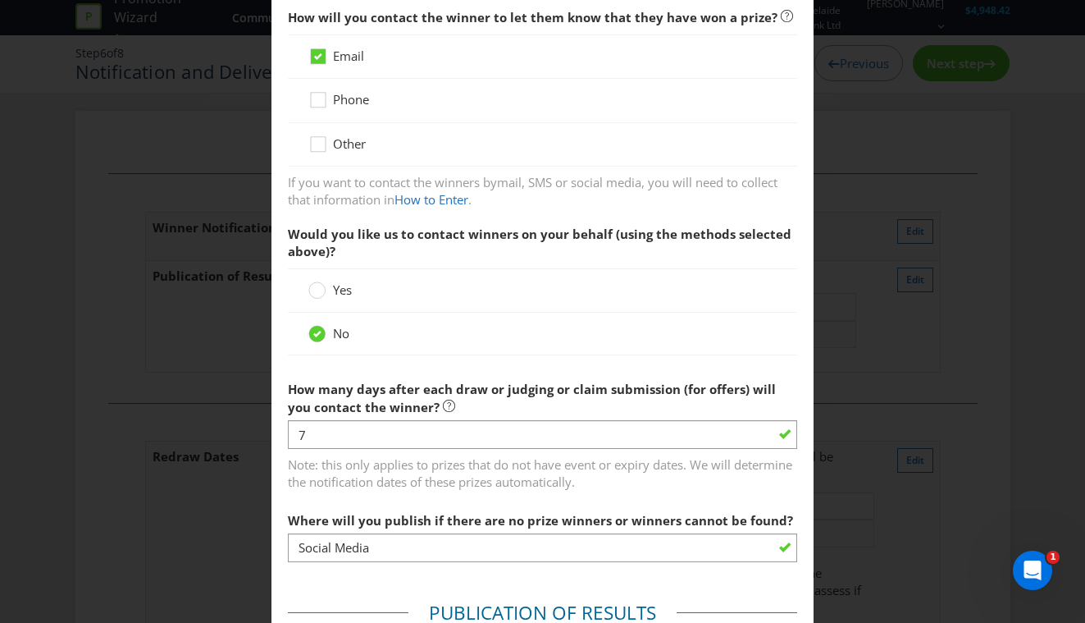
click at [430, 389] on span "How many days after each draw or judging or claim submission (for offers) will …" at bounding box center [532, 398] width 488 height 34
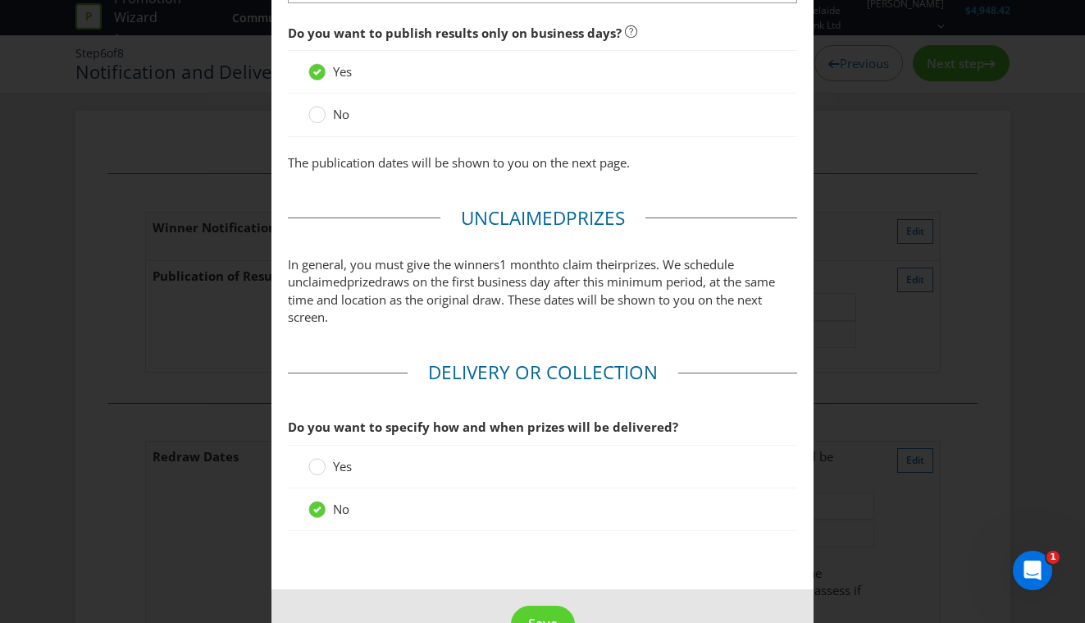
scroll to position [1476, 0]
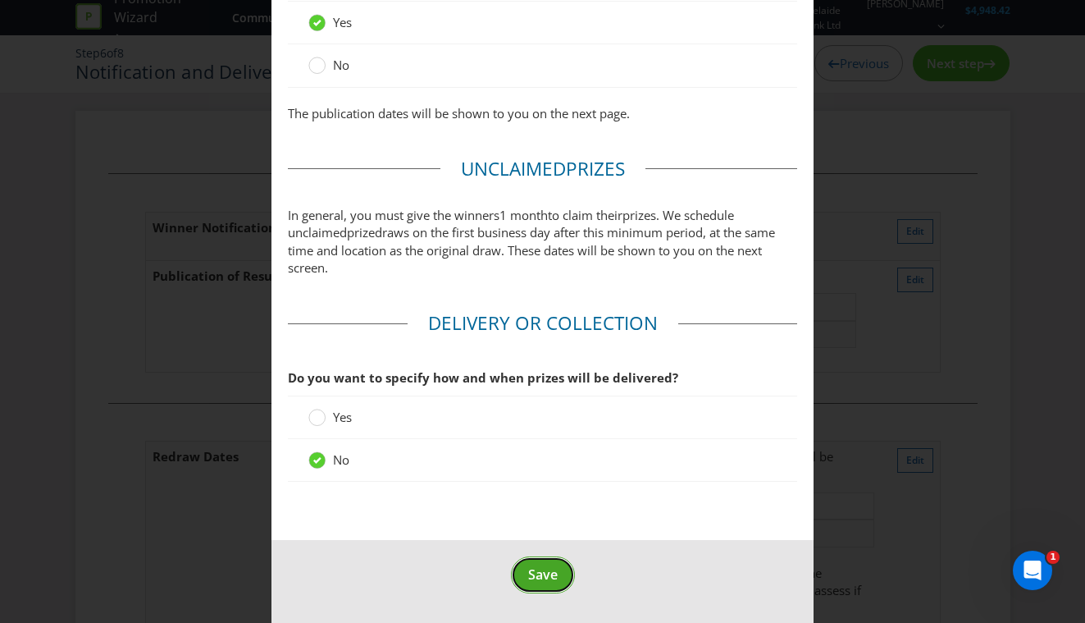
click at [539, 583] on button "Save" at bounding box center [543, 574] width 64 height 37
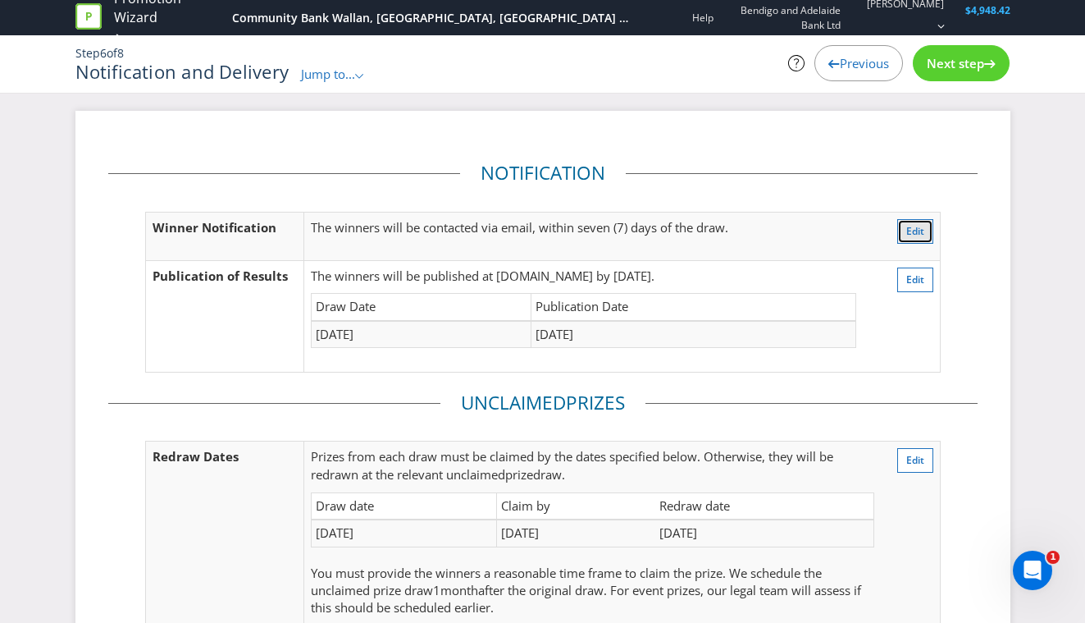
click at [907, 225] on span "Edit" at bounding box center [915, 231] width 18 height 14
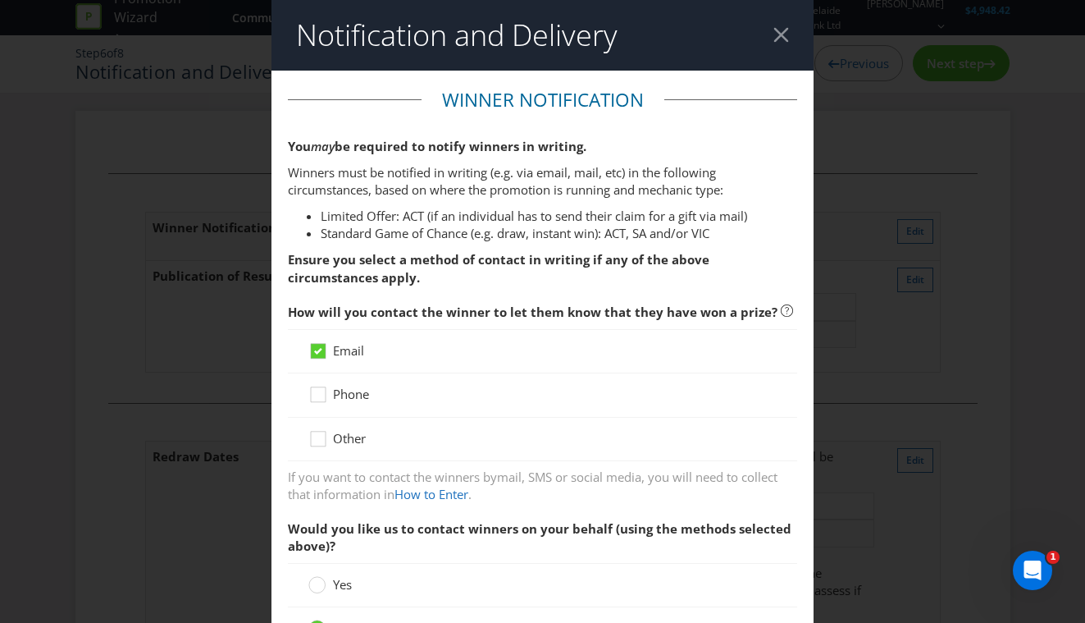
click at [776, 40] on div at bounding box center [782, 35] width 16 height 16
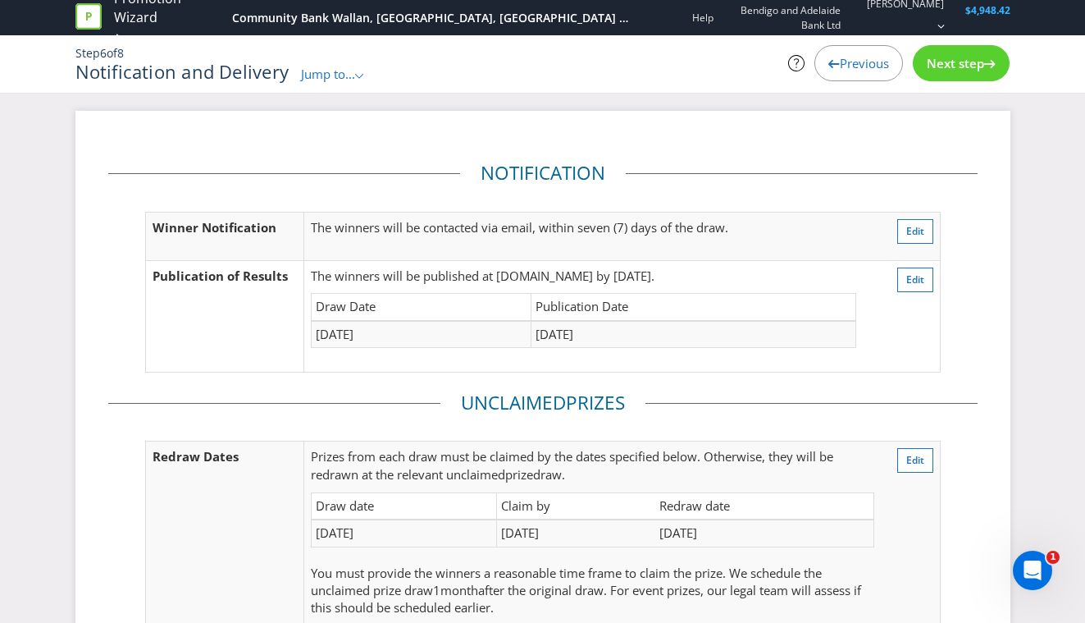
click at [961, 60] on span "Next step" at bounding box center [955, 63] width 57 height 16
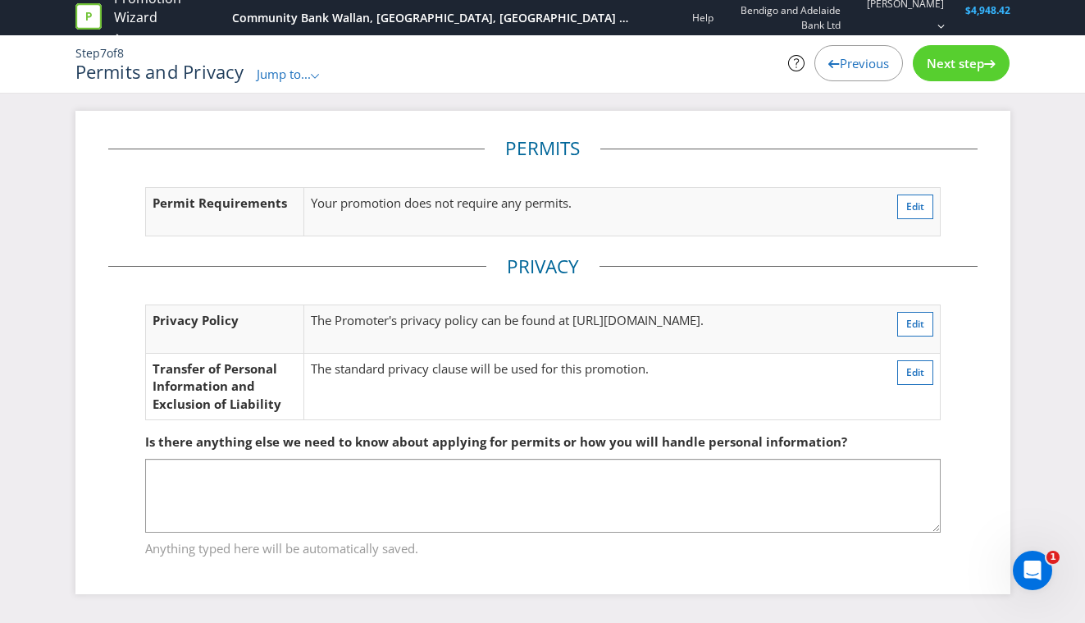
click at [961, 60] on span "Next step" at bounding box center [955, 63] width 57 height 16
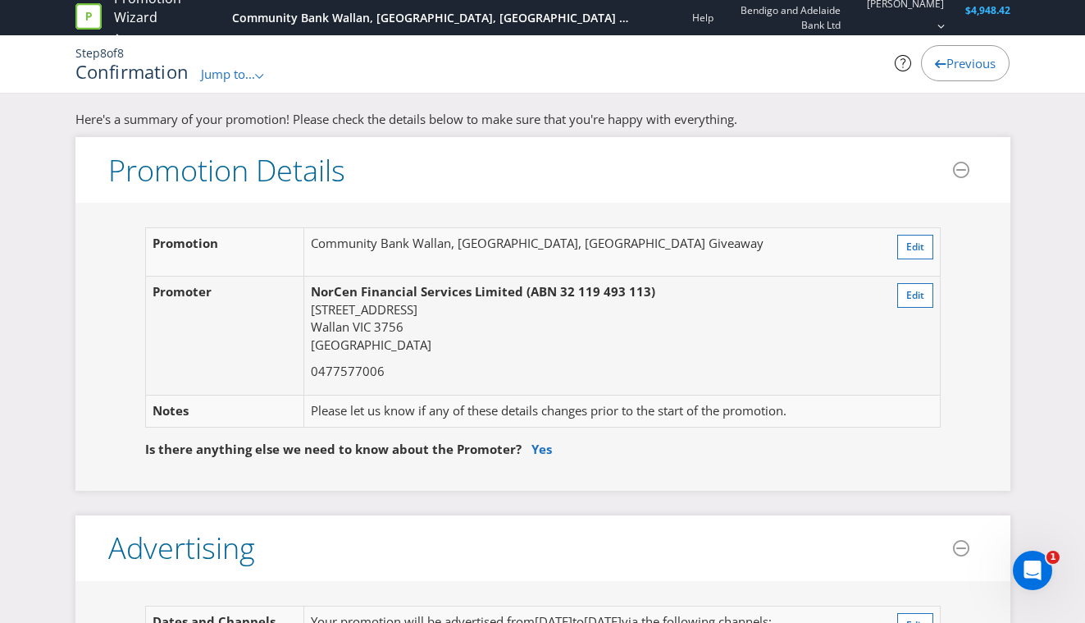
click at [965, 58] on span "Previous" at bounding box center [971, 63] width 49 height 16
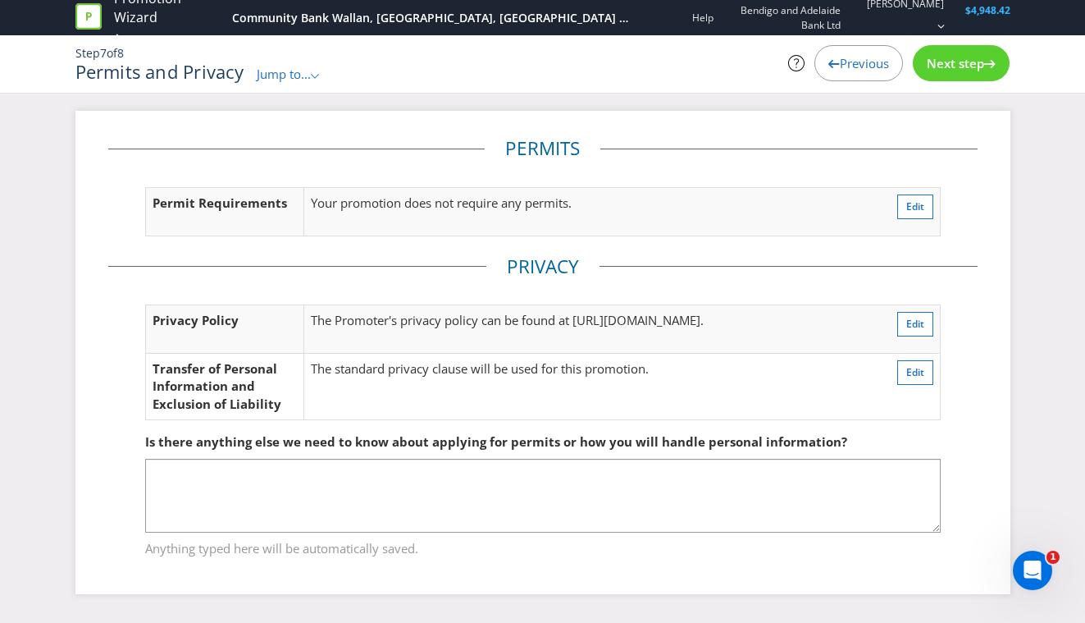
click at [954, 61] on span "Next step" at bounding box center [955, 63] width 57 height 16
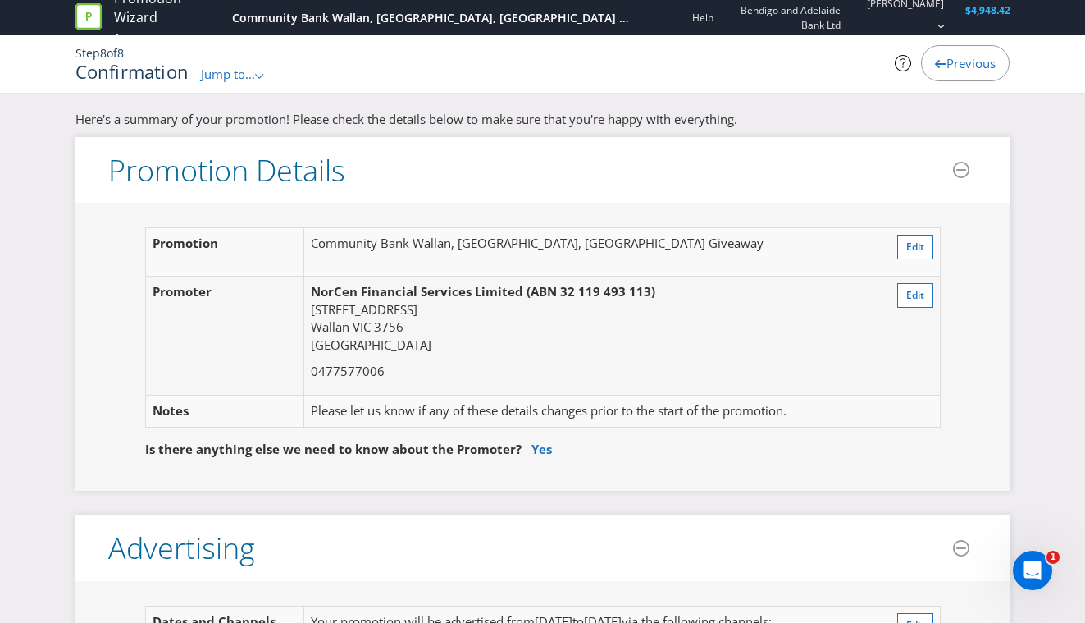
click at [954, 61] on span "Previous" at bounding box center [971, 63] width 49 height 16
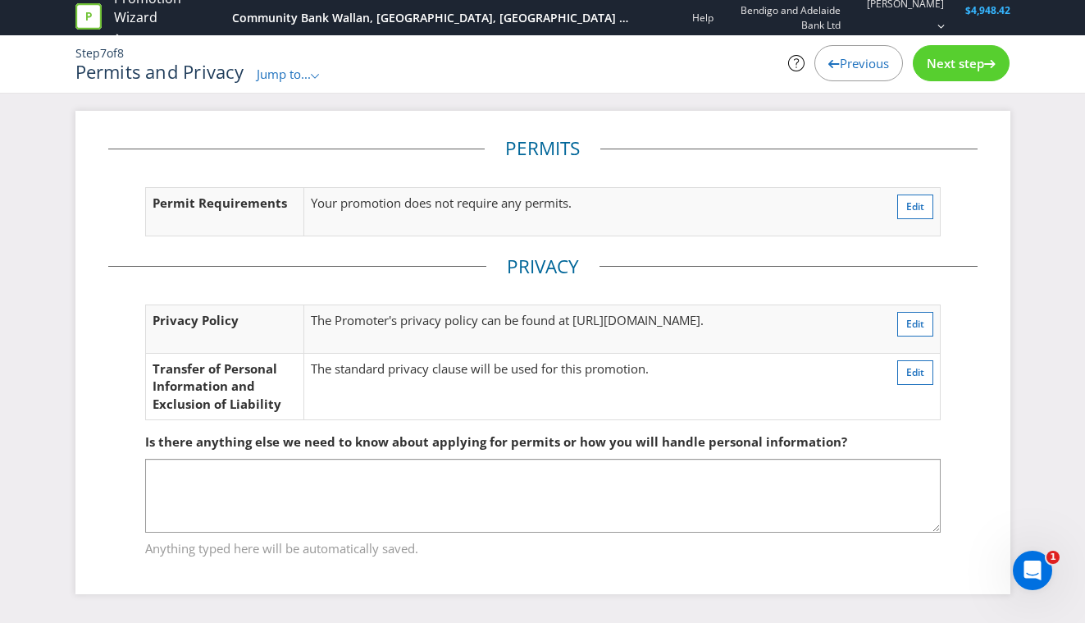
click at [843, 61] on span "Previous" at bounding box center [864, 63] width 49 height 16
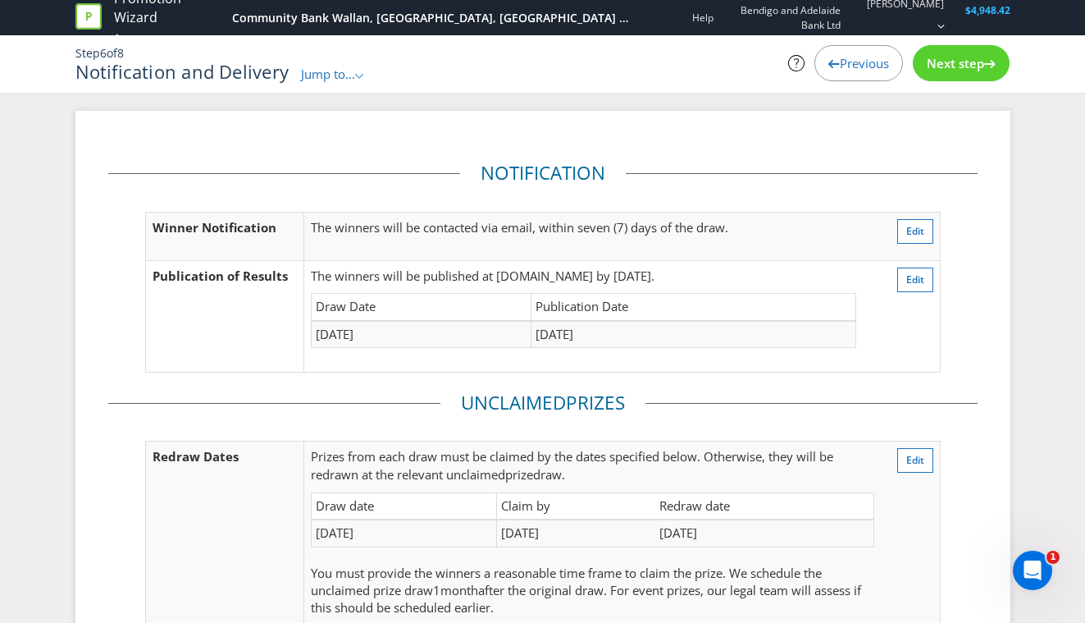
click at [843, 61] on span "Previous" at bounding box center [864, 63] width 49 height 16
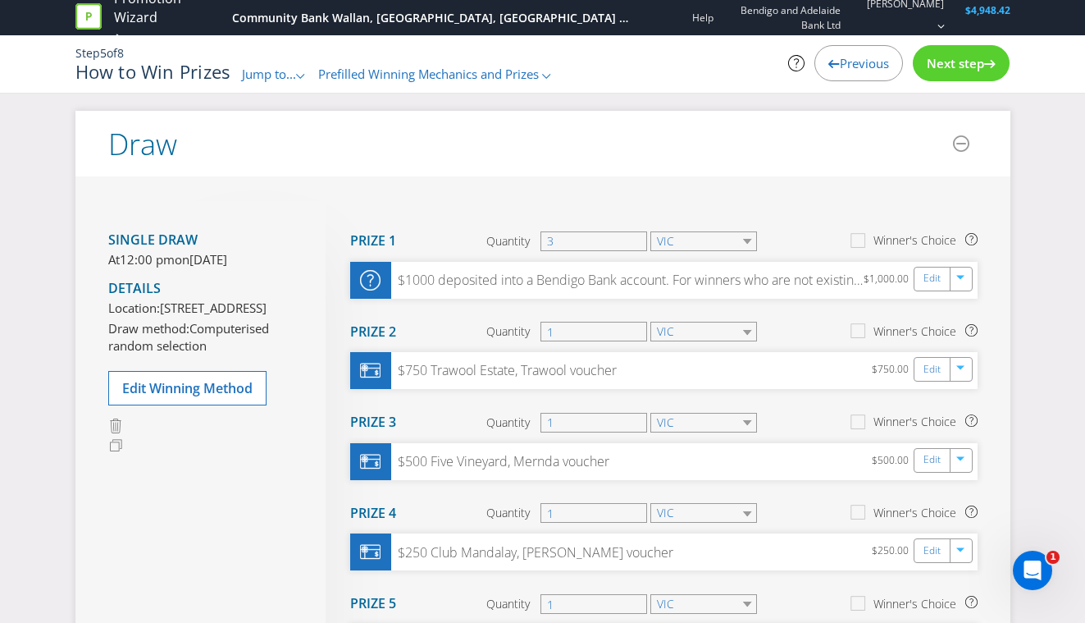
click at [843, 61] on span "Previous" at bounding box center [864, 63] width 49 height 16
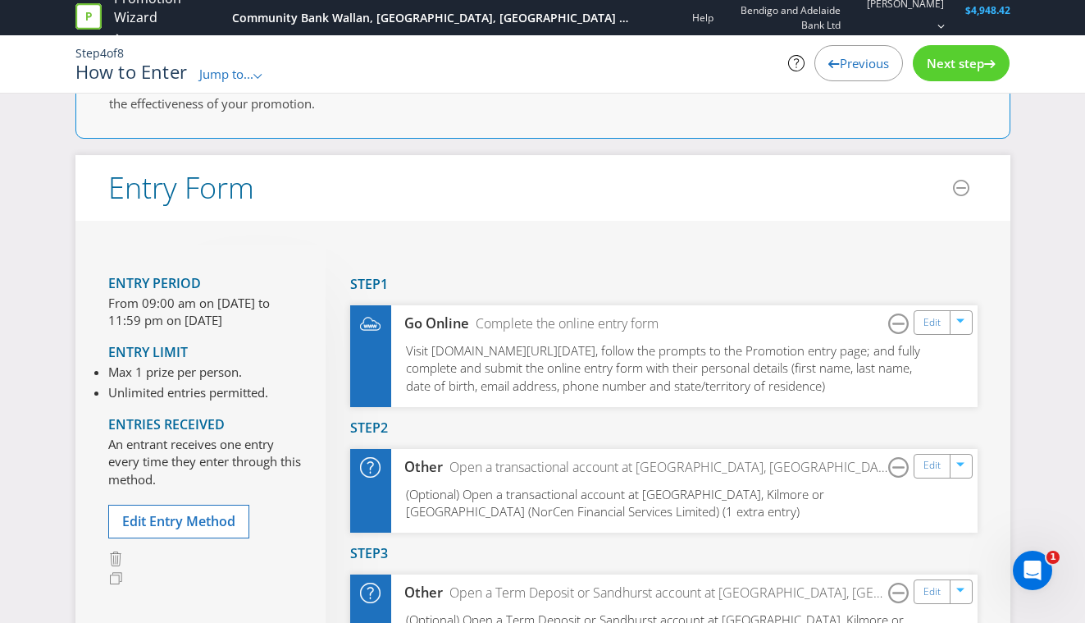
scroll to position [82, 0]
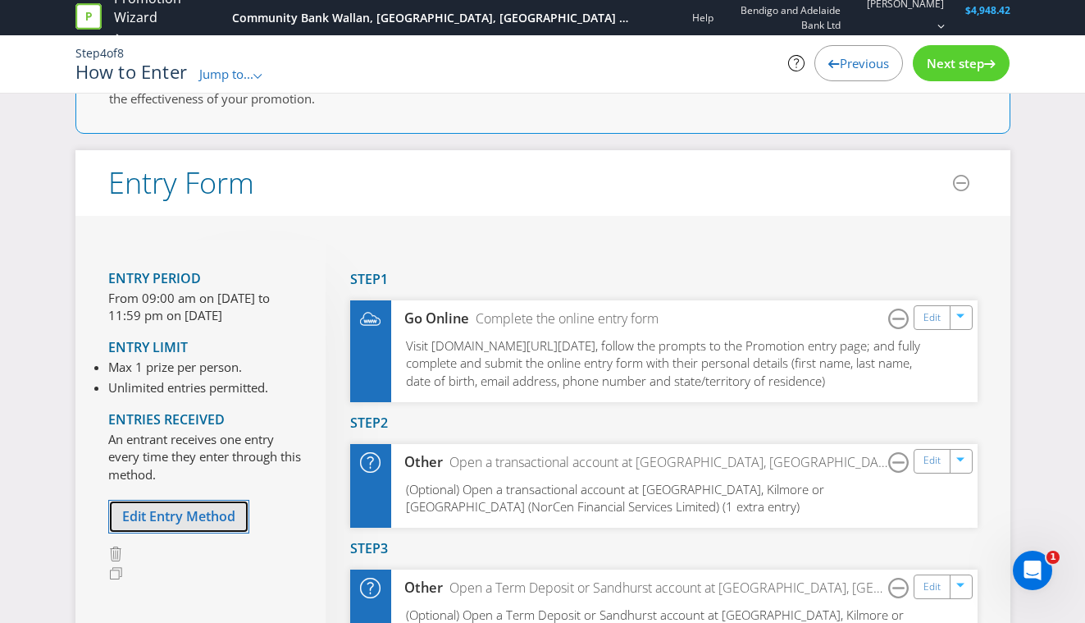
click at [172, 515] on span "Edit Entry Method" at bounding box center [178, 516] width 113 height 18
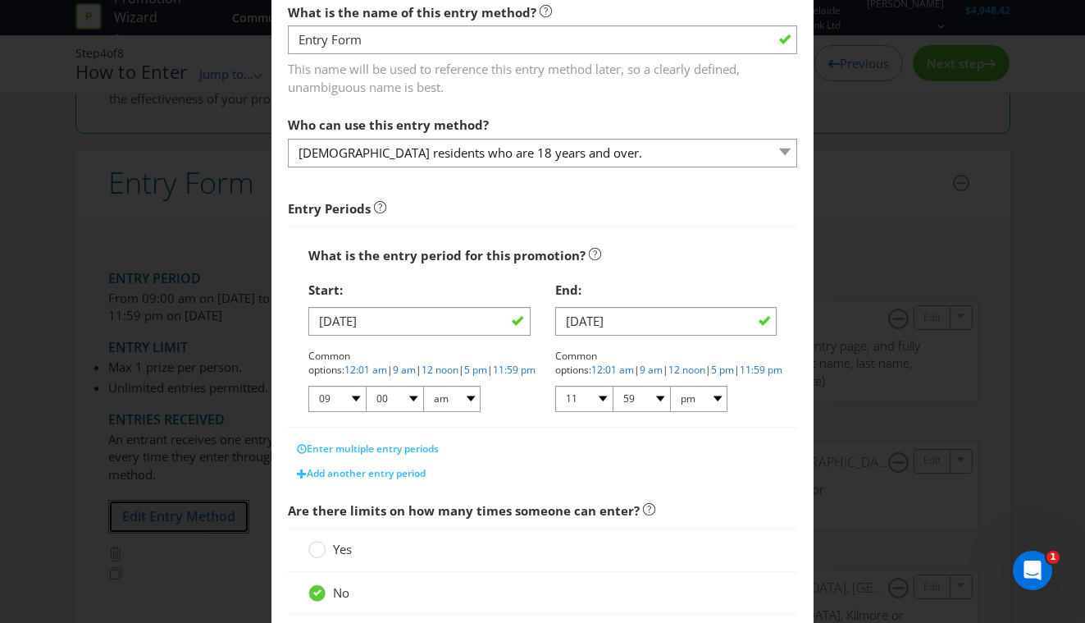
scroll to position [109, 0]
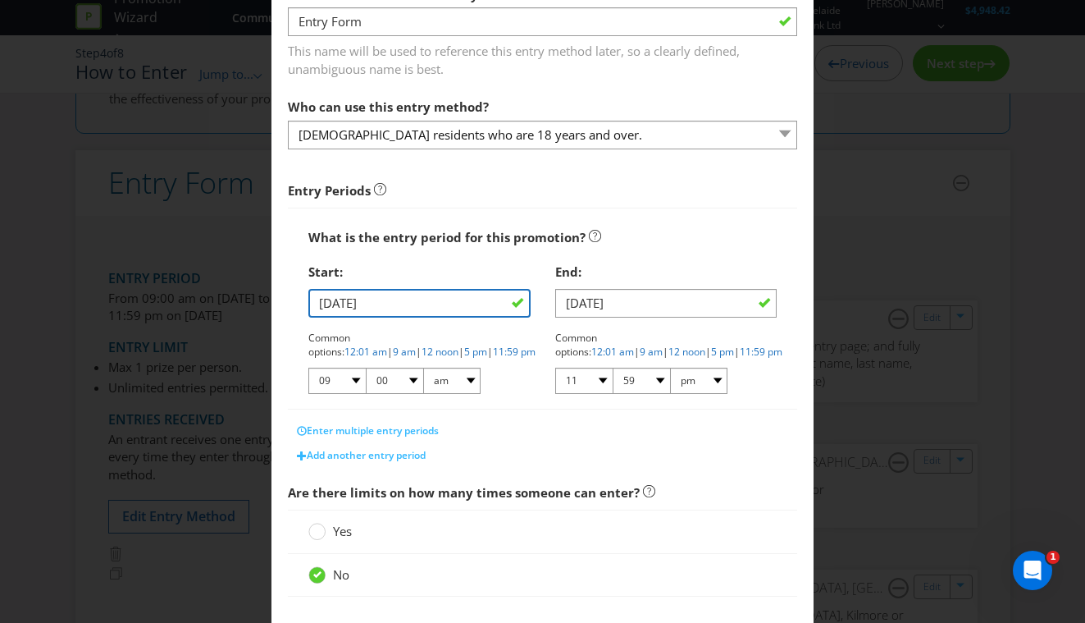
click at [463, 307] on input "[DATE]" at bounding box center [419, 303] width 222 height 29
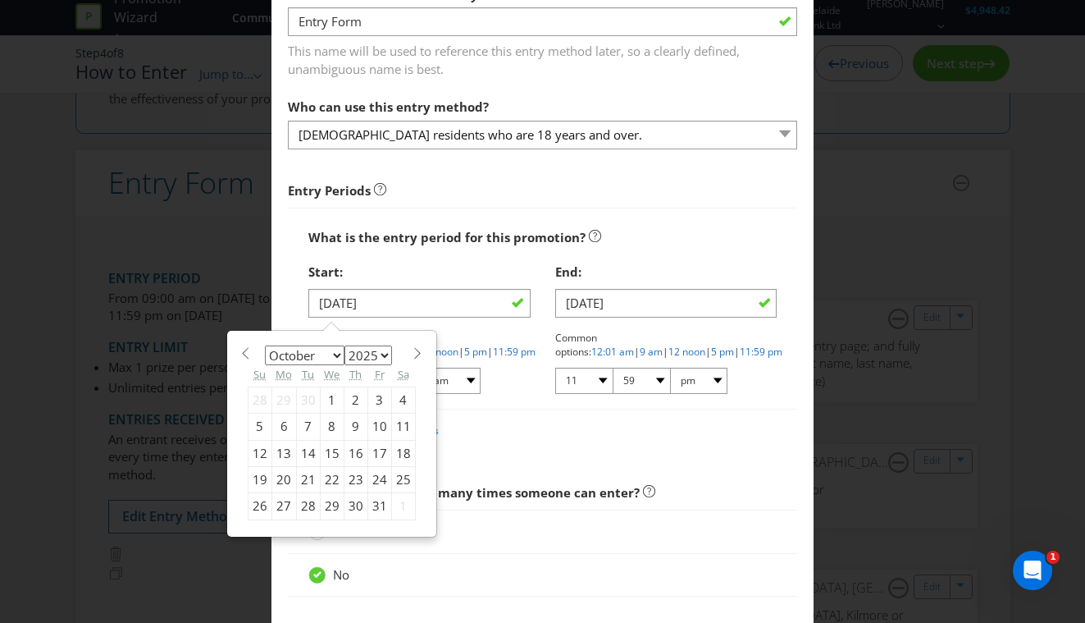
click at [336, 402] on div "1" at bounding box center [332, 399] width 24 height 26
type input "[DATE]"
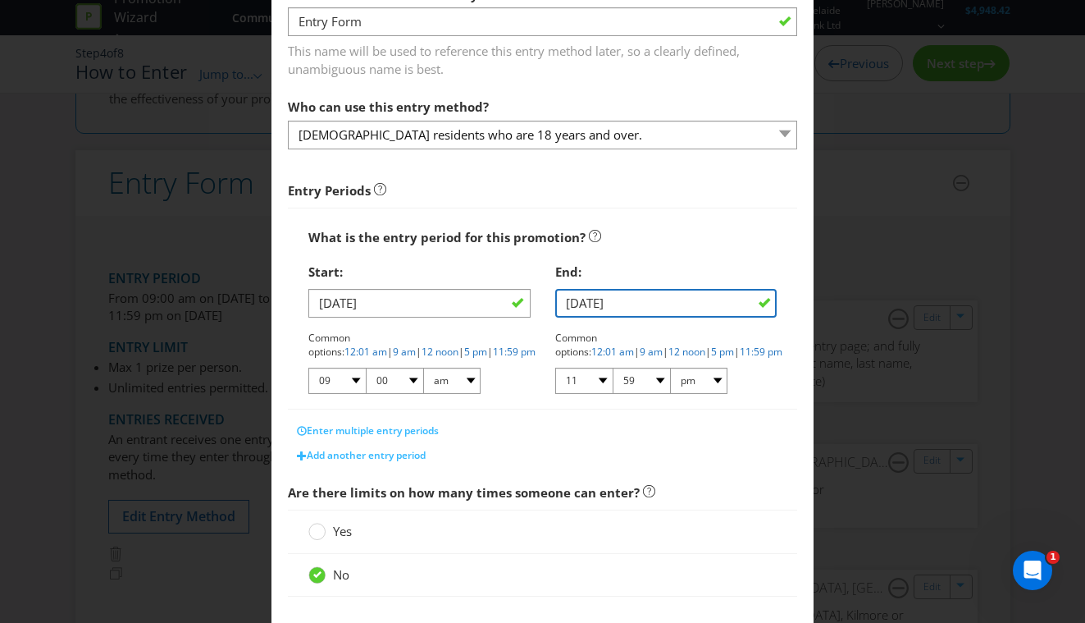
click at [630, 307] on input "[DATE]" at bounding box center [666, 303] width 222 height 29
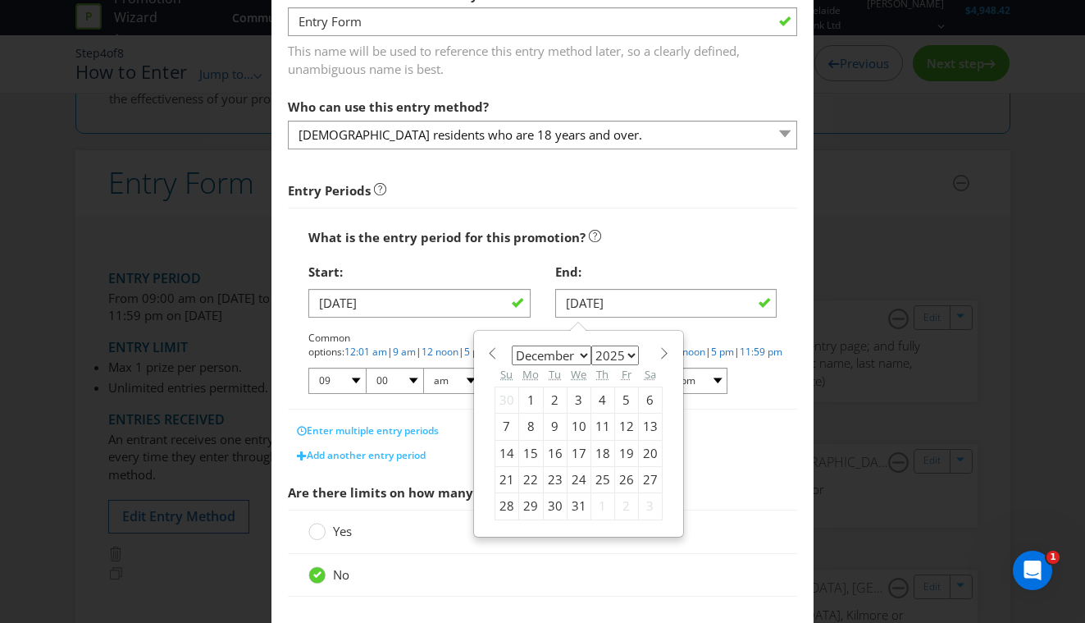
click at [659, 351] on span at bounding box center [665, 353] width 12 height 12
select select "0"
select select "2026"
click at [508, 426] on div "4" at bounding box center [507, 426] width 24 height 26
type input "[DATE]"
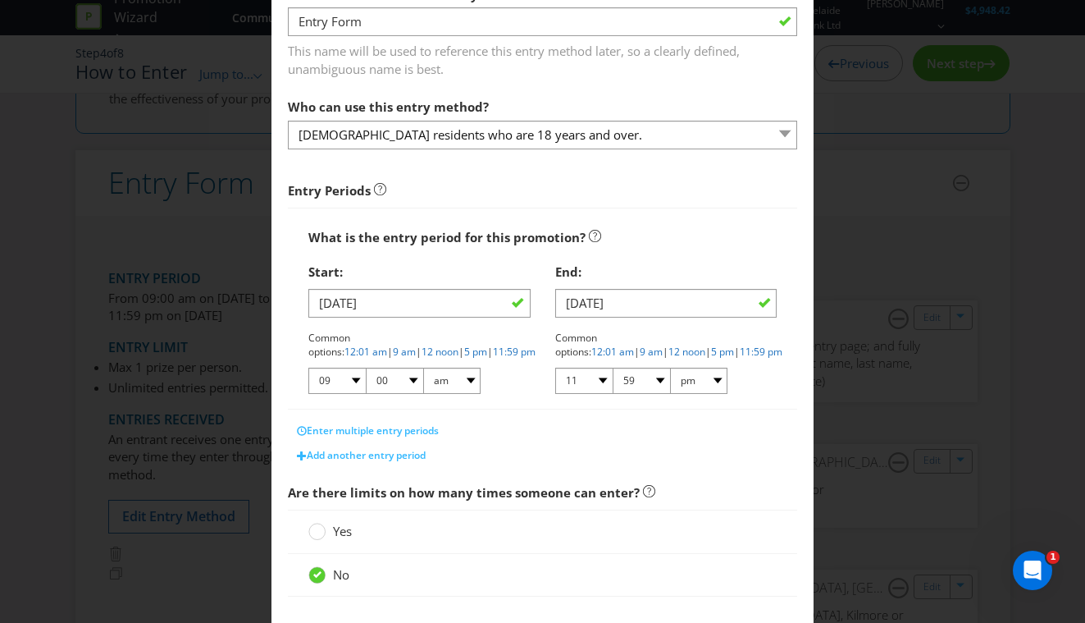
click at [652, 255] on div "End:" at bounding box center [666, 272] width 222 height 34
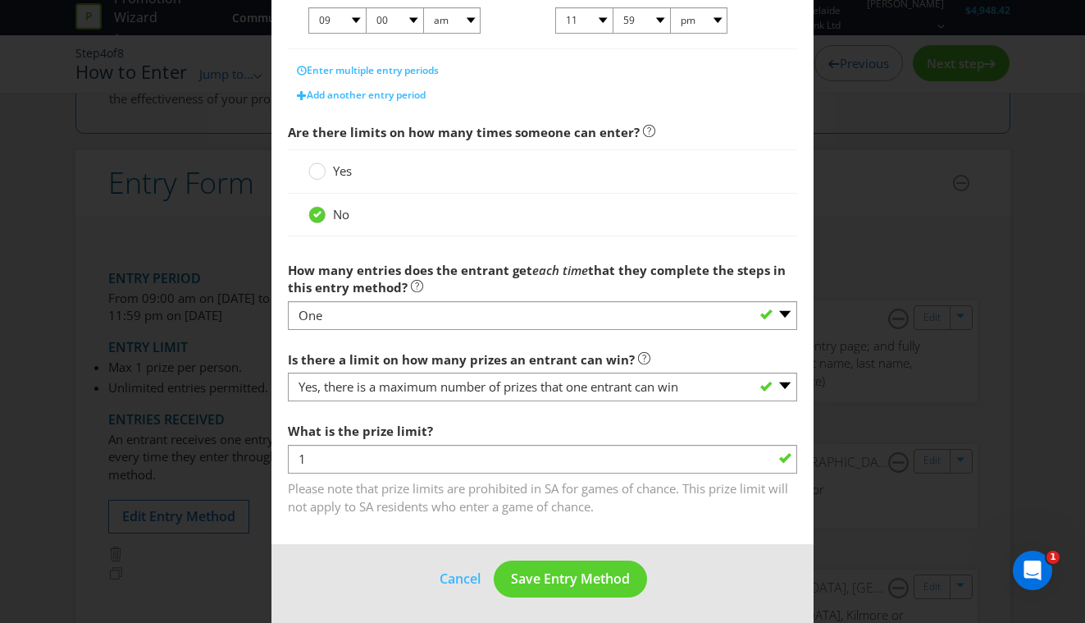
scroll to position [473, 0]
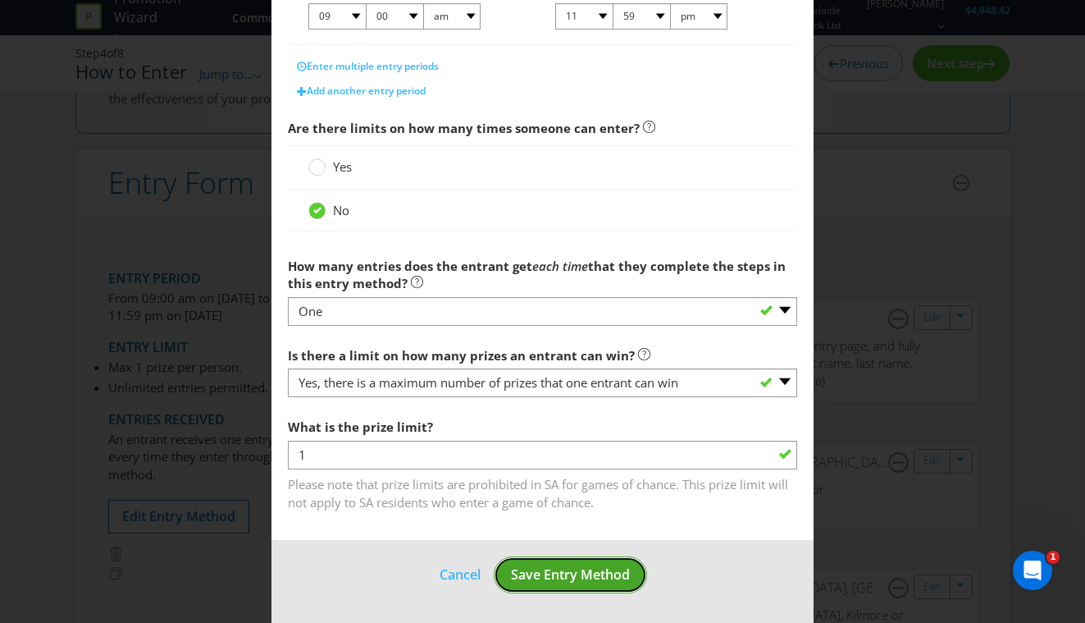
click at [574, 565] on span "Save Entry Method" at bounding box center [570, 574] width 119 height 18
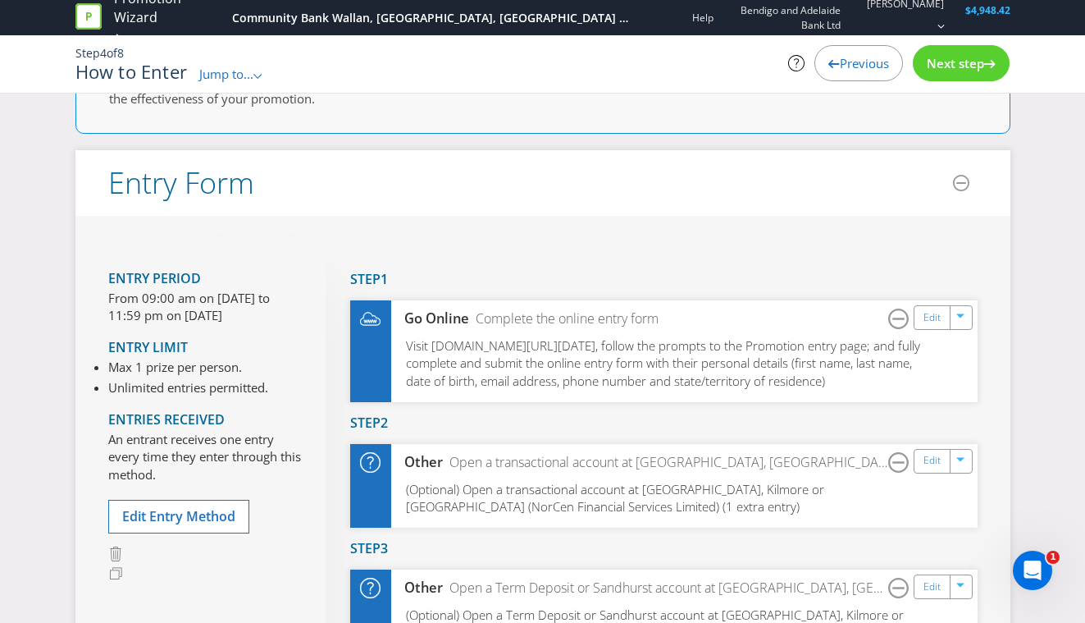
click at [945, 77] on div "Next step" at bounding box center [961, 63] width 97 height 36
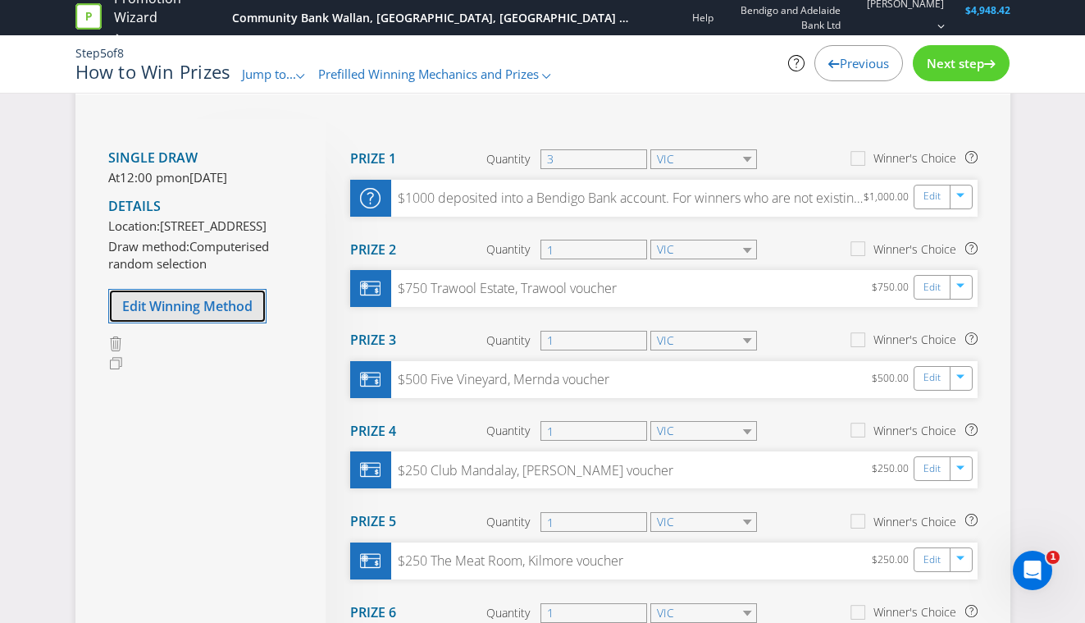
click at [200, 323] on button "Edit Winning Method" at bounding box center [187, 306] width 158 height 34
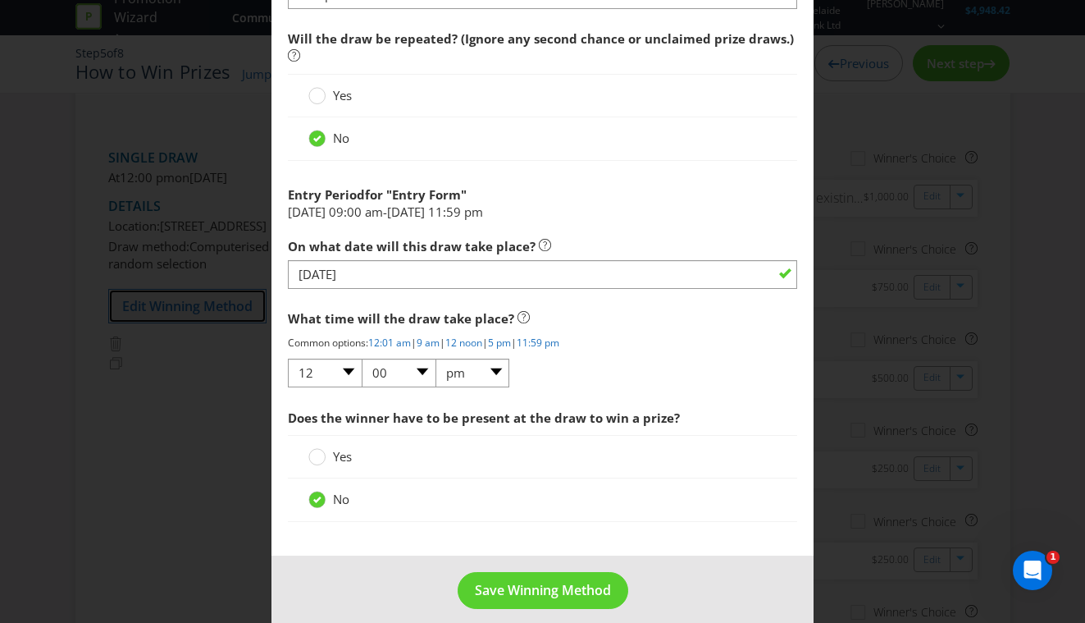
scroll to position [1564, 0]
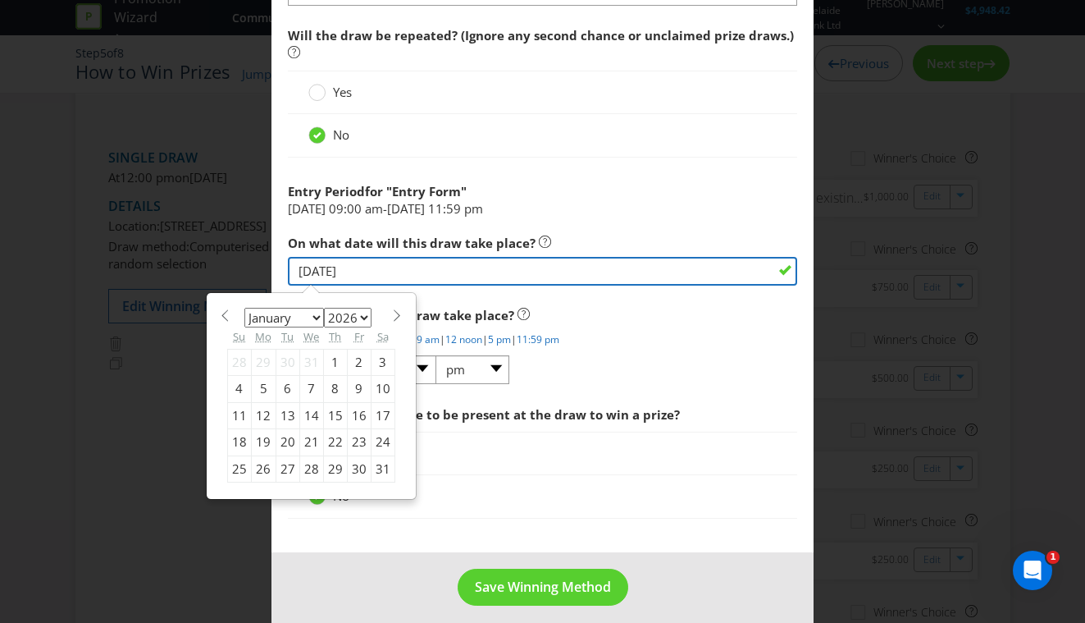
click at [358, 270] on input "[DATE]" at bounding box center [543, 271] width 510 height 29
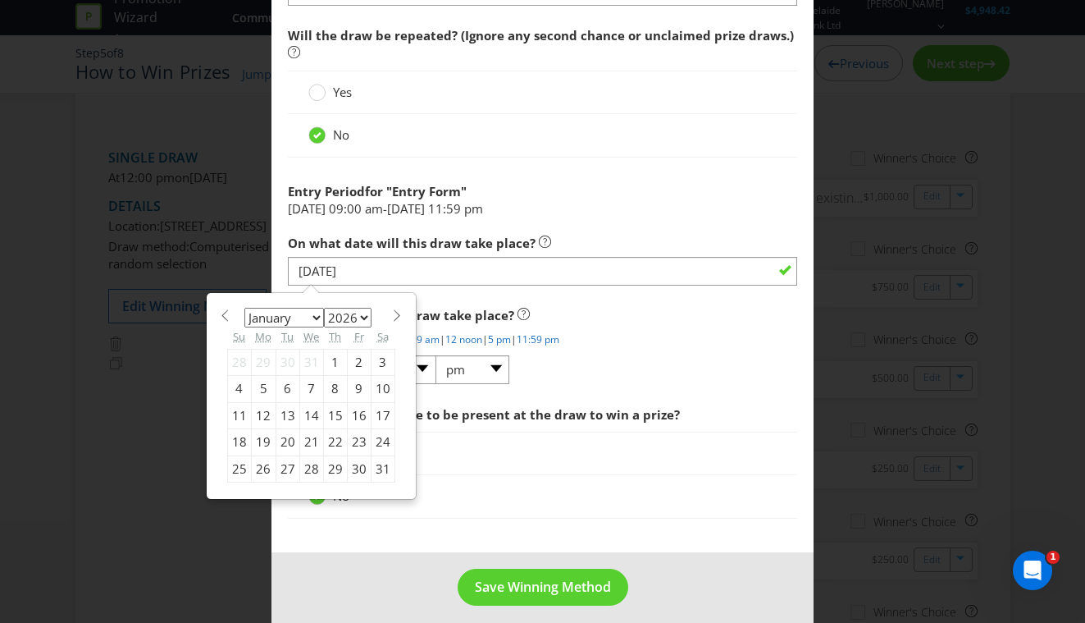
click at [356, 443] on div "23" at bounding box center [359, 442] width 24 height 26
type input "[DATE]"
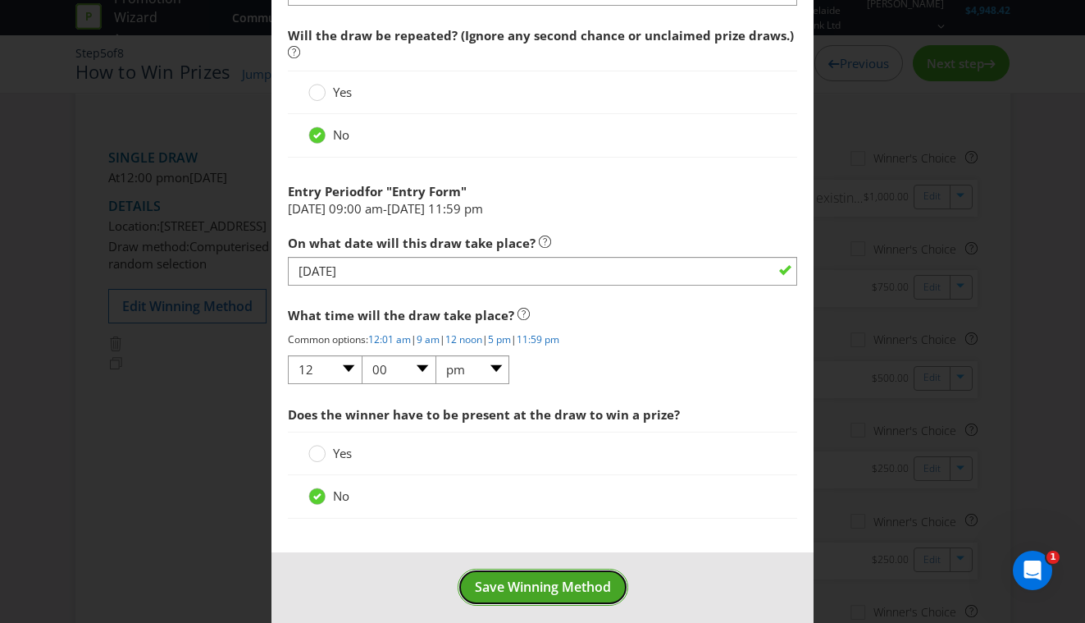
click at [546, 588] on span "Save Winning Method" at bounding box center [543, 586] width 136 height 18
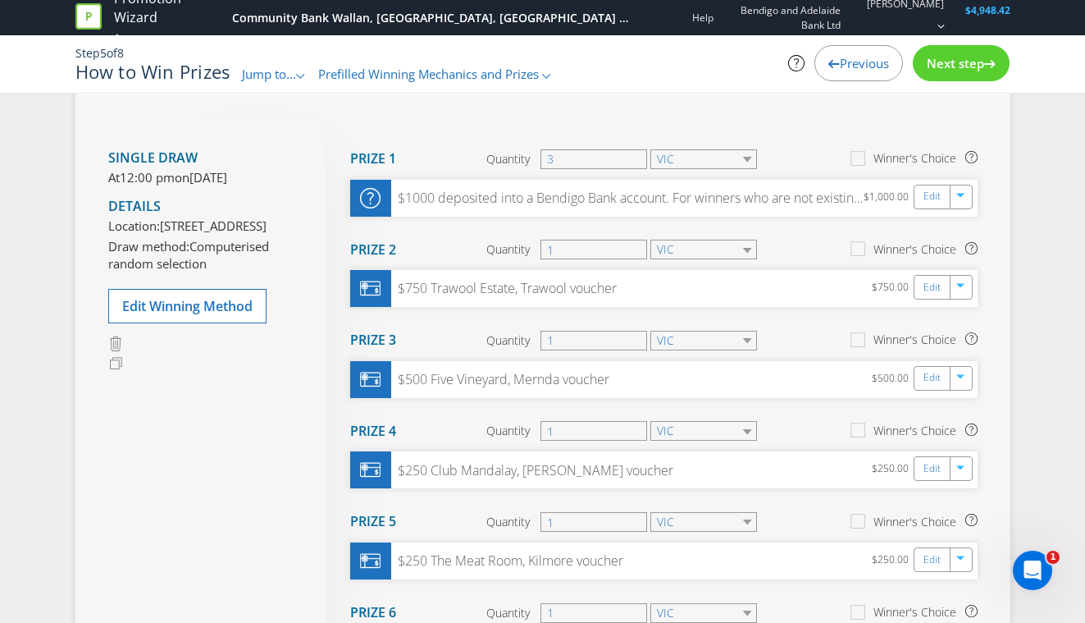
click at [970, 66] on span "Next step" at bounding box center [955, 63] width 57 height 16
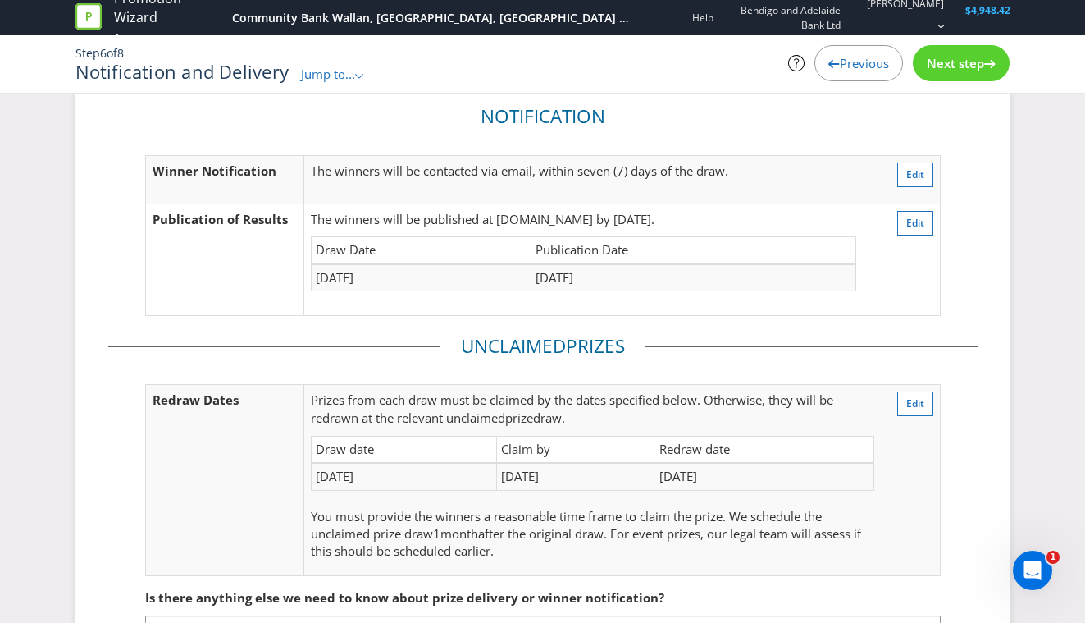
scroll to position [16, 0]
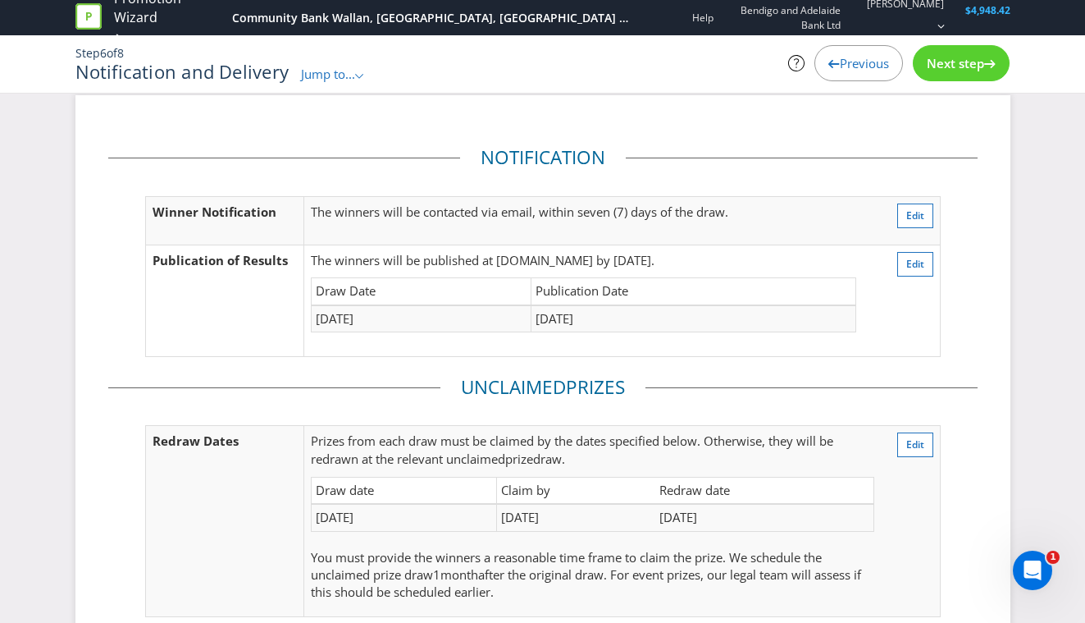
click at [961, 68] on span "Next step" at bounding box center [955, 63] width 57 height 16
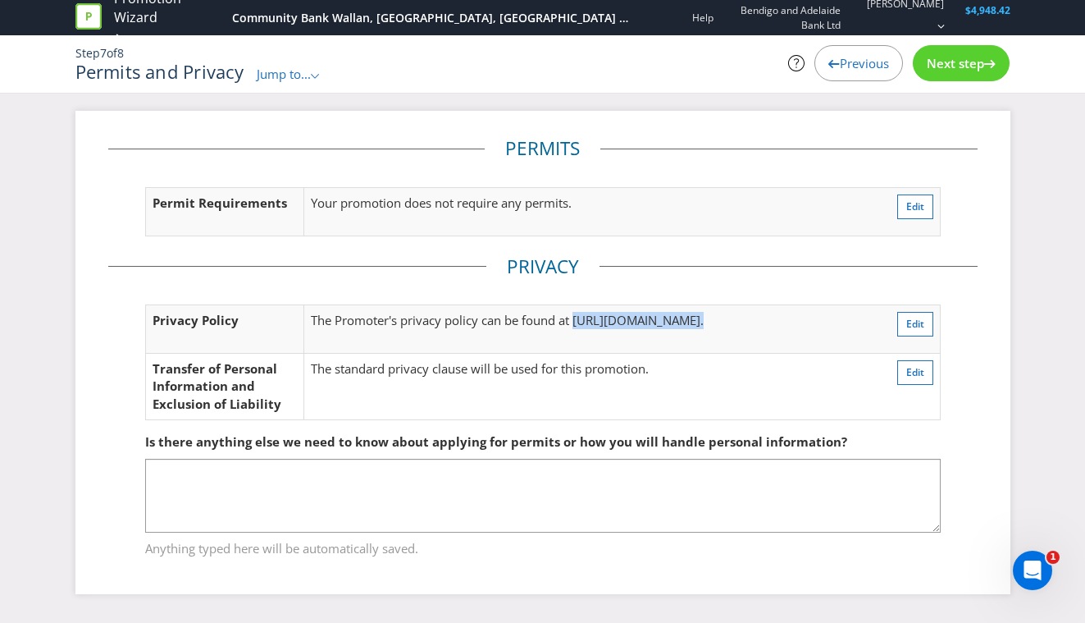
drag, startPoint x: 577, startPoint y: 322, endPoint x: 597, endPoint y: 337, distance: 24.6
click at [597, 337] on td "The Promoter's privacy policy can be found at [URL][DOMAIN_NAME] ." at bounding box center [581, 328] width 555 height 48
copy td "[URL][DOMAIN_NAME] ."
click at [640, 263] on fieldset "Privacy Privacy Policy The Promoter's privacy policy can be found at [URL][DOMA…" at bounding box center [543, 345] width 870 height 184
click at [856, 68] on span "Previous" at bounding box center [864, 63] width 49 height 16
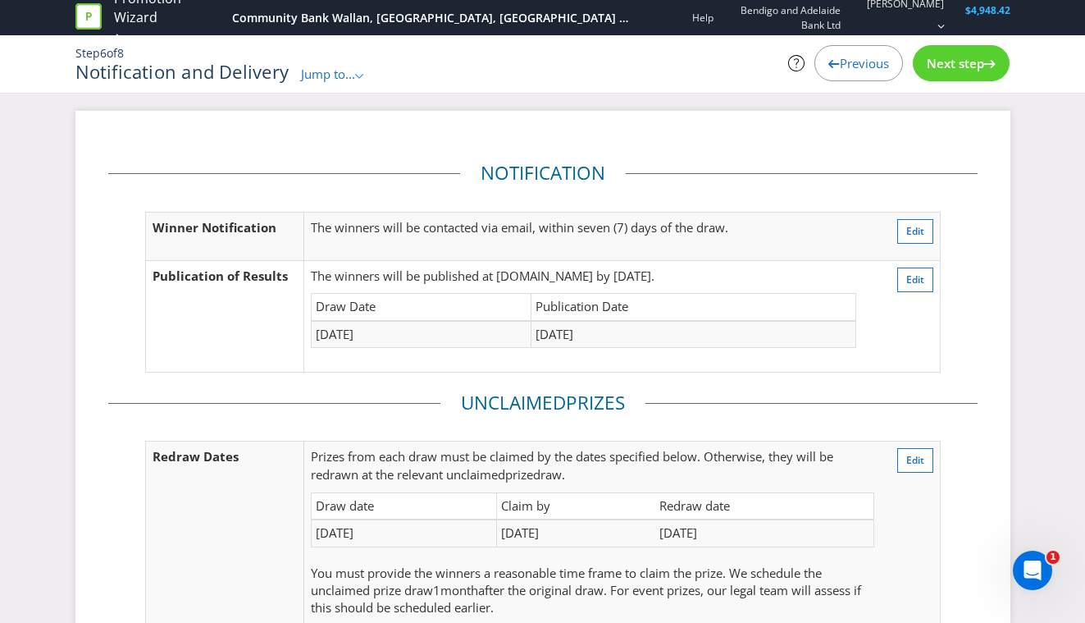
click at [856, 68] on span "Previous" at bounding box center [864, 63] width 49 height 16
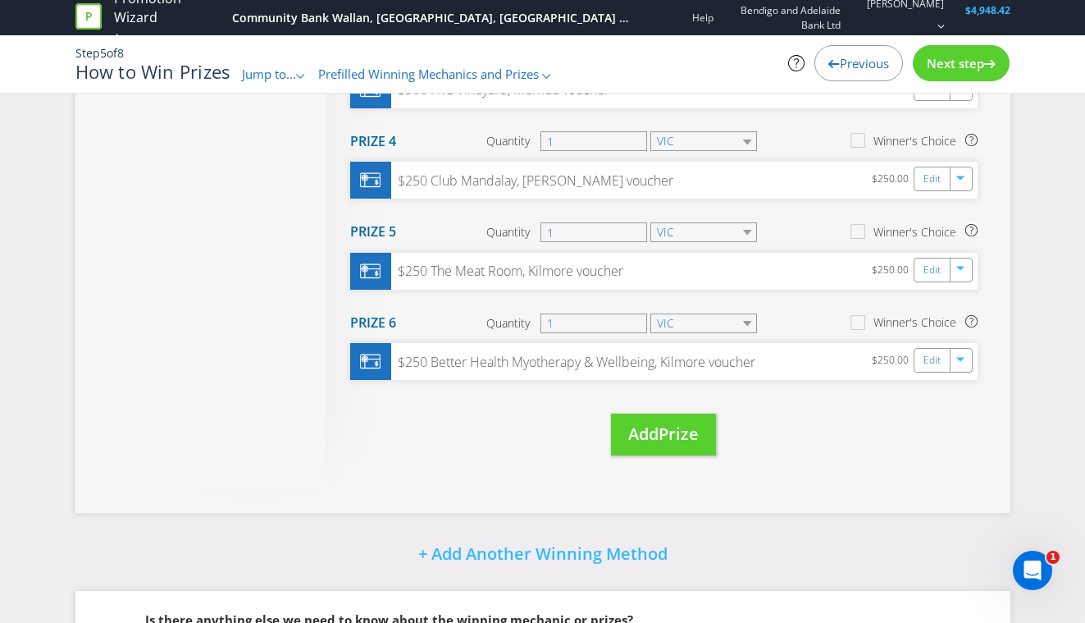
scroll to position [545, 0]
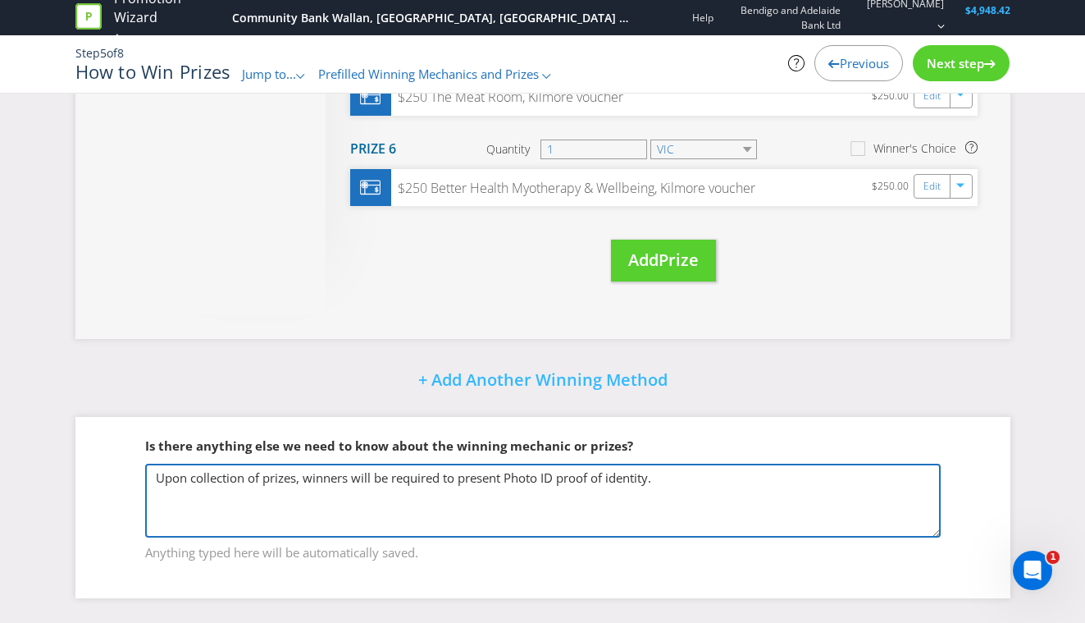
click at [548, 490] on textarea "Upon collection of prizes, winners will be required to present Photo ID proof o…" at bounding box center [543, 500] width 796 height 74
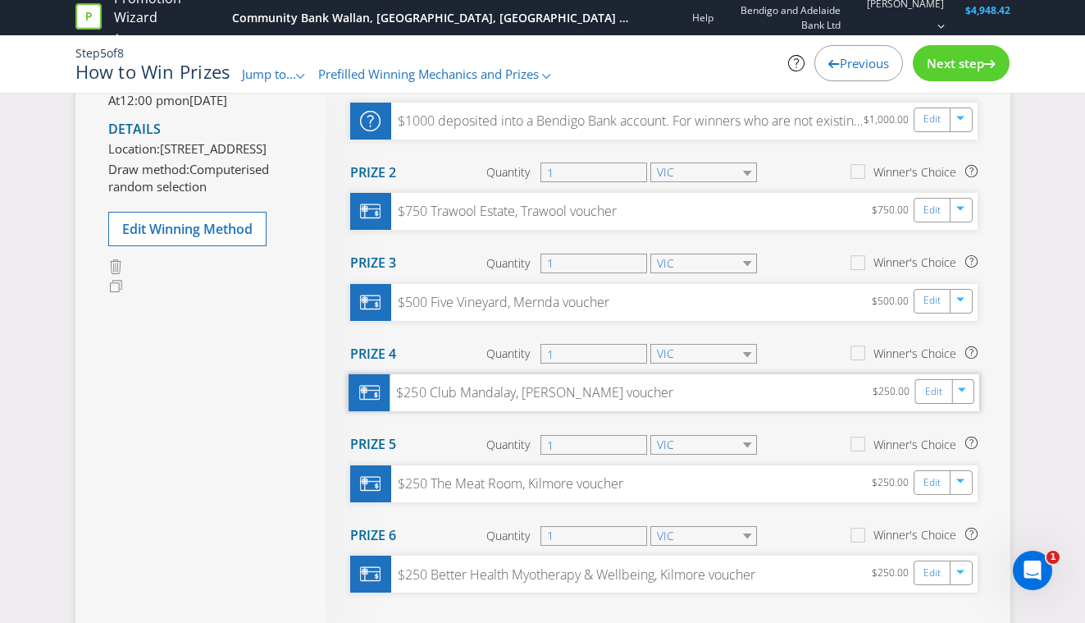
scroll to position [0, 0]
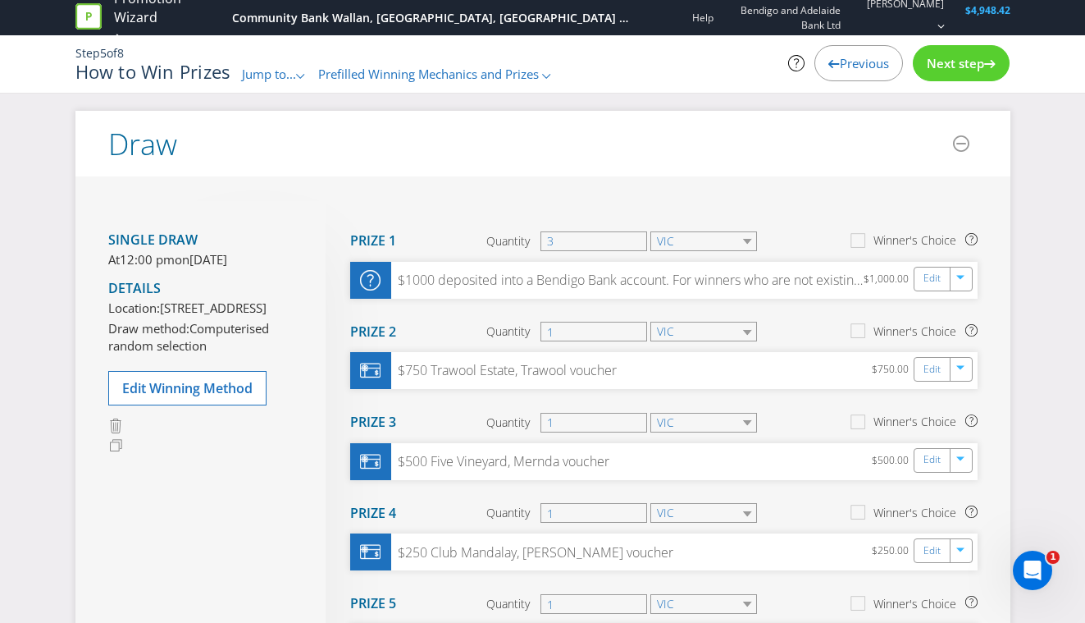
click at [842, 67] on span "Previous" at bounding box center [864, 63] width 49 height 16
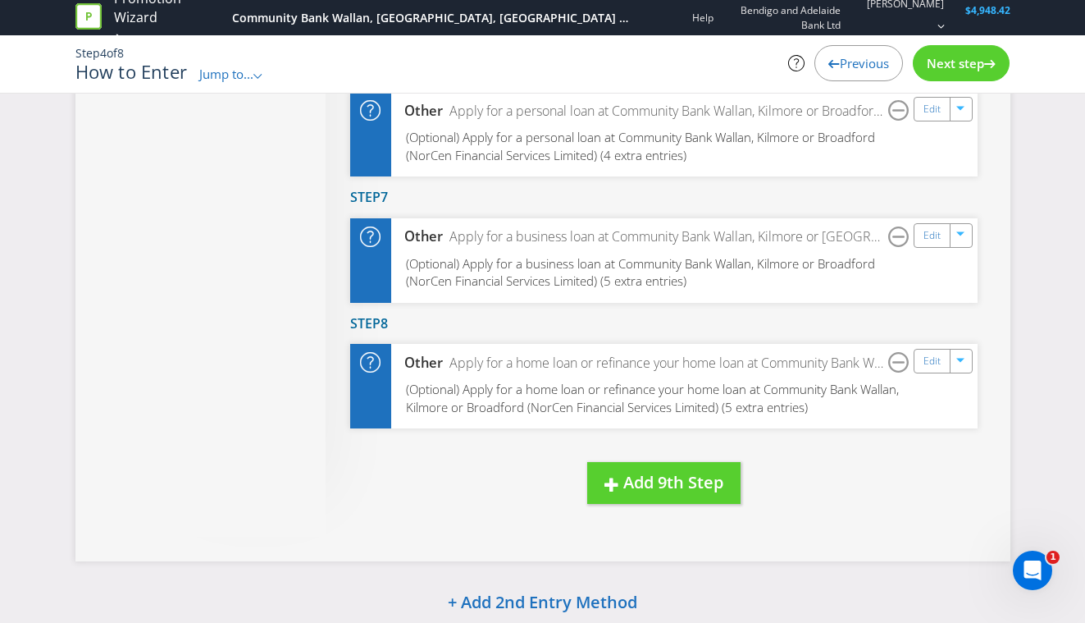
scroll to position [1202, 0]
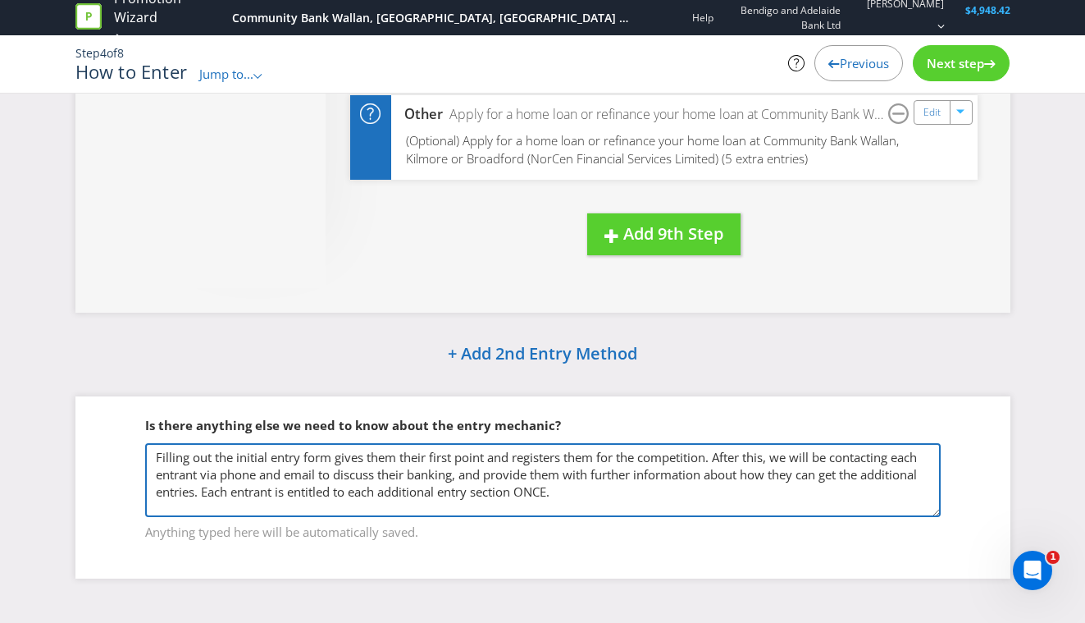
click at [581, 493] on textarea "Filling out the initial entry form gives them their first point and registers t…" at bounding box center [543, 480] width 796 height 74
paste textarea "Points are allocated to the matching name and phone number. This is how we inte…"
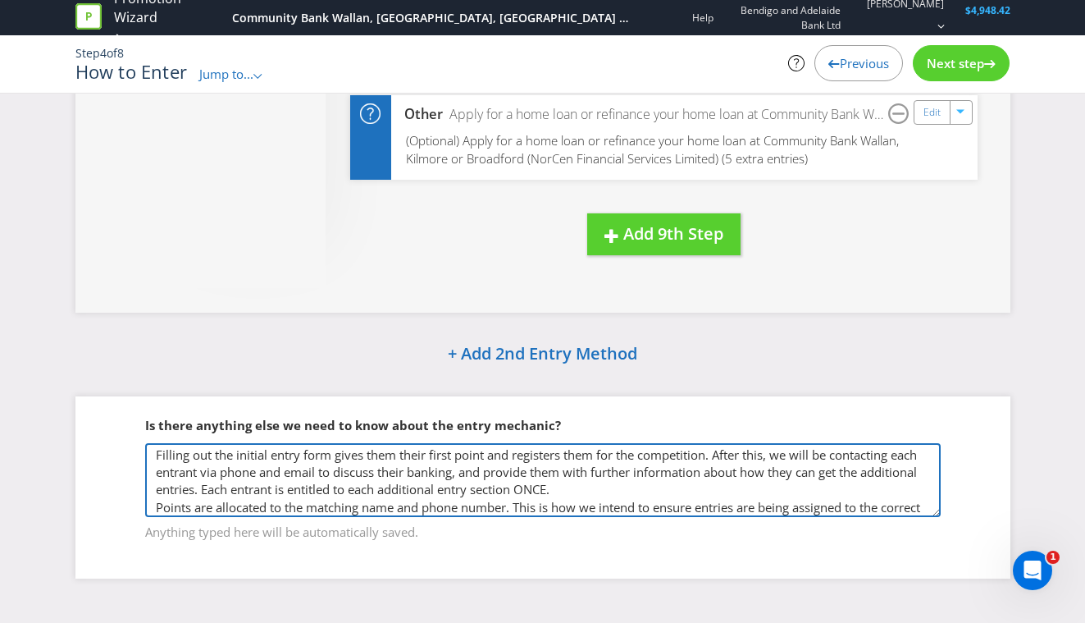
scroll to position [20, 0]
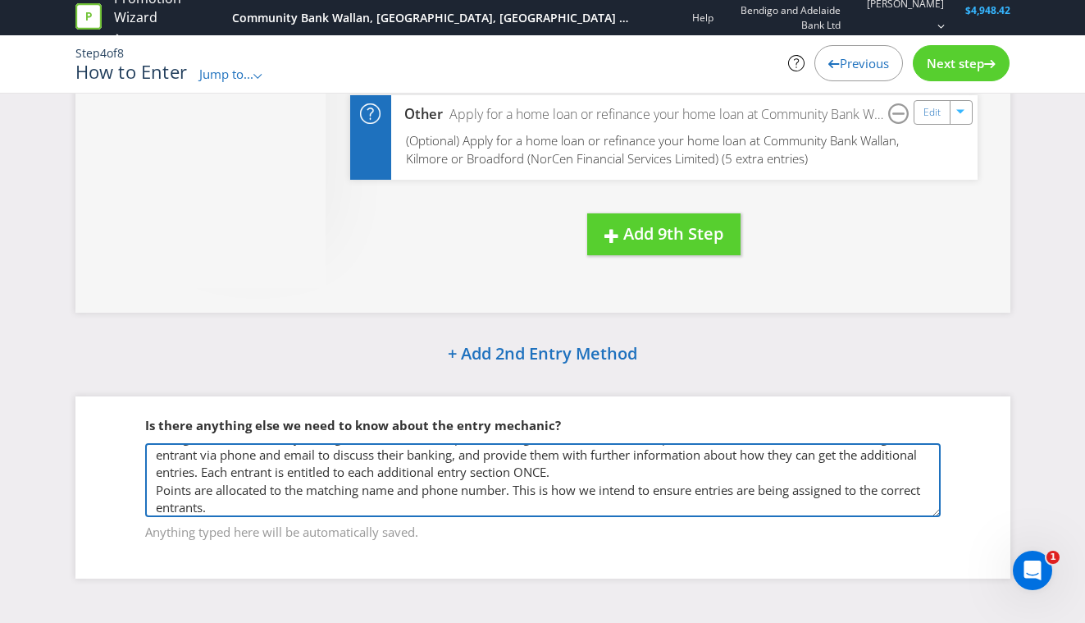
click at [591, 469] on textarea "Filling out the initial entry form gives them their first point and registers t…" at bounding box center [543, 480] width 796 height 74
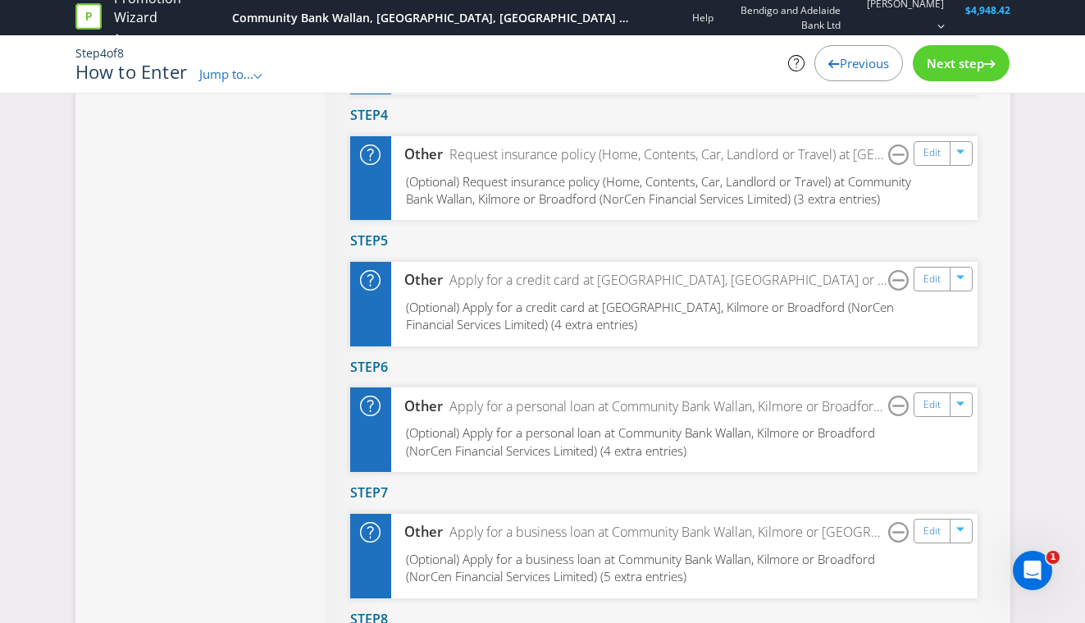
scroll to position [588, 0]
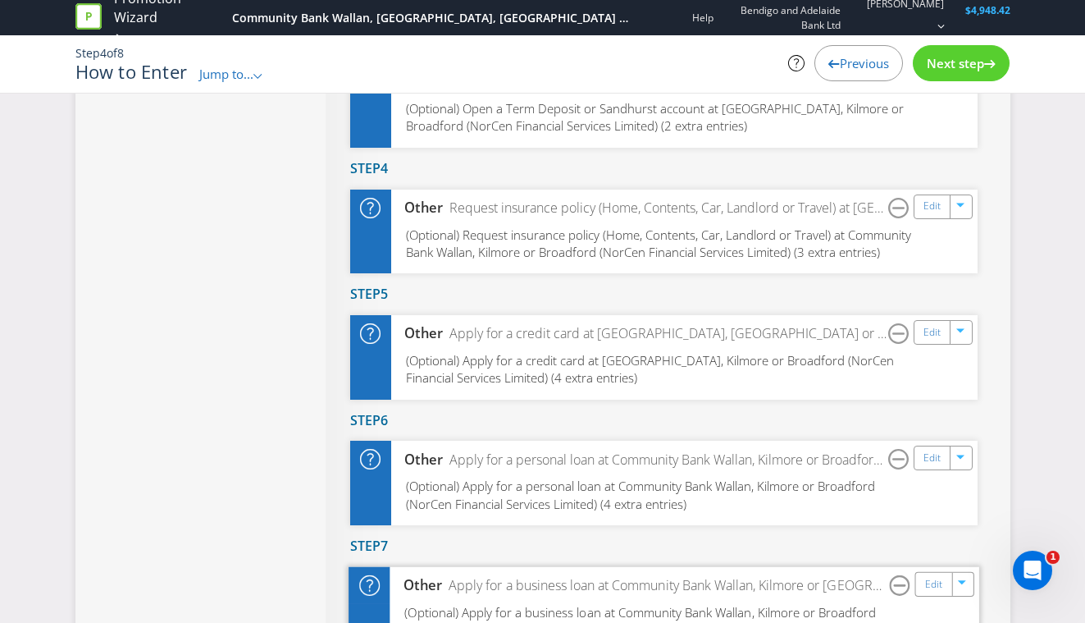
type textarea "Filling out the initial entry form gives them their first point and registers t…"
click at [843, 57] on span "Previous" at bounding box center [864, 63] width 49 height 16
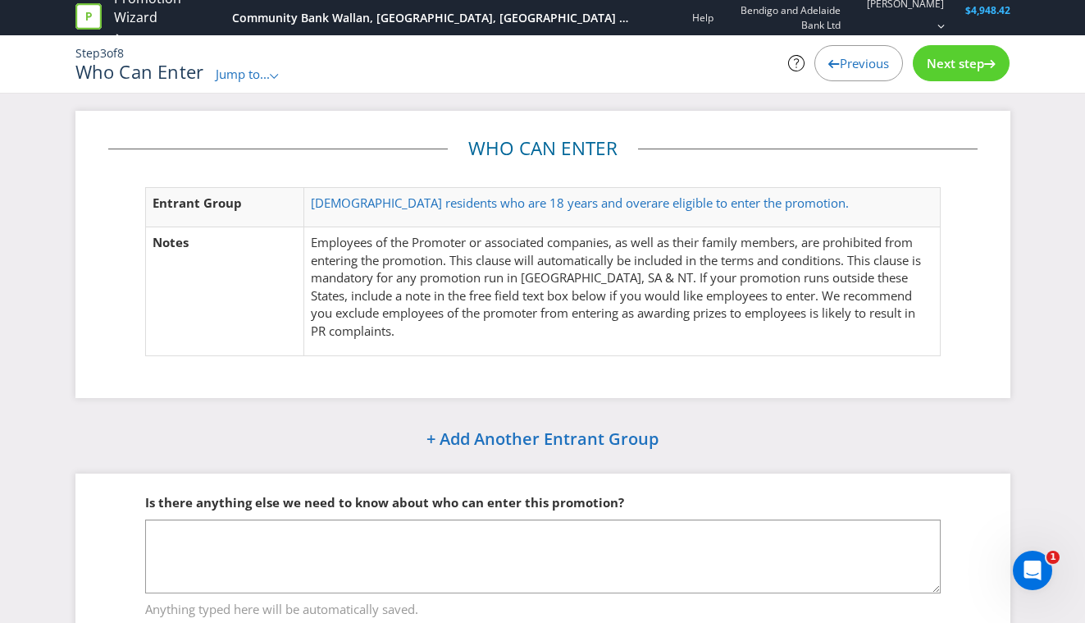
click at [868, 69] on span "Previous" at bounding box center [864, 63] width 49 height 16
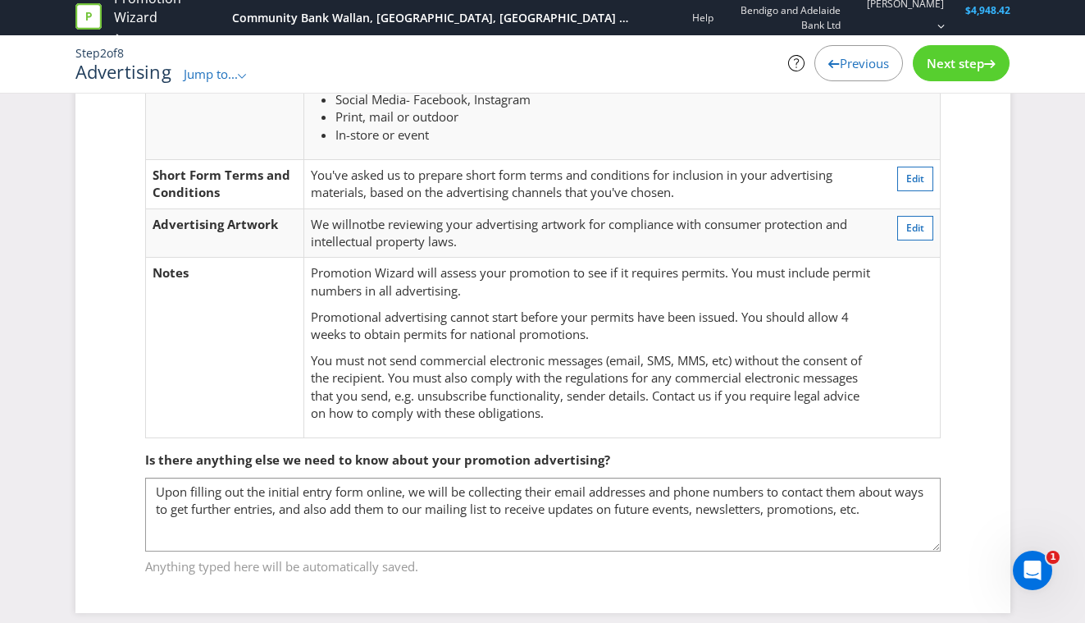
scroll to position [161, 0]
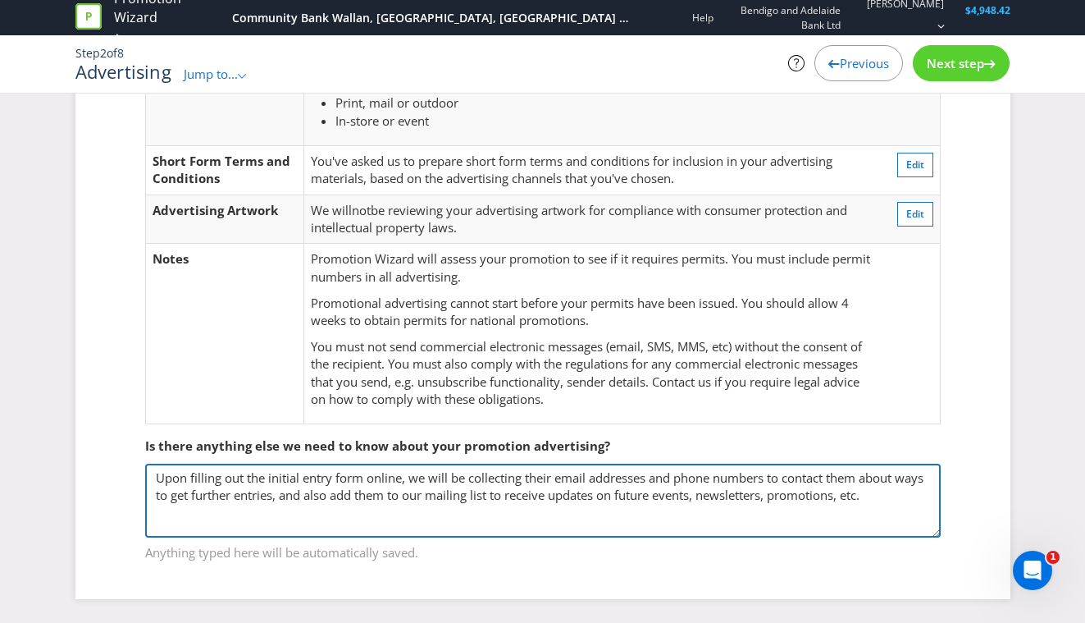
click at [911, 497] on textarea "Upon filling out the initial entry form online, we will be collecting their ema…" at bounding box center [543, 500] width 796 height 74
type textarea "Upon filling out the initial entry form online, we will be collecting their ema…"
drag, startPoint x: 915, startPoint y: 494, endPoint x: 116, endPoint y: 478, distance: 799.1
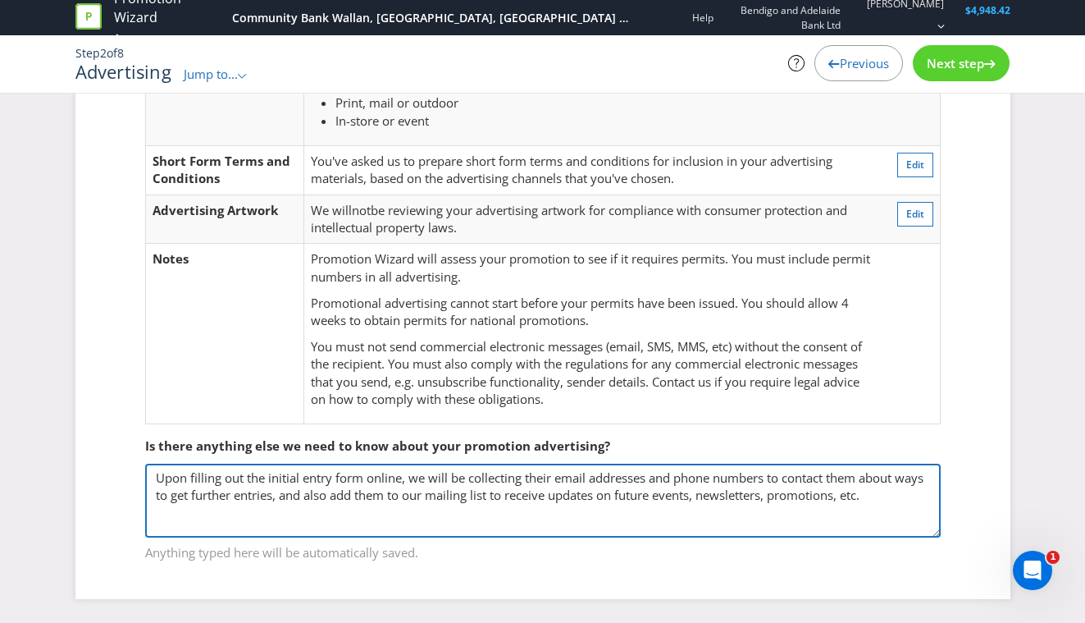
click at [116, 478] on fieldset "Is there anything else we need to know about your promotion advertising? Upon f…" at bounding box center [543, 488] width 870 height 169
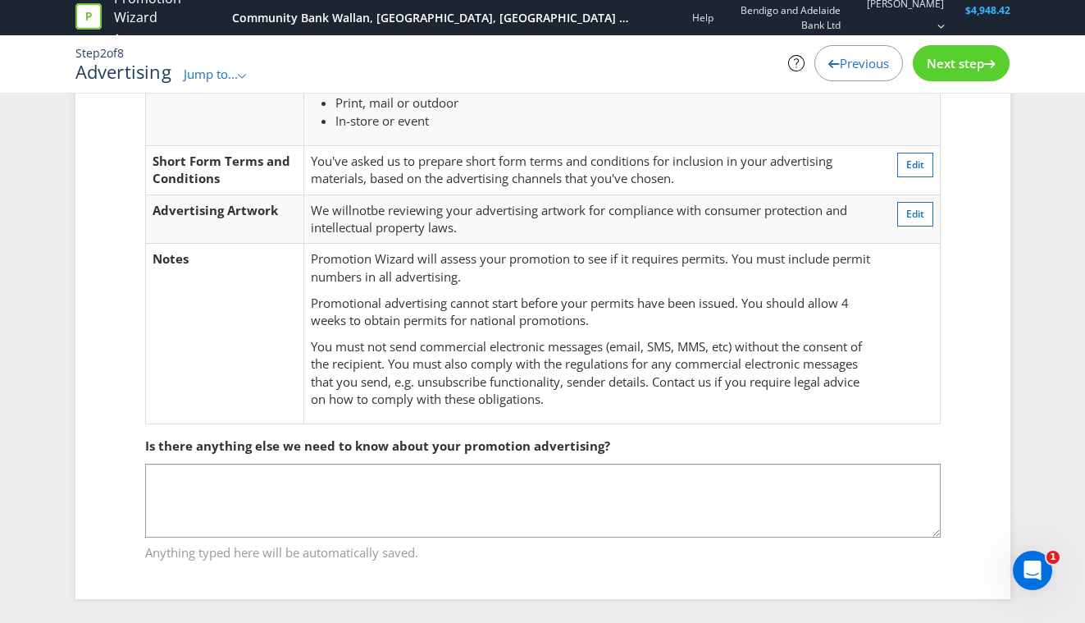
click at [962, 71] on div "Next step" at bounding box center [961, 63] width 97 height 36
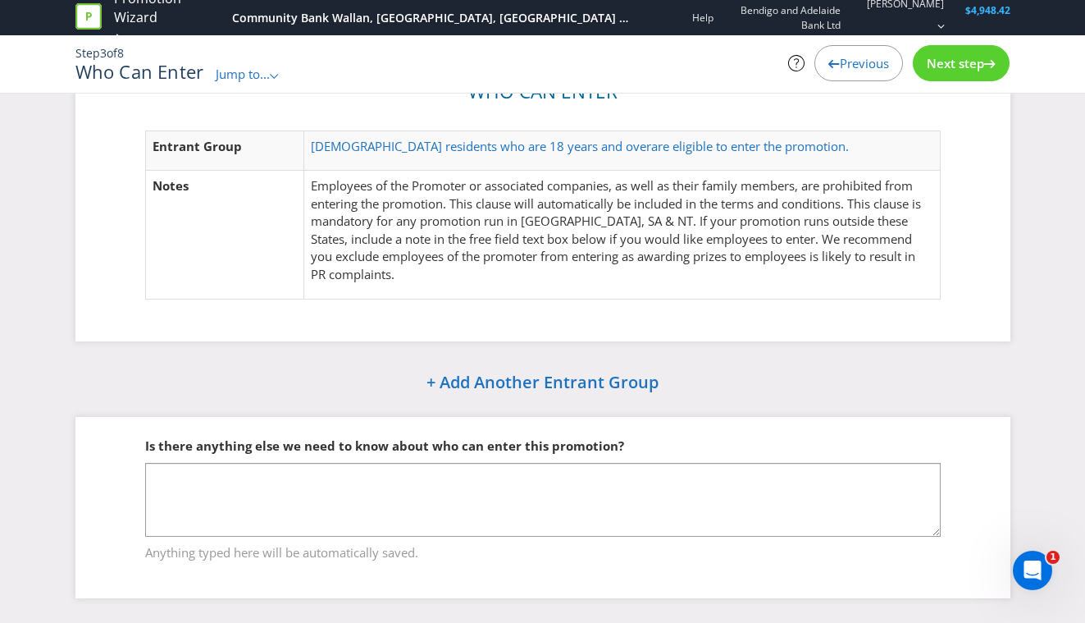
click at [963, 71] on span "Next step" at bounding box center [955, 63] width 57 height 16
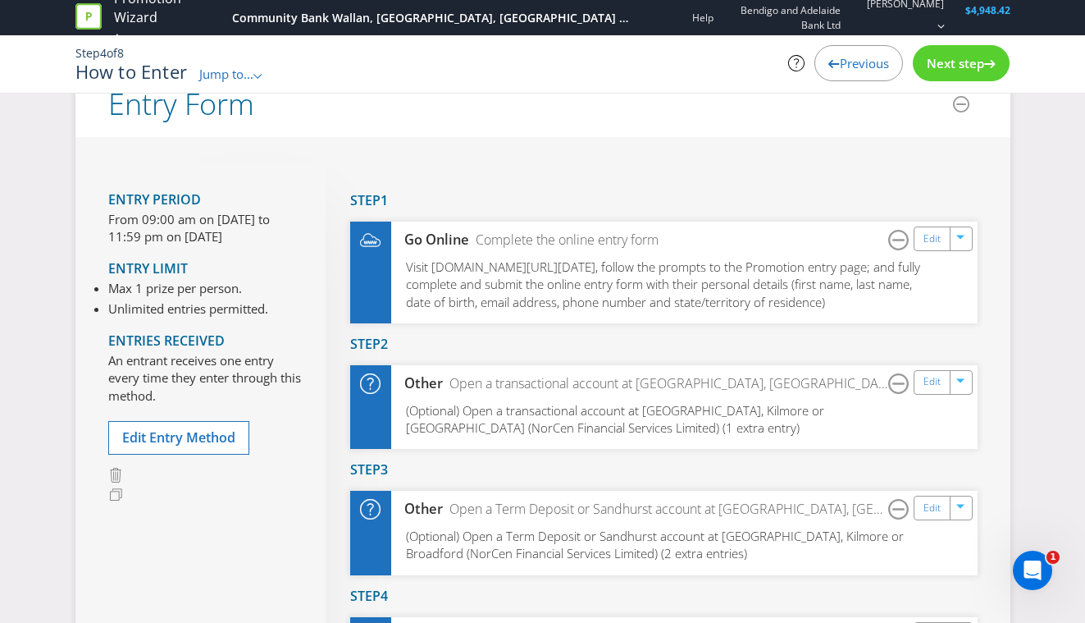
click at [954, 74] on div "Next step" at bounding box center [961, 63] width 97 height 36
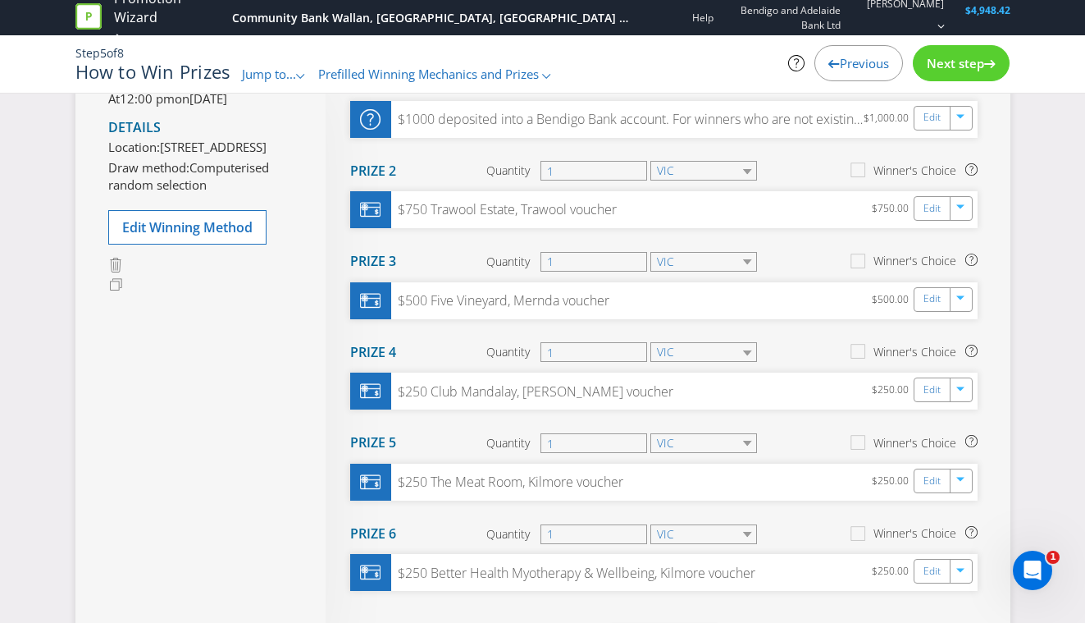
click at [954, 72] on div "Next step" at bounding box center [961, 63] width 97 height 36
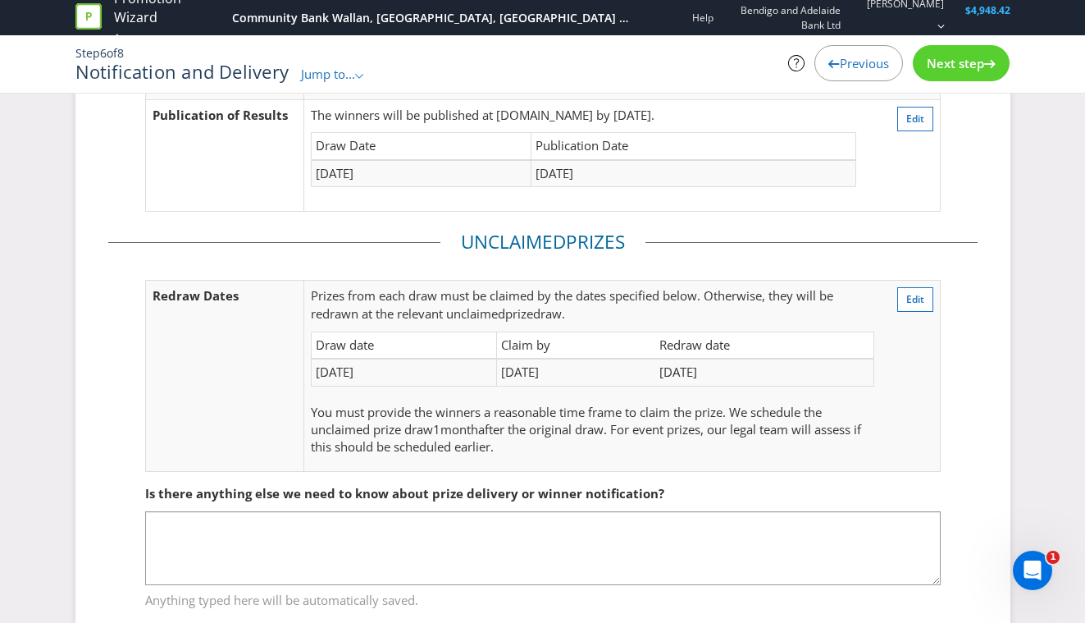
click at [970, 71] on span "Next step" at bounding box center [955, 63] width 57 height 16
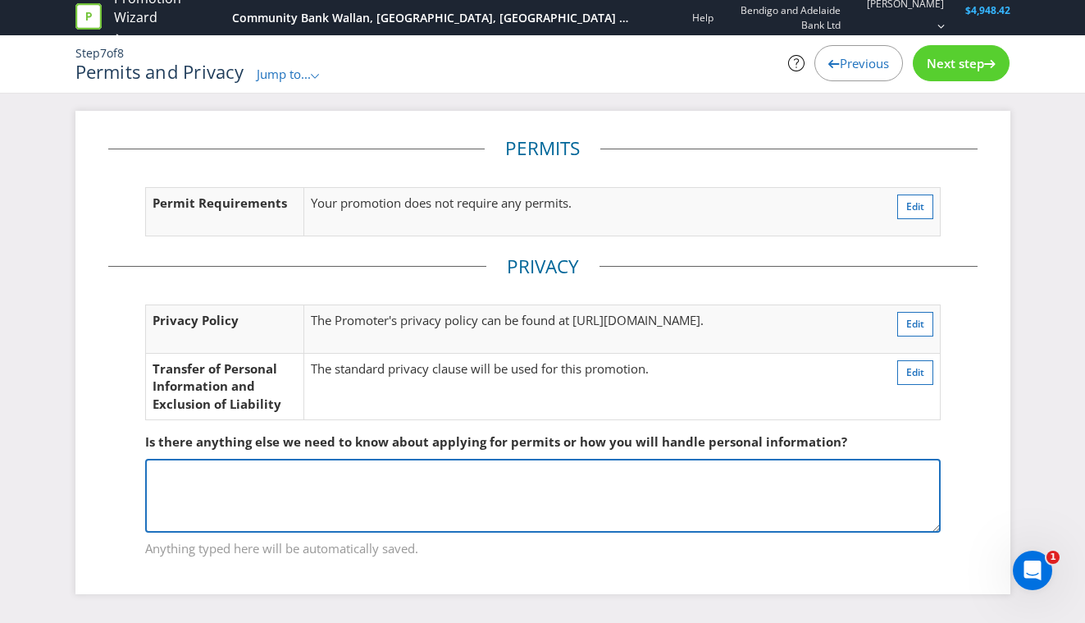
click at [521, 490] on textarea at bounding box center [543, 496] width 796 height 74
paste textarea "Upon filling out the initial entry form online, we will be collecting their ema…"
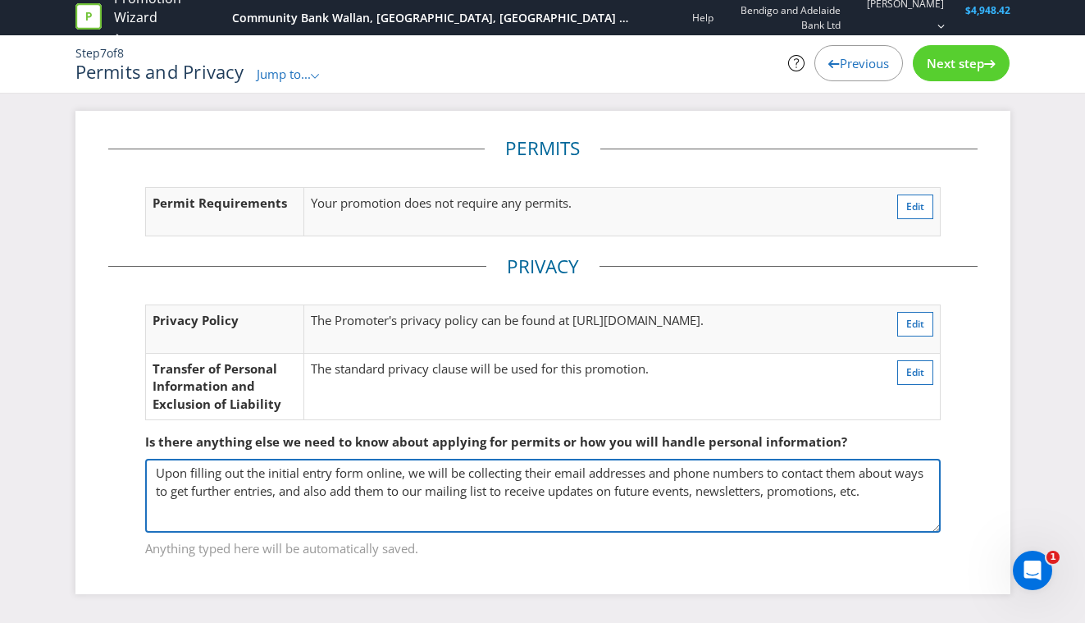
scroll to position [2, 0]
paste textarea "This will open the opportunity for us to contact to discuss their current banki…"
type textarea "Upon filling out the initial entry form online, we will be collecting their ema…"
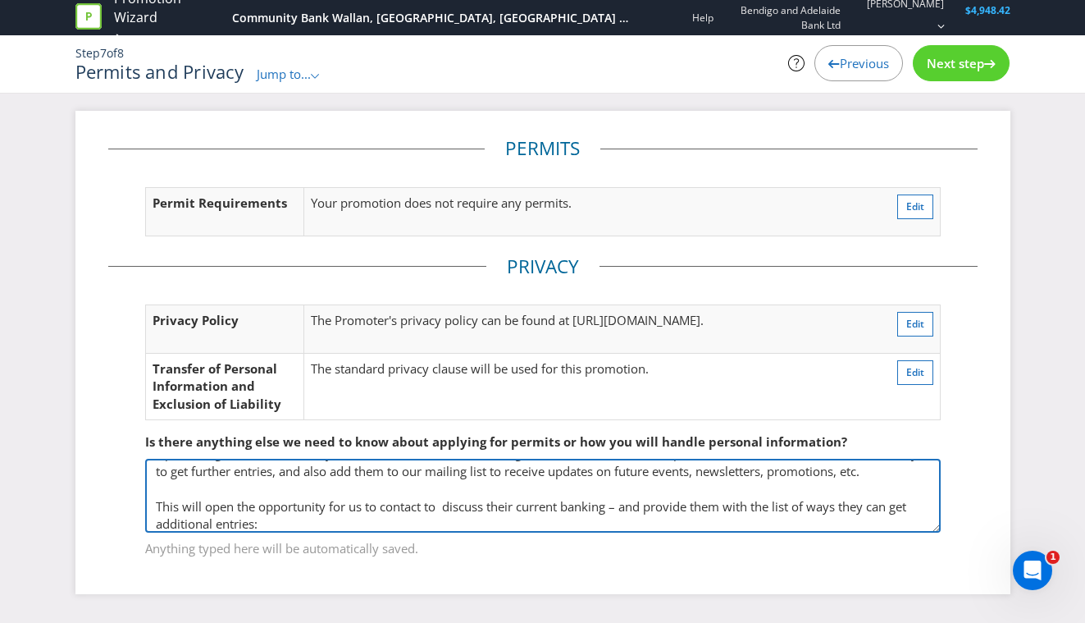
scroll to position [0, 0]
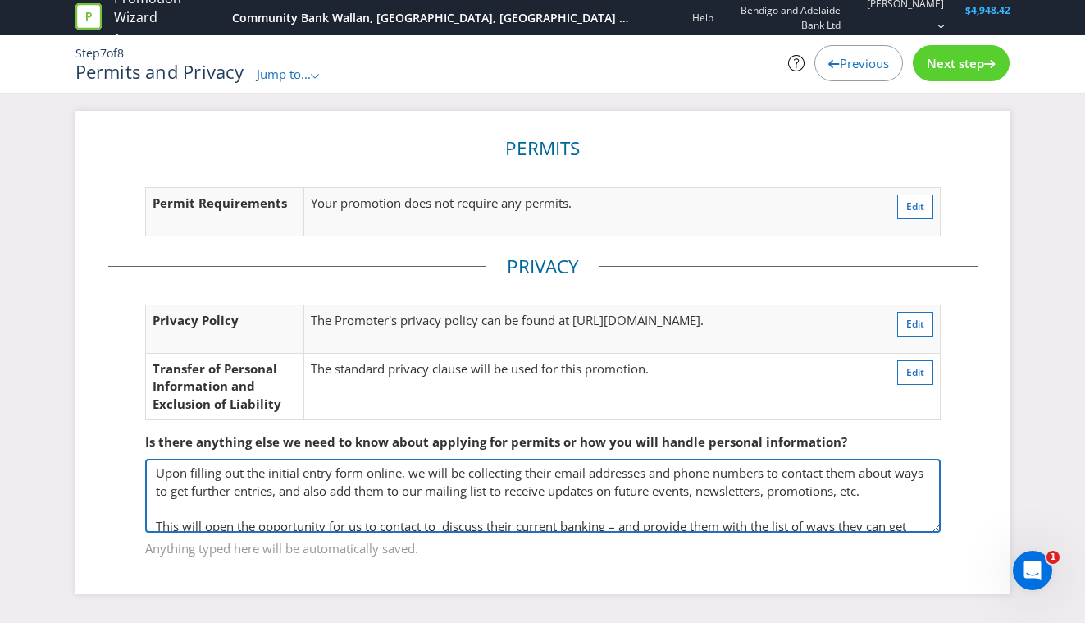
drag, startPoint x: 288, startPoint y: 518, endPoint x: 118, endPoint y: 412, distance: 200.5
click at [118, 412] on fieldset "Is there anything else we need to know about applying for permits or how you wi…" at bounding box center [543, 484] width 870 height 169
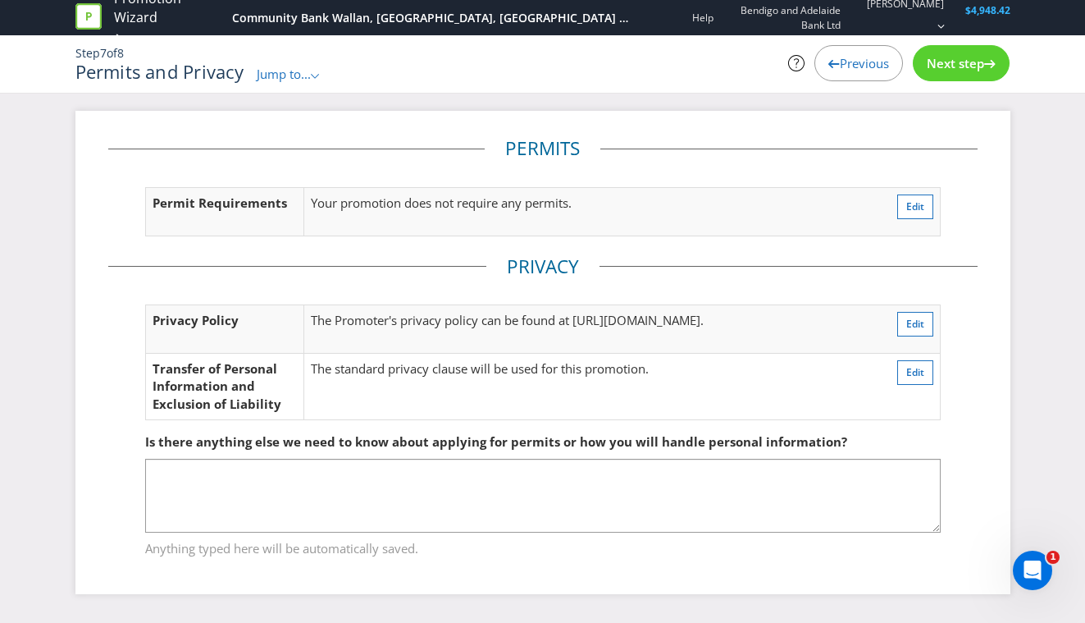
click at [873, 37] on div "Step 7 of 8 Permits and Privacy Jump to... .st0{fill-rule:evenodd;clip-rule:eve…" at bounding box center [543, 63] width 960 height 57
click at [866, 59] on span "Previous" at bounding box center [864, 63] width 49 height 16
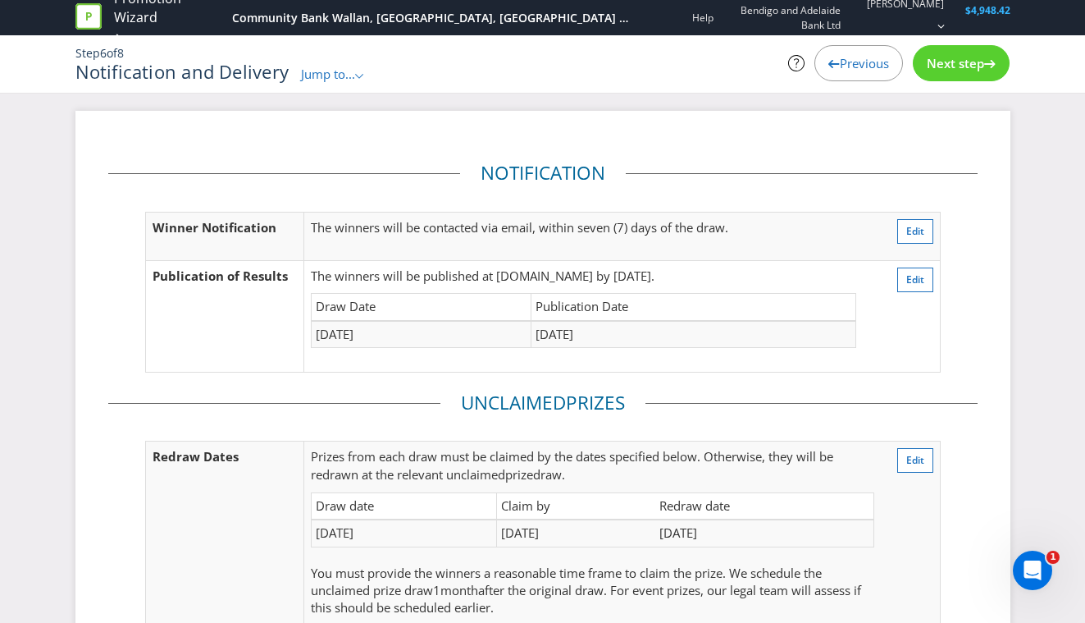
click at [866, 59] on span "Previous" at bounding box center [864, 63] width 49 height 16
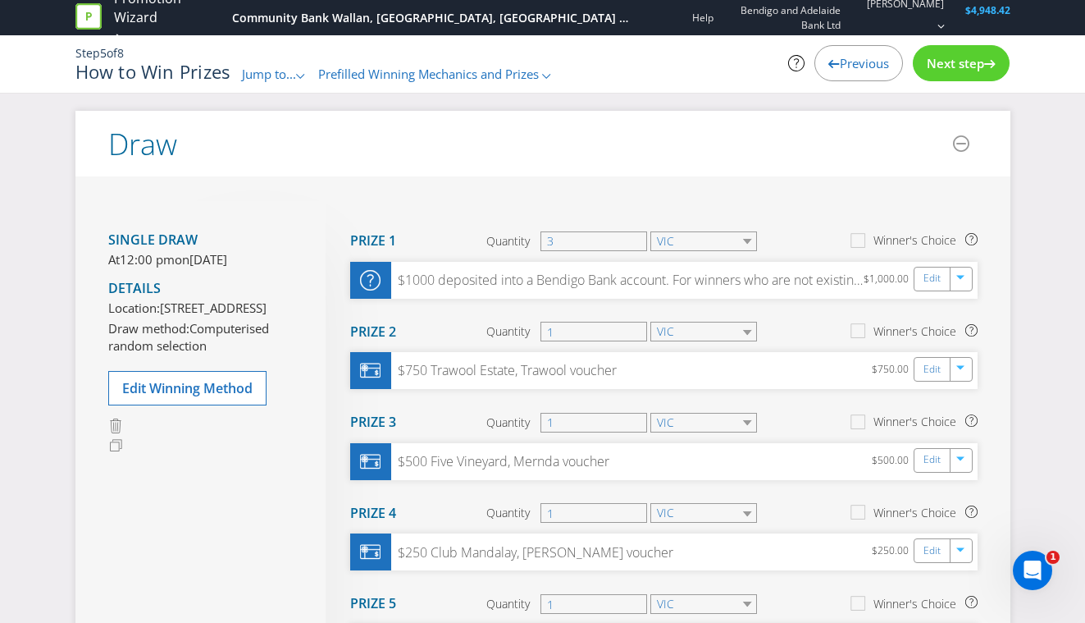
click at [866, 59] on span "Previous" at bounding box center [864, 63] width 49 height 16
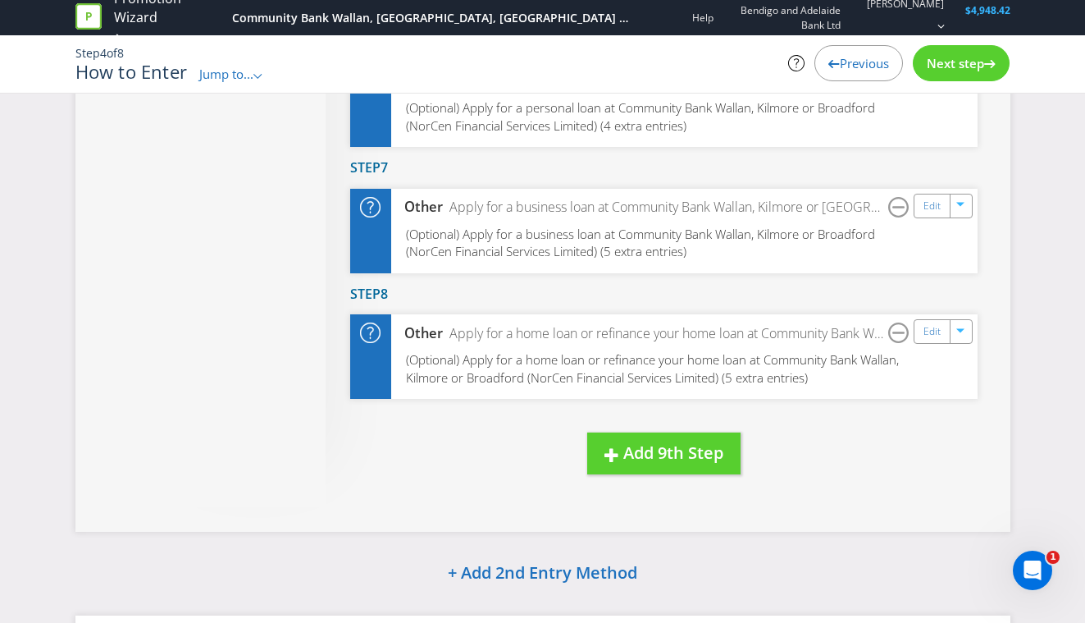
scroll to position [1202, 0]
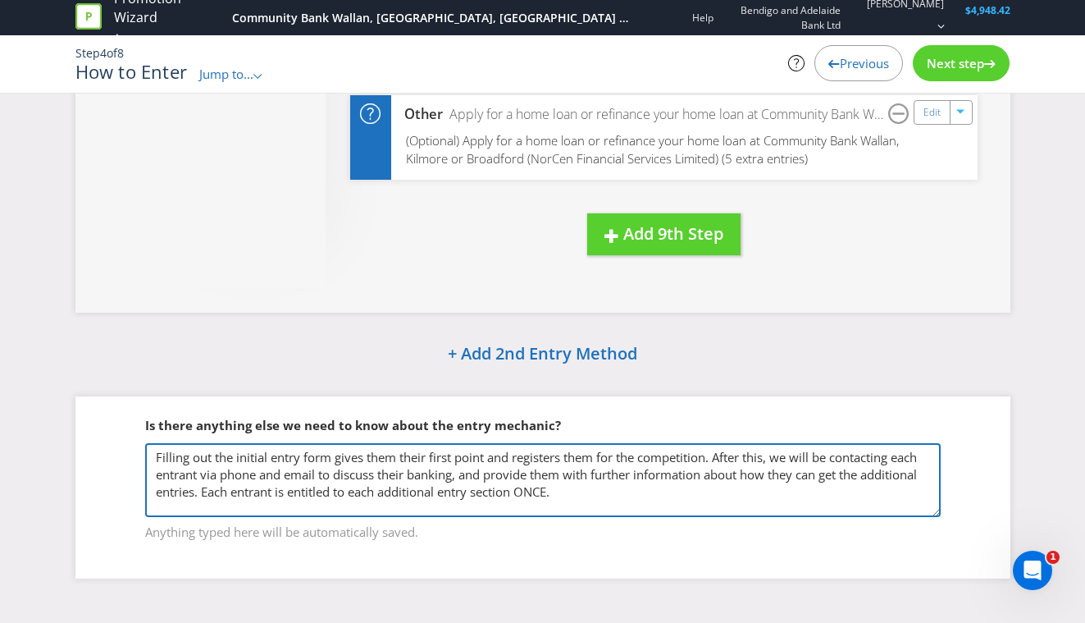
click at [612, 495] on textarea "Filling out the initial entry form gives them their first point and registers t…" at bounding box center [543, 480] width 796 height 74
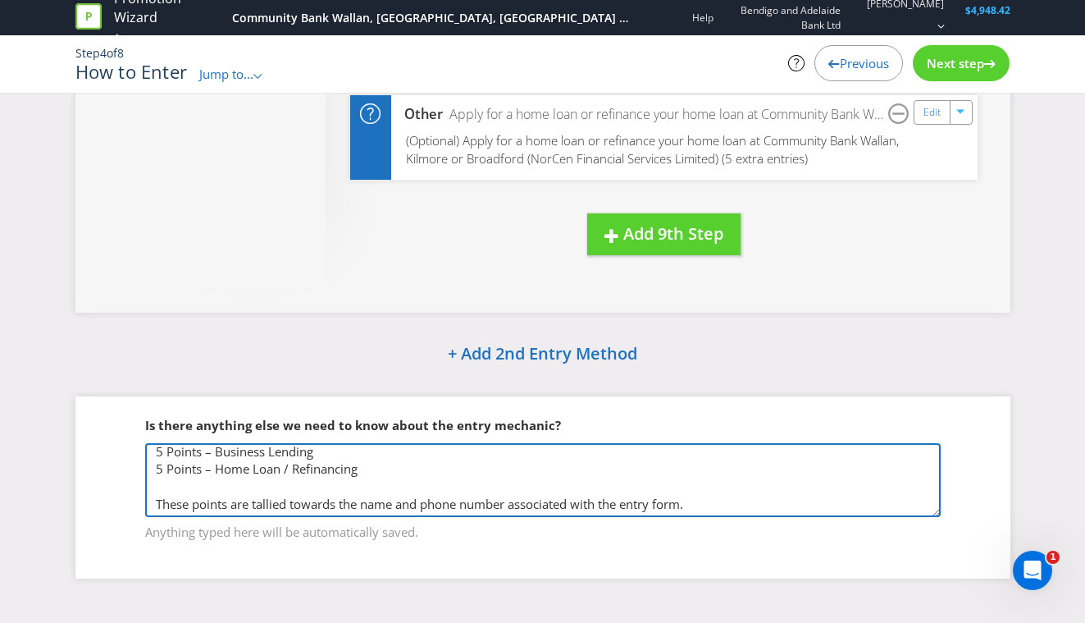
scroll to position [253, 0]
click at [602, 489] on textarea "Filling out the initial entry form gives them their first point and registers t…" at bounding box center [543, 480] width 796 height 74
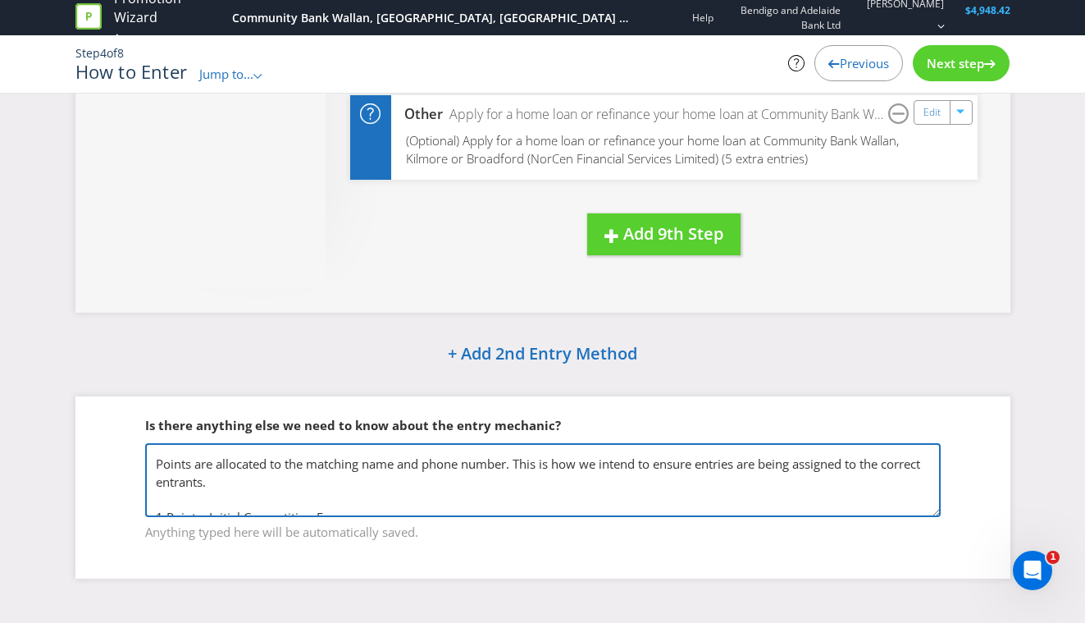
scroll to position [62, 0]
drag, startPoint x: 274, startPoint y: 482, endPoint x: 144, endPoint y: 462, distance: 131.1
click at [145, 462] on textarea "Filling out the initial entry form gives them their first point and registers t…" at bounding box center [543, 480] width 796 height 74
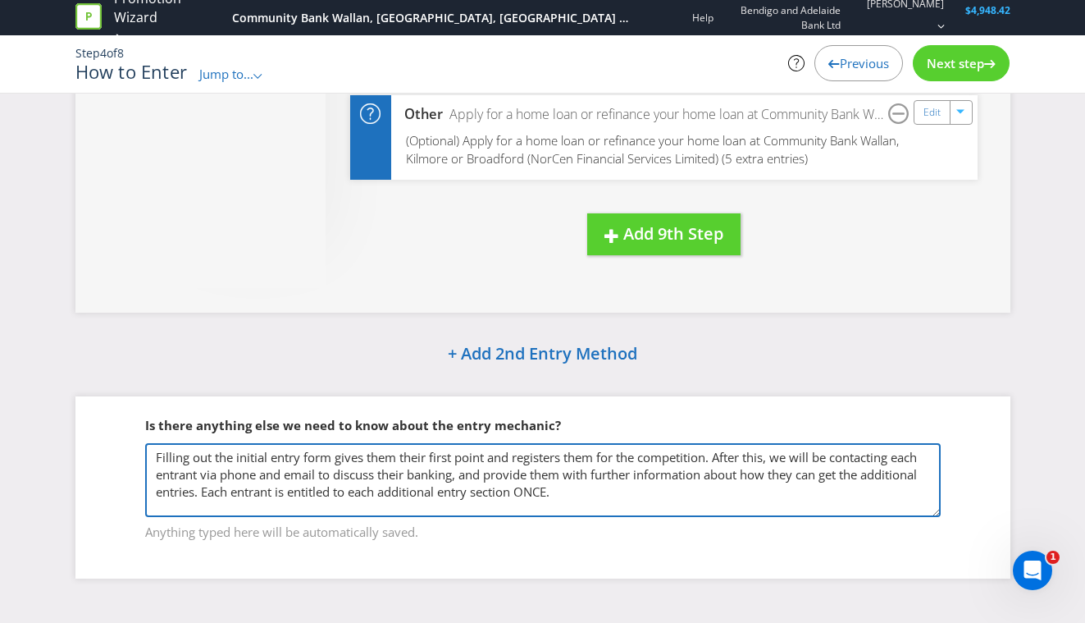
scroll to position [33, 0]
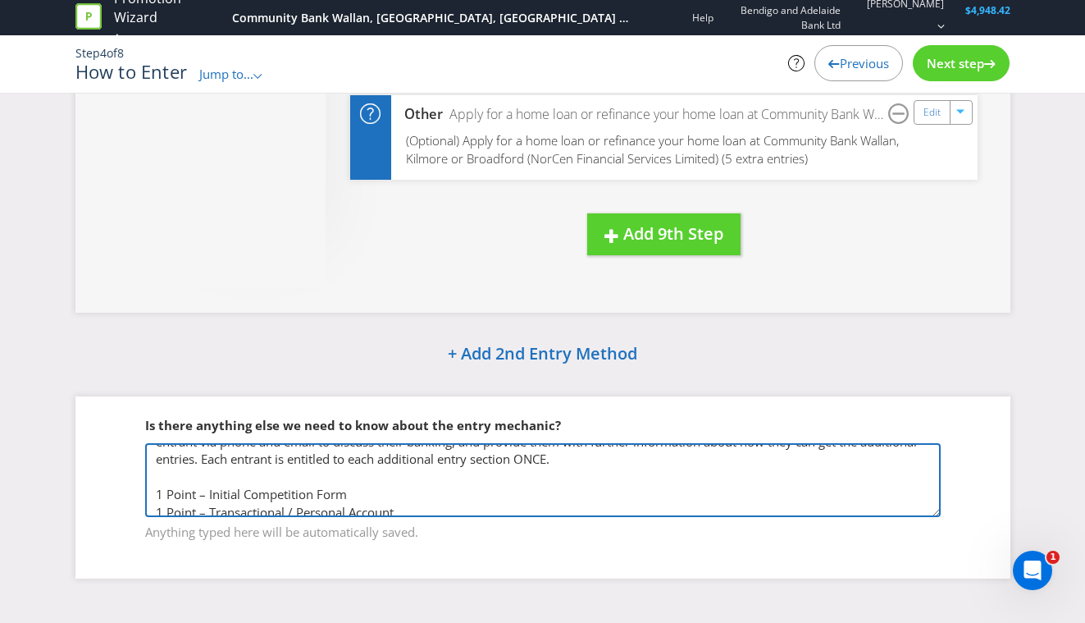
drag, startPoint x: 370, startPoint y: 483, endPoint x: 157, endPoint y: 500, distance: 214.0
click at [157, 500] on textarea "Filling out the initial entry form gives them their first point and registers t…" at bounding box center [543, 480] width 796 height 74
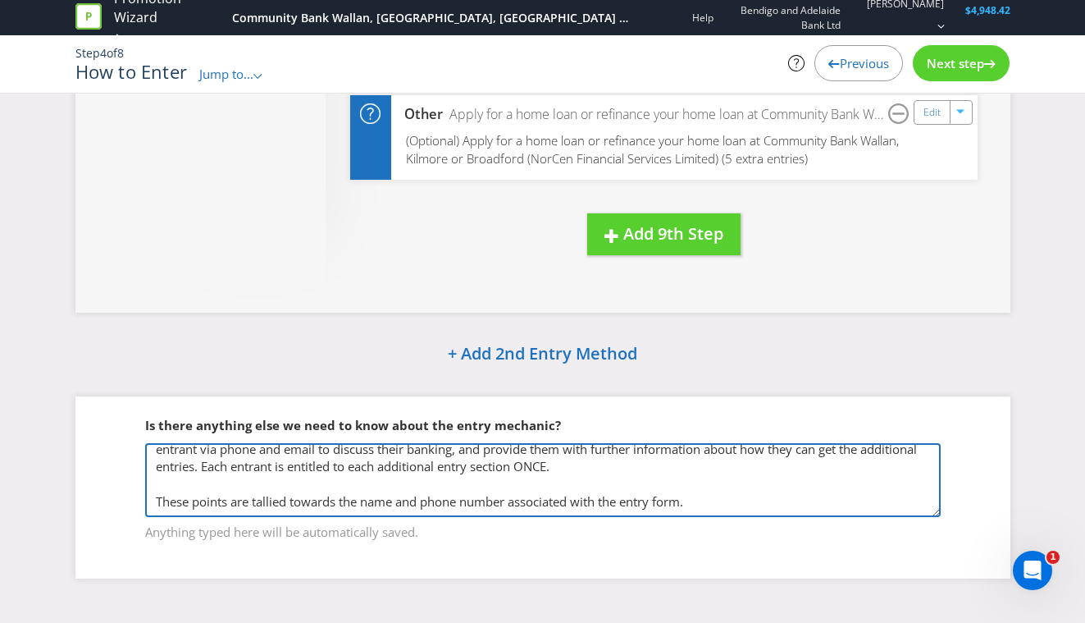
scroll to position [0, 0]
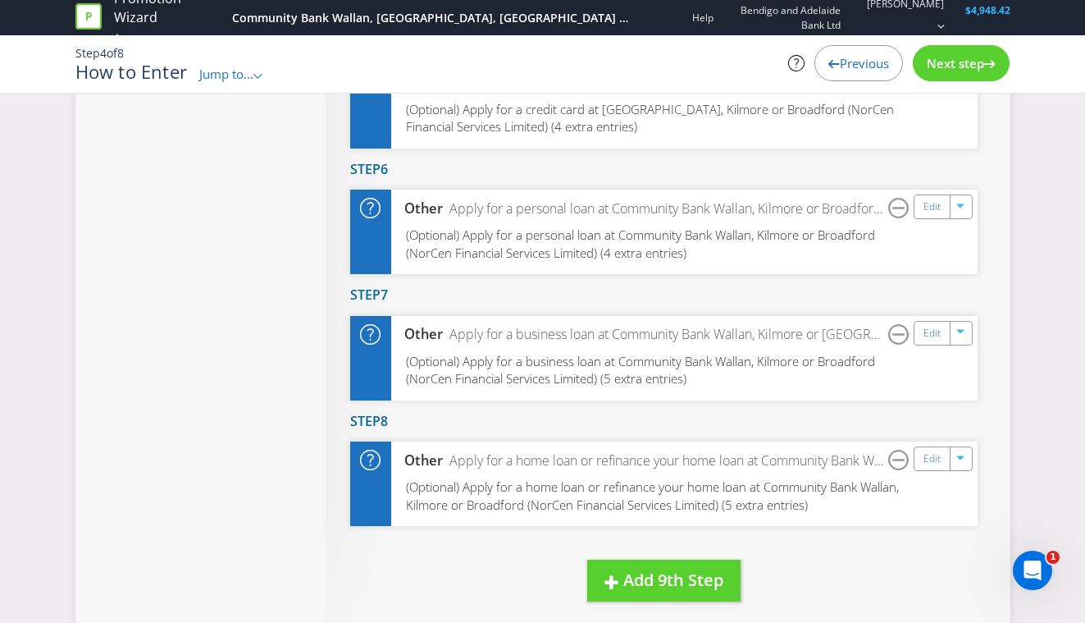
type textarea "Filling out the initial entry form gives them their first point and registers t…"
click at [860, 60] on span "Previous" at bounding box center [864, 63] width 49 height 16
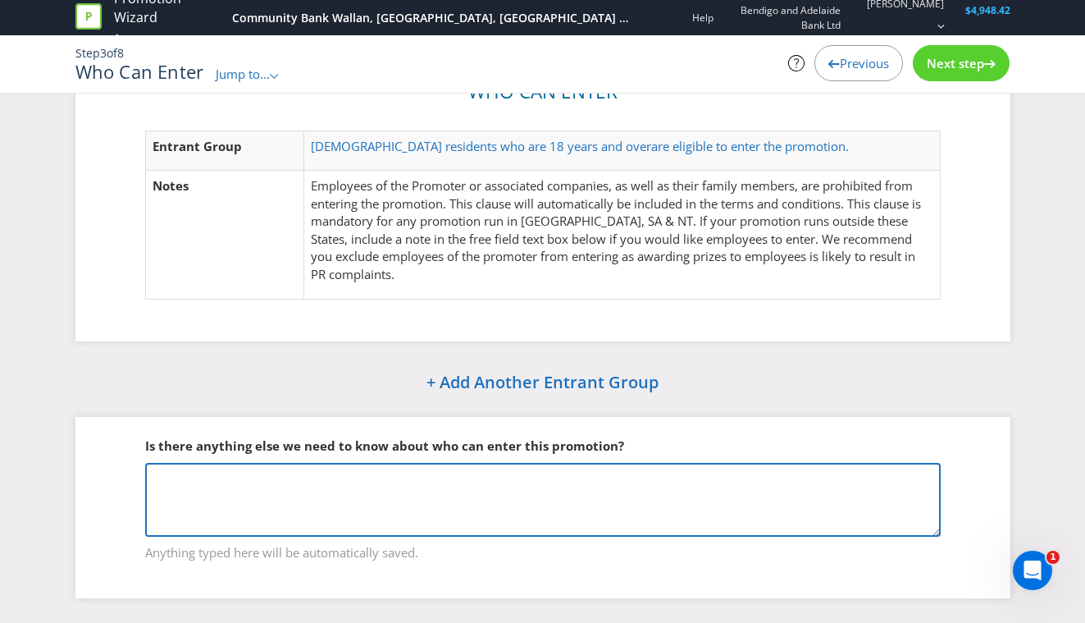
click at [416, 494] on textarea at bounding box center [543, 500] width 796 height 74
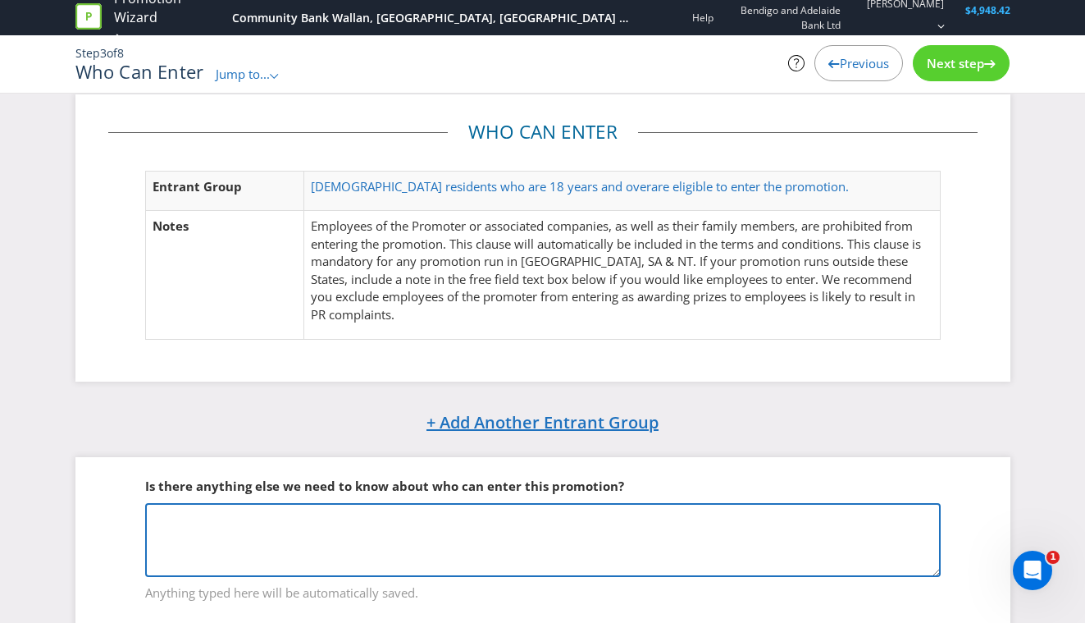
scroll to position [0, 0]
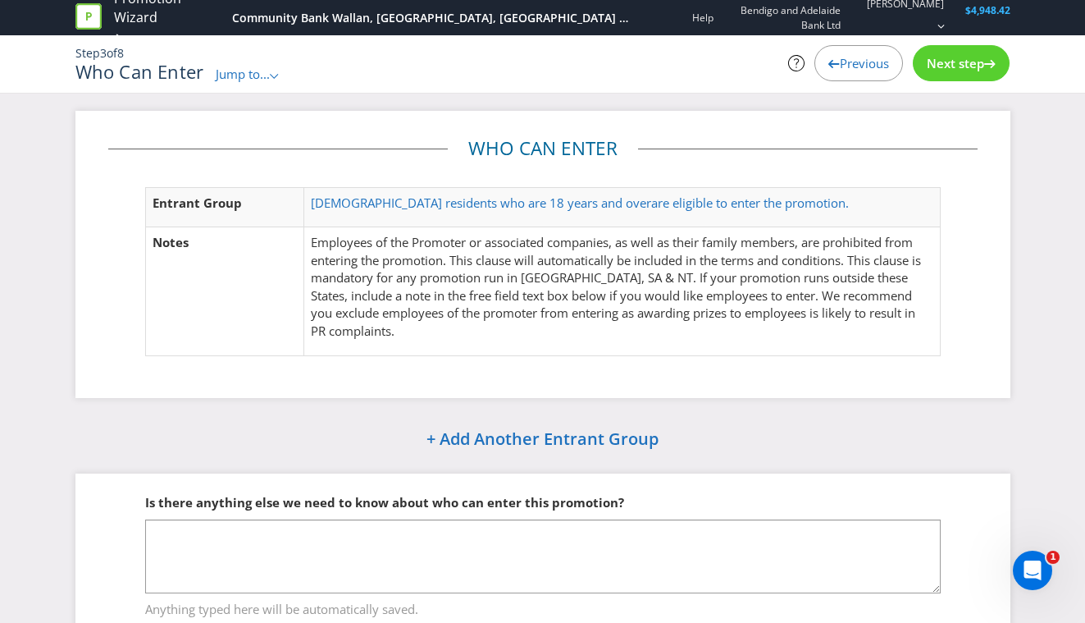
click at [842, 71] on span "Previous" at bounding box center [864, 63] width 49 height 16
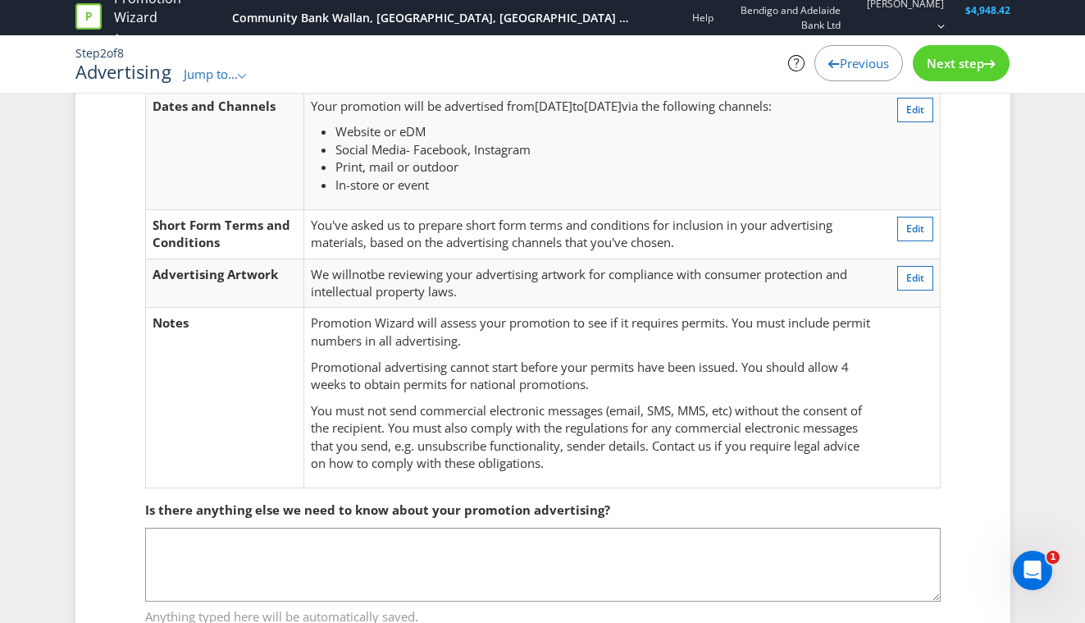
scroll to position [161, 0]
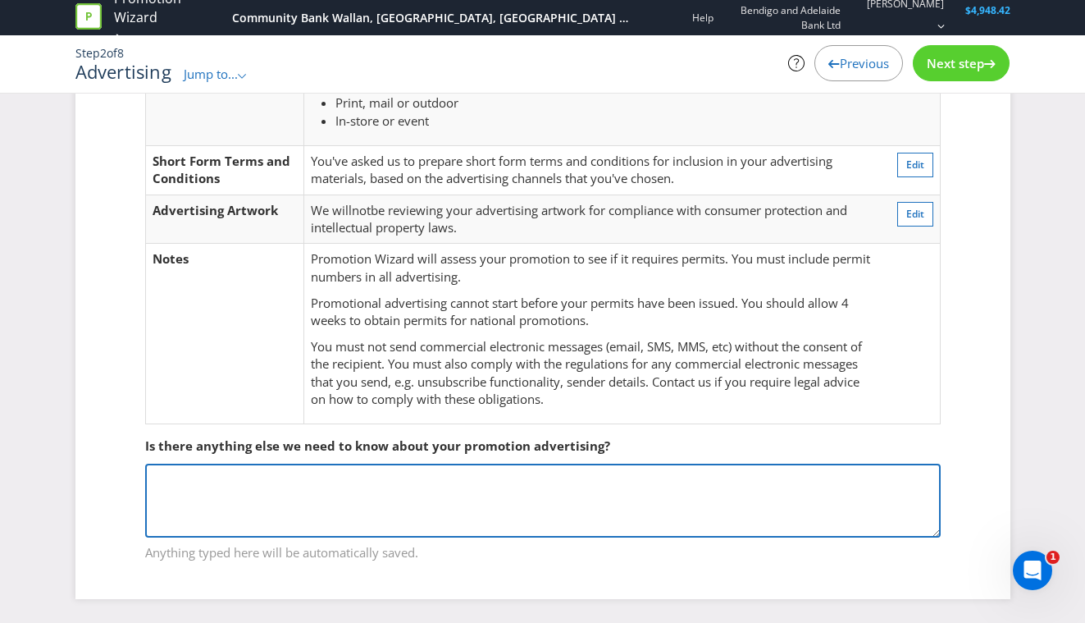
click at [609, 486] on textarea at bounding box center [543, 500] width 796 height 74
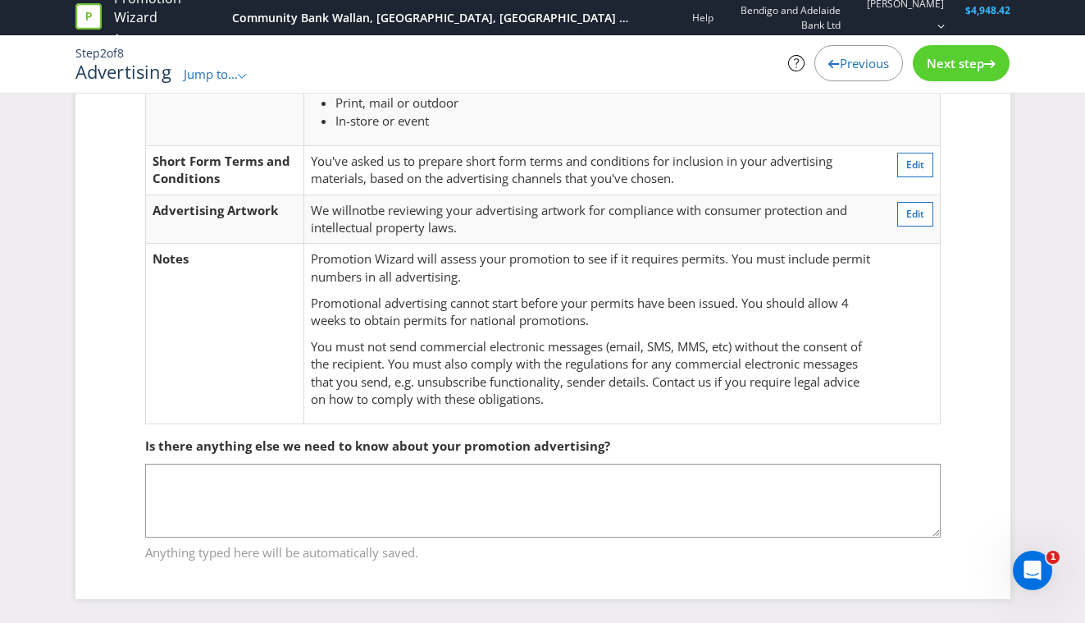
click at [956, 71] on span "Next step" at bounding box center [955, 63] width 57 height 16
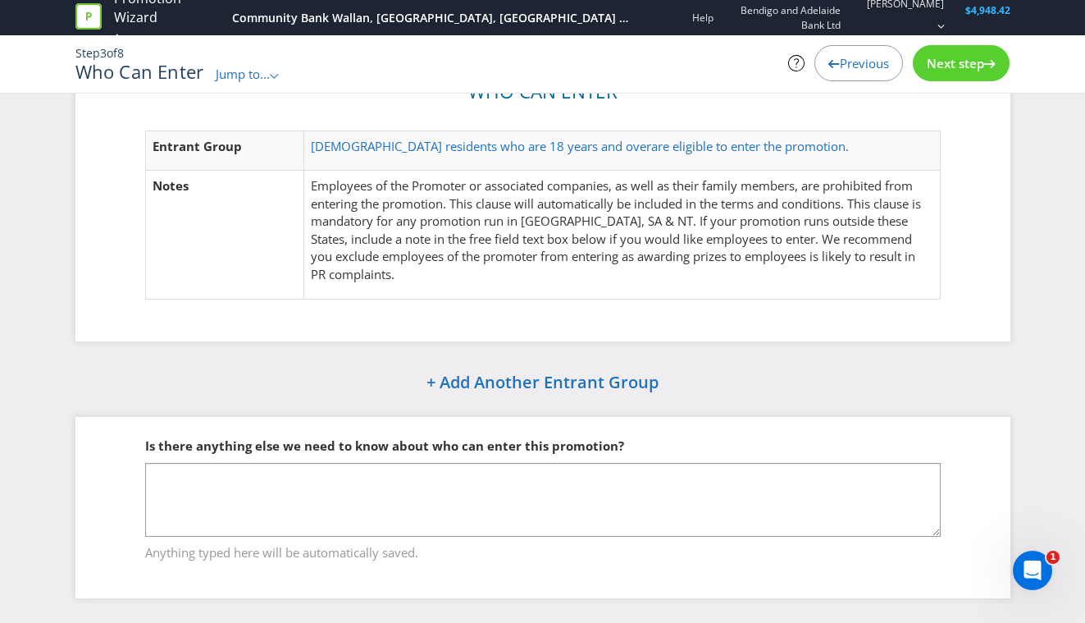
click at [959, 70] on span "Next step" at bounding box center [955, 63] width 57 height 16
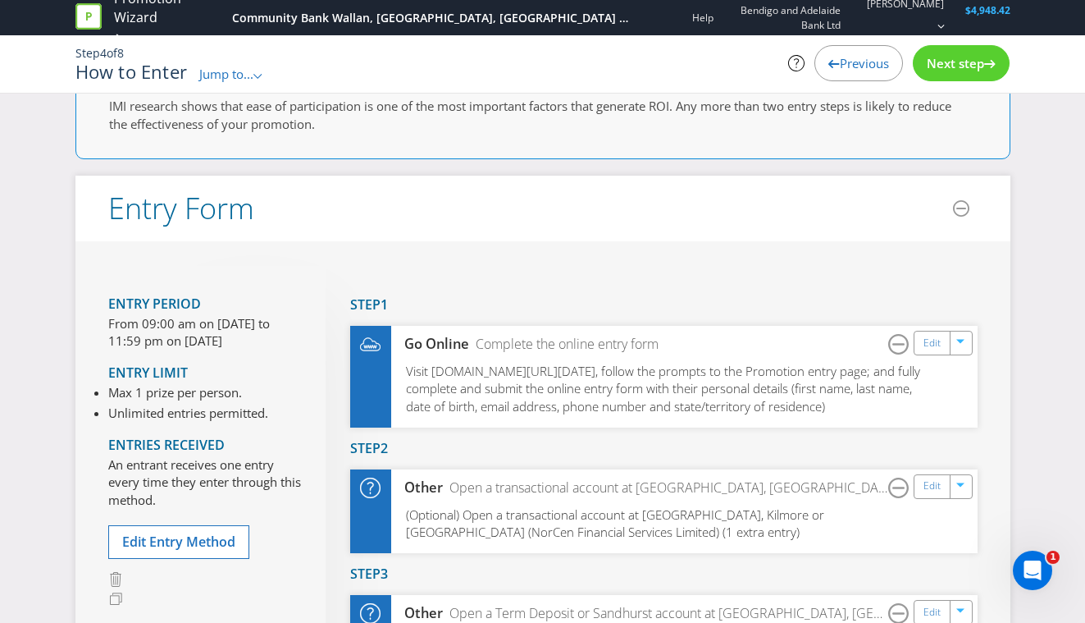
scroll to position [161, 0]
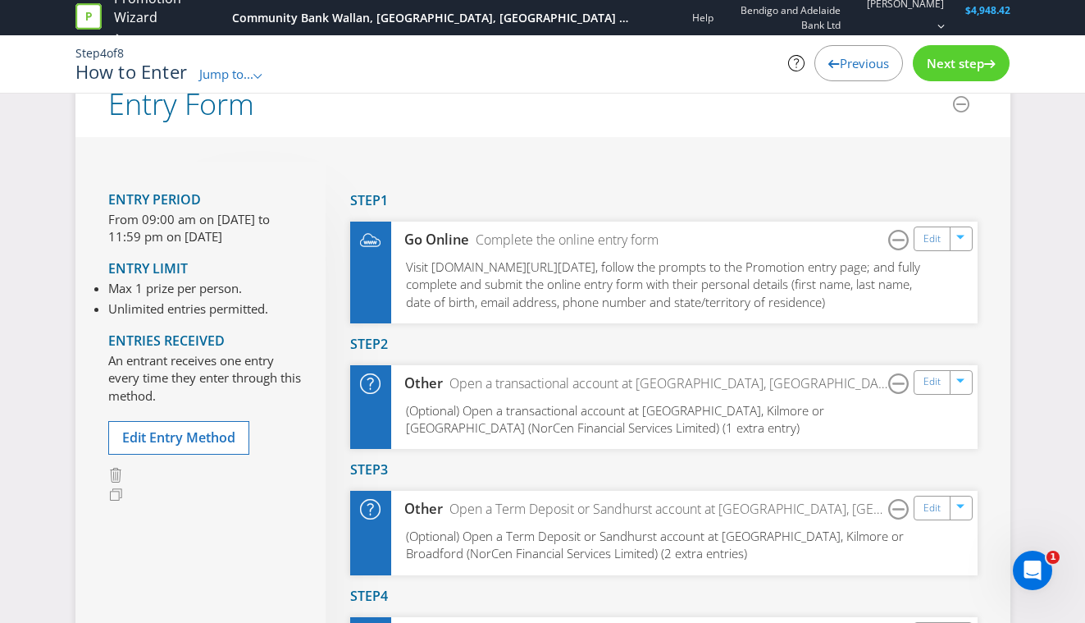
click at [959, 70] on span "Next step" at bounding box center [955, 63] width 57 height 16
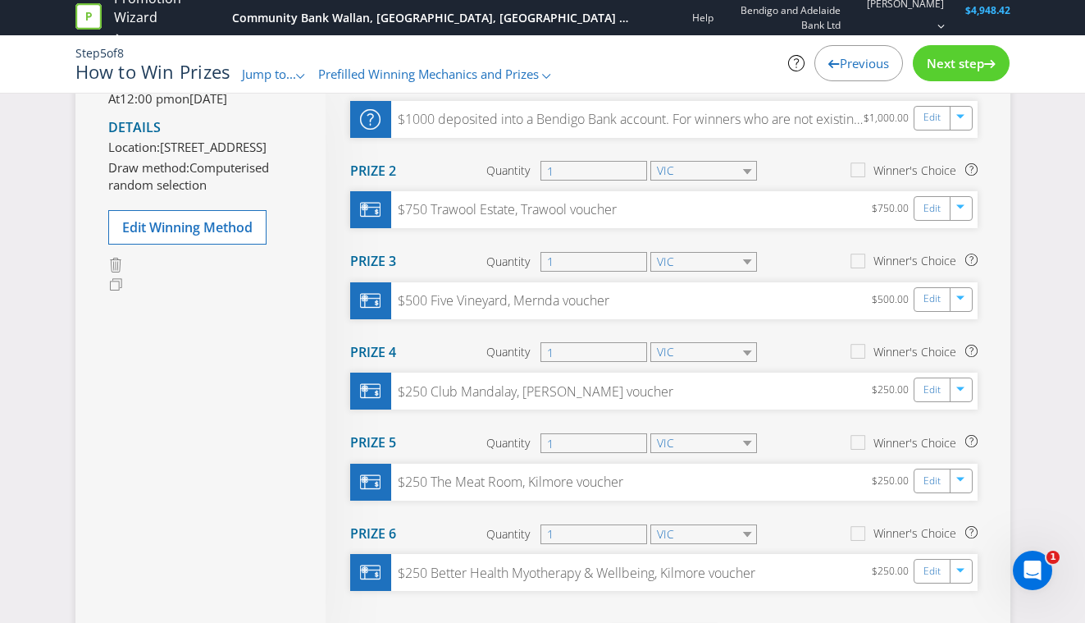
click at [959, 70] on span "Next step" at bounding box center [955, 63] width 57 height 16
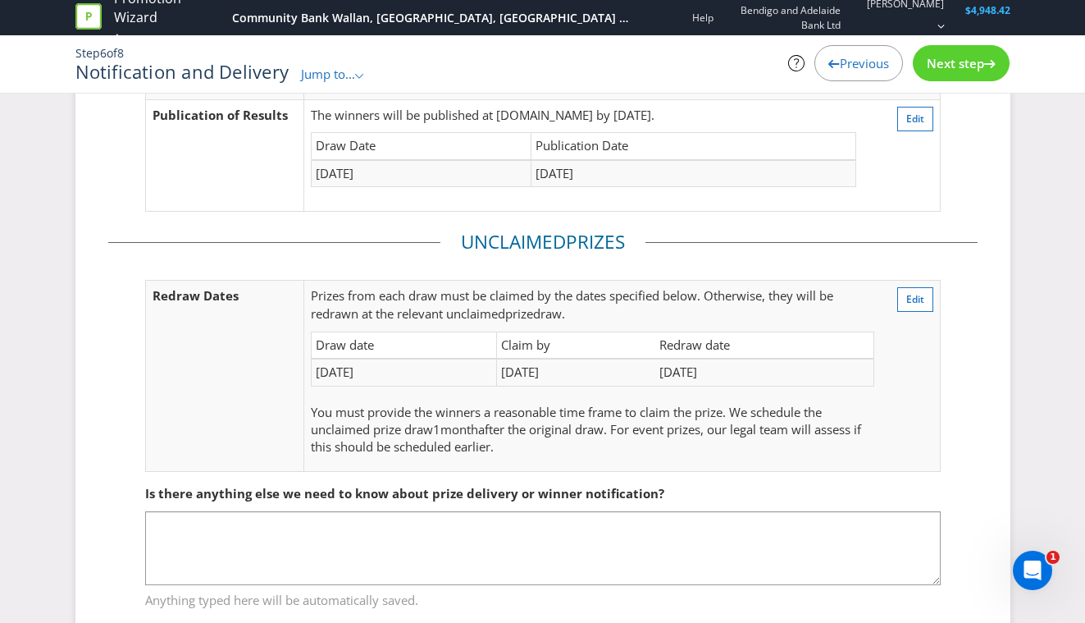
click at [959, 70] on span "Next step" at bounding box center [955, 63] width 57 height 16
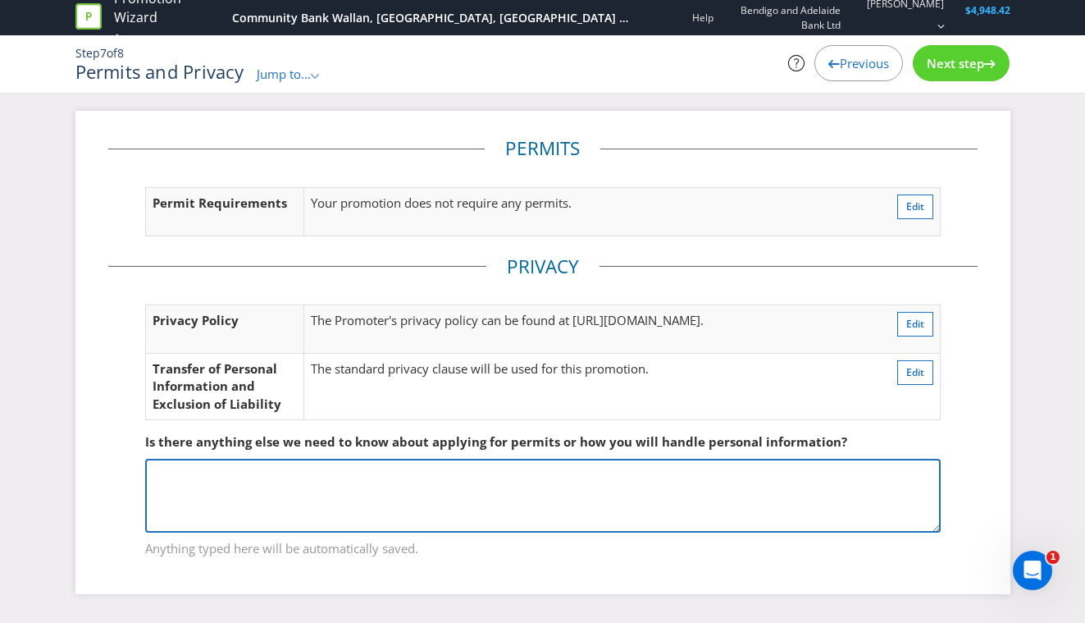
click at [404, 488] on textarea at bounding box center [543, 496] width 796 height 74
paste textarea "Upon filling out the initial entry form online, we will be collecting their ema…"
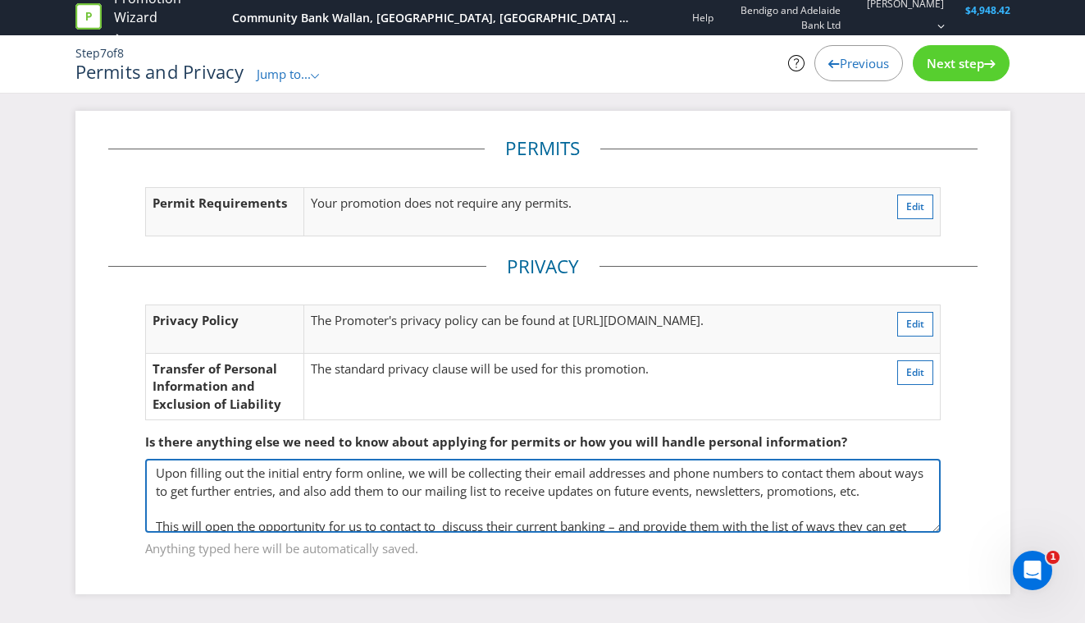
scroll to position [25, 0]
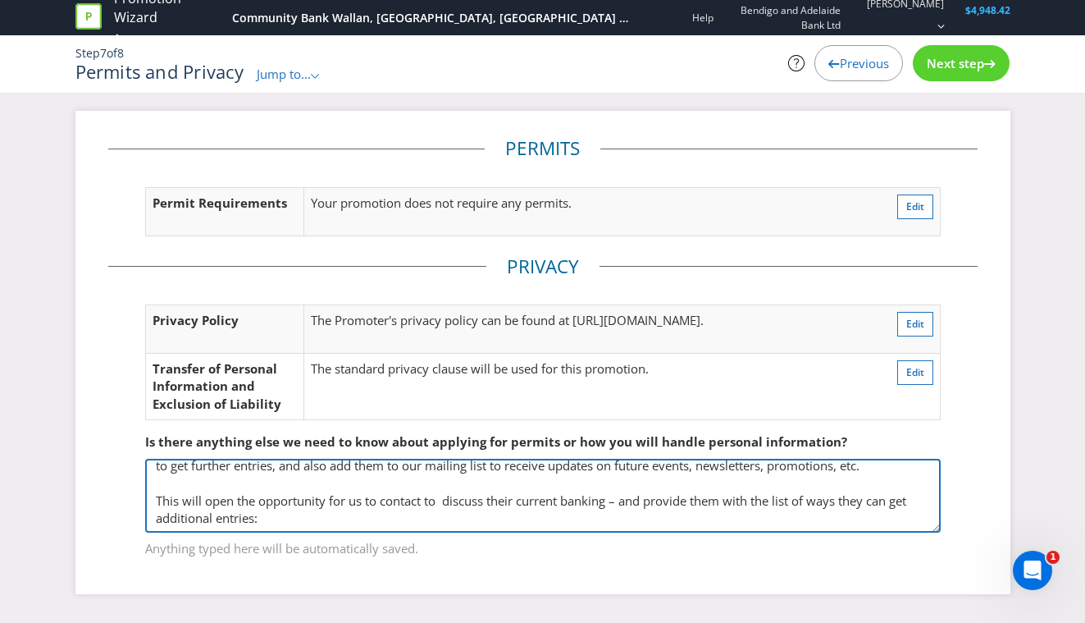
drag, startPoint x: 281, startPoint y: 520, endPoint x: 163, endPoint y: 486, distance: 123.0
click at [163, 486] on textarea "Upon filling out the initial entry form online, we will be collecting their ema…" at bounding box center [543, 496] width 796 height 74
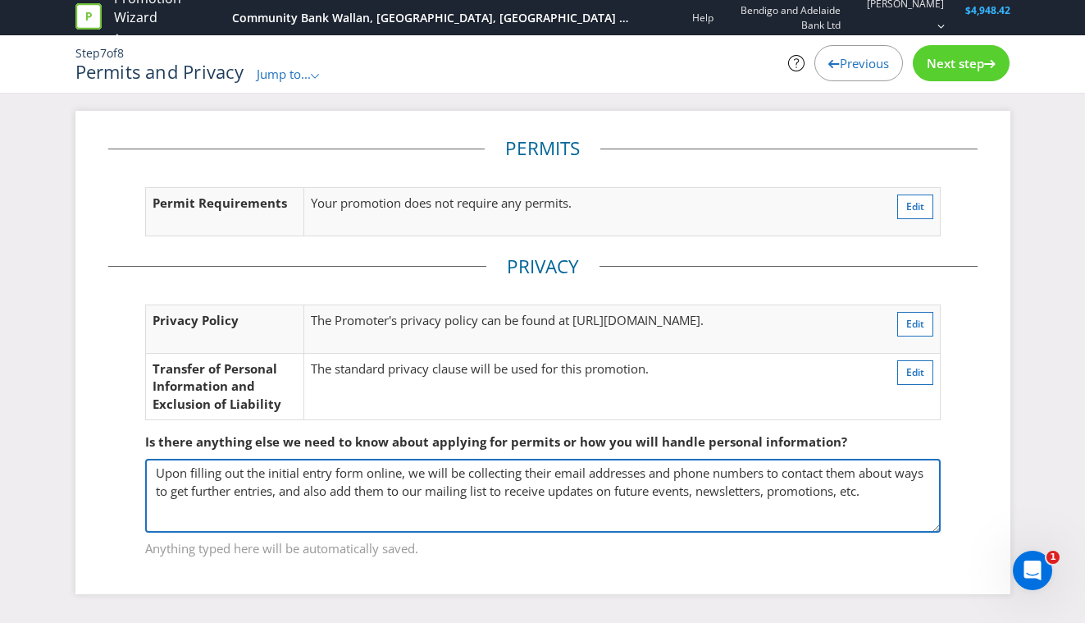
scroll to position [0, 0]
type textarea "Upon filling out the initial entry form online, we will be collecting their ema…"
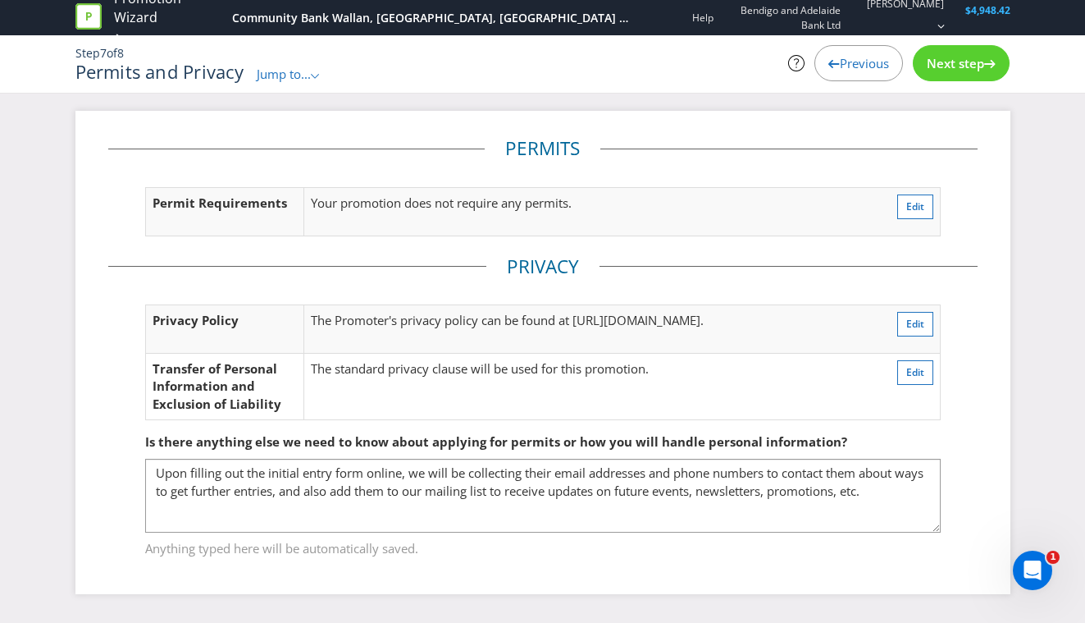
click at [956, 53] on div "Next step" at bounding box center [961, 63] width 97 height 36
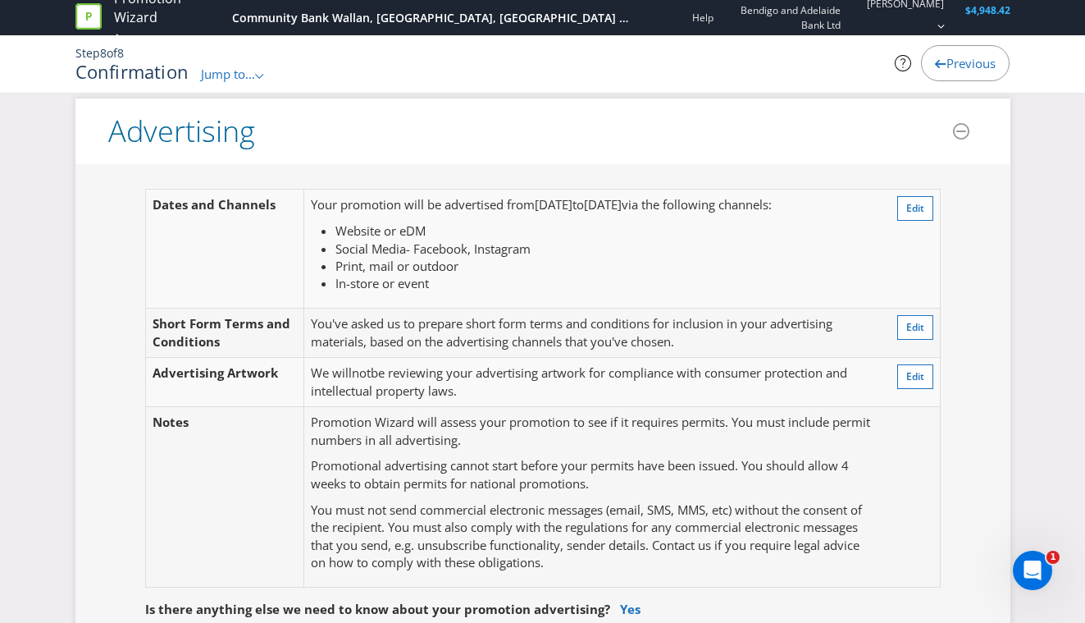
scroll to position [419, 0]
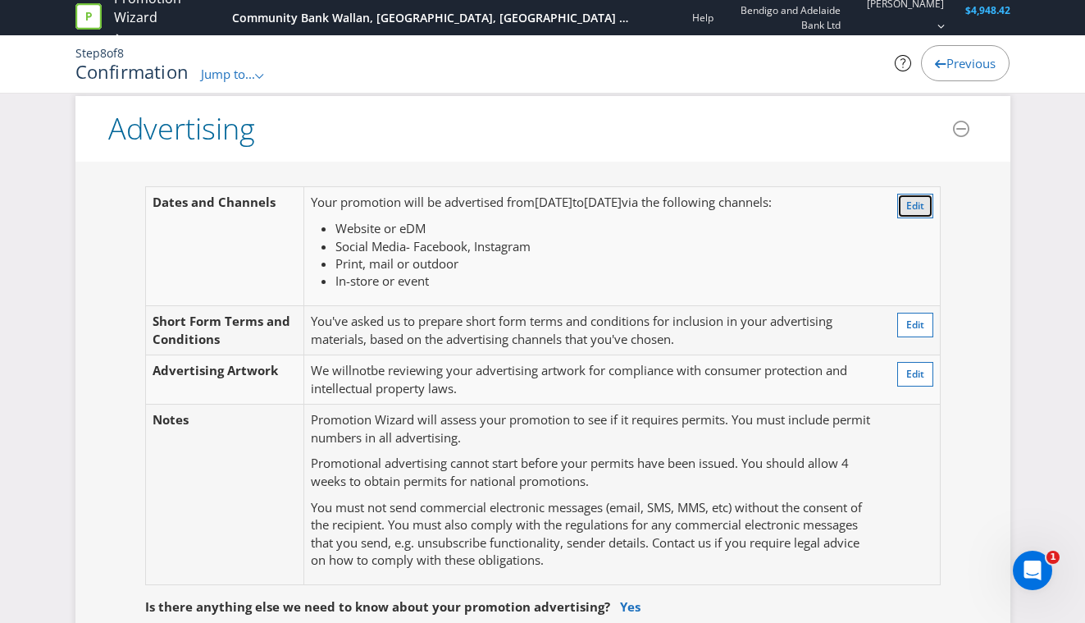
click at [903, 203] on button "Edit" at bounding box center [915, 206] width 36 height 25
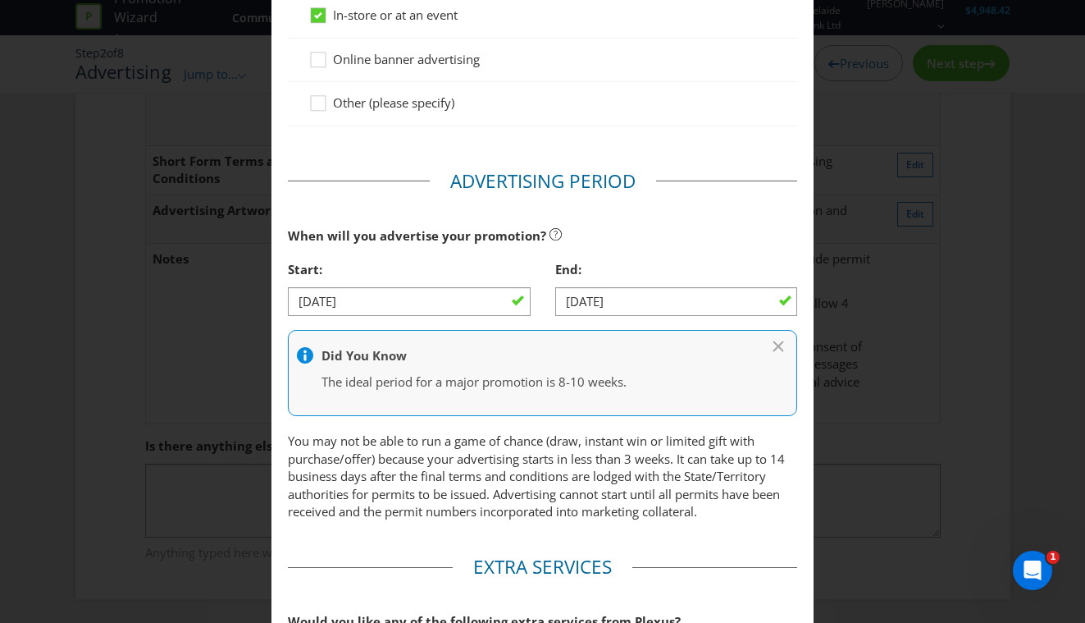
scroll to position [582, 0]
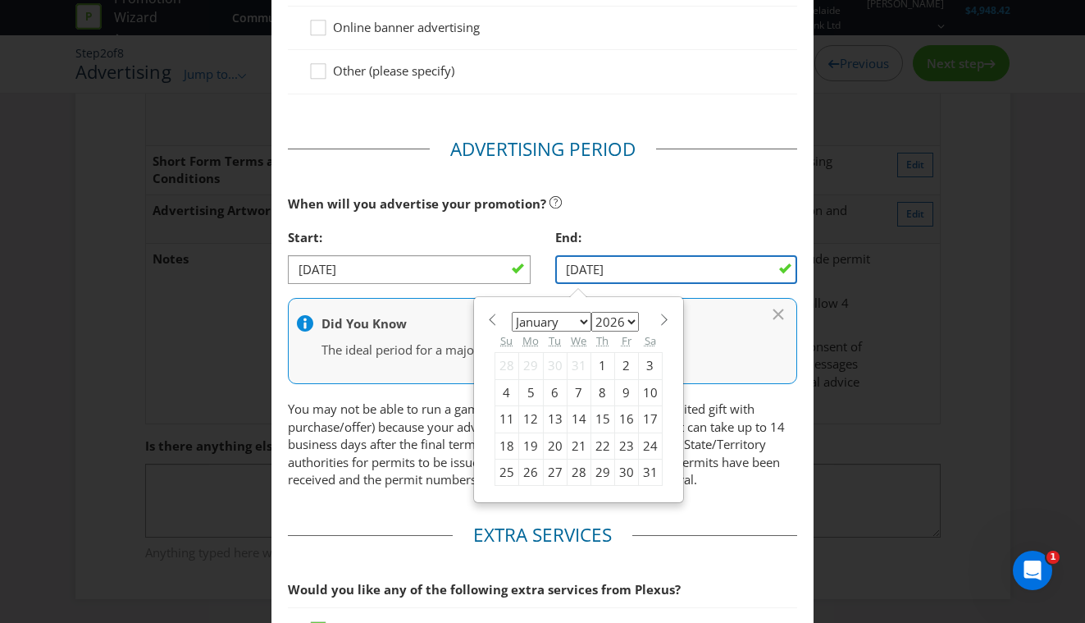
click at [577, 270] on input "[DATE]" at bounding box center [676, 269] width 243 height 29
click at [582, 394] on div "7" at bounding box center [579, 392] width 24 height 26
type input "[DATE]"
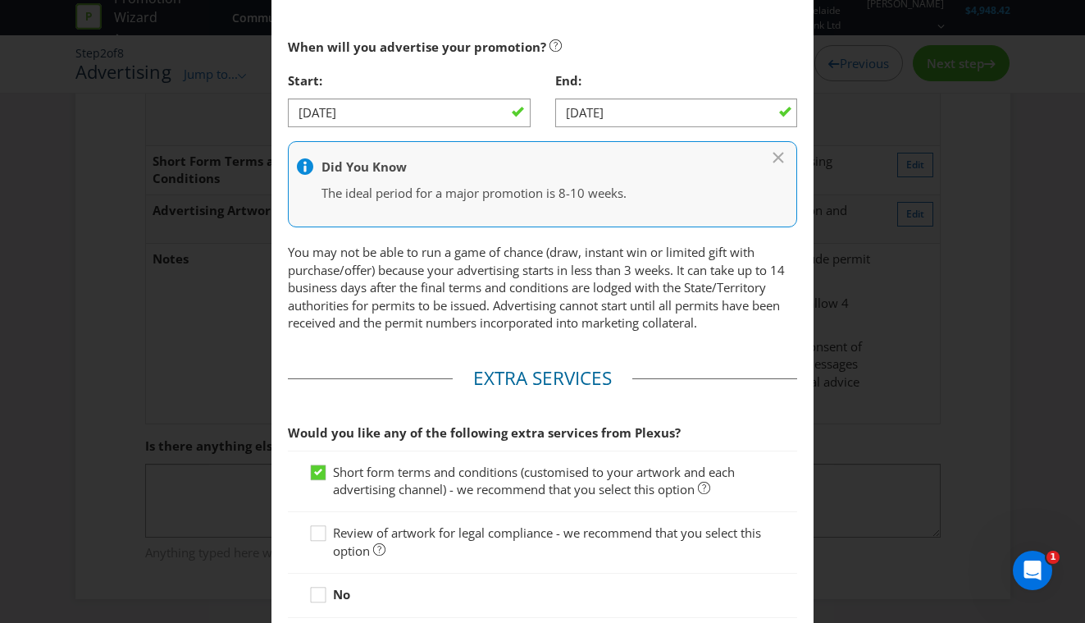
scroll to position [865, 0]
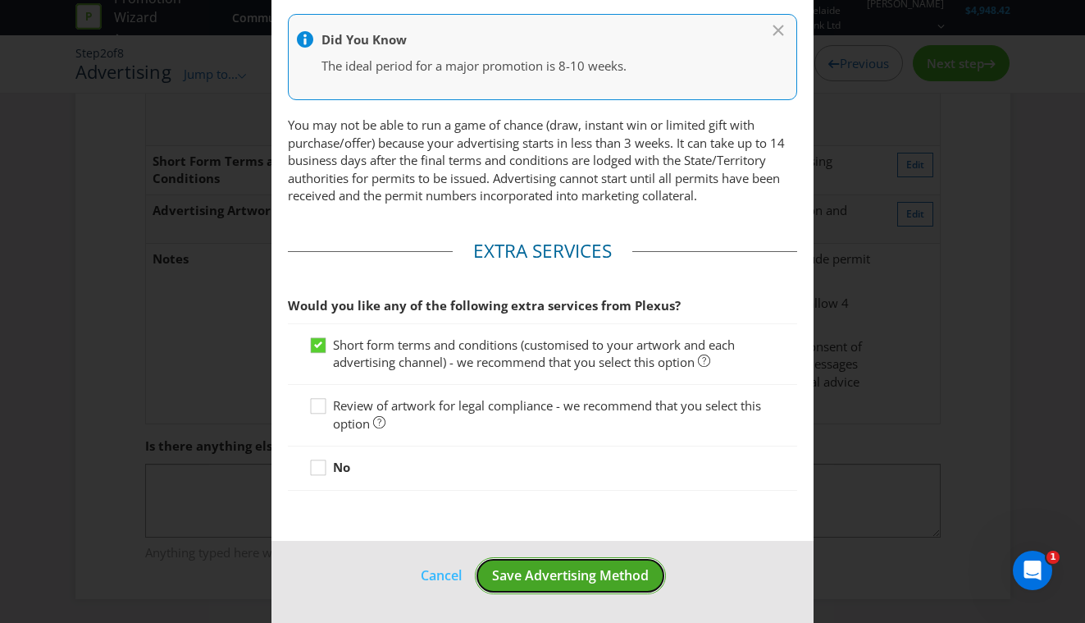
click at [568, 573] on span "Save Advertising Method" at bounding box center [570, 575] width 157 height 18
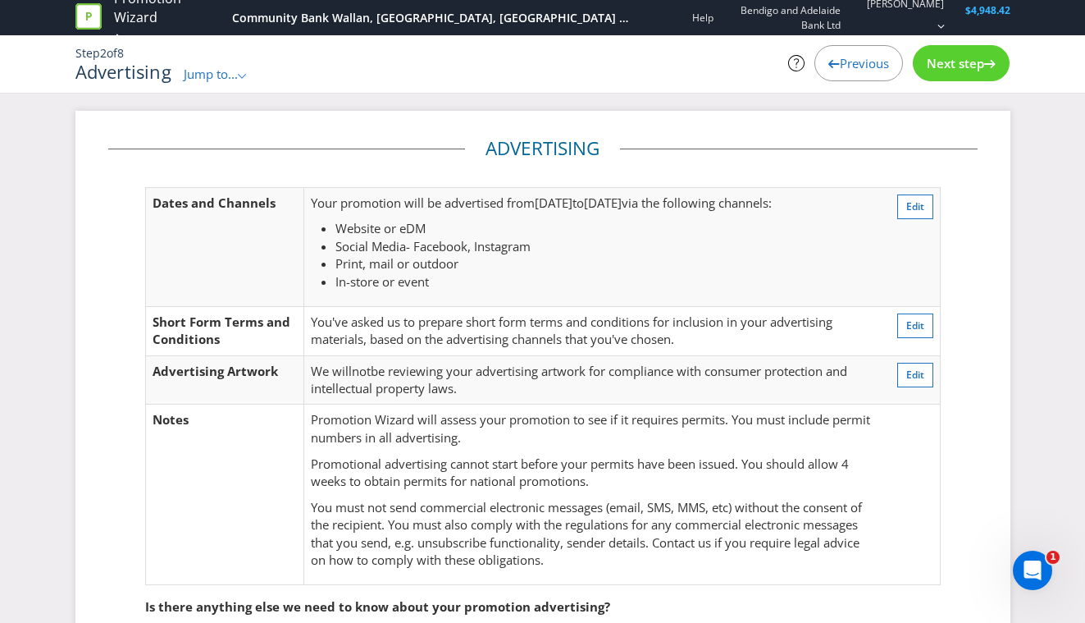
click at [929, 63] on span "Next step" at bounding box center [955, 63] width 57 height 16
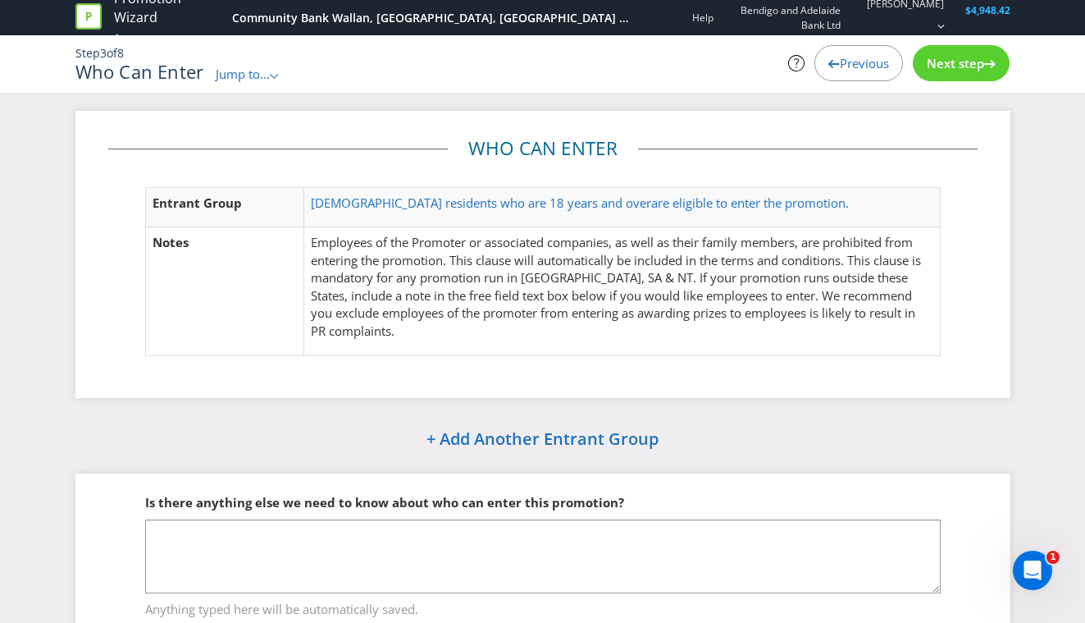
click at [952, 63] on span "Next step" at bounding box center [955, 63] width 57 height 16
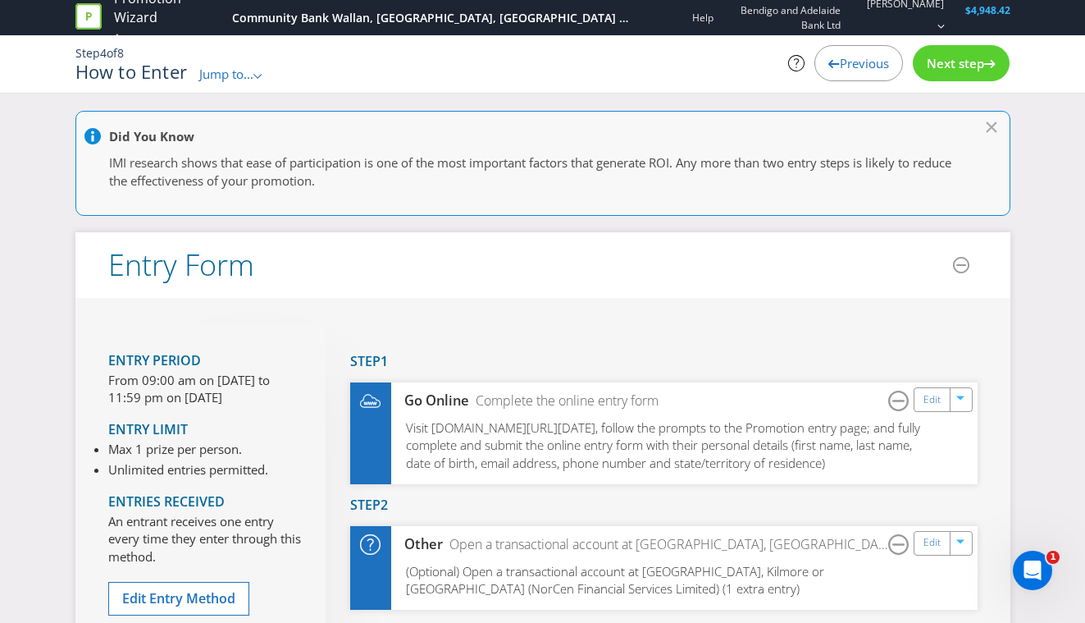
click at [952, 63] on span "Next step" at bounding box center [955, 63] width 57 height 16
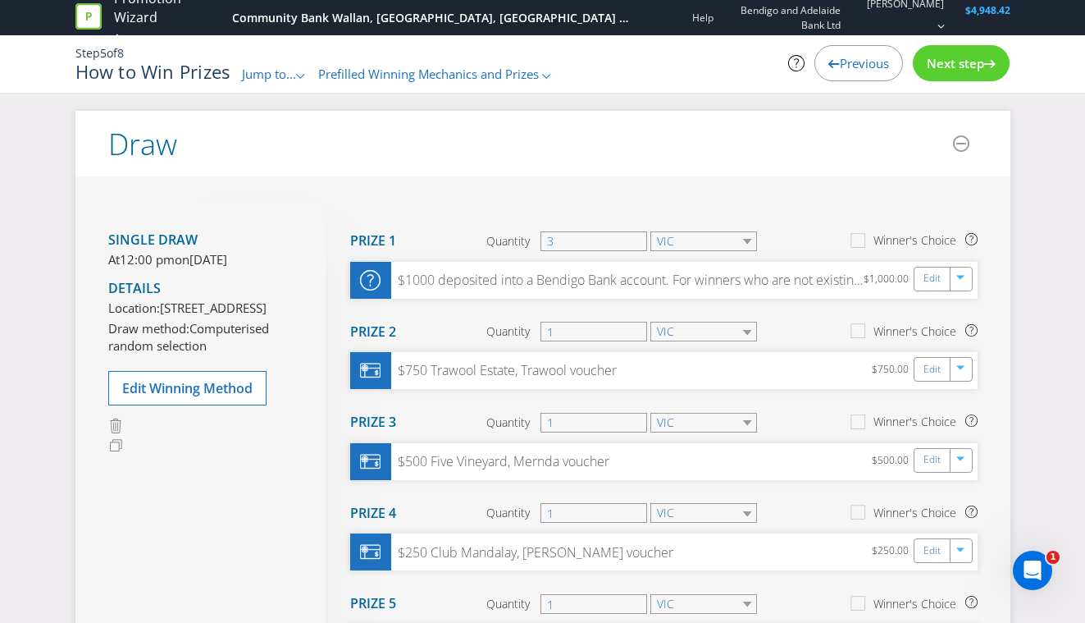
click at [973, 58] on span "Next step" at bounding box center [955, 63] width 57 height 16
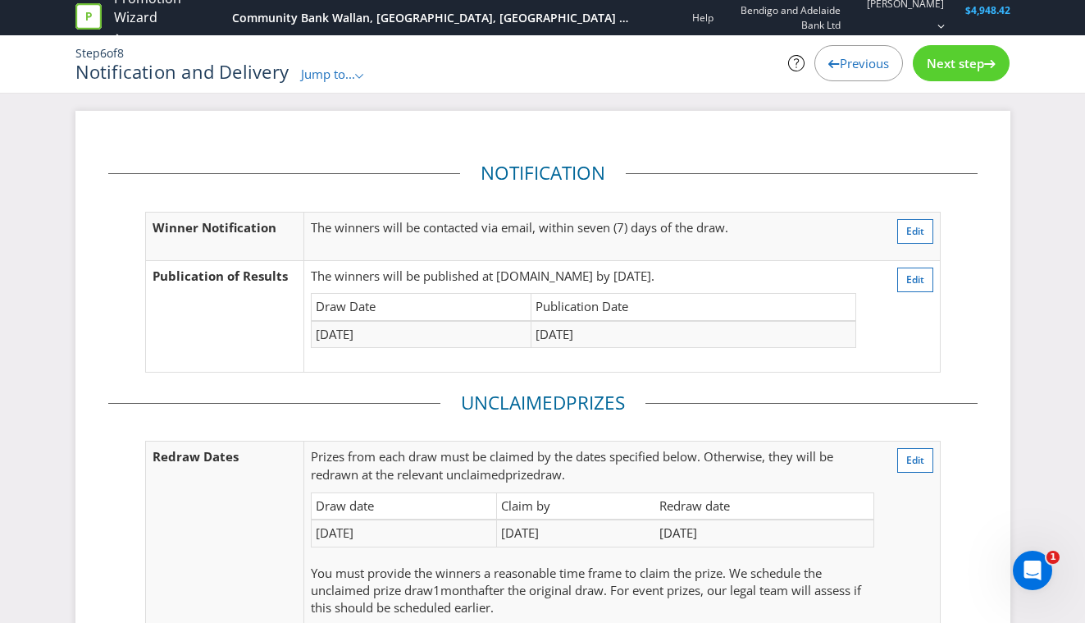
click at [860, 67] on span "Previous" at bounding box center [864, 63] width 49 height 16
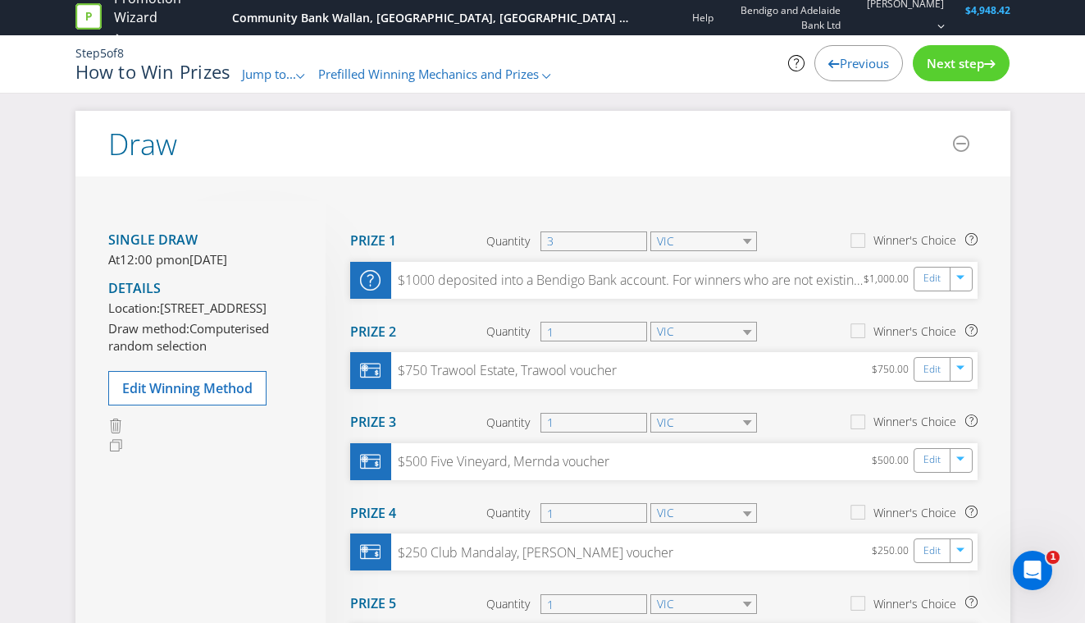
click at [958, 62] on span "Next step" at bounding box center [955, 63] width 57 height 16
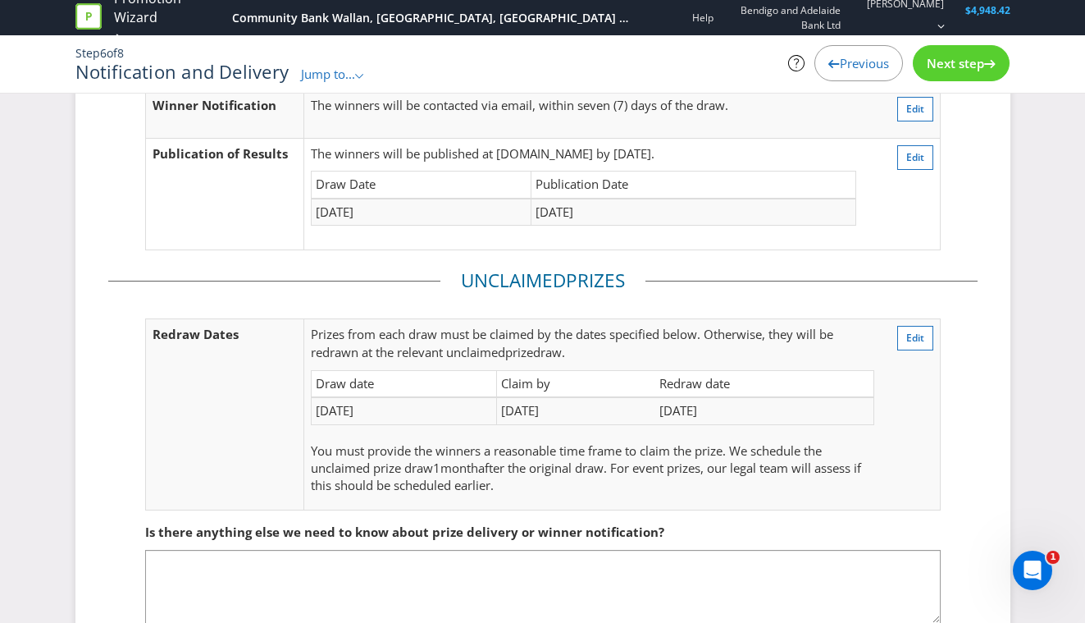
scroll to position [208, 0]
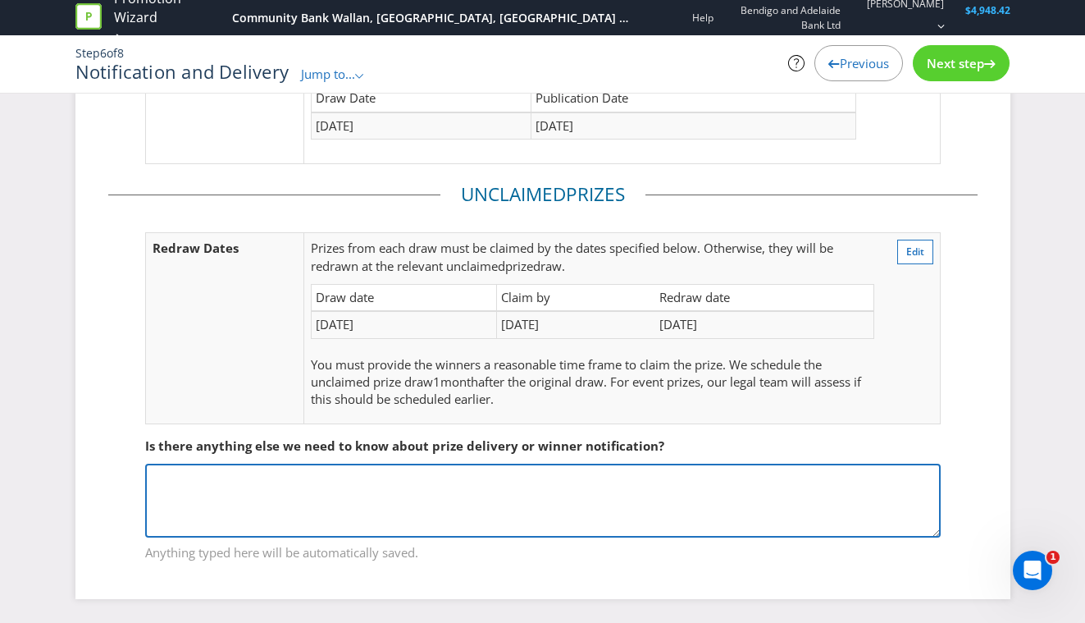
click at [403, 475] on textarea at bounding box center [543, 500] width 796 height 74
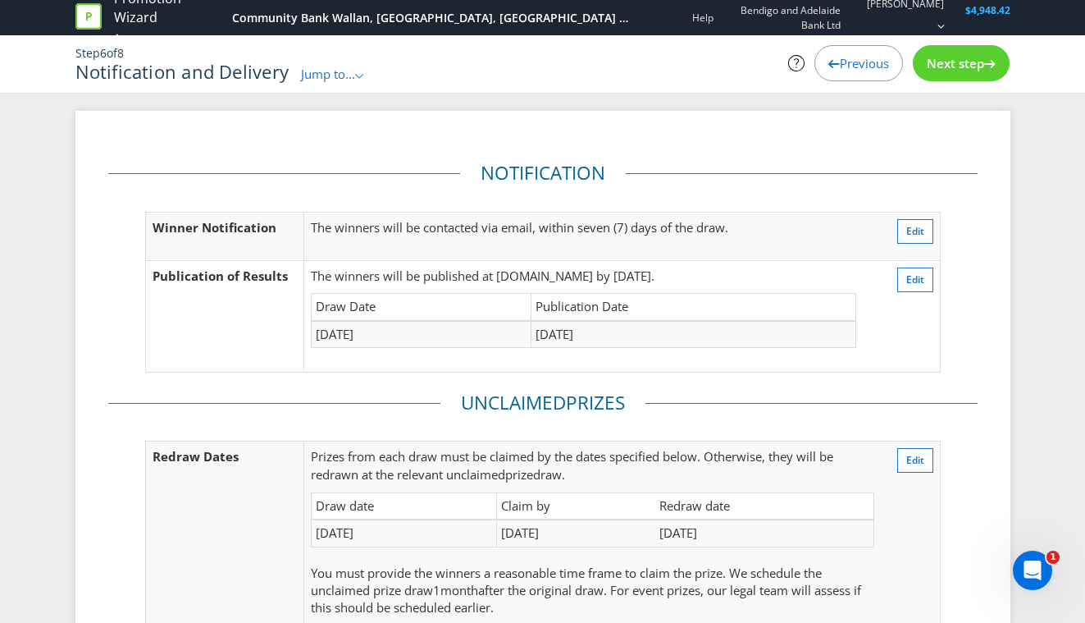
click at [957, 53] on div "Next step" at bounding box center [961, 63] width 97 height 36
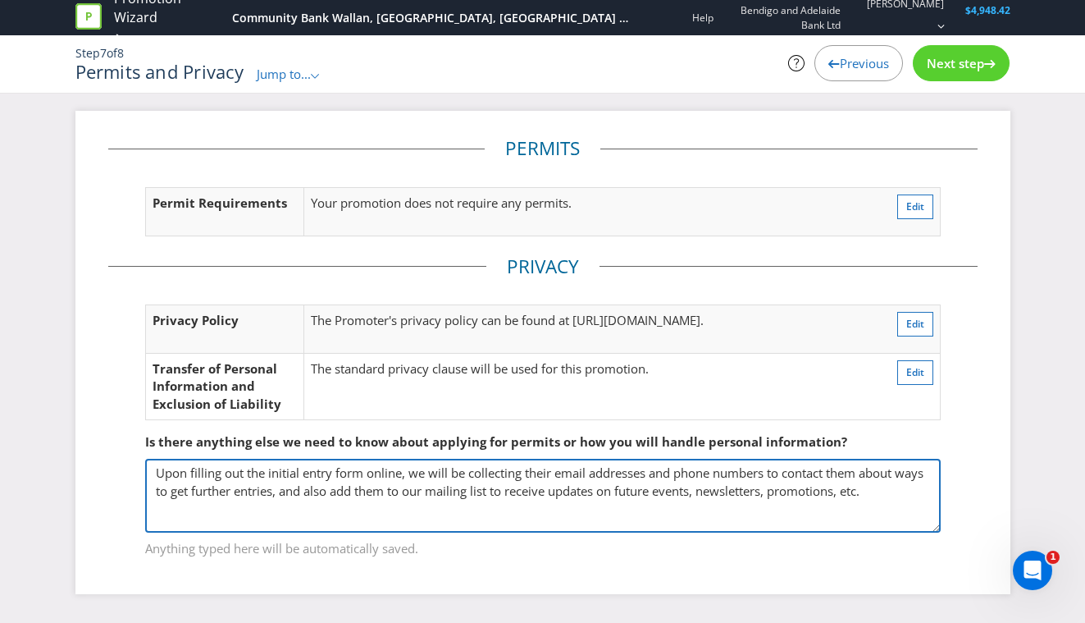
drag, startPoint x: 911, startPoint y: 495, endPoint x: 203, endPoint y: 480, distance: 707.3
click at [203, 480] on textarea "Upon filling out the initial entry form online, we will be collecting their ema…" at bounding box center [543, 496] width 796 height 74
click at [415, 482] on textarea "Upon filling out the initial entry form online, we will be collecting their ema…" at bounding box center [543, 496] width 796 height 74
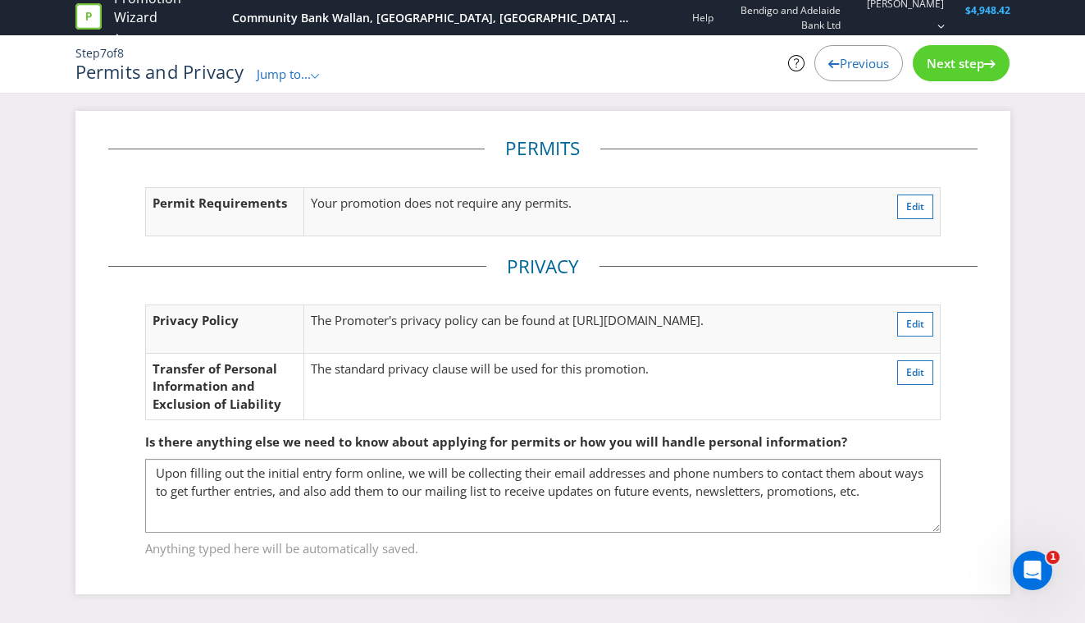
click at [959, 65] on span "Next step" at bounding box center [955, 63] width 57 height 16
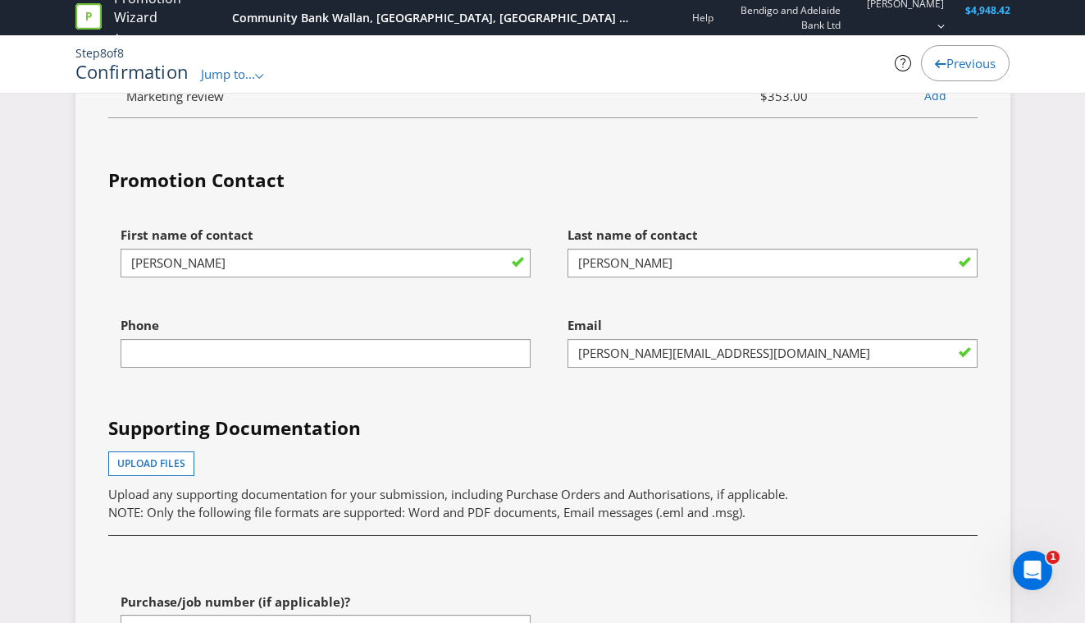
scroll to position [5406, 0]
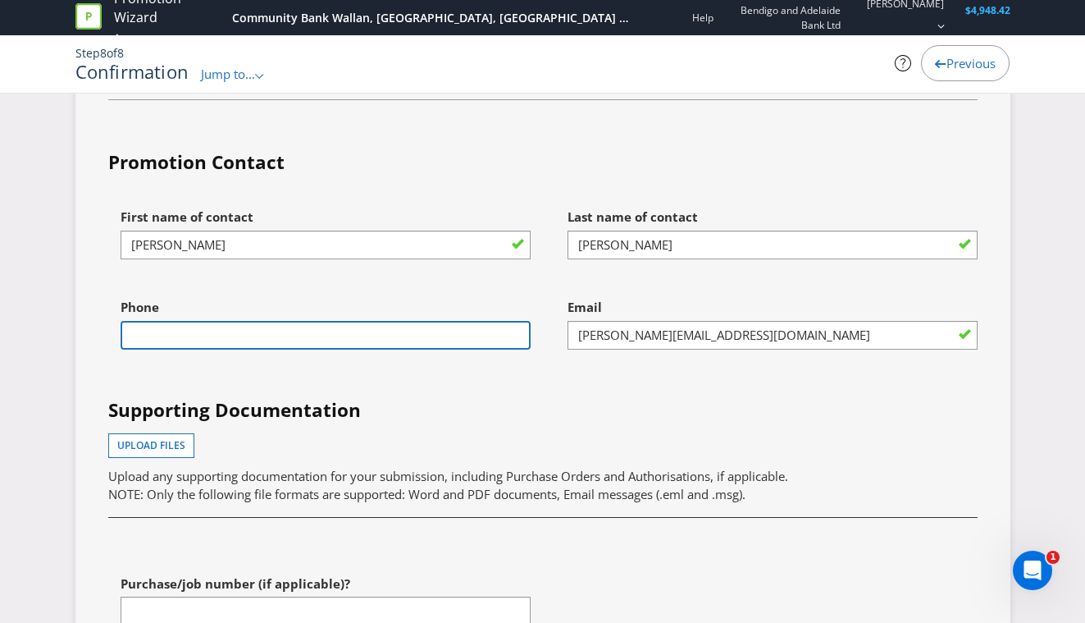
click at [435, 349] on input "text" at bounding box center [326, 335] width 410 height 29
type input "0477577006"
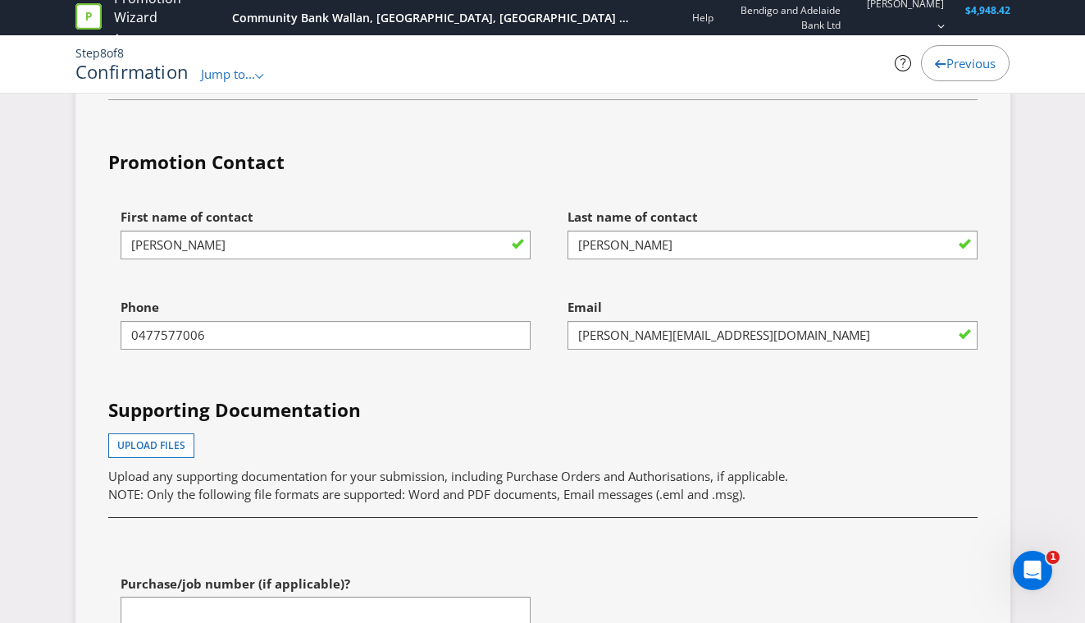
click at [363, 290] on div "First name of contact [PERSON_NAME]" at bounding box center [319, 245] width 447 height 90
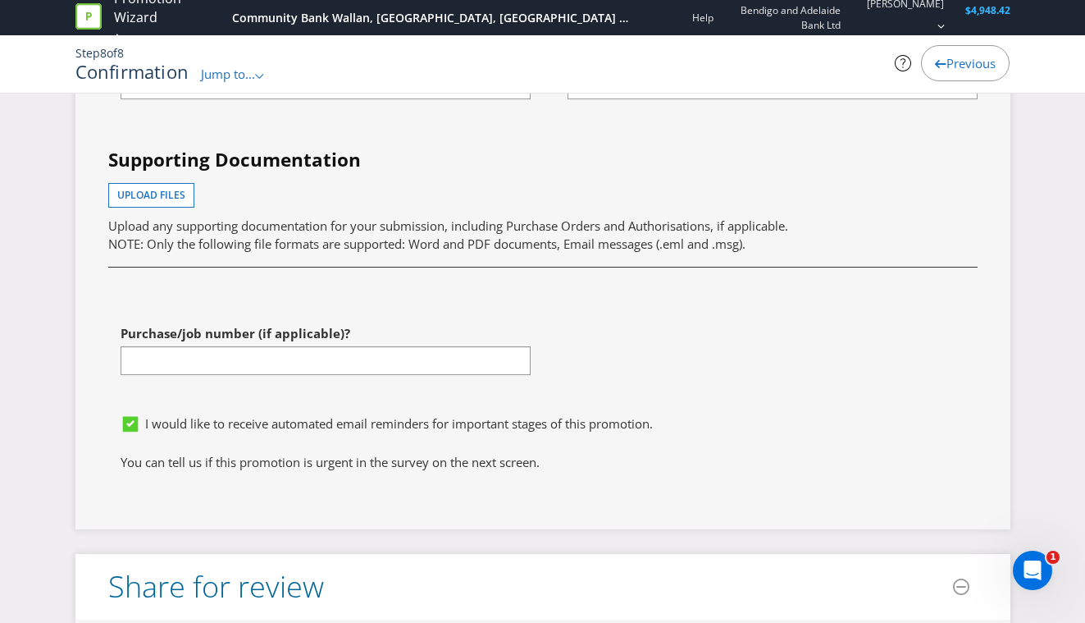
scroll to position [5660, 0]
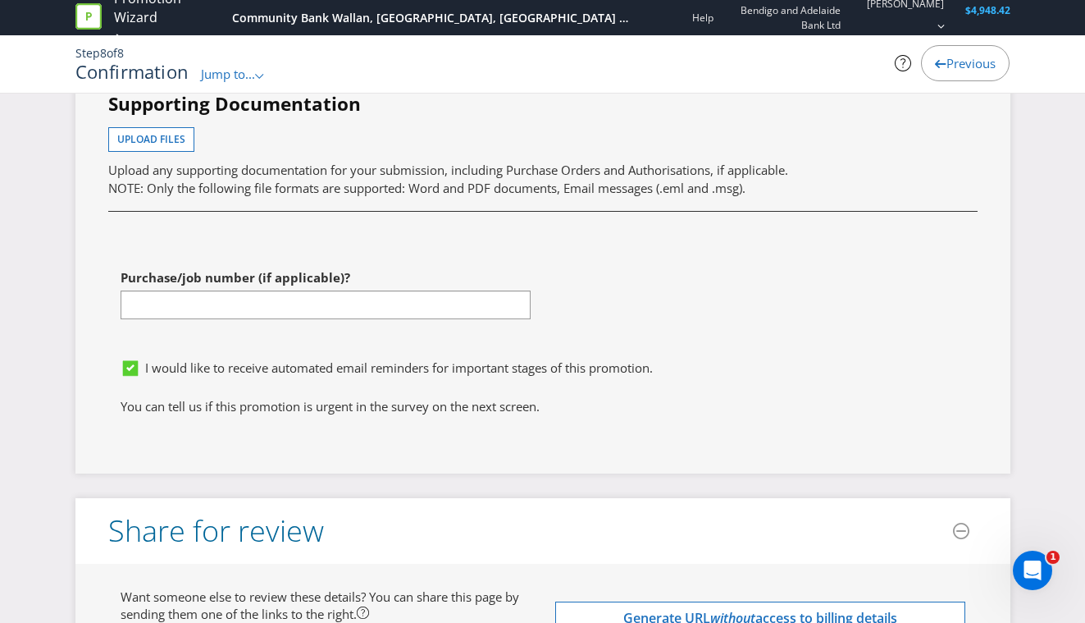
click at [386, 297] on div "Purchase/job number (if applicable)?" at bounding box center [326, 290] width 410 height 59
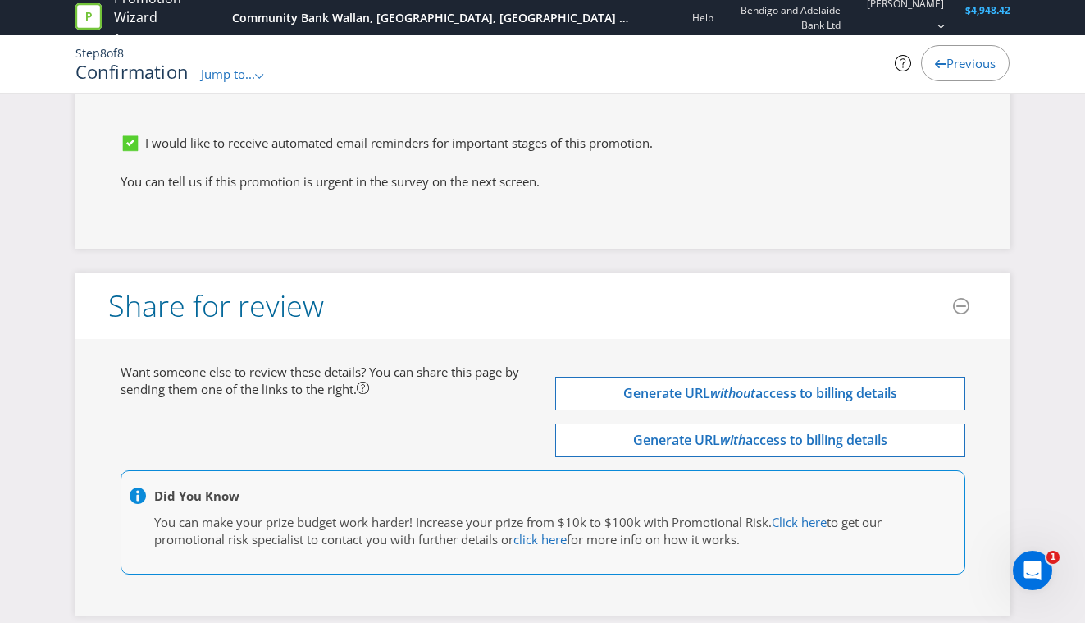
scroll to position [6048, 0]
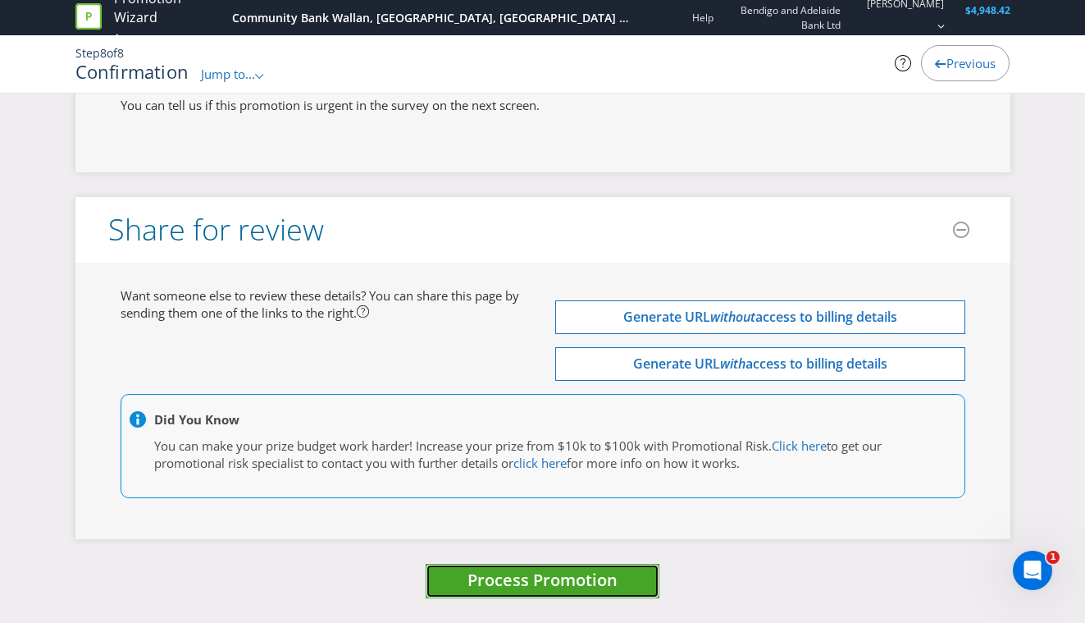
click at [504, 585] on span "Process Promotion" at bounding box center [543, 579] width 150 height 22
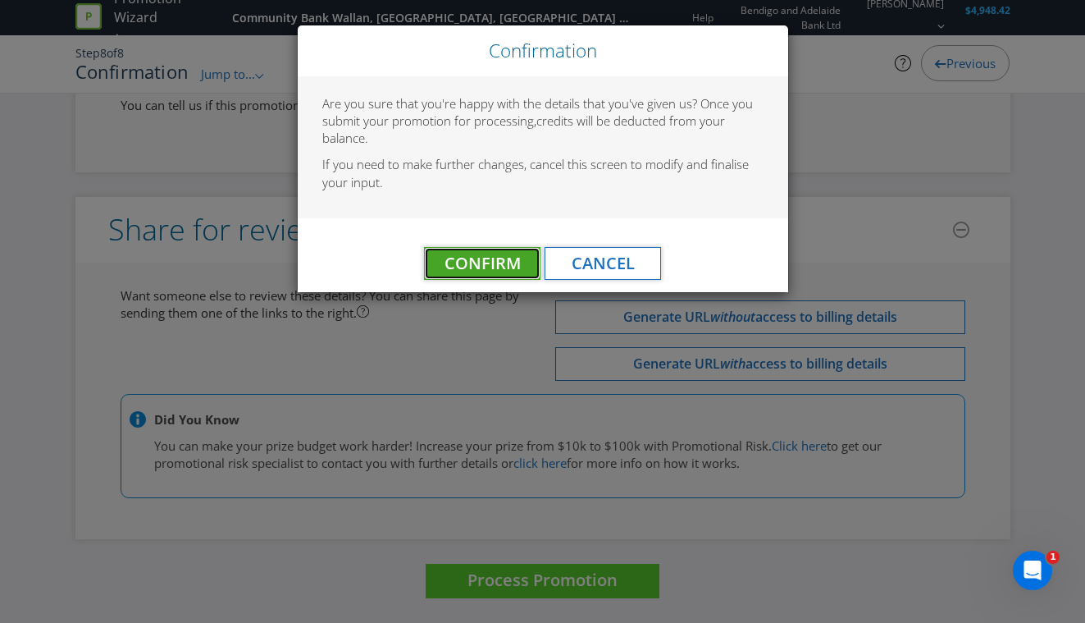
click at [476, 256] on span "Confirm" at bounding box center [483, 263] width 76 height 22
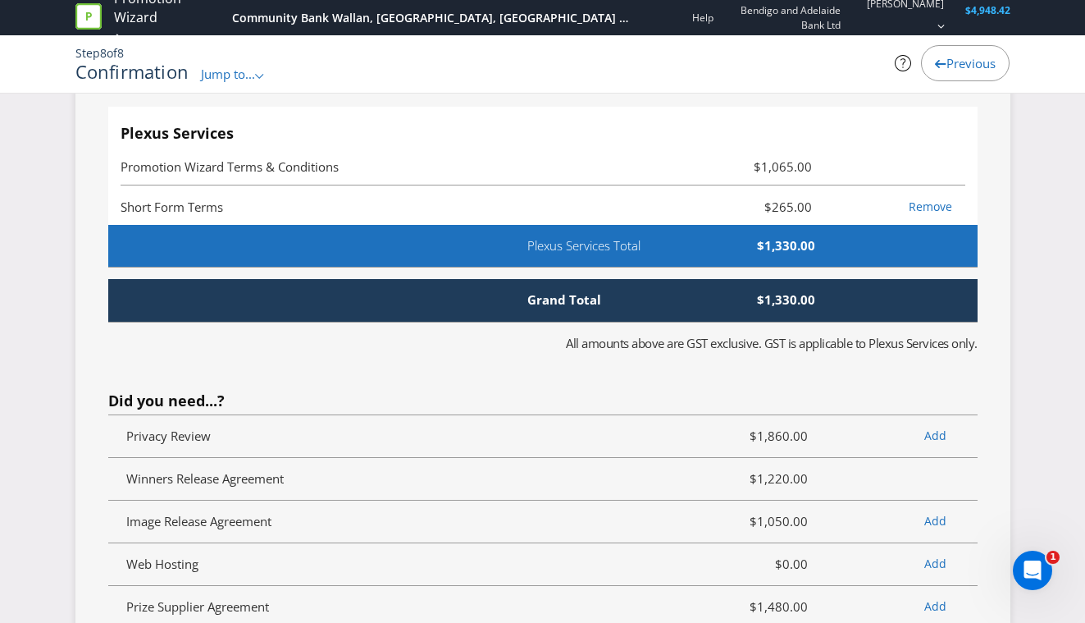
scroll to position [0, 0]
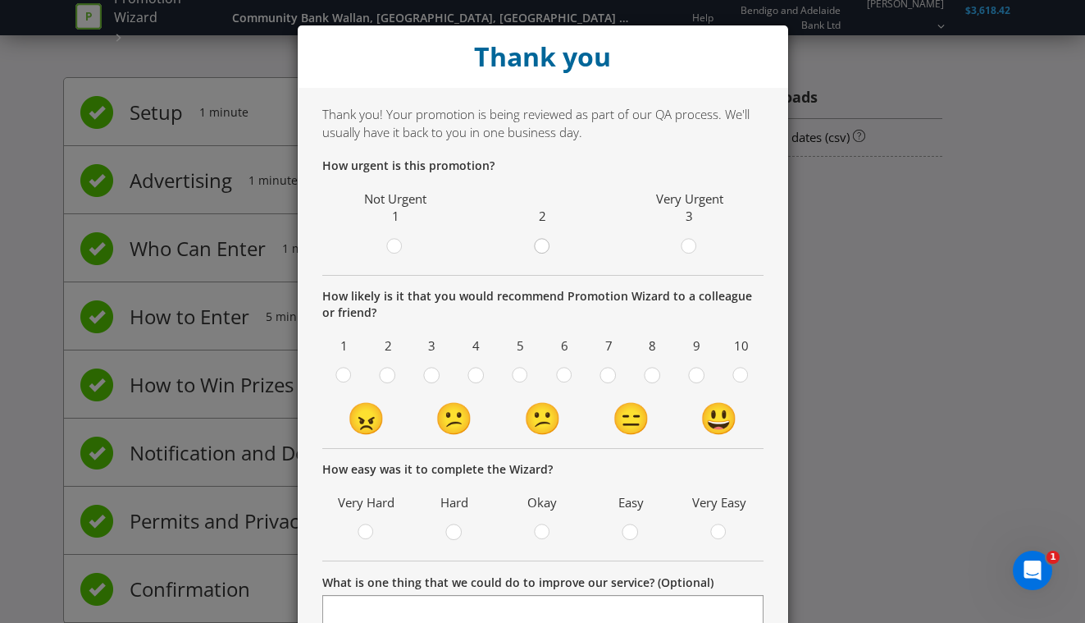
click at [545, 247] on circle at bounding box center [542, 246] width 15 height 15
click at [0, 0] on input "radio" at bounding box center [0, 0] width 0 height 0
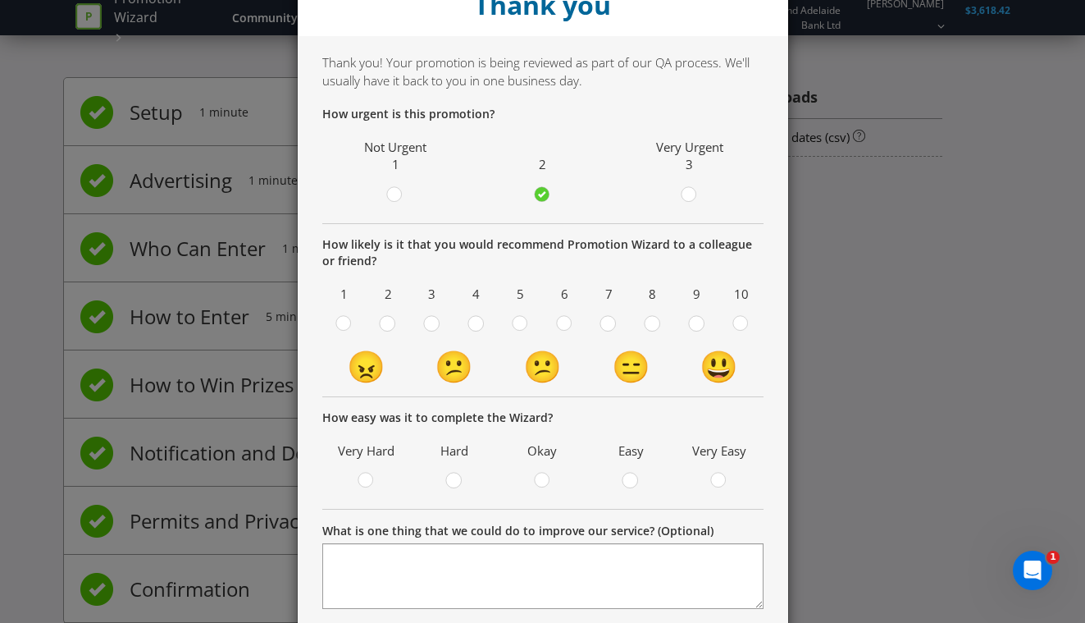
scroll to position [65, 0]
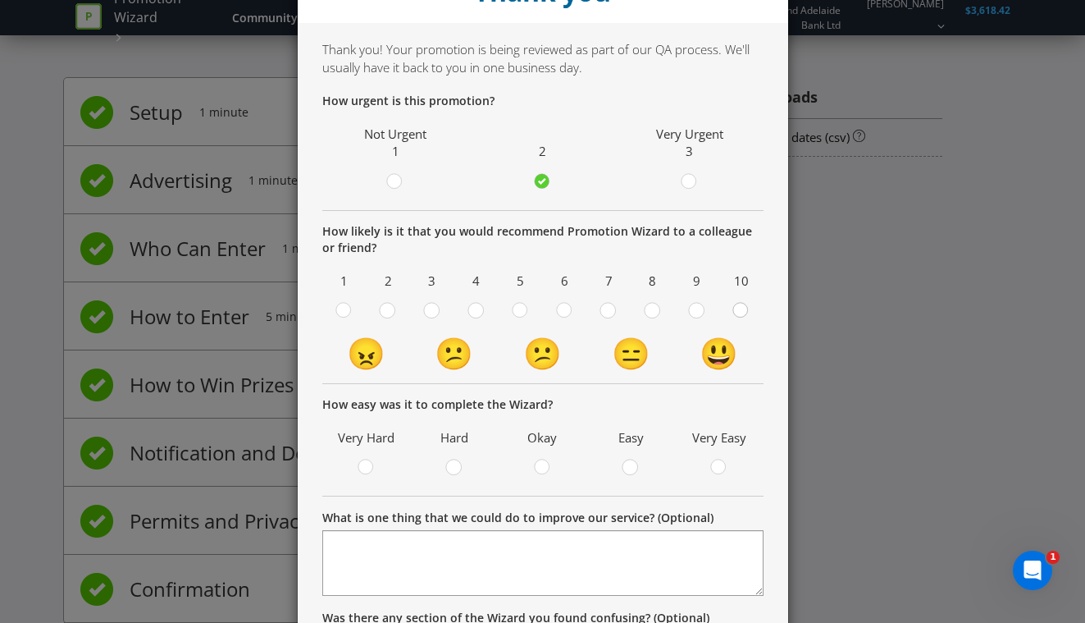
click at [741, 313] on circle at bounding box center [740, 310] width 15 height 15
click at [0, 0] on input "radio" at bounding box center [0, 0] width 0 height 0
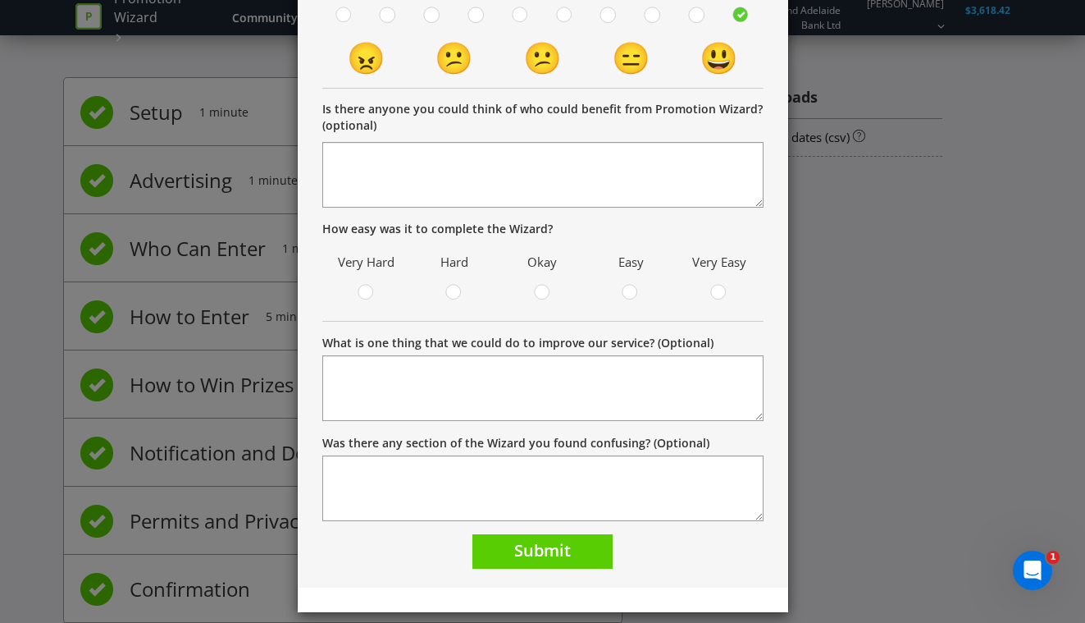
scroll to position [375, 0]
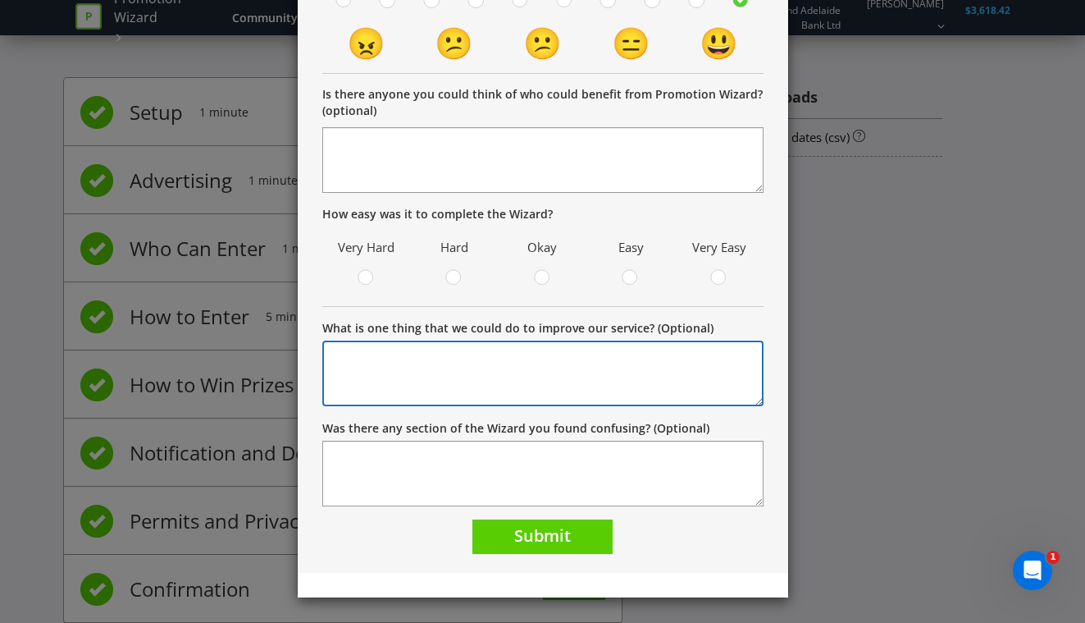
click at [511, 359] on textarea "What is one thing that we could do to improve our service? (Optional)" at bounding box center [542, 373] width 441 height 66
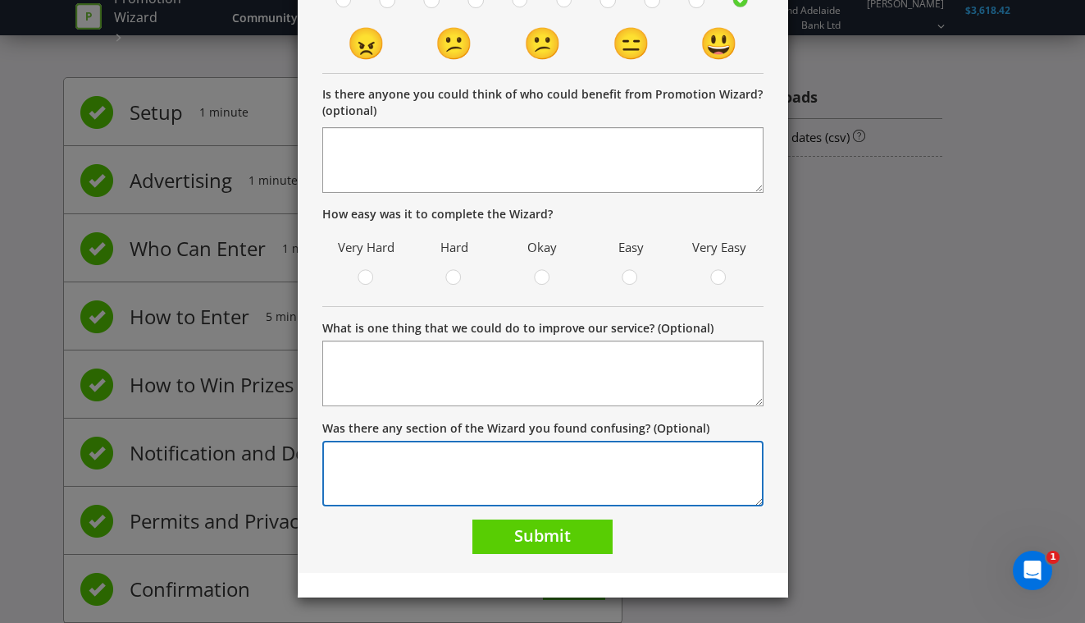
click at [473, 456] on textarea "Was there any section of the Wizard you found confusing? (Optional)" at bounding box center [542, 473] width 441 height 66
type textarea "No, it was very intuitive!"
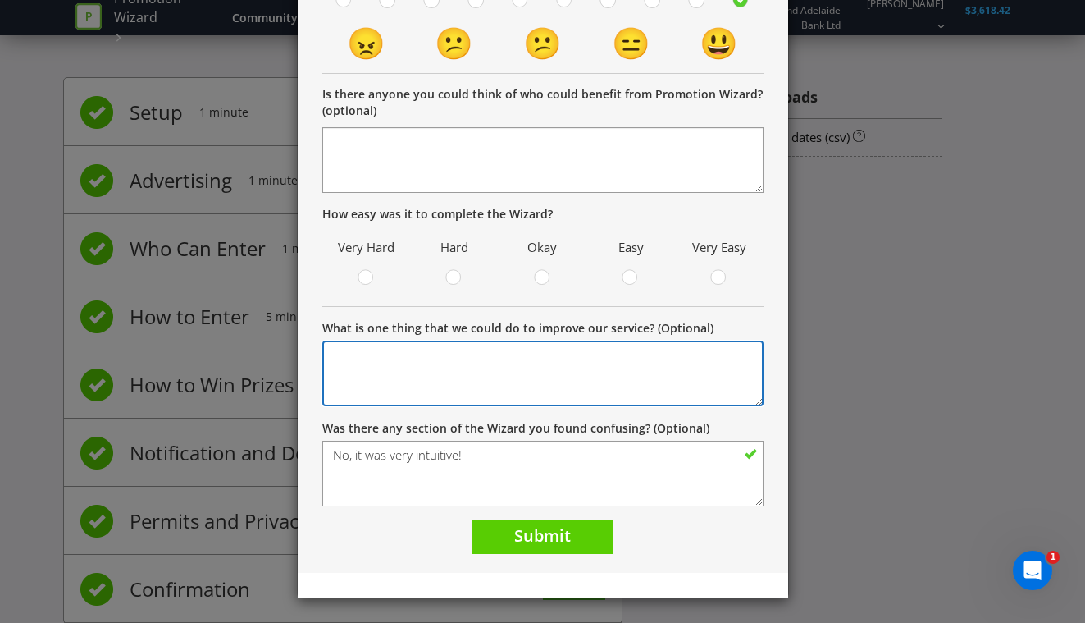
click at [497, 377] on textarea "What is one thing that we could do to improve our service? (Optional)" at bounding box center [542, 373] width 441 height 66
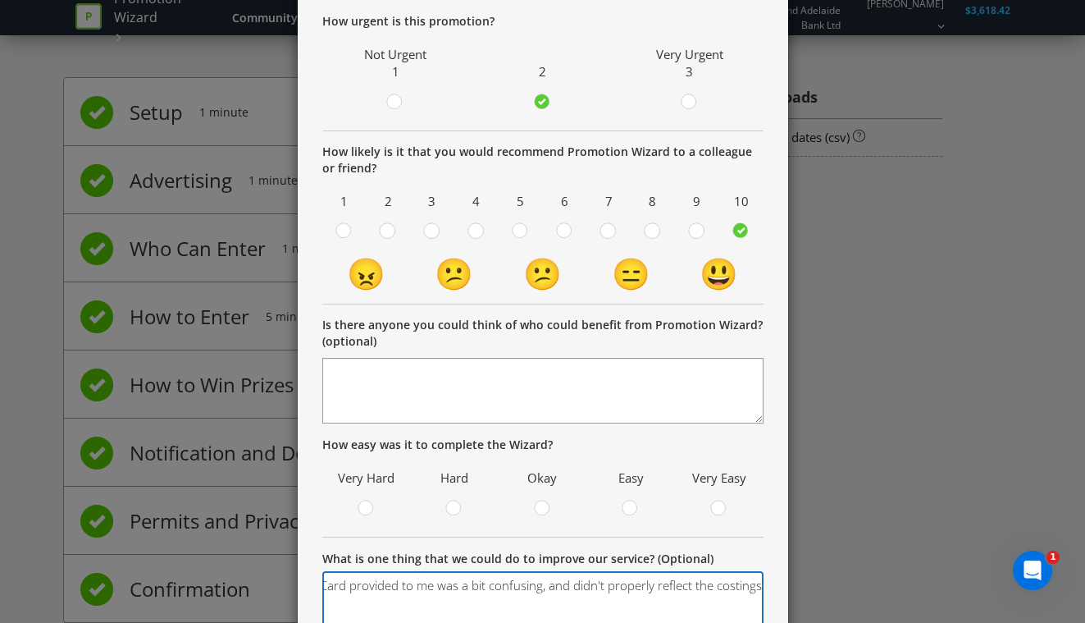
scroll to position [176, 0]
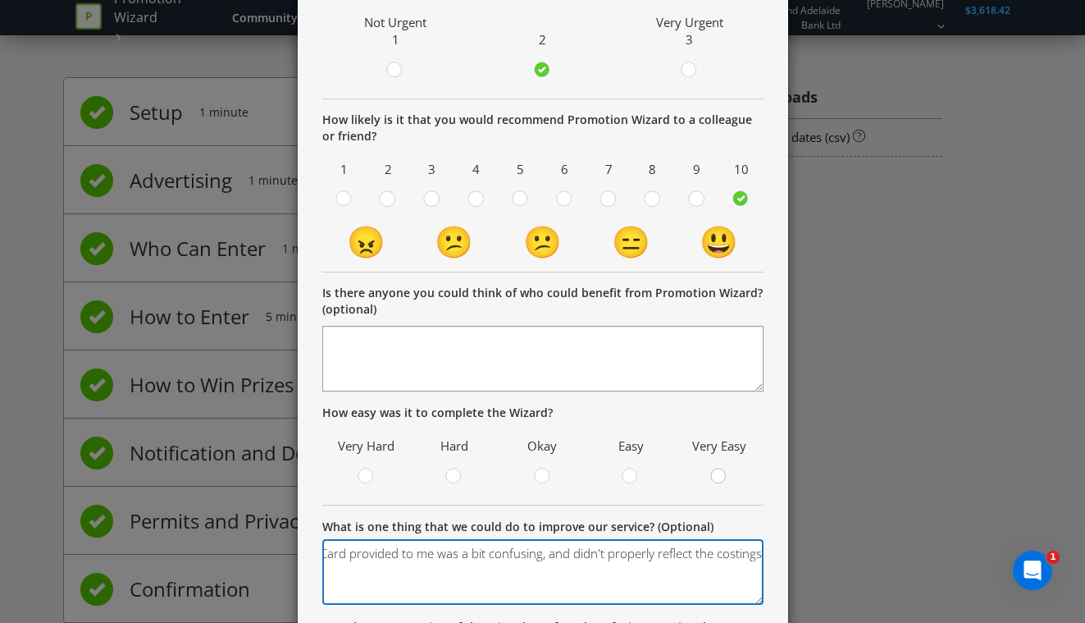
type textarea "The Rate Card provided to me was a bit confusing, and didn't properly reflect t…"
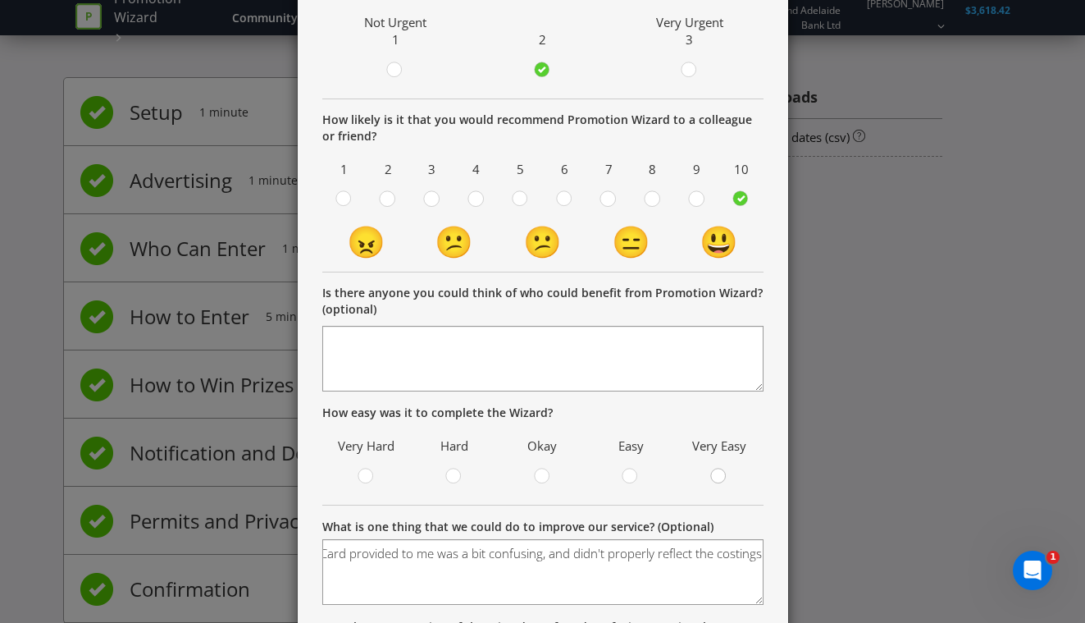
click at [716, 474] on div at bounding box center [719, 471] width 8 height 8
click at [0, 0] on input "radio" at bounding box center [0, 0] width 0 height 0
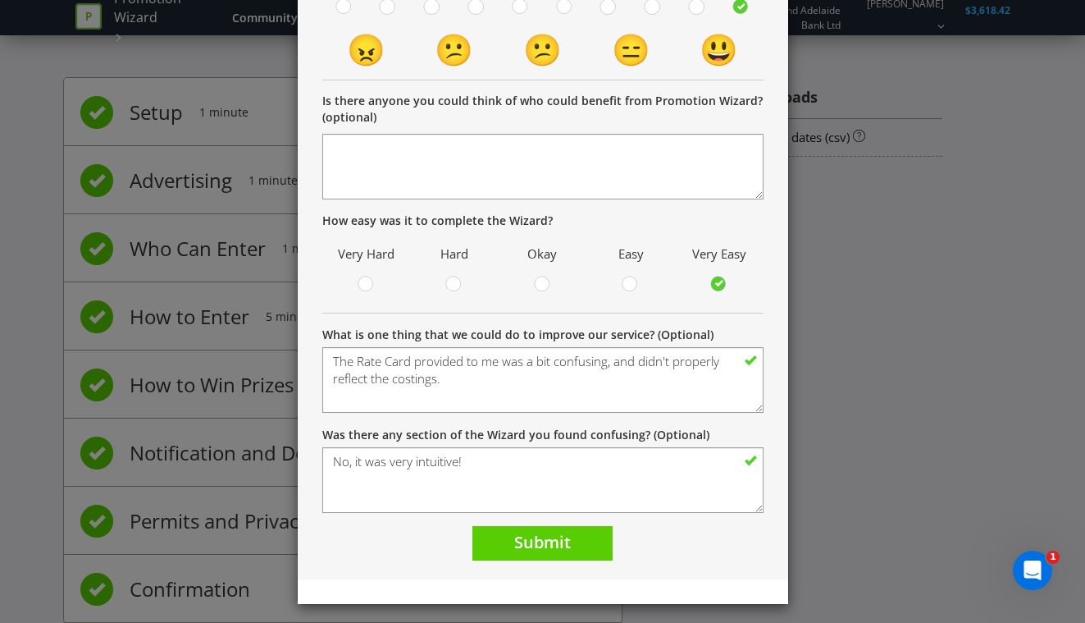
scroll to position [375, 0]
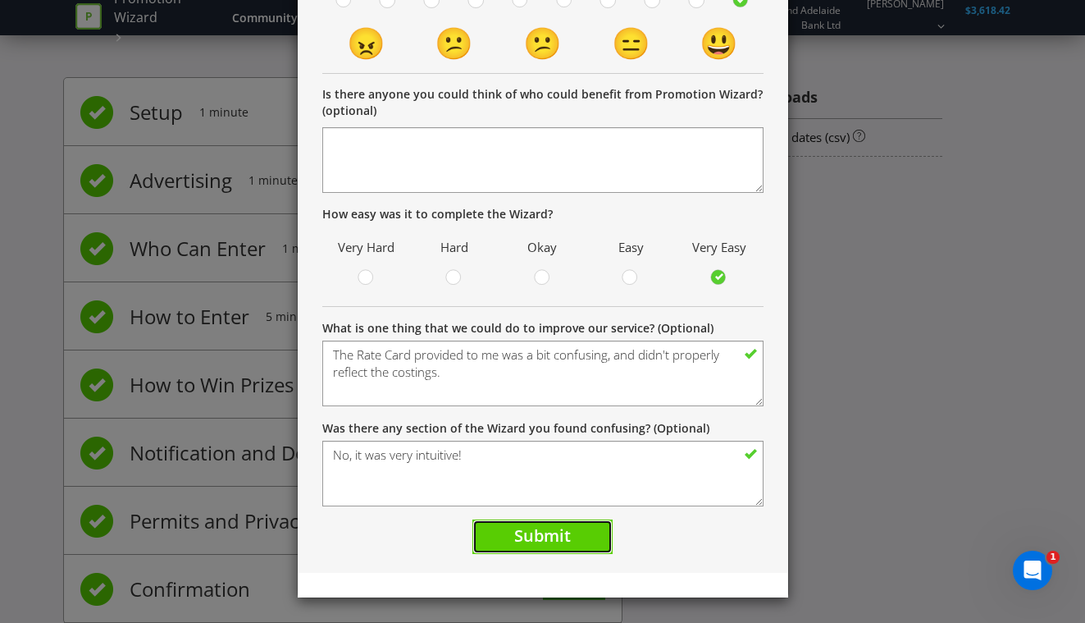
click at [544, 535] on span "Submit" at bounding box center [542, 535] width 57 height 22
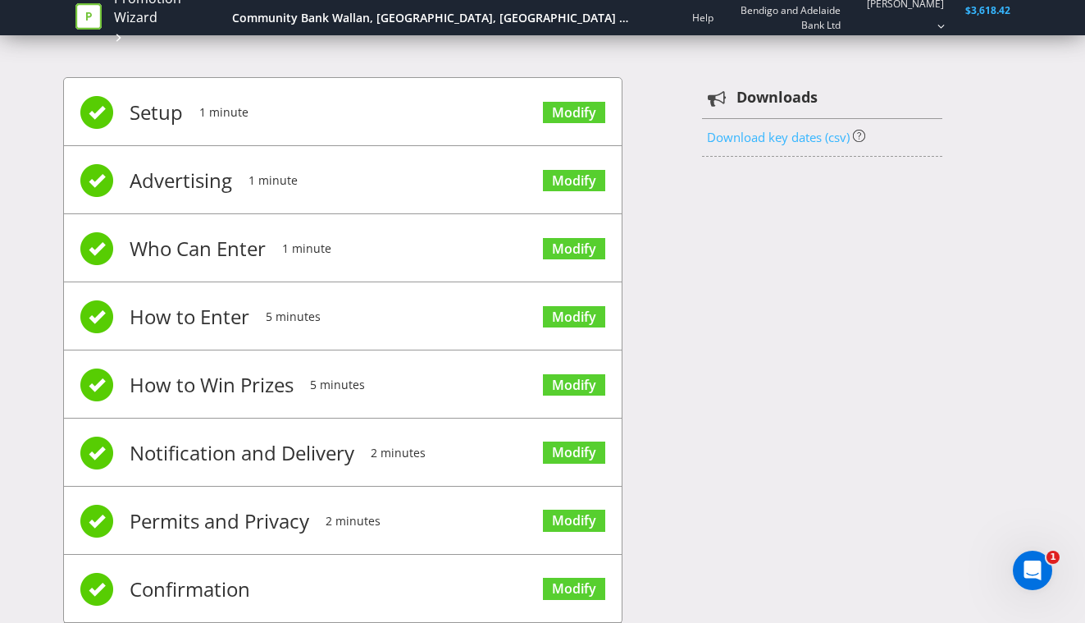
click at [788, 139] on link "Download key dates (csv)" at bounding box center [778, 137] width 143 height 16
click at [520, 20] on div "Community Bank Wallan, [GEOGRAPHIC_DATA], [GEOGRAPHIC_DATA] Giveaway" at bounding box center [430, 18] width 397 height 16
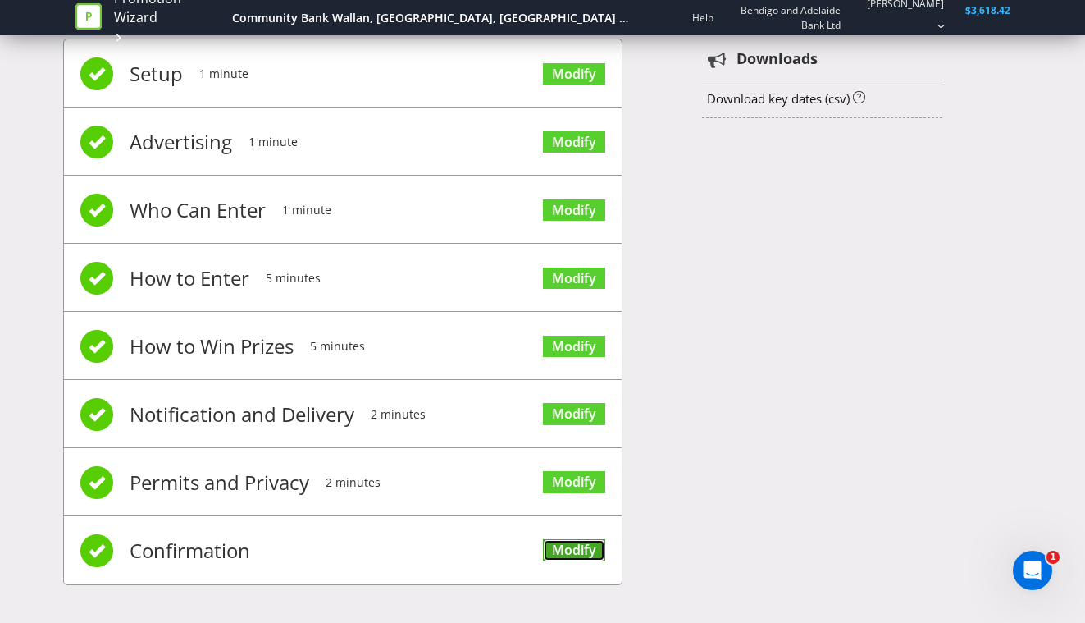
click at [572, 552] on link "Modify" at bounding box center [574, 550] width 62 height 22
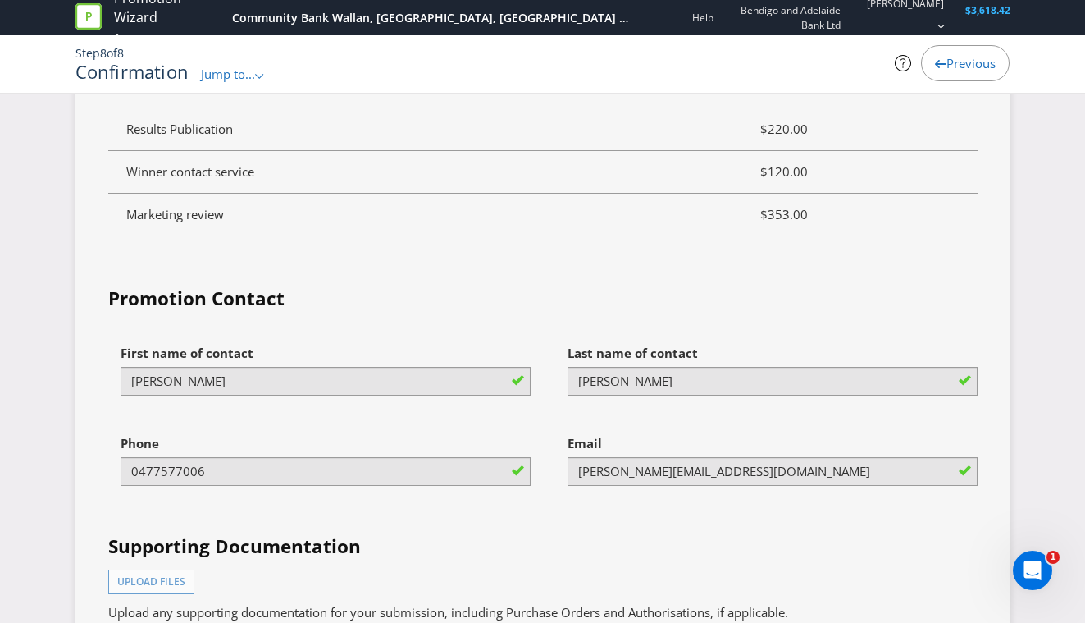
scroll to position [5184, 0]
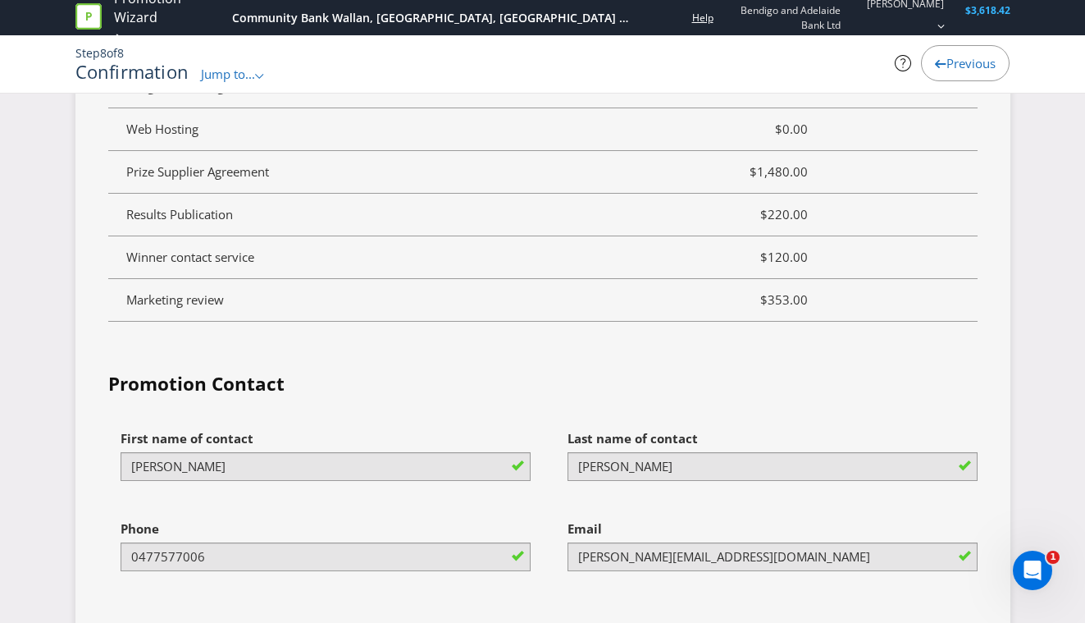
click at [692, 18] on link "Help" at bounding box center [702, 18] width 21 height 14
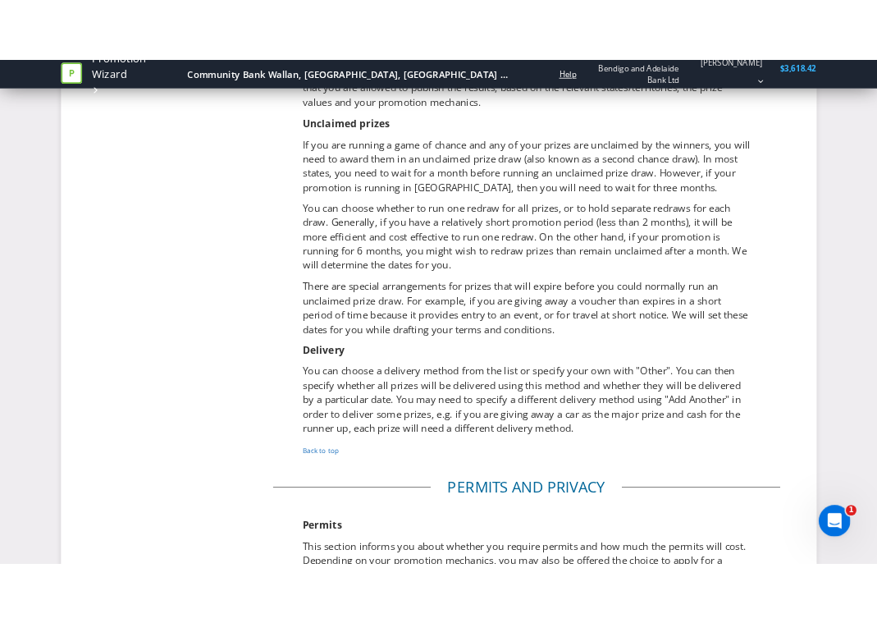
scroll to position [5126, 0]
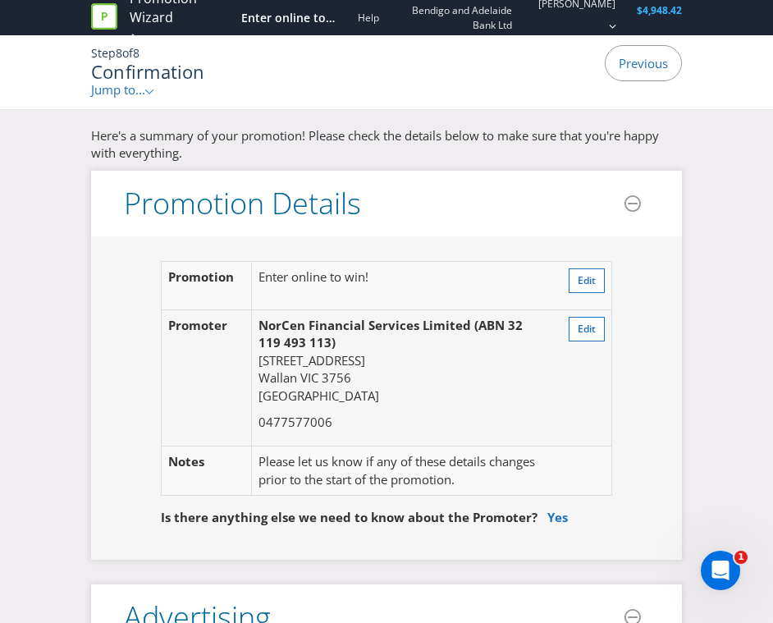
scroll to position [236, 0]
